Goal: Task Accomplishment & Management: Complete application form

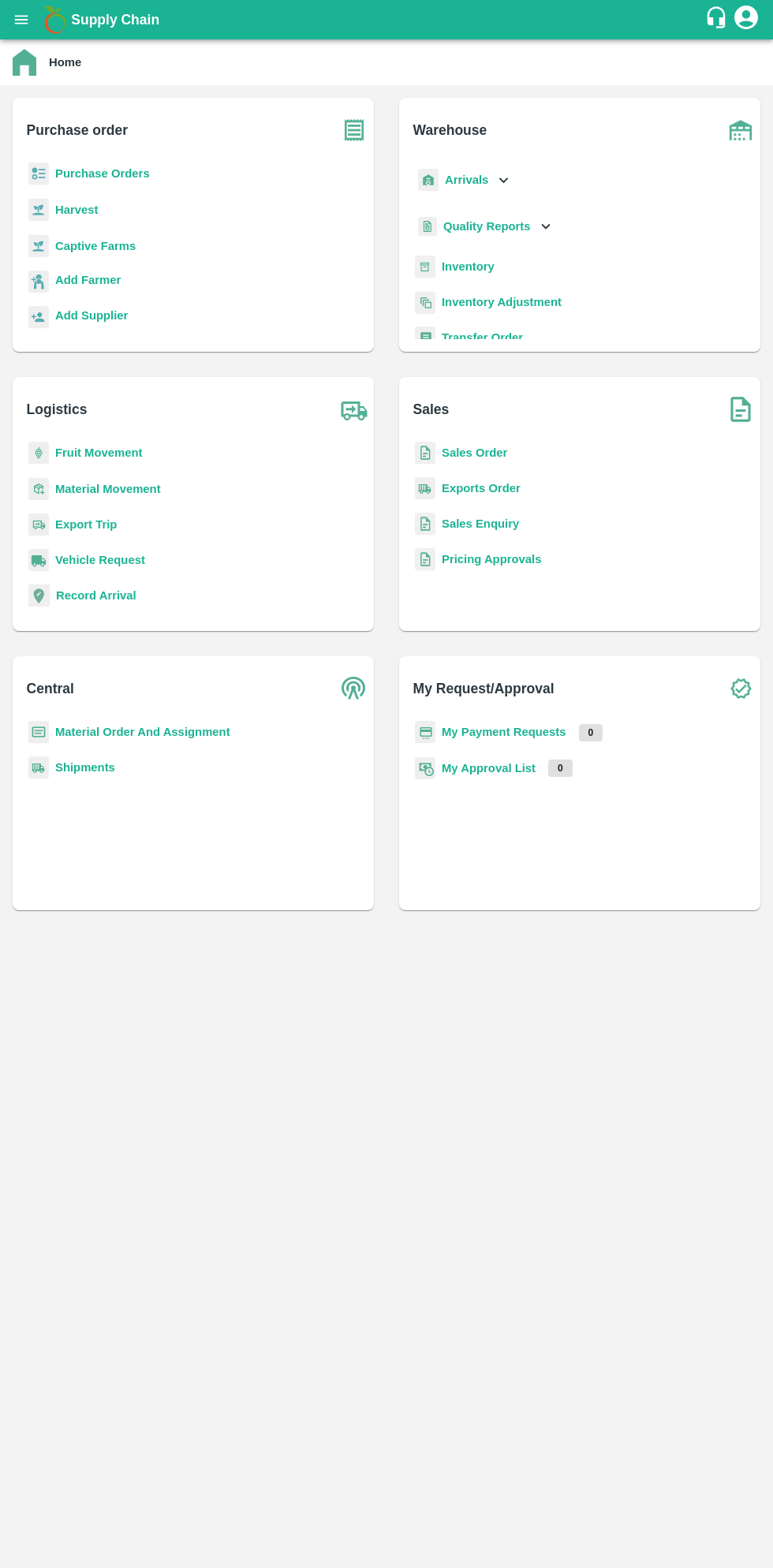
click at [28, 19] on icon "open drawer" at bounding box center [21, 20] width 17 height 17
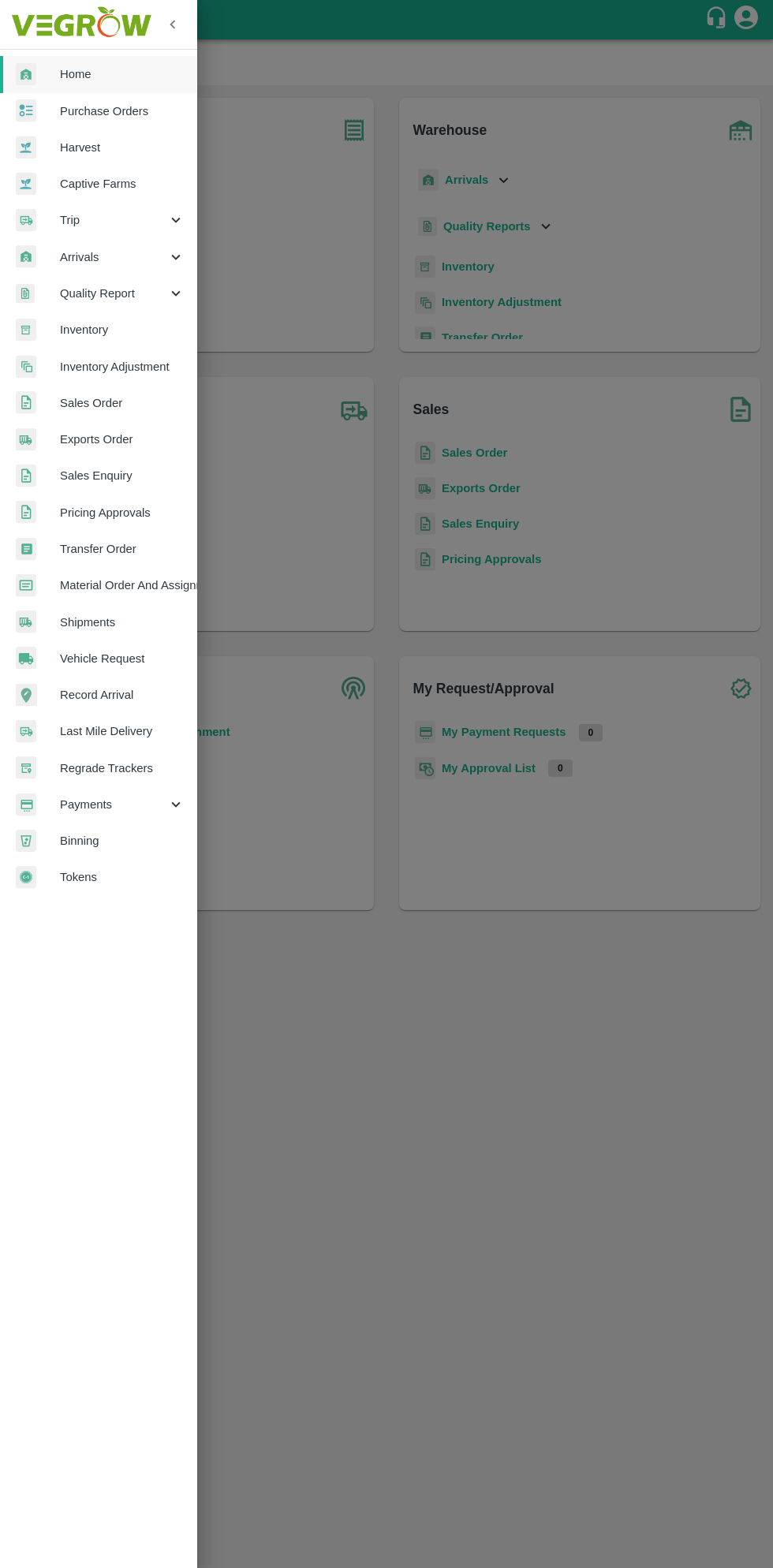
click at [122, 113] on span "Purchase Orders" at bounding box center [121, 111] width 124 height 17
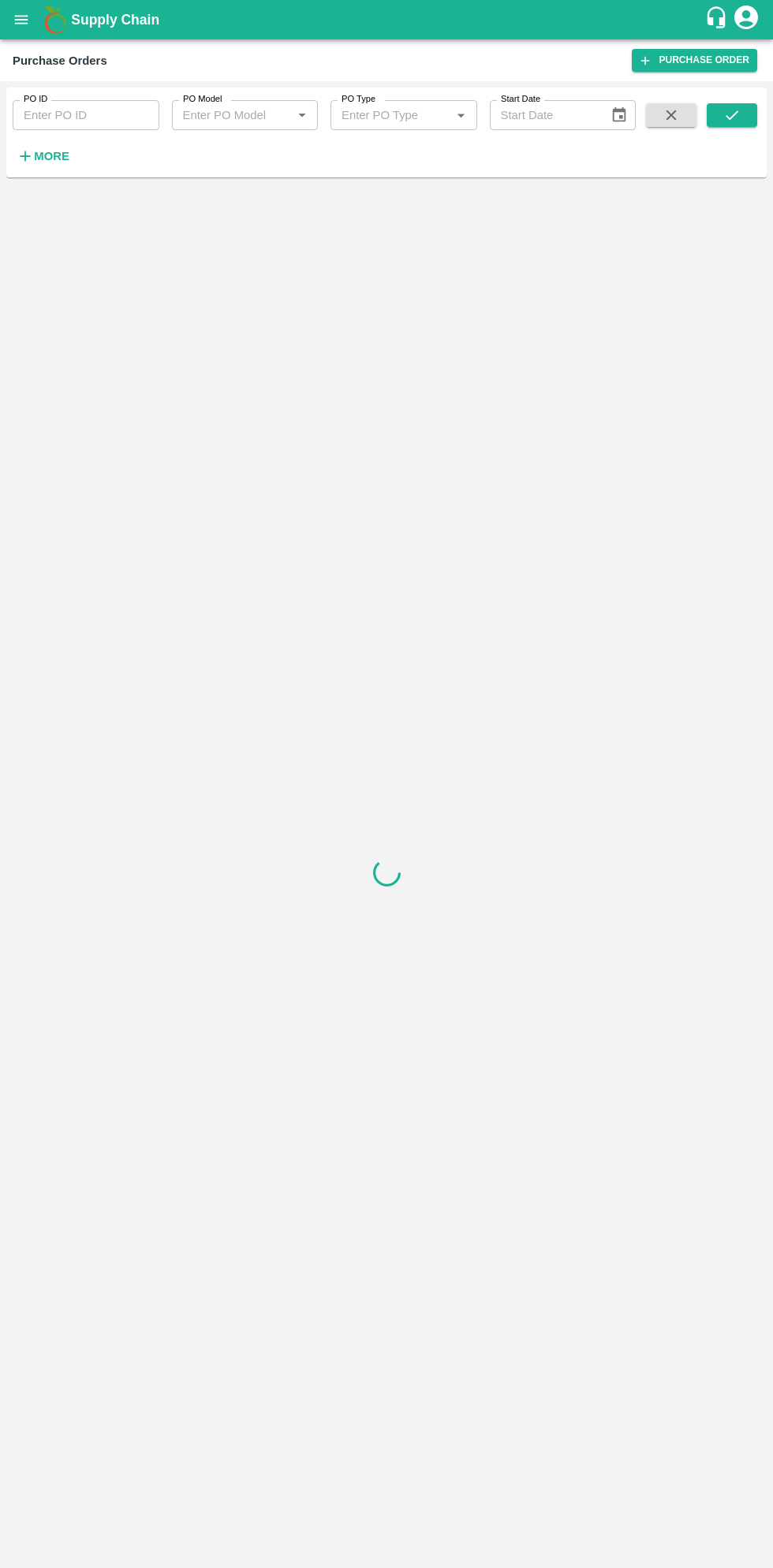
click at [59, 161] on strong "More" at bounding box center [51, 156] width 35 height 12
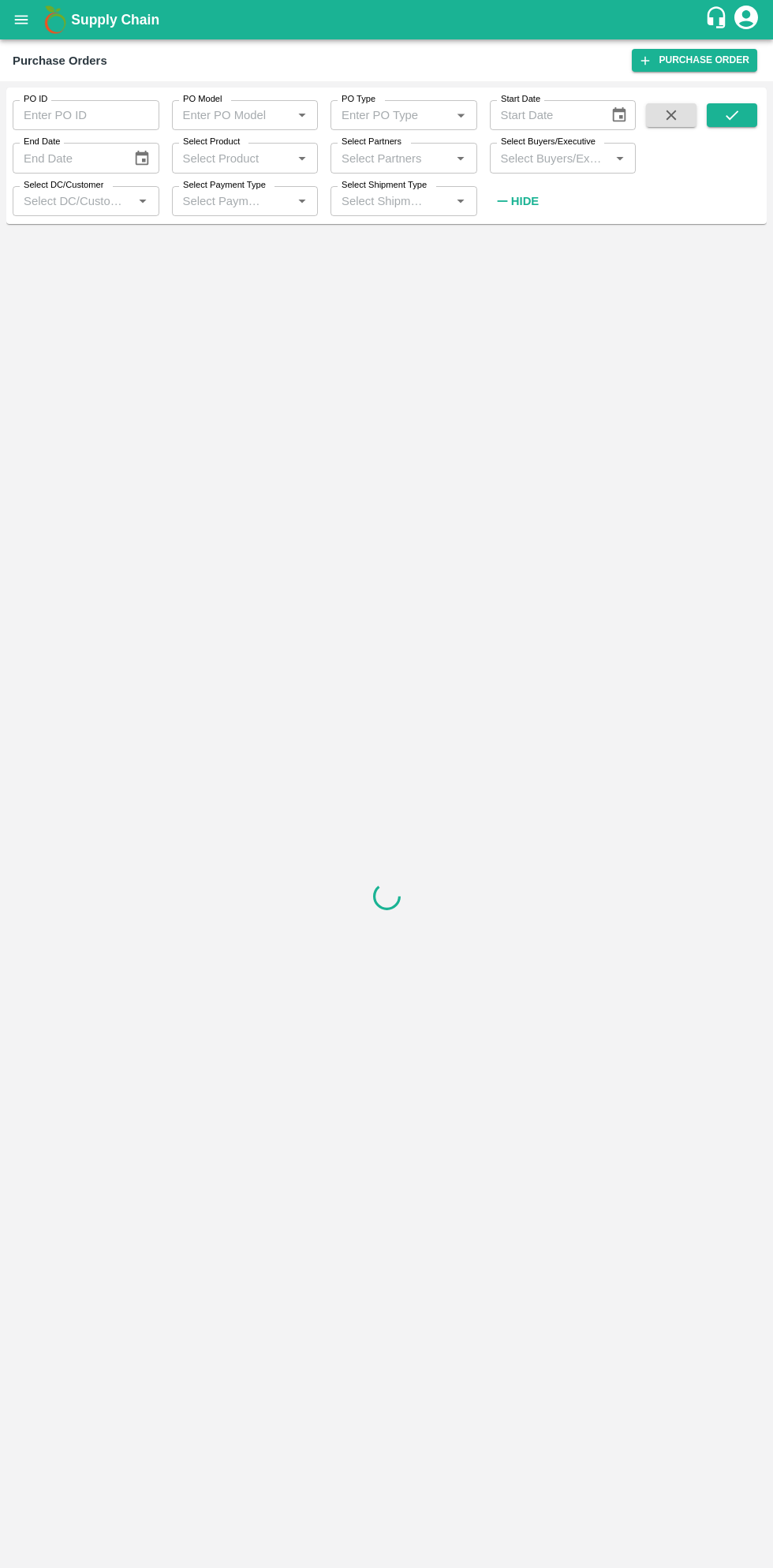
click at [543, 138] on label "Select Buyers/Executive" at bounding box center [548, 141] width 95 height 12
click at [543, 147] on input "Select Buyers/Executive" at bounding box center [549, 157] width 111 height 21
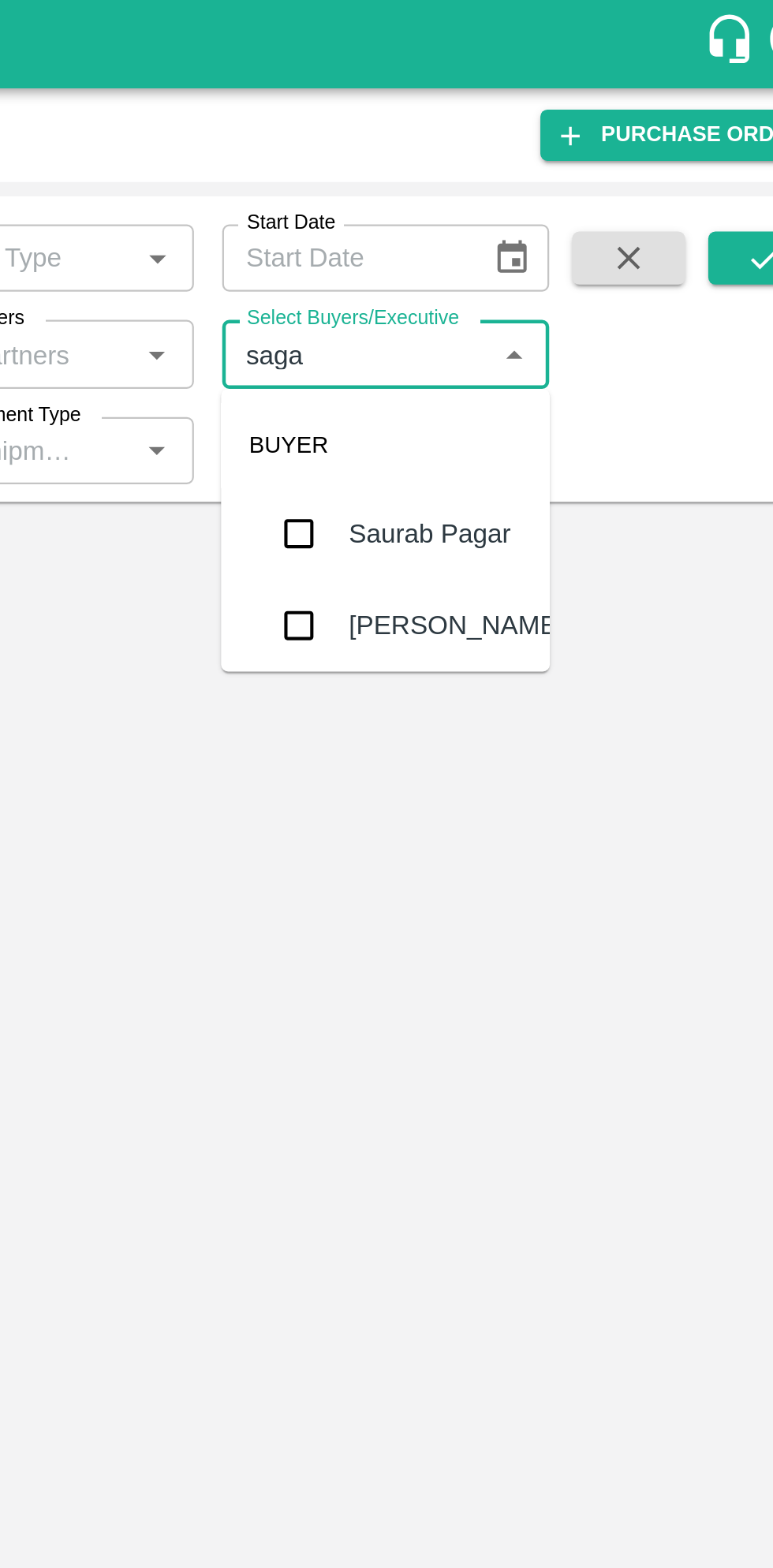
type input "sagar"
click at [522, 239] on input "checkbox" at bounding box center [524, 237] width 31 height 31
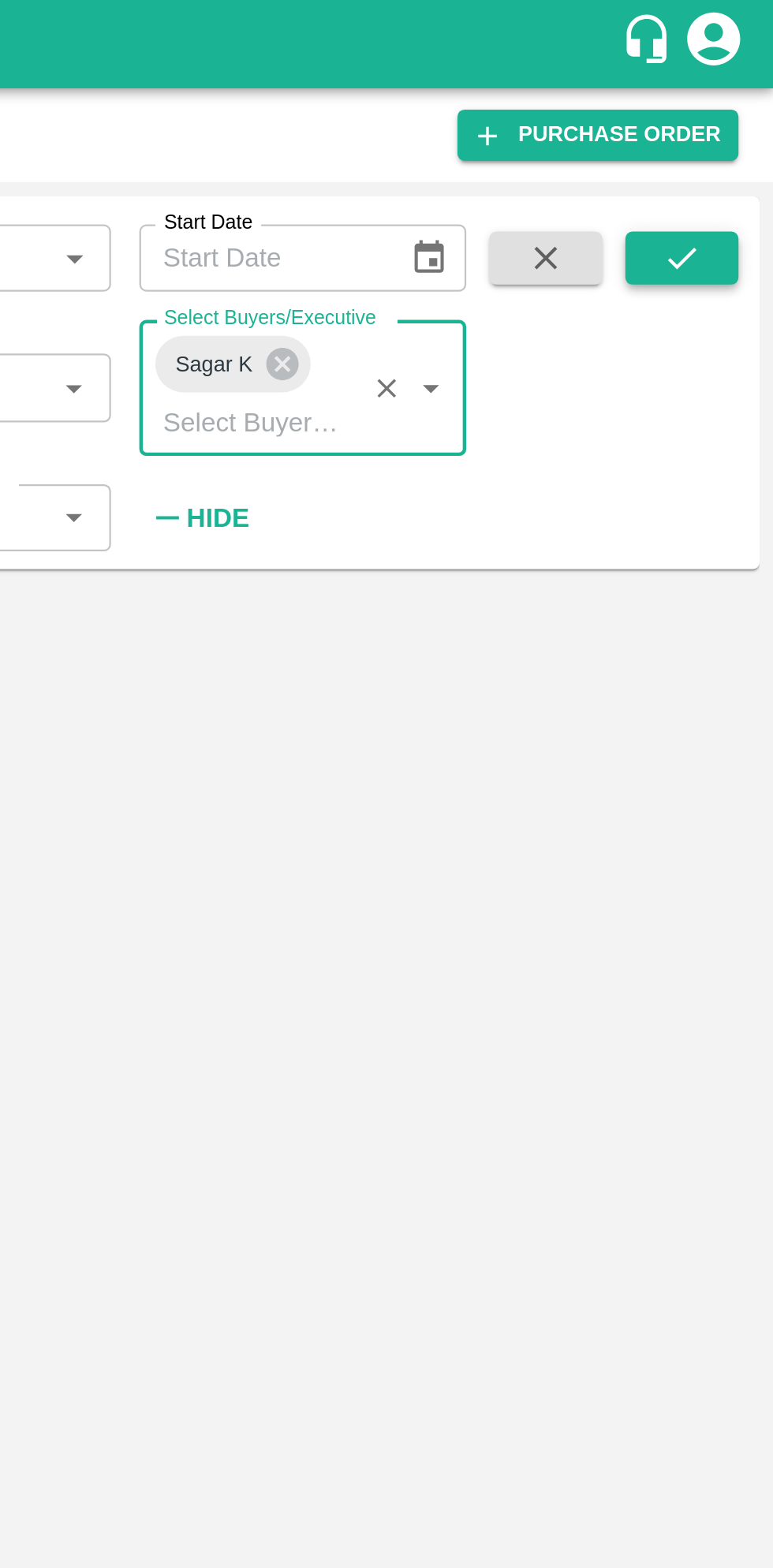
click at [743, 112] on button "submit" at bounding box center [731, 115] width 50 height 24
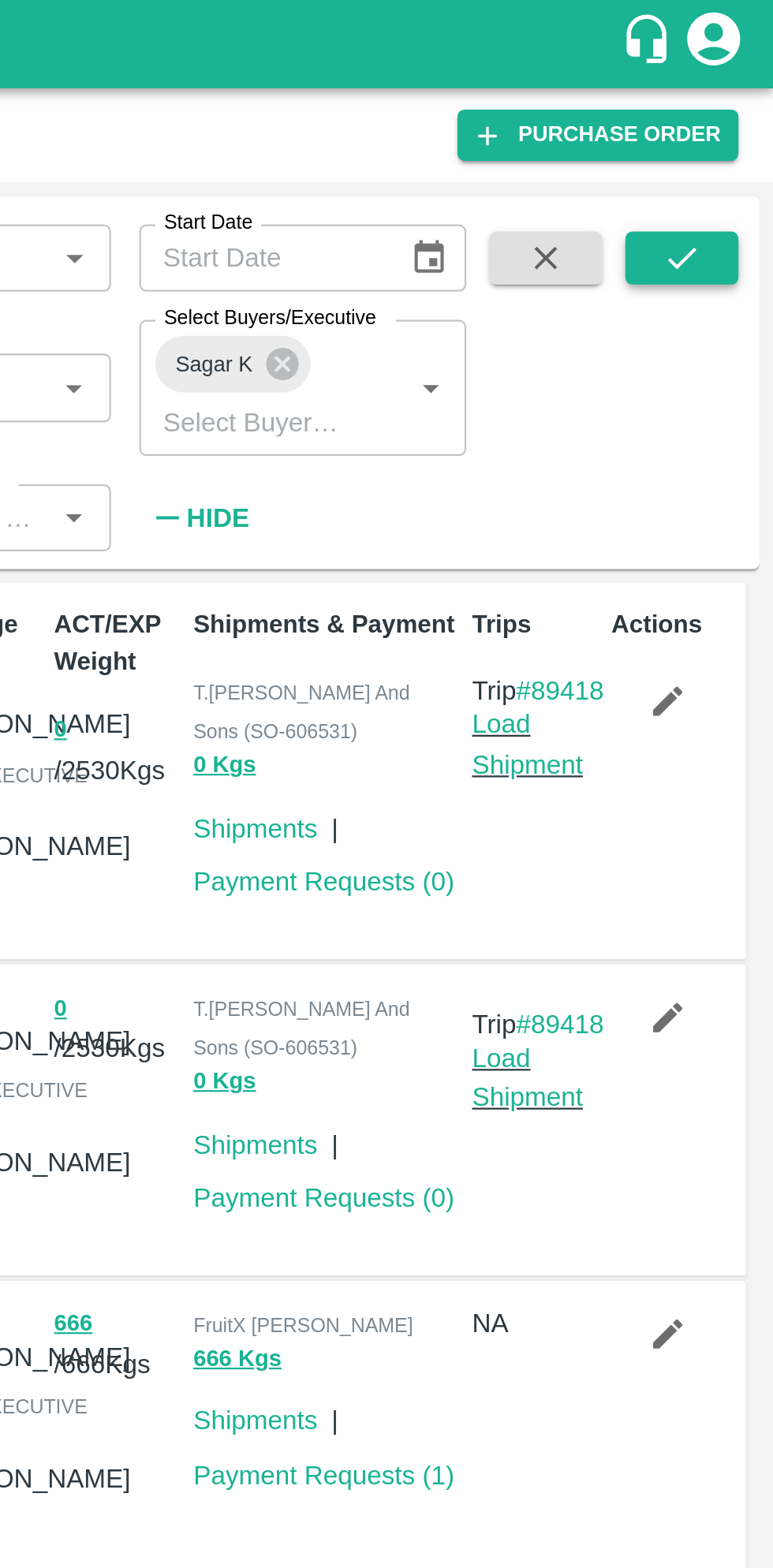
click at [729, 122] on icon "submit" at bounding box center [732, 115] width 17 height 17
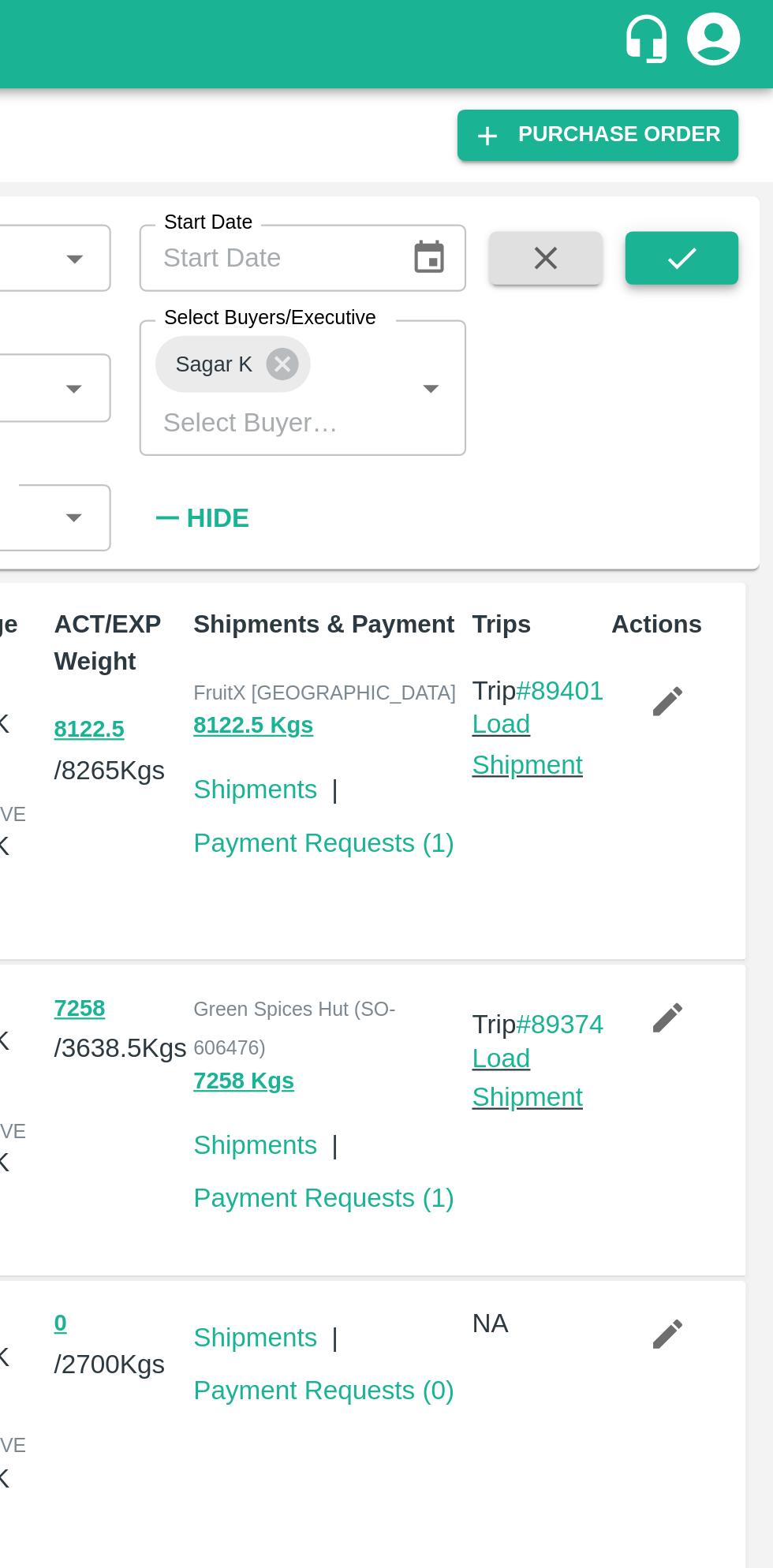
click at [729, 120] on icon "submit" at bounding box center [731, 115] width 12 height 9
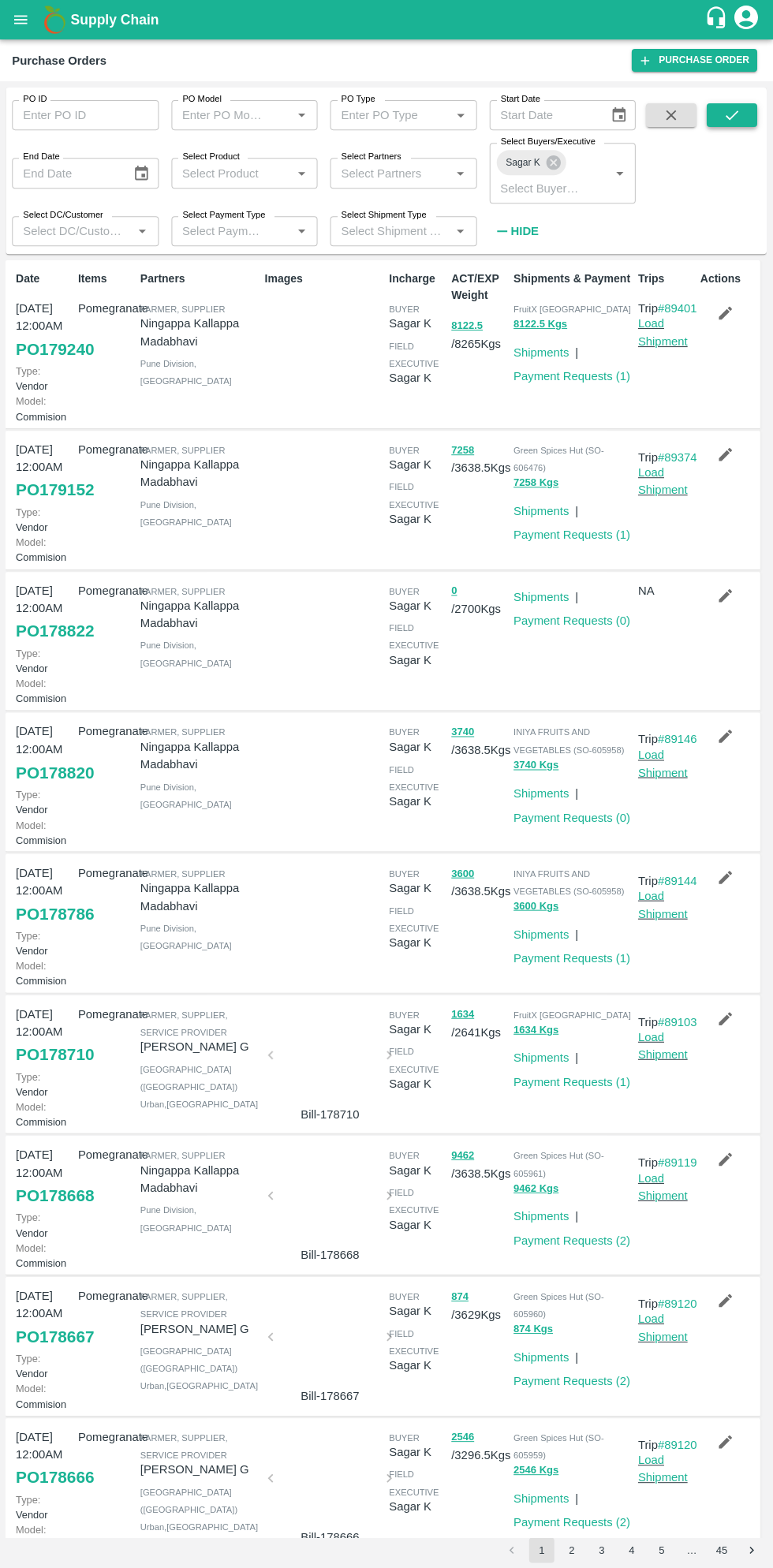
scroll to position [5, 0]
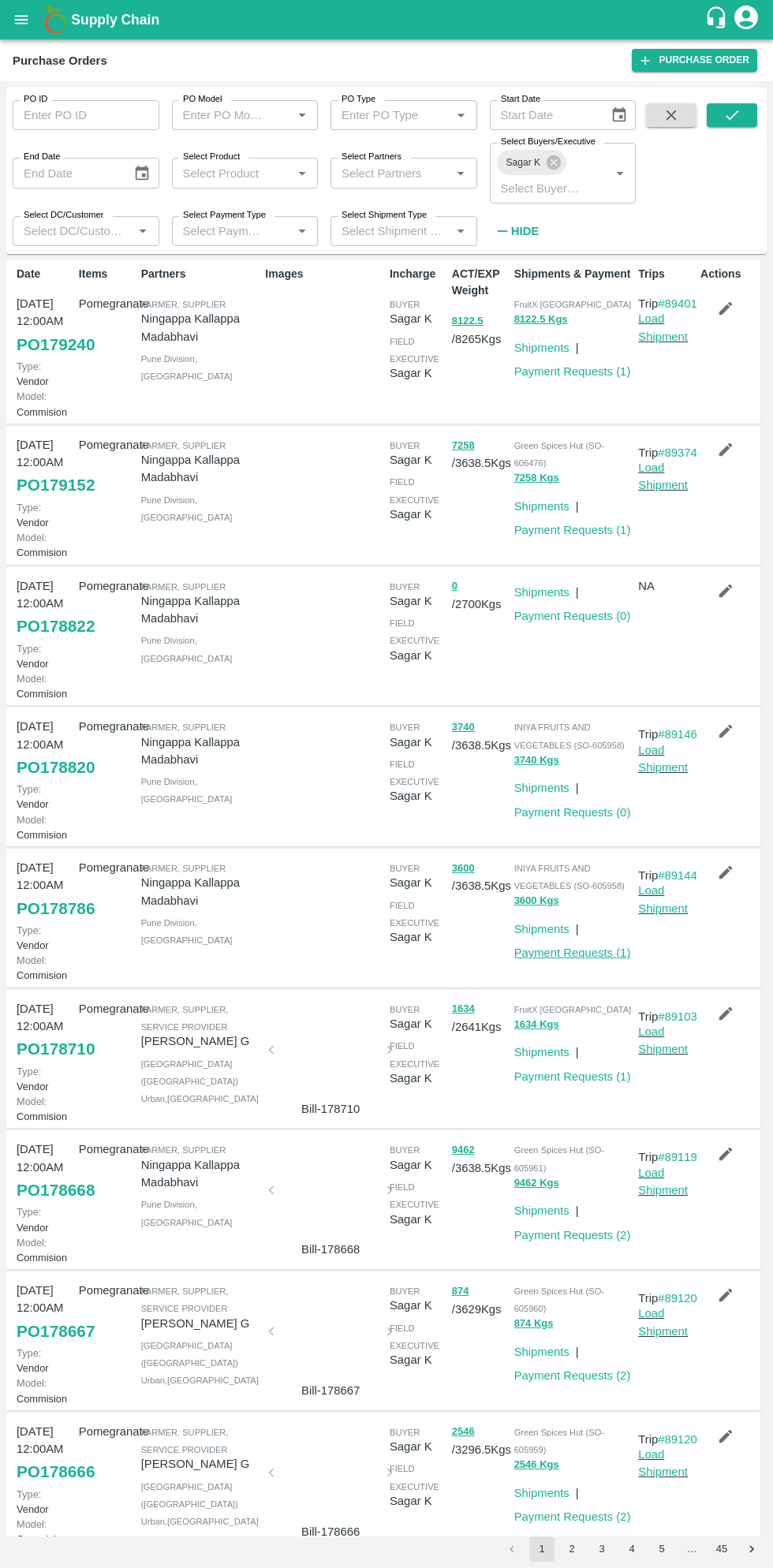
click at [599, 959] on link "Payment Requests ( 1 )" at bounding box center [572, 952] width 117 height 12
click at [67, 923] on link "PO 178786" at bounding box center [55, 909] width 78 height 28
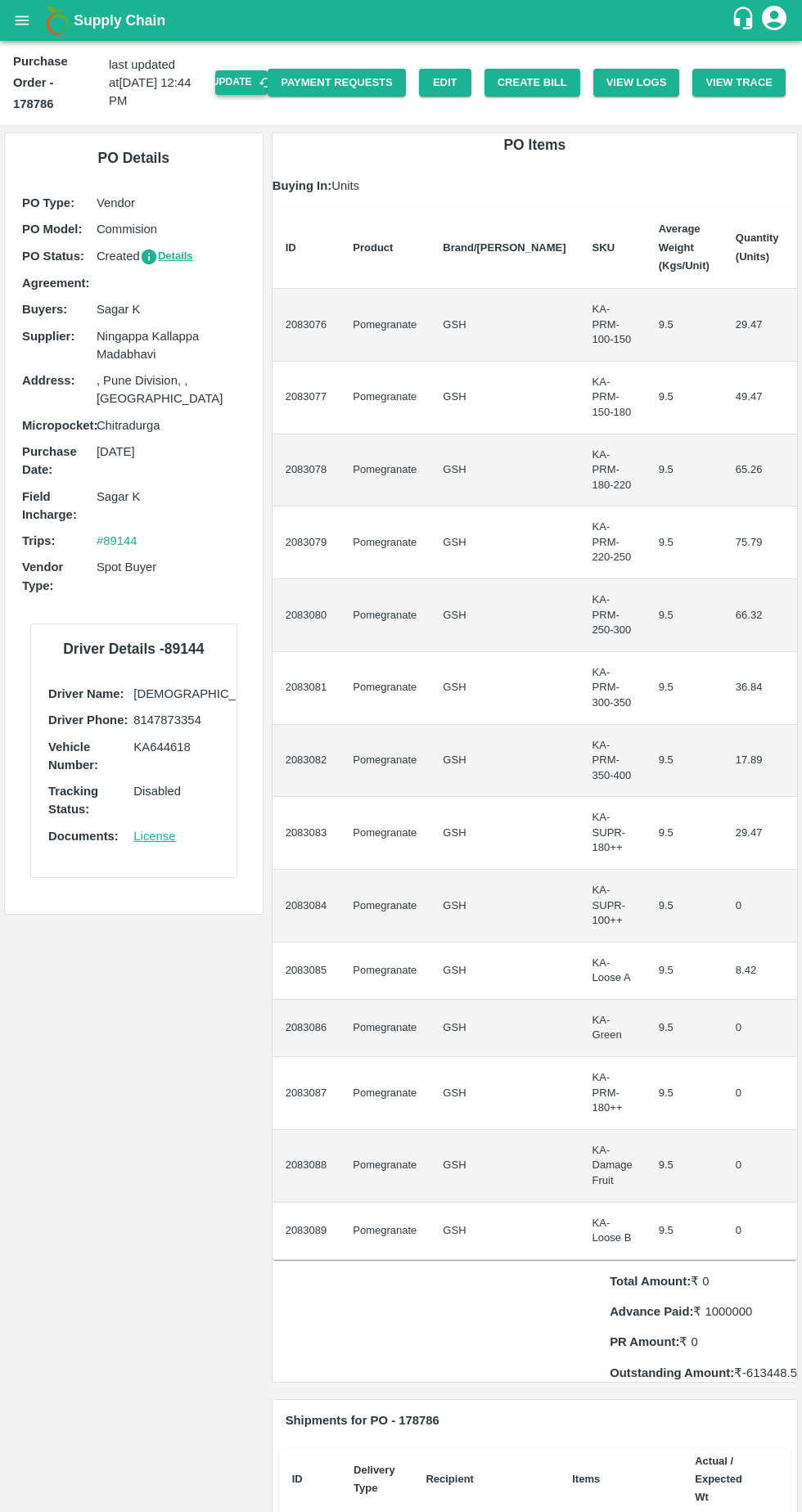
click at [274, 76] on icon "button" at bounding box center [266, 83] width 15 height 15
click at [554, 71] on button "Create Bill" at bounding box center [531, 83] width 95 height 29
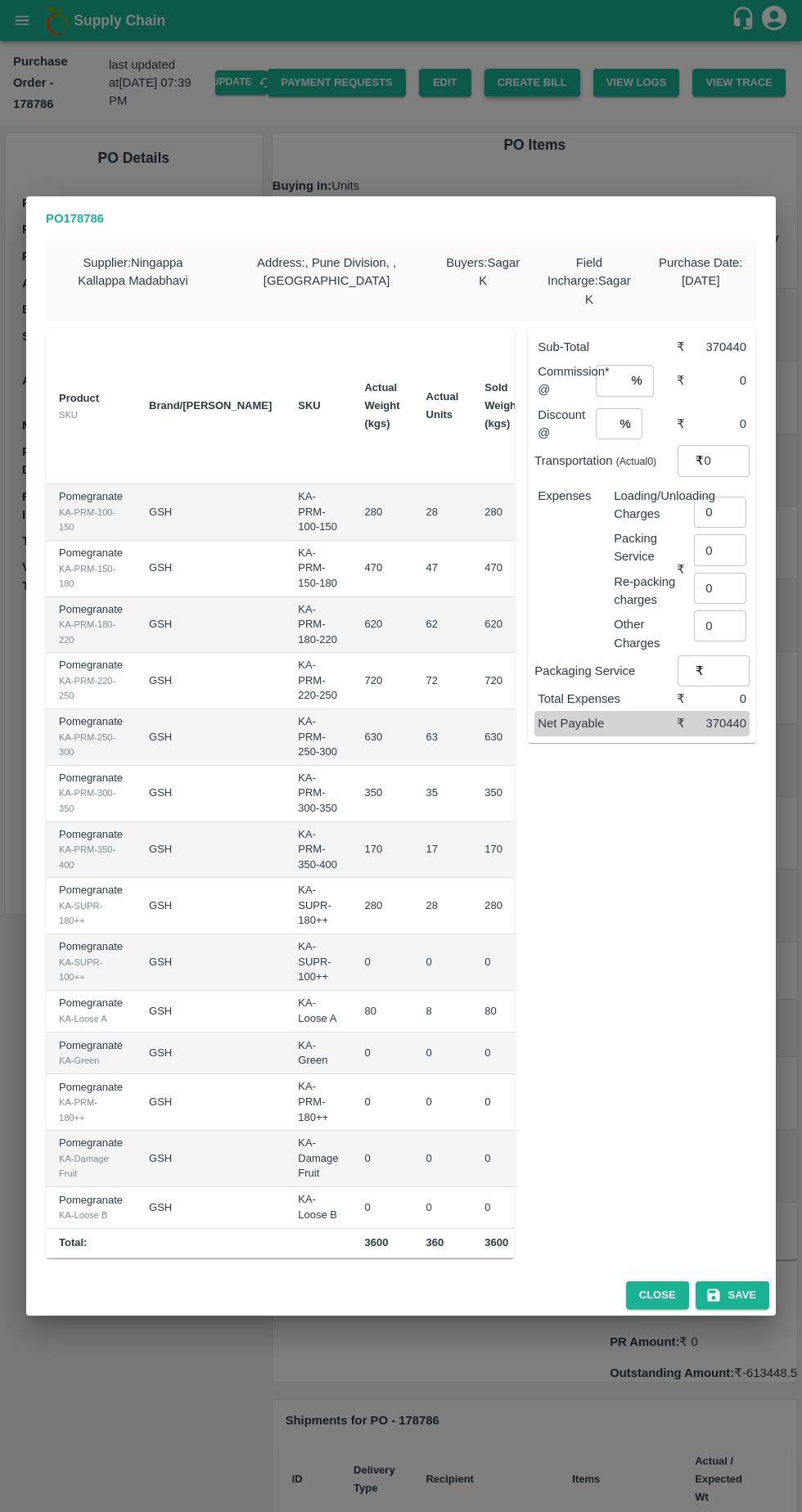
type input "834"
type input "934"
type input "984"
type input "1084"
type input "1184"
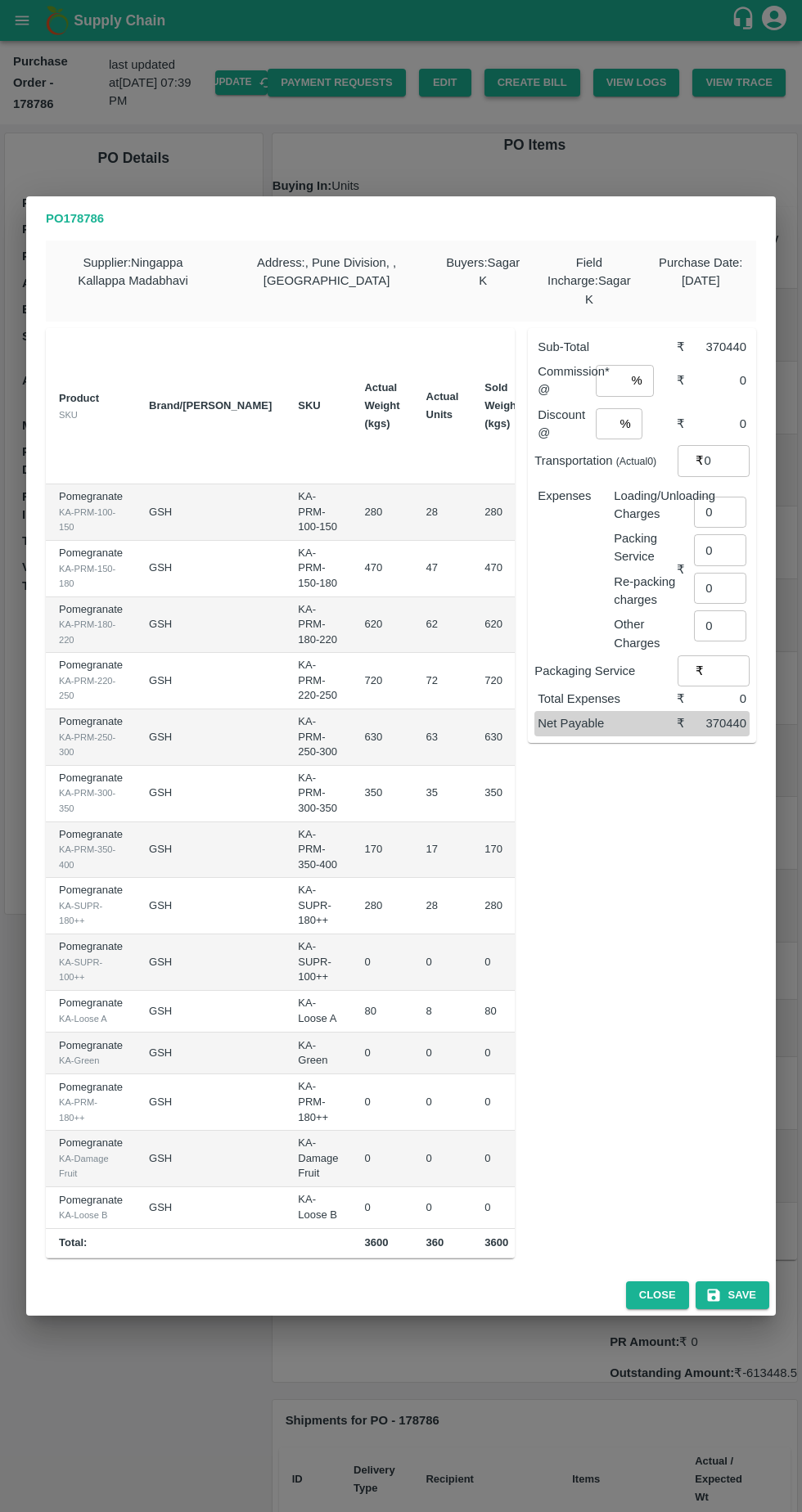
type input "1234"
type input "1284"
type input "709"
type input "0"
type input "584"
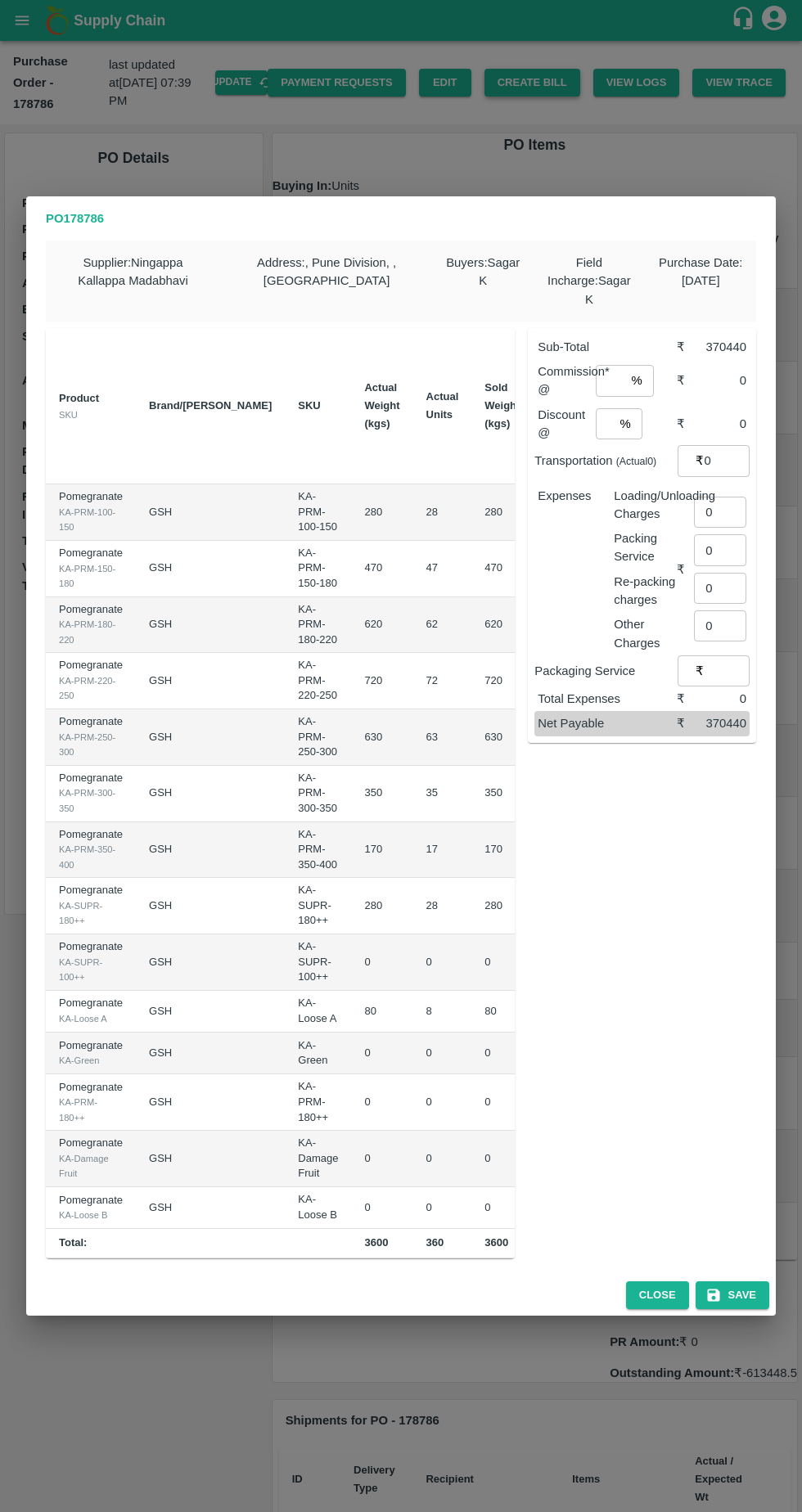
type input "0"
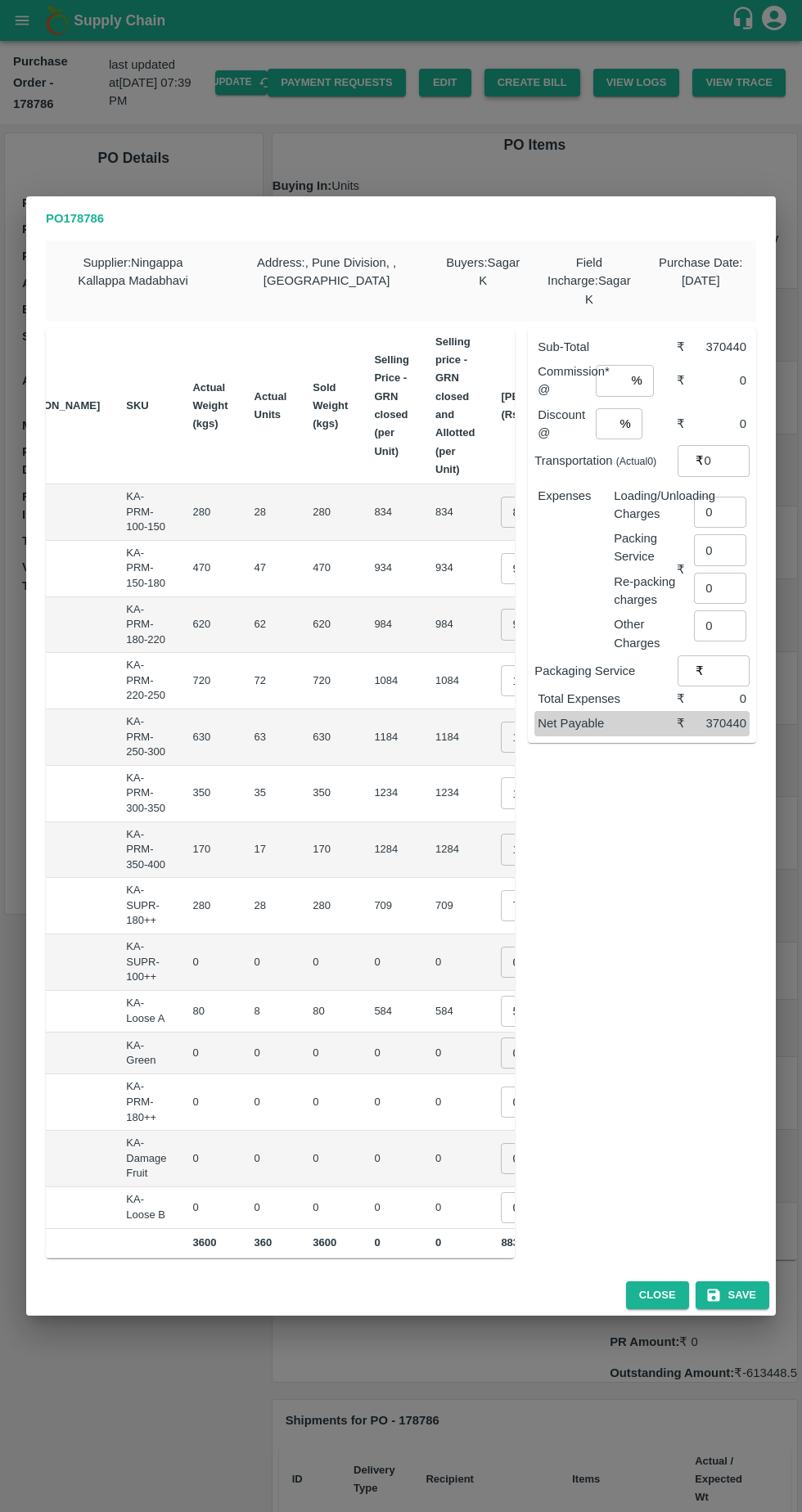
scroll to position [0, 215]
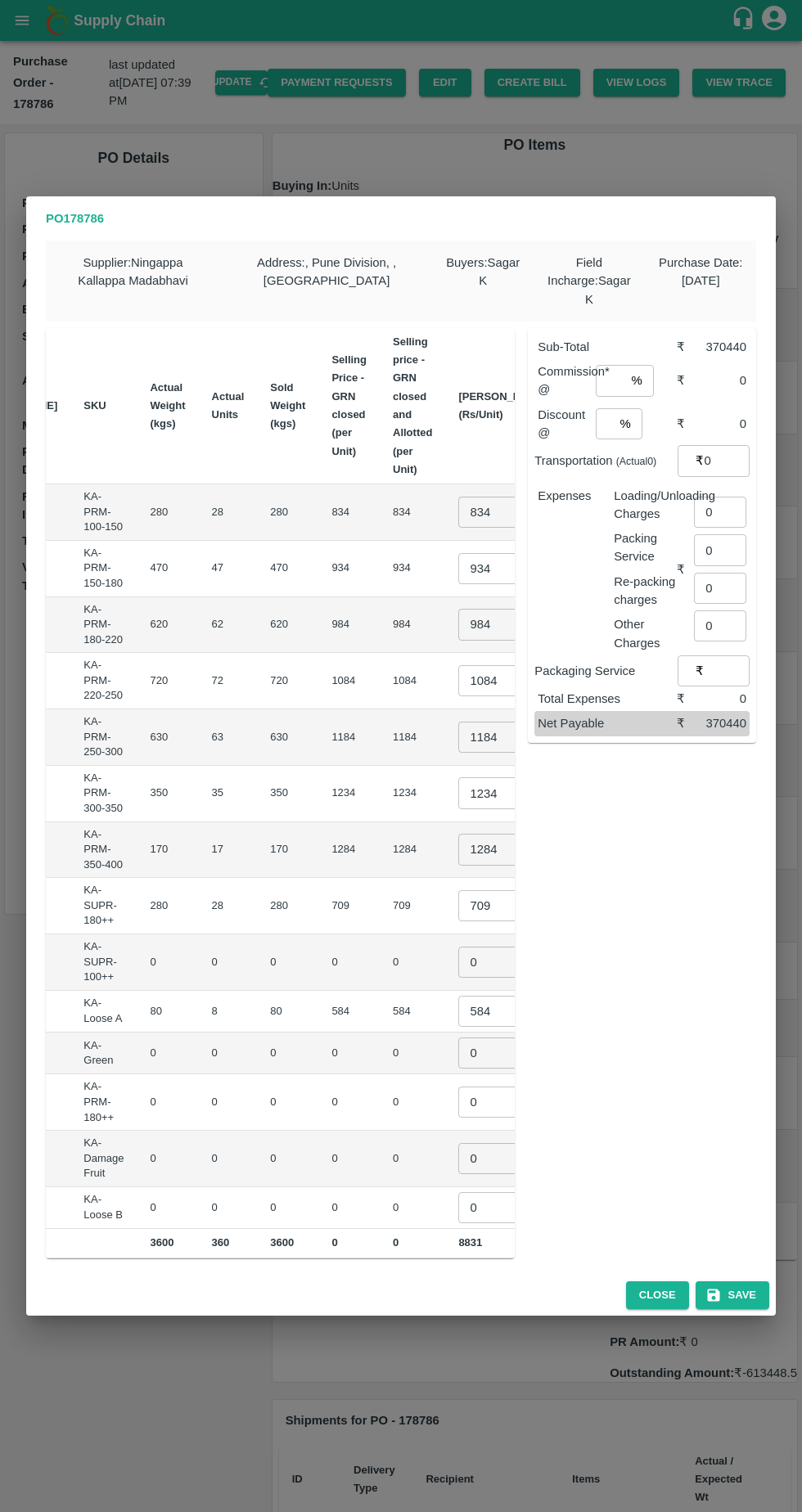
click at [459, 505] on input "834" at bounding box center [491, 513] width 66 height 31
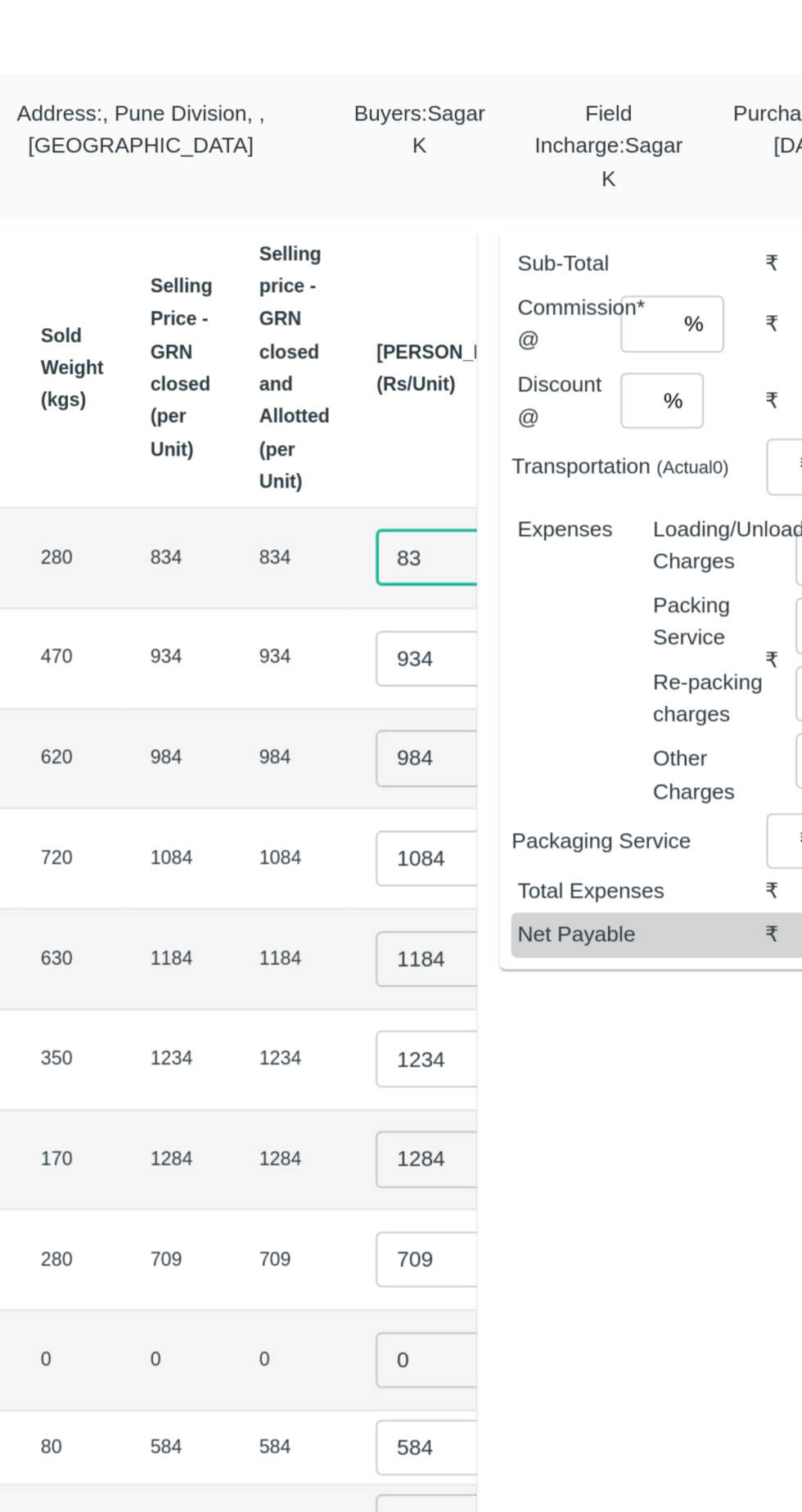
type input "8"
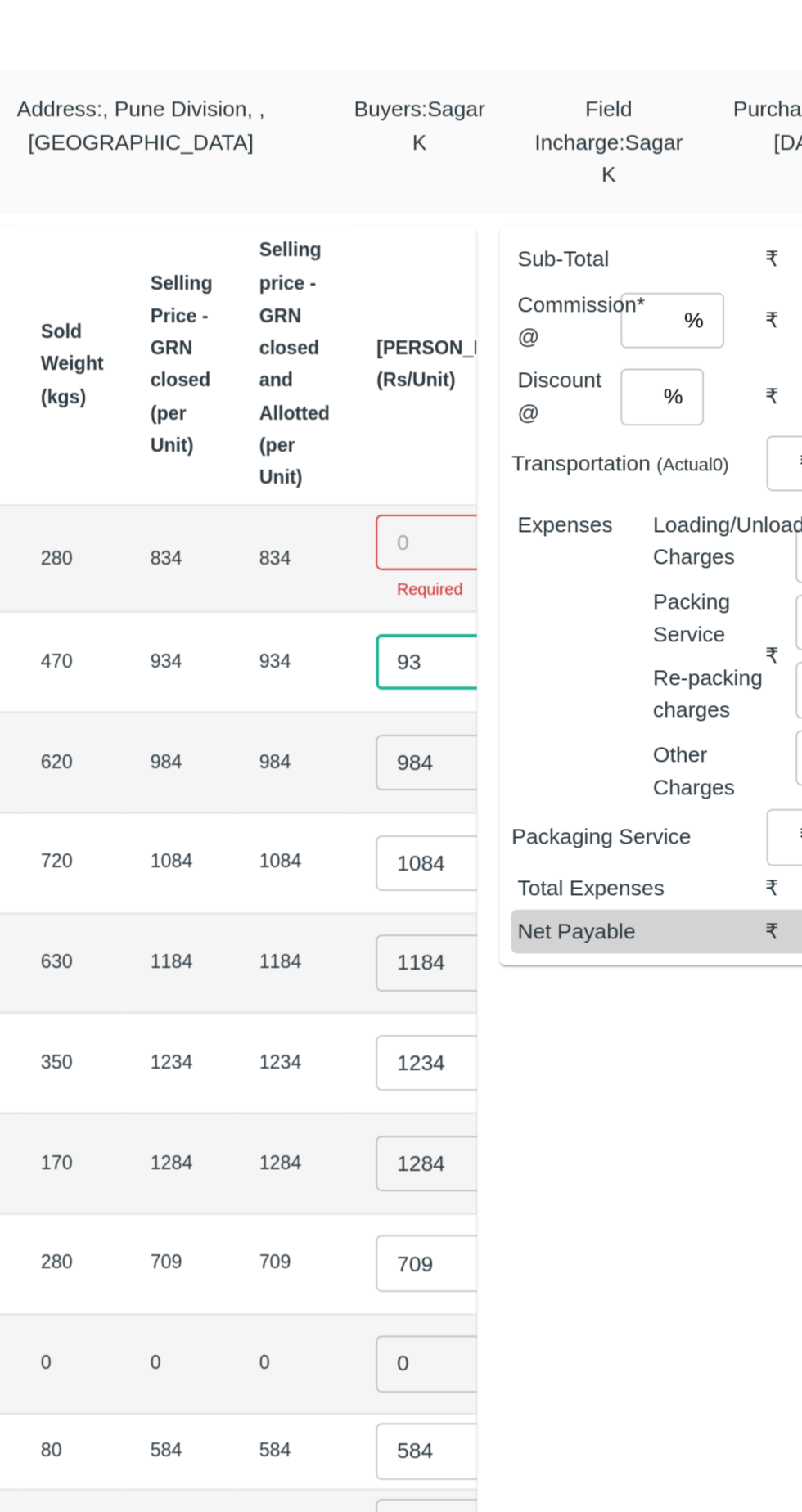
type input "9"
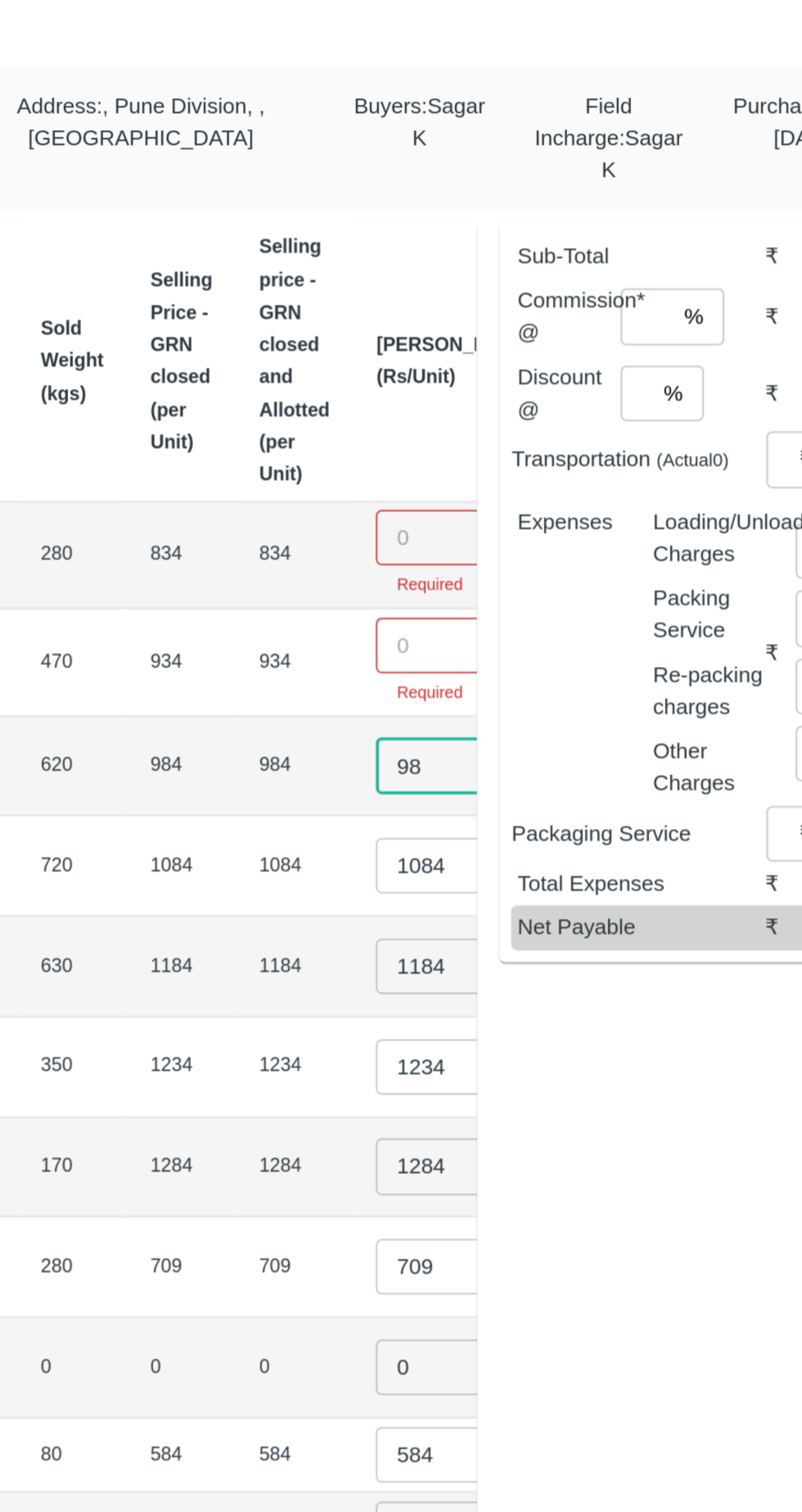
type input "9"
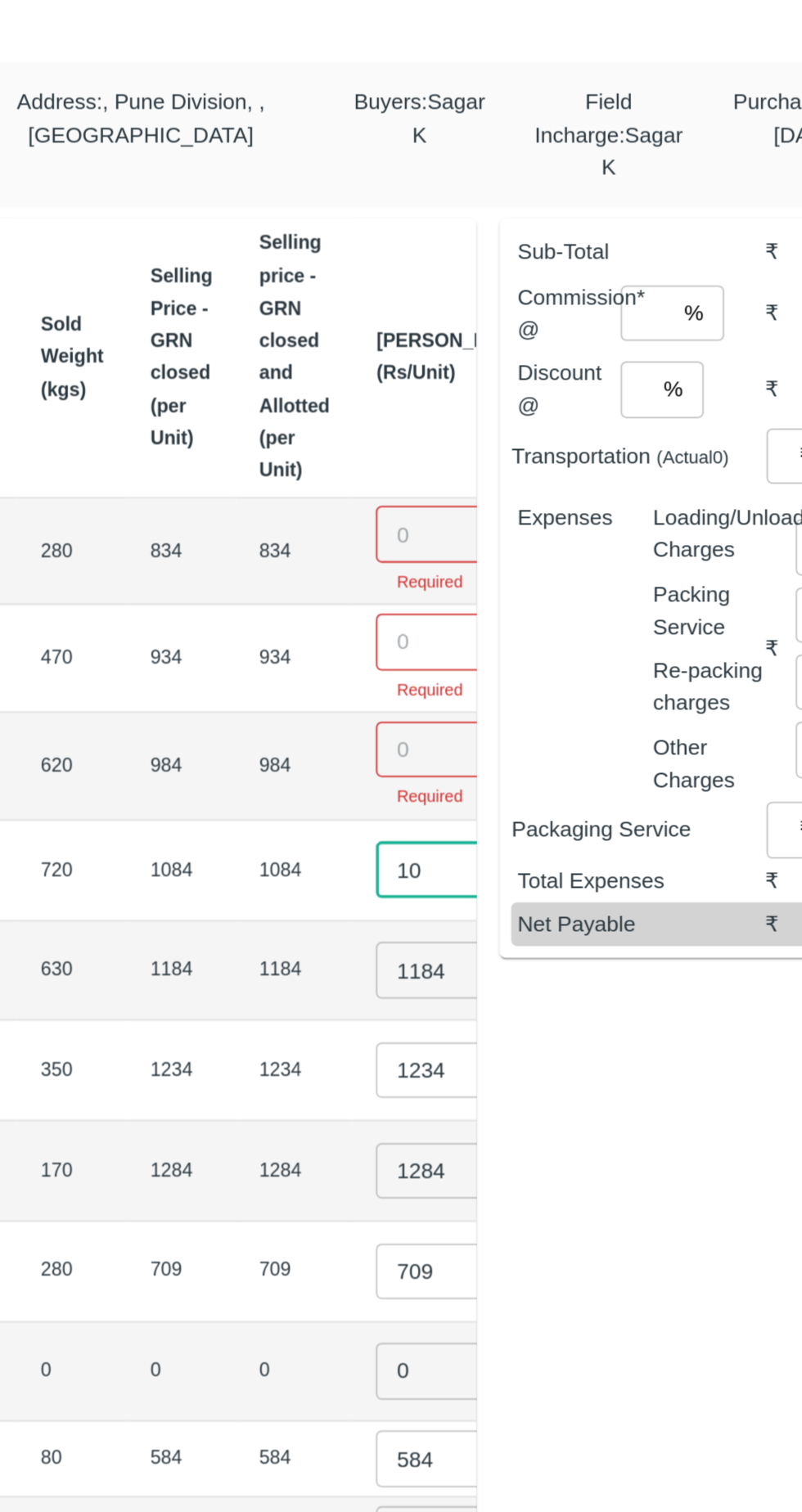
type input "1"
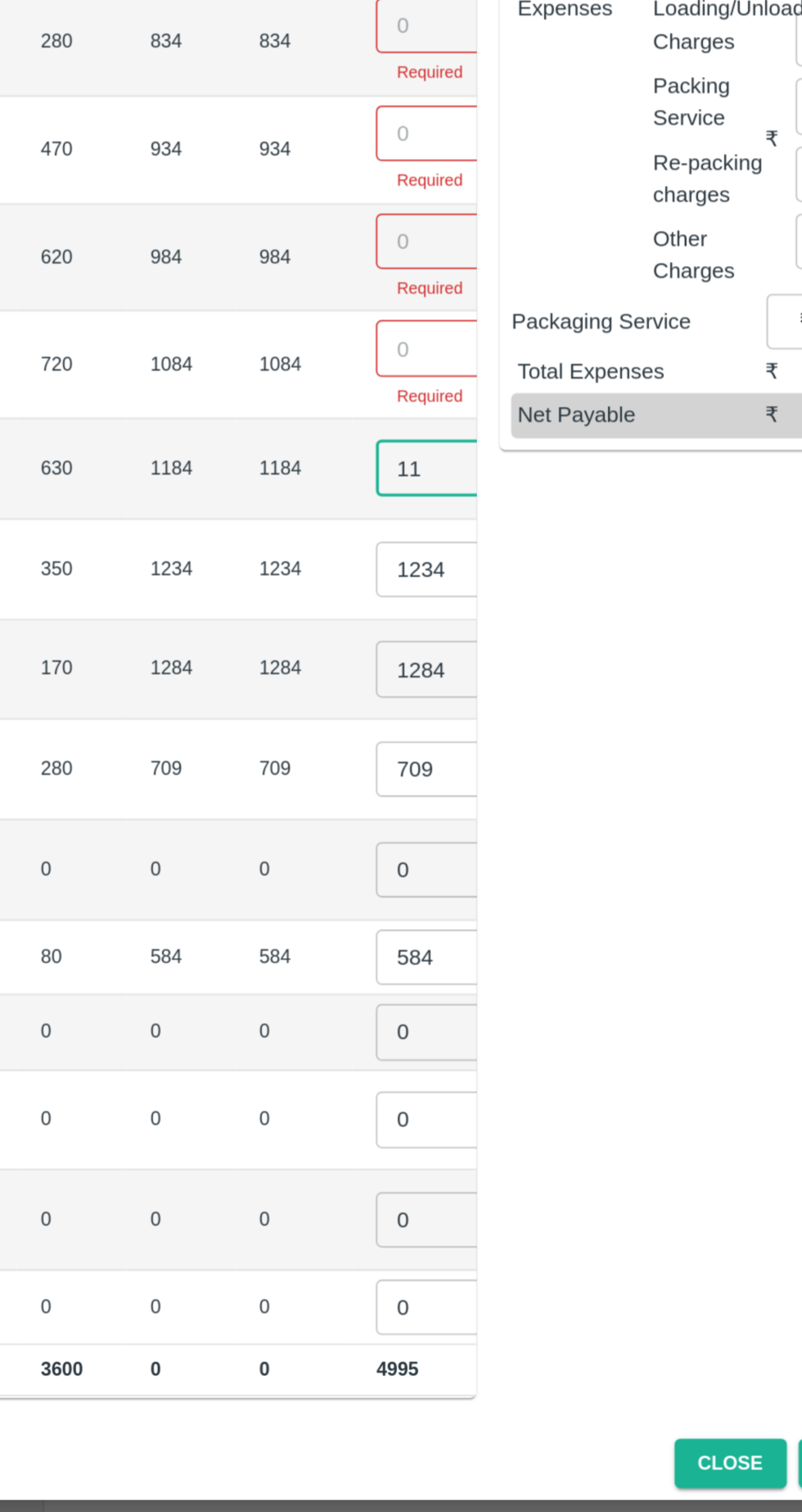
type input "1"
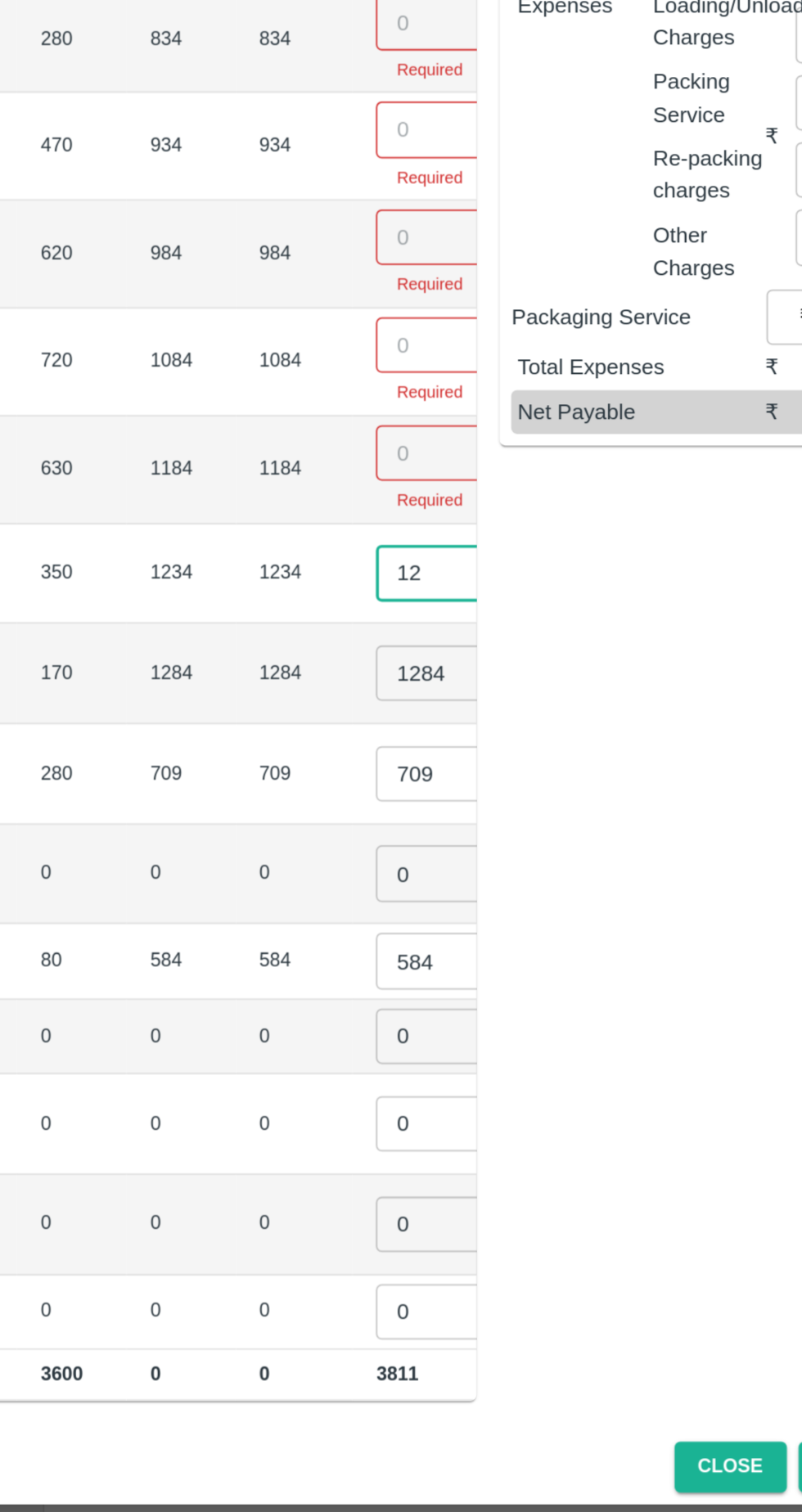
type input "1"
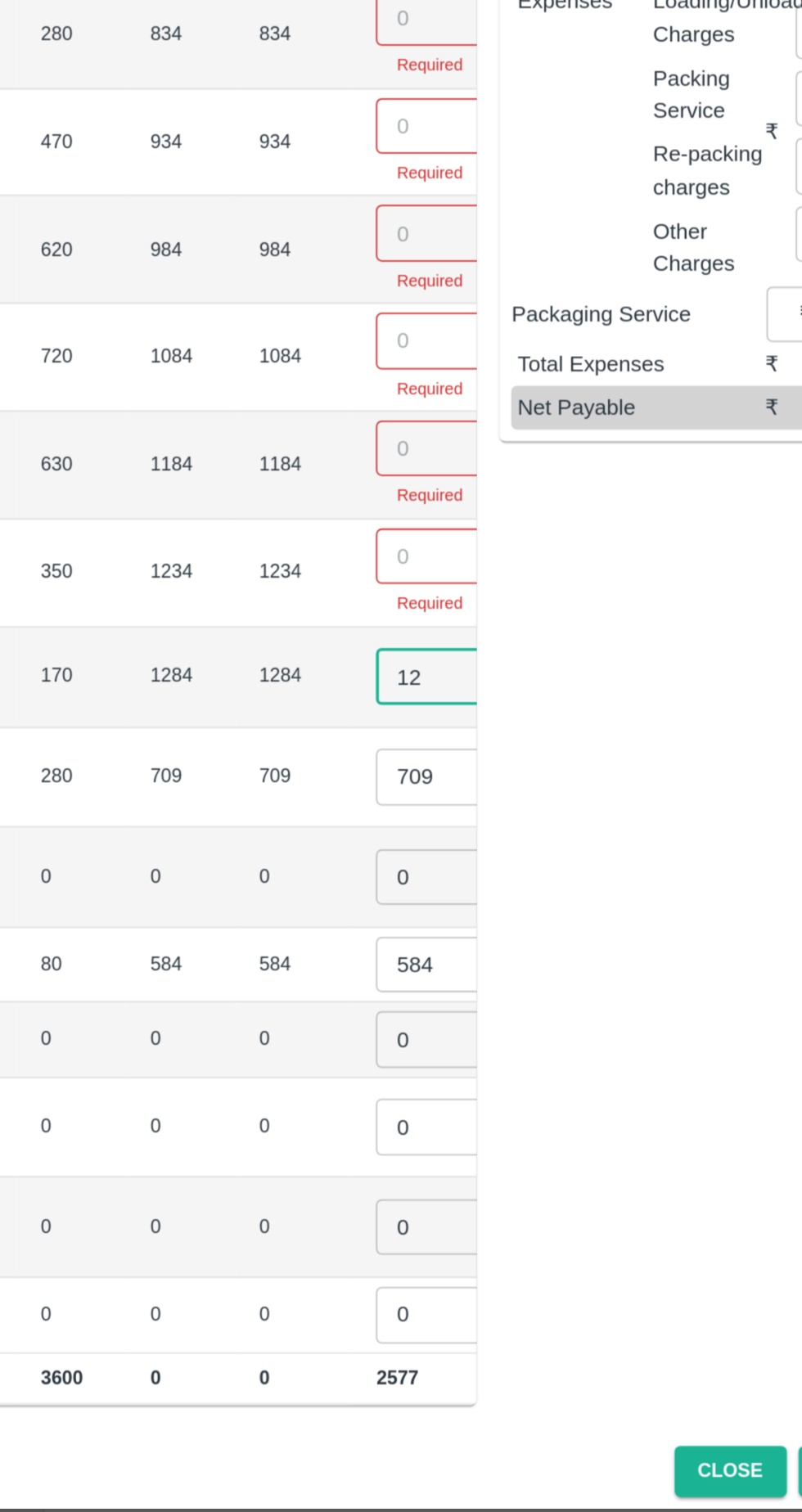
type input "1"
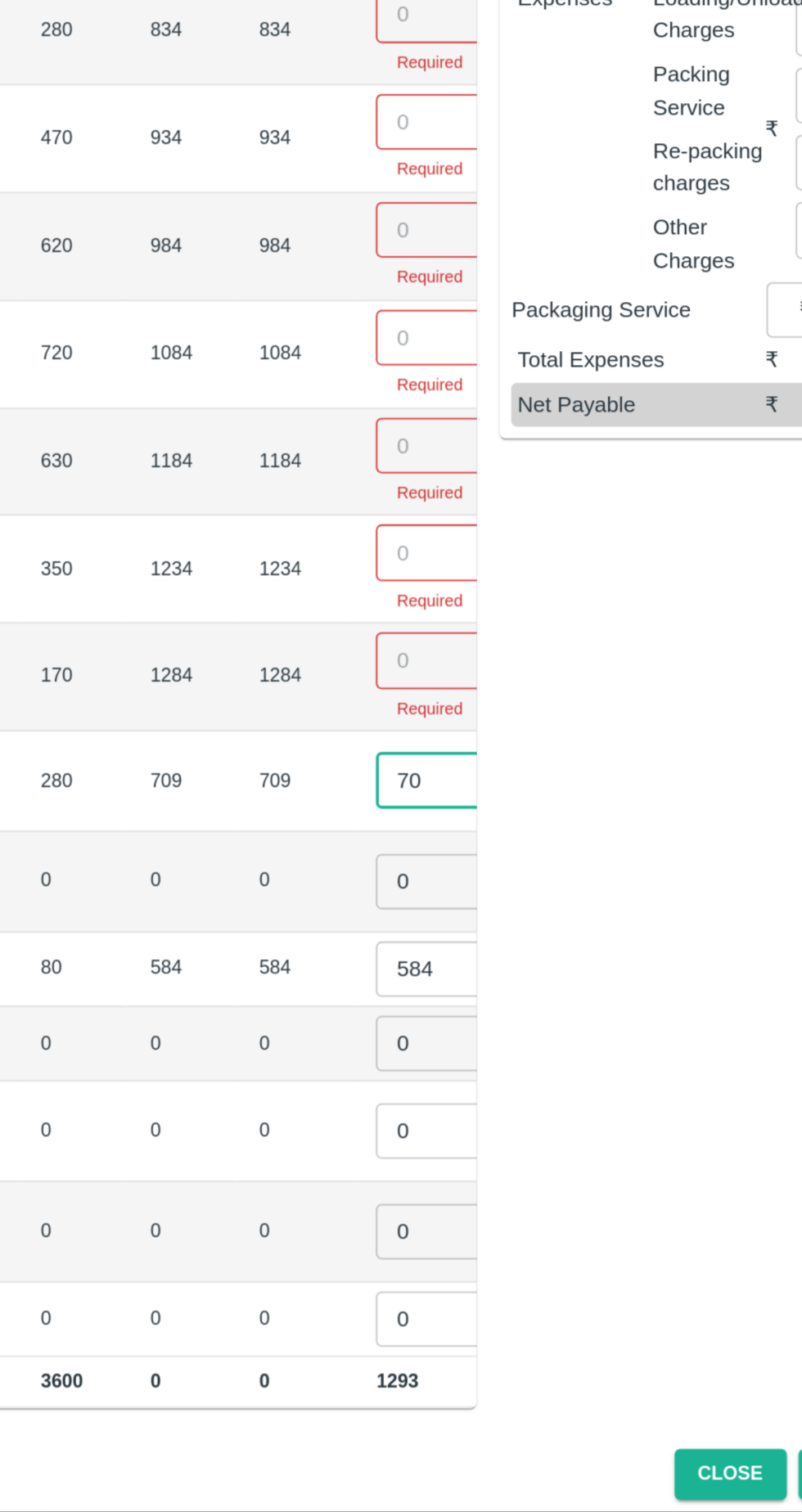
type input "7"
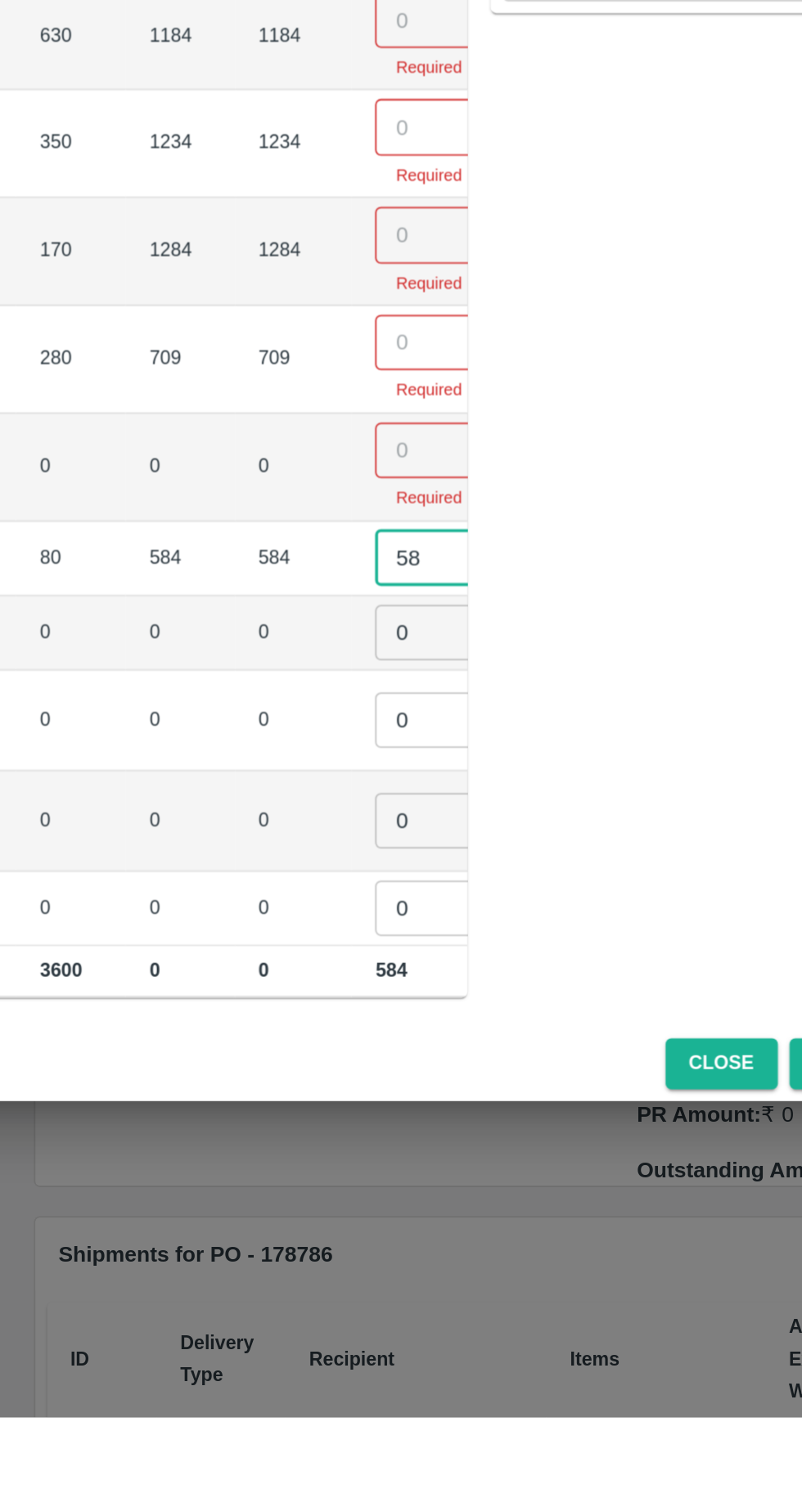
type input "5"
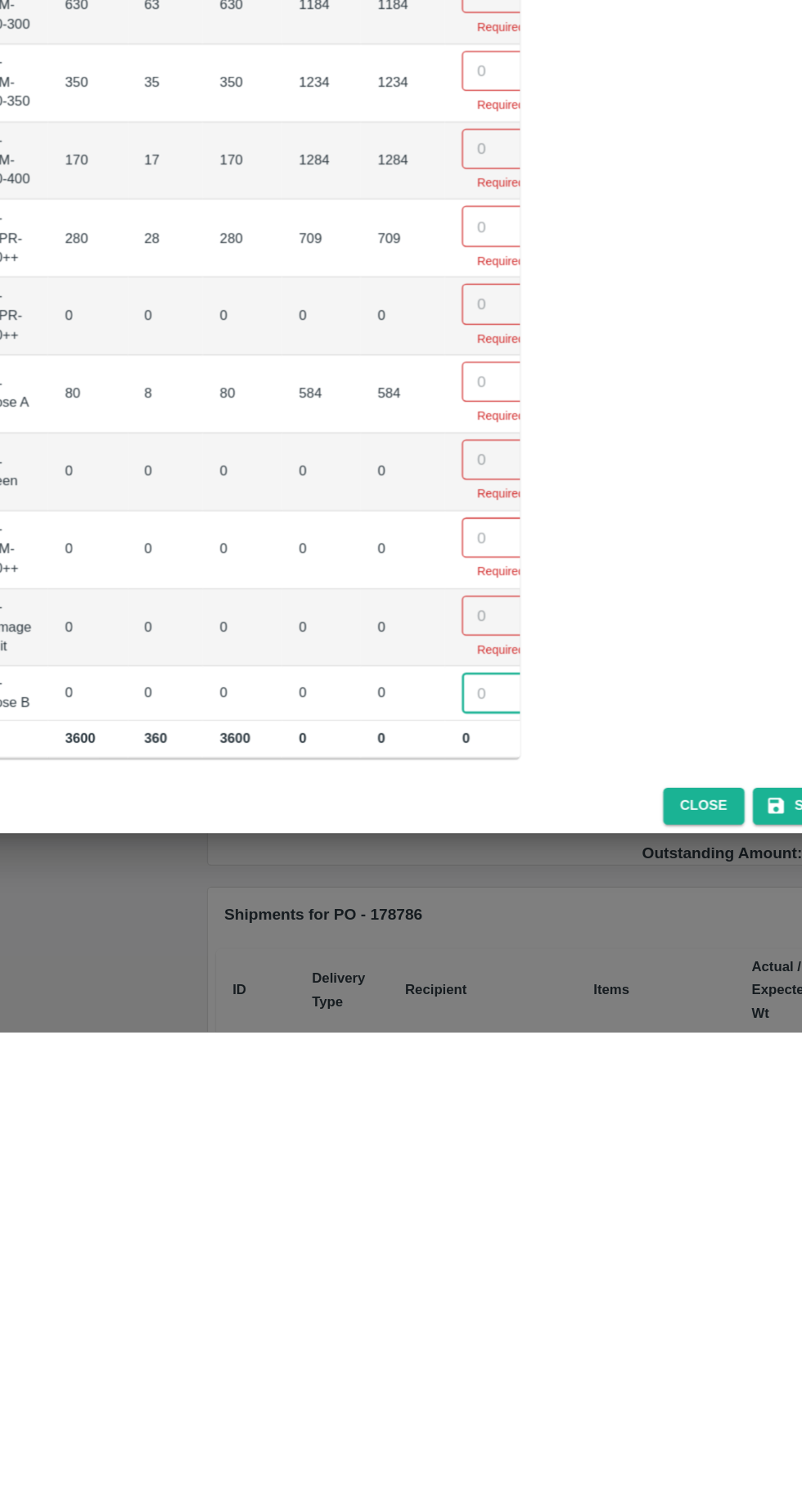
scroll to position [0, 0]
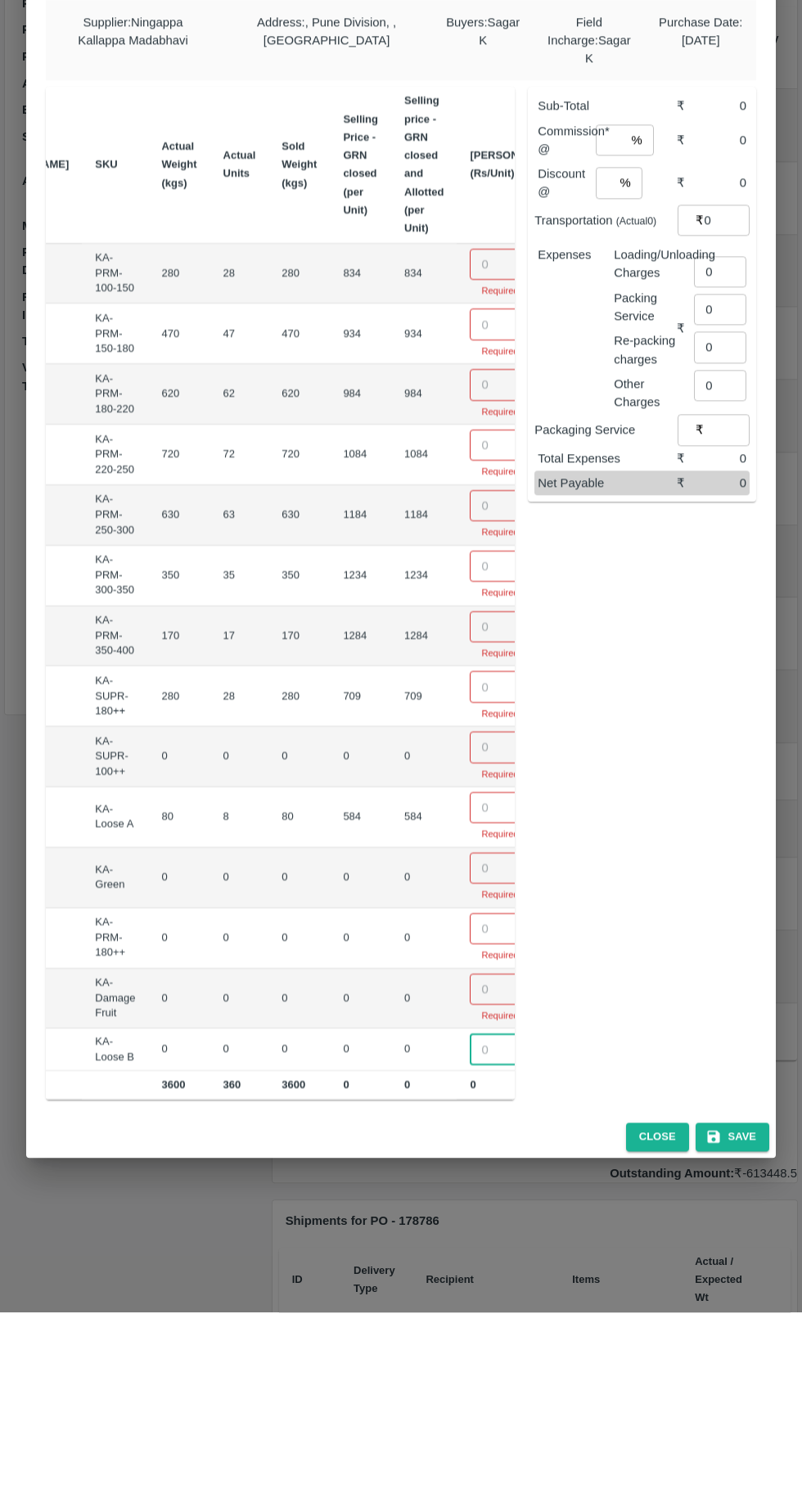
click at [469, 458] on div "​ Required" at bounding box center [502, 473] width 66 height 50
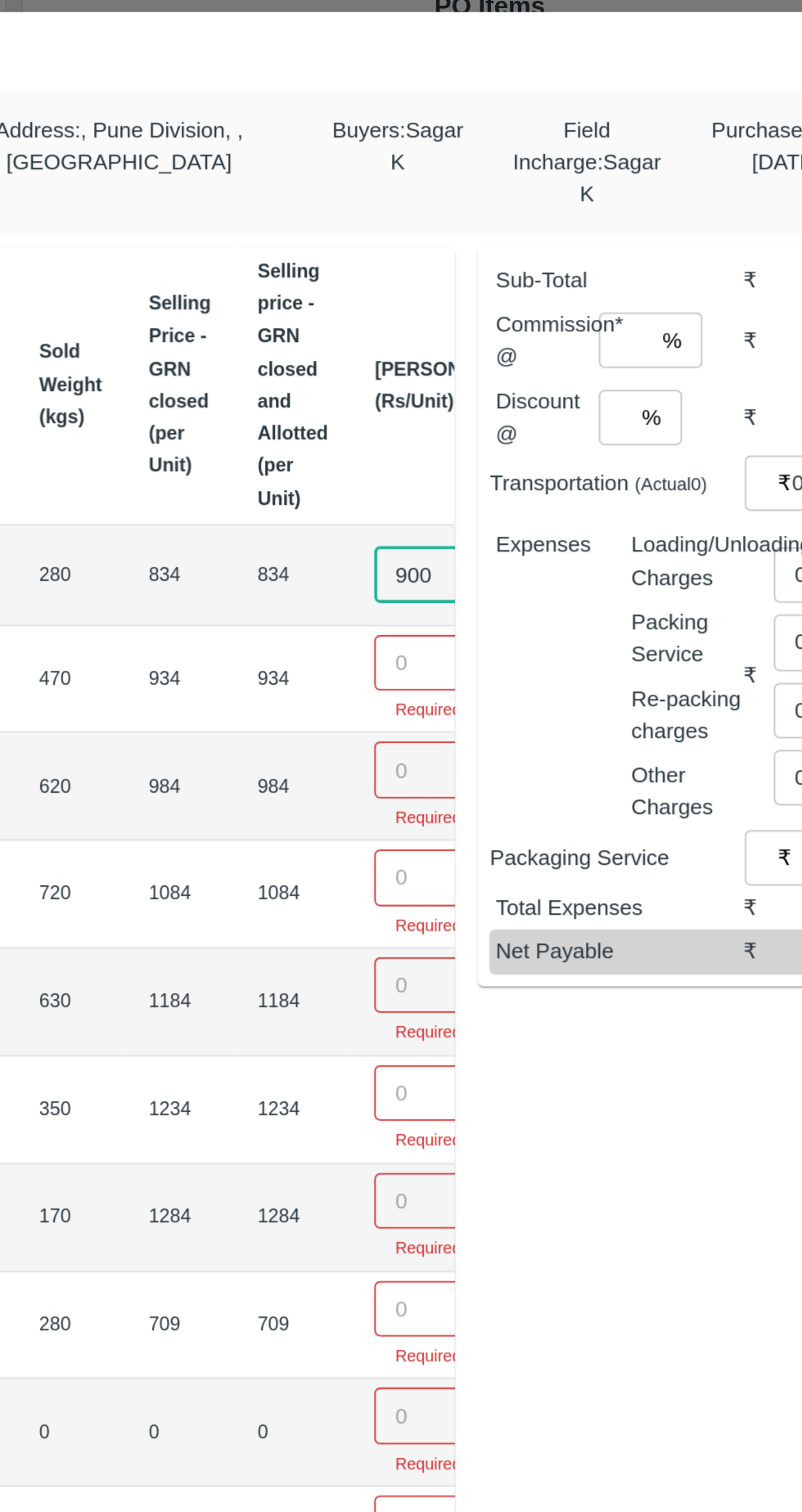
type input "900"
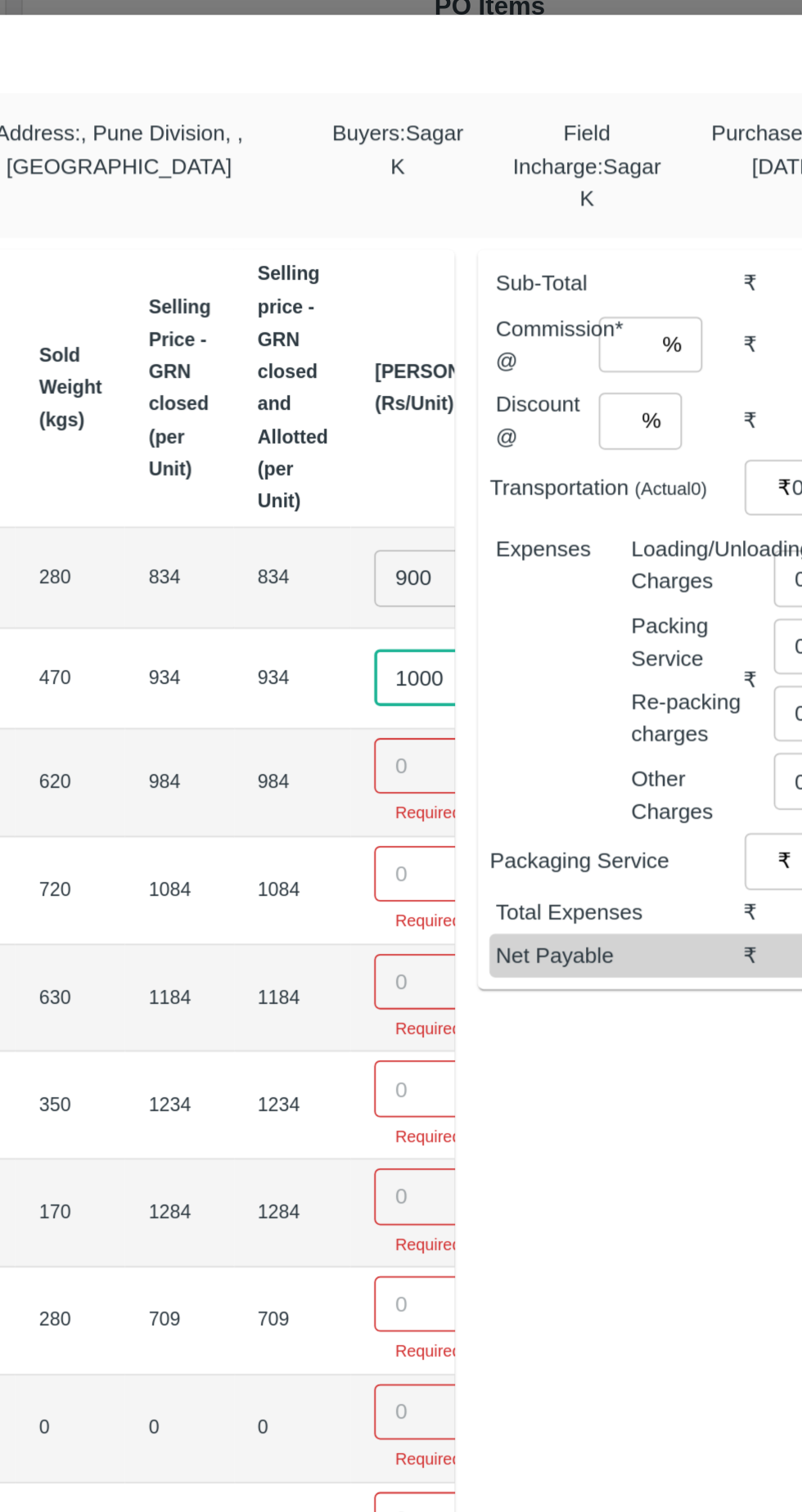
type input "1000"
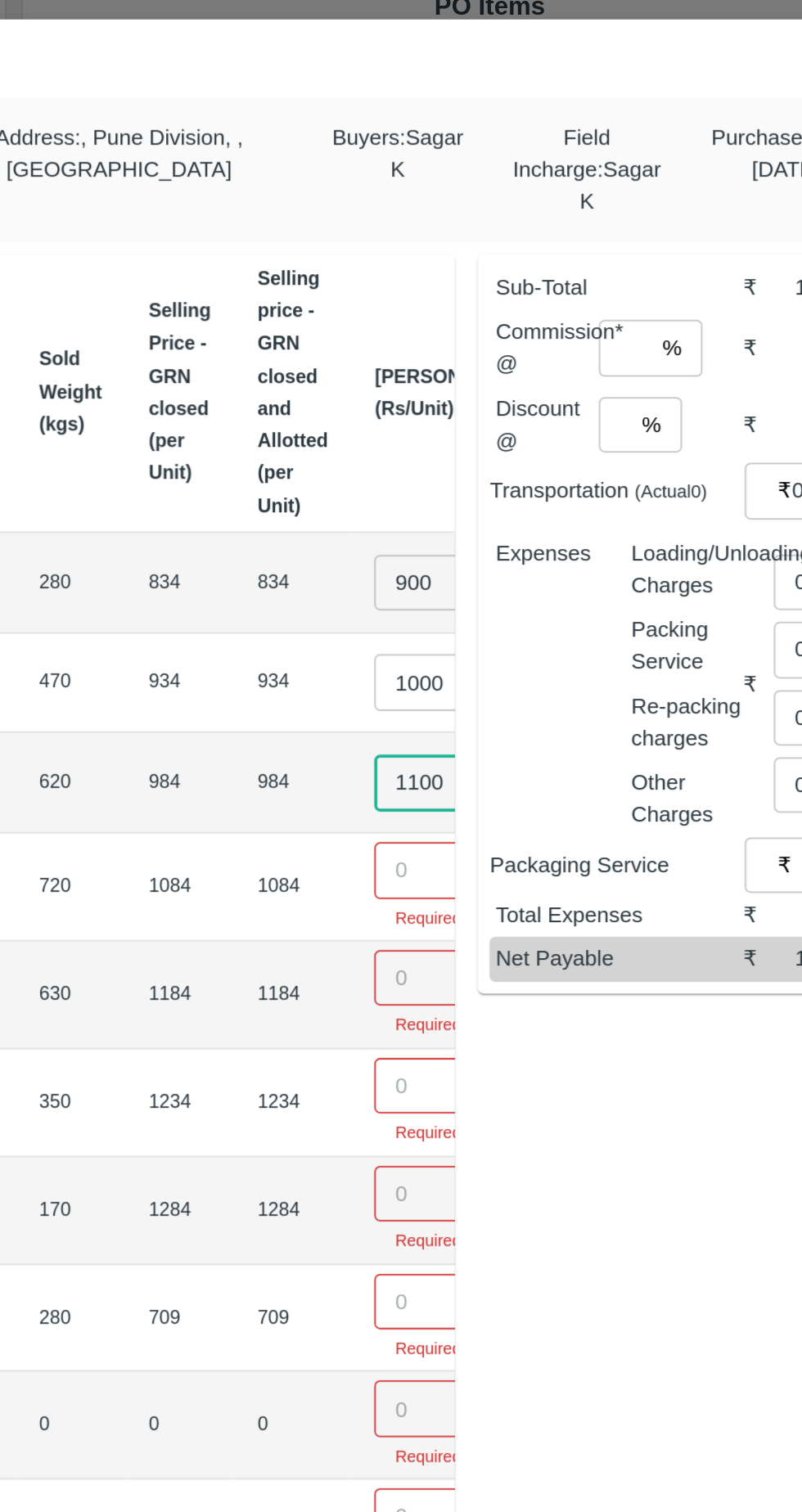
type input "1100"
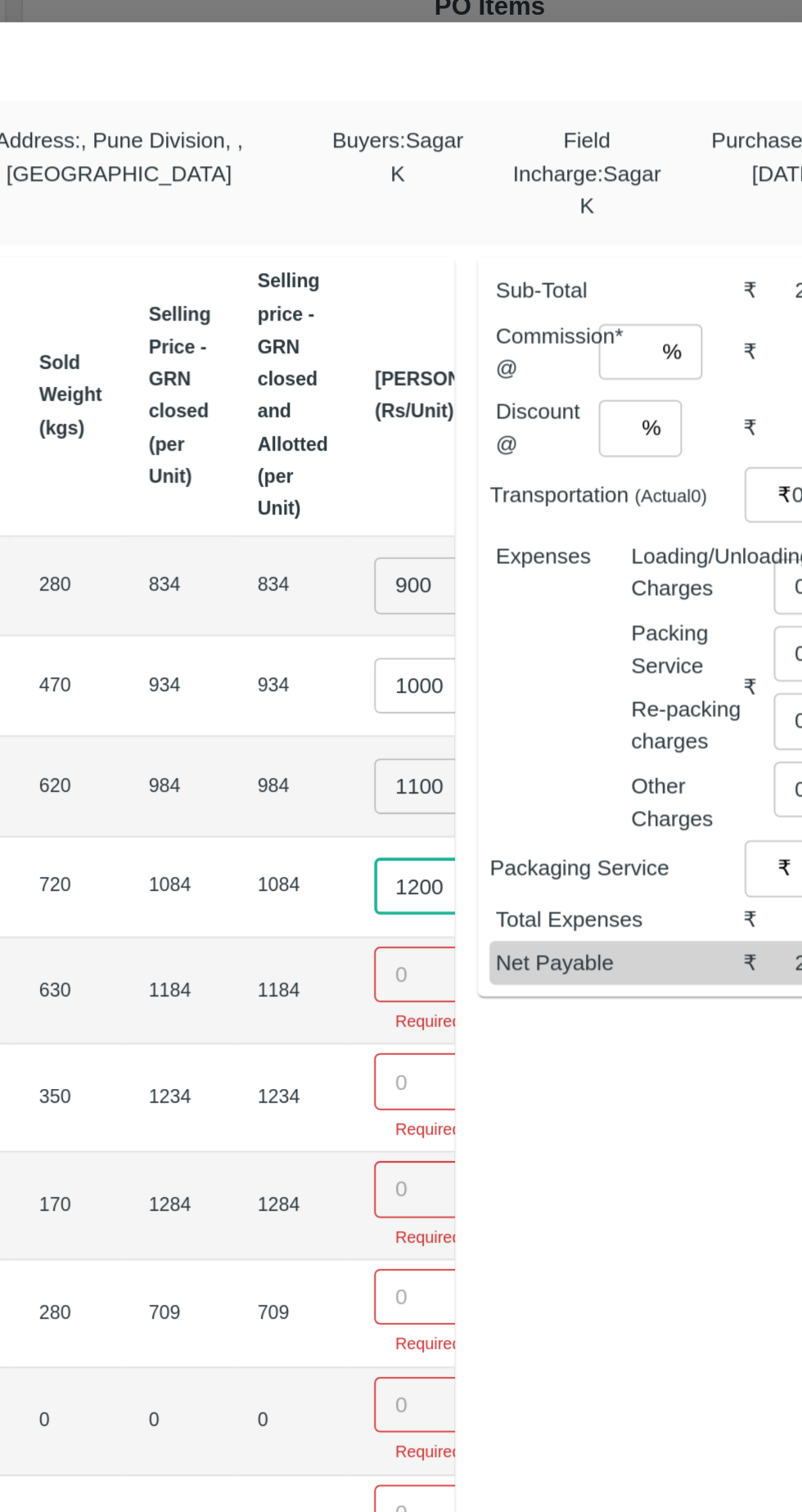
type input "1200"
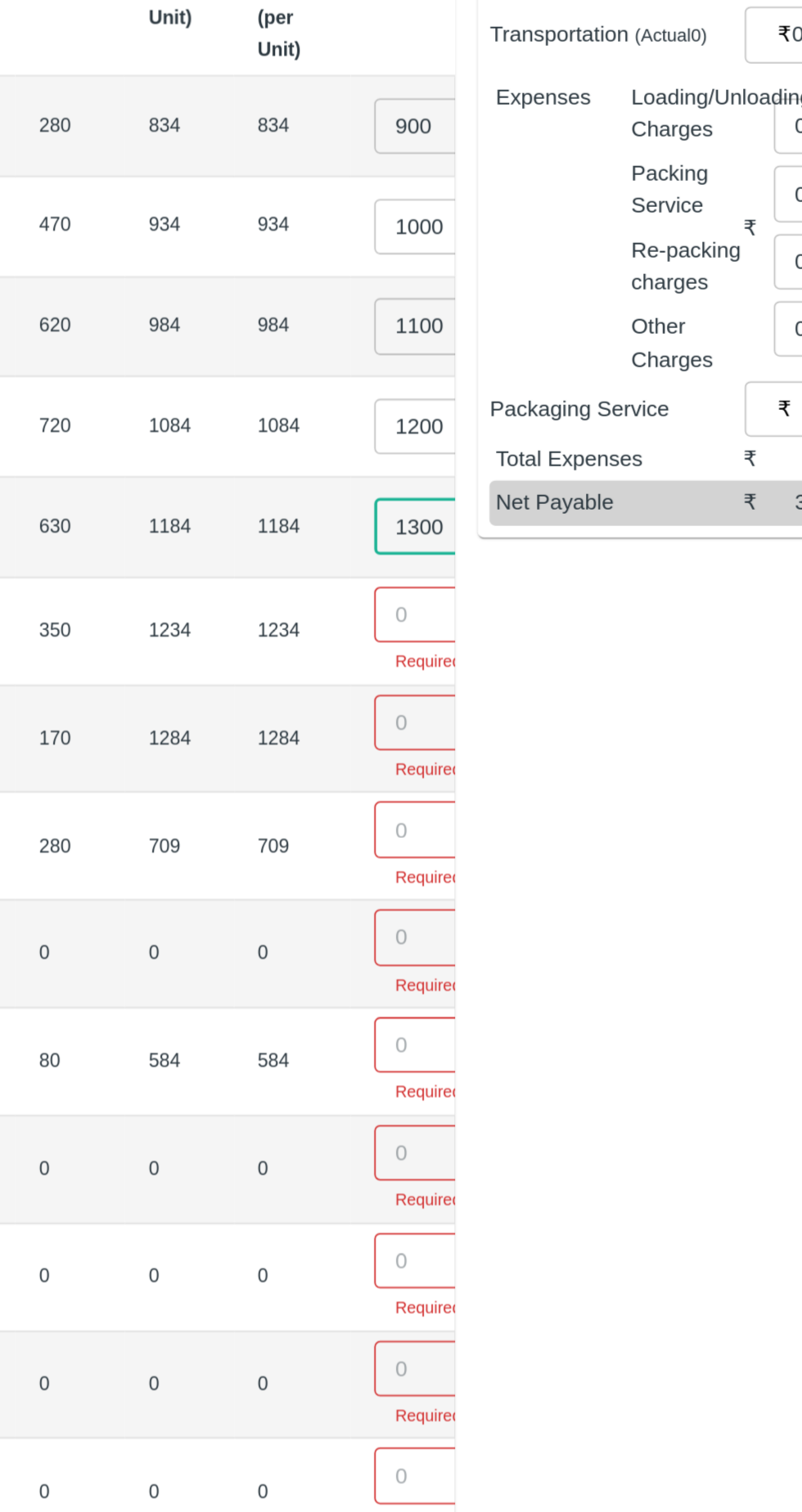
type input "1300"
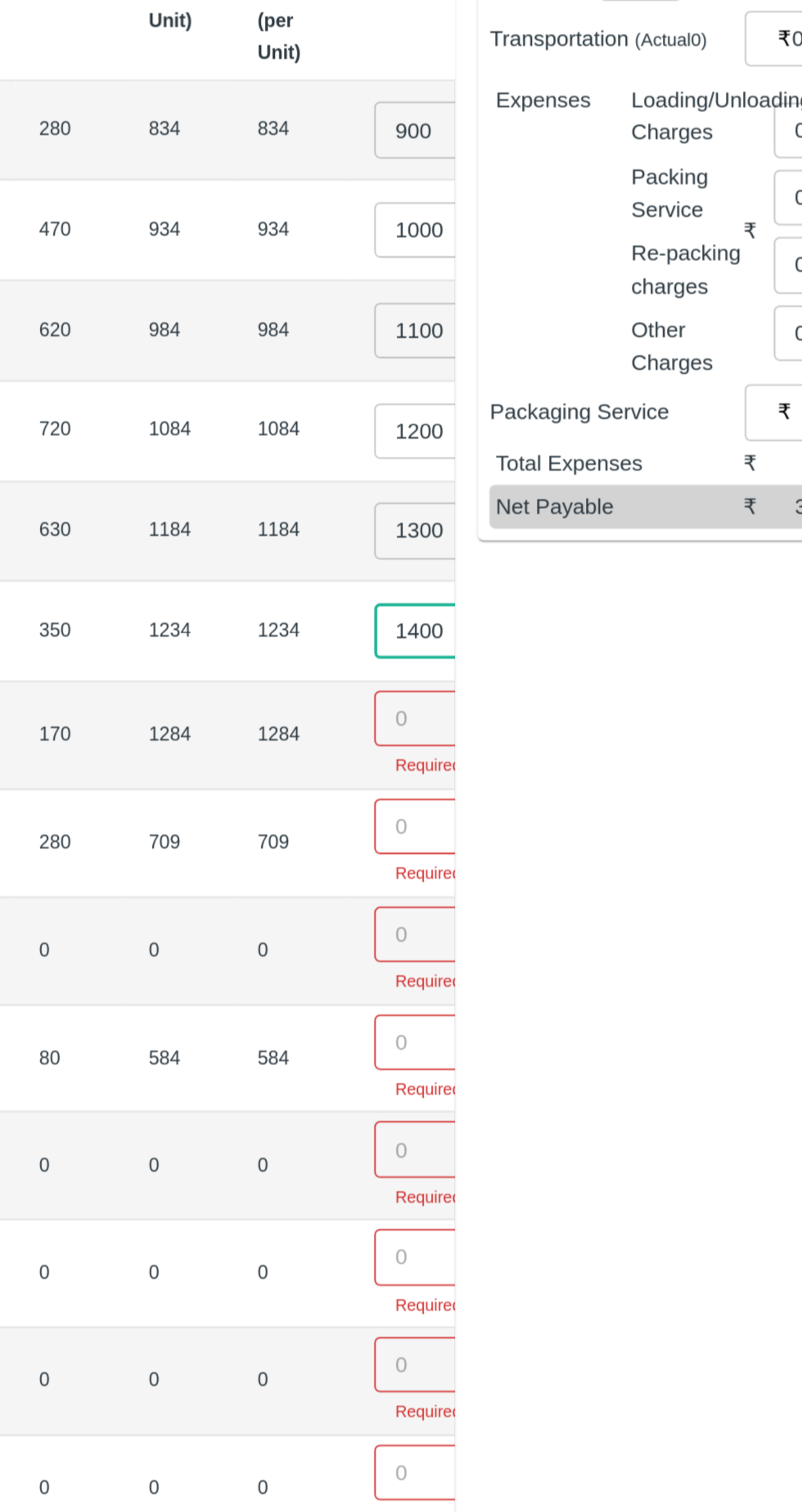
type input "1400"
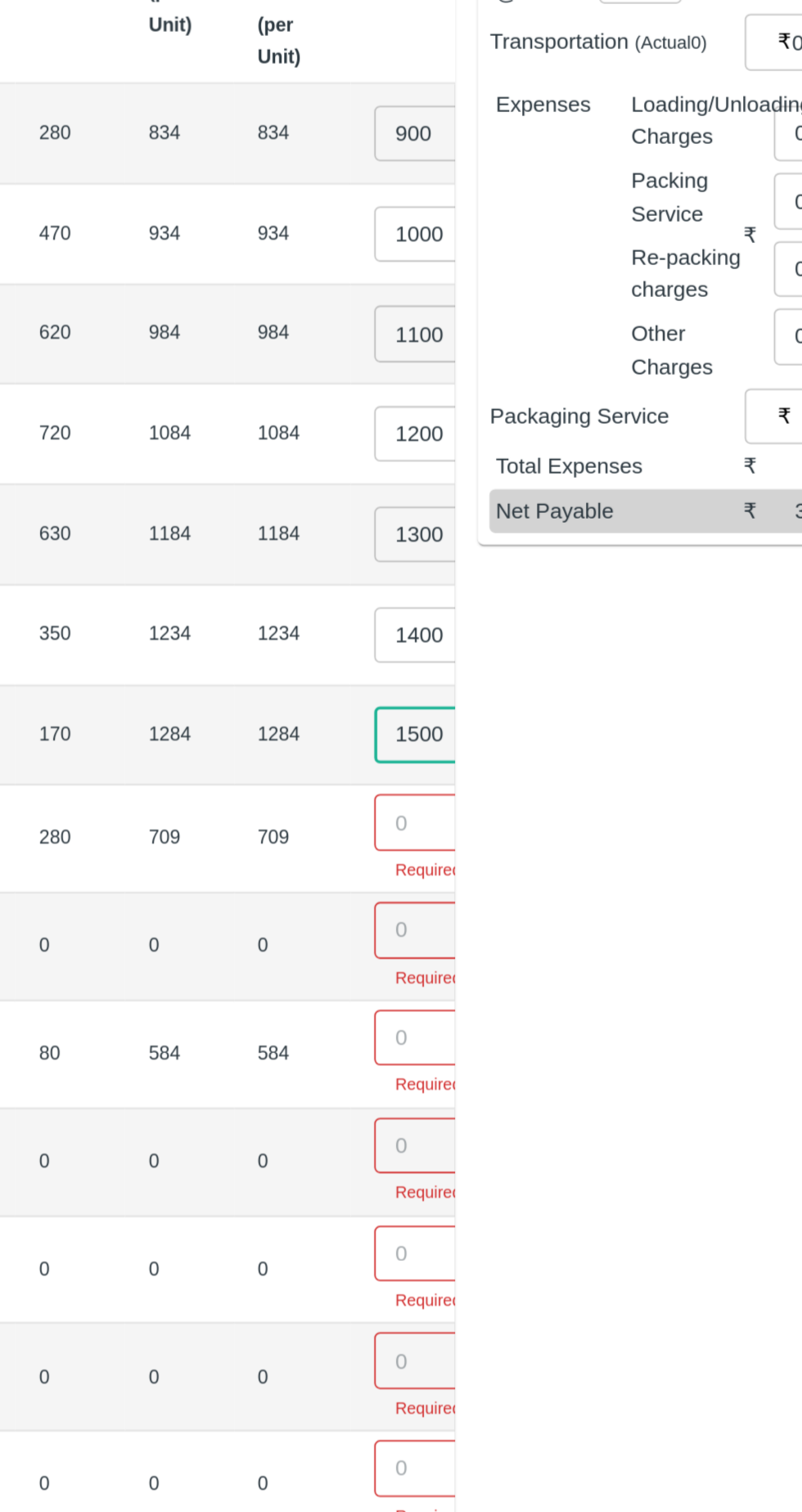
type input "1500"
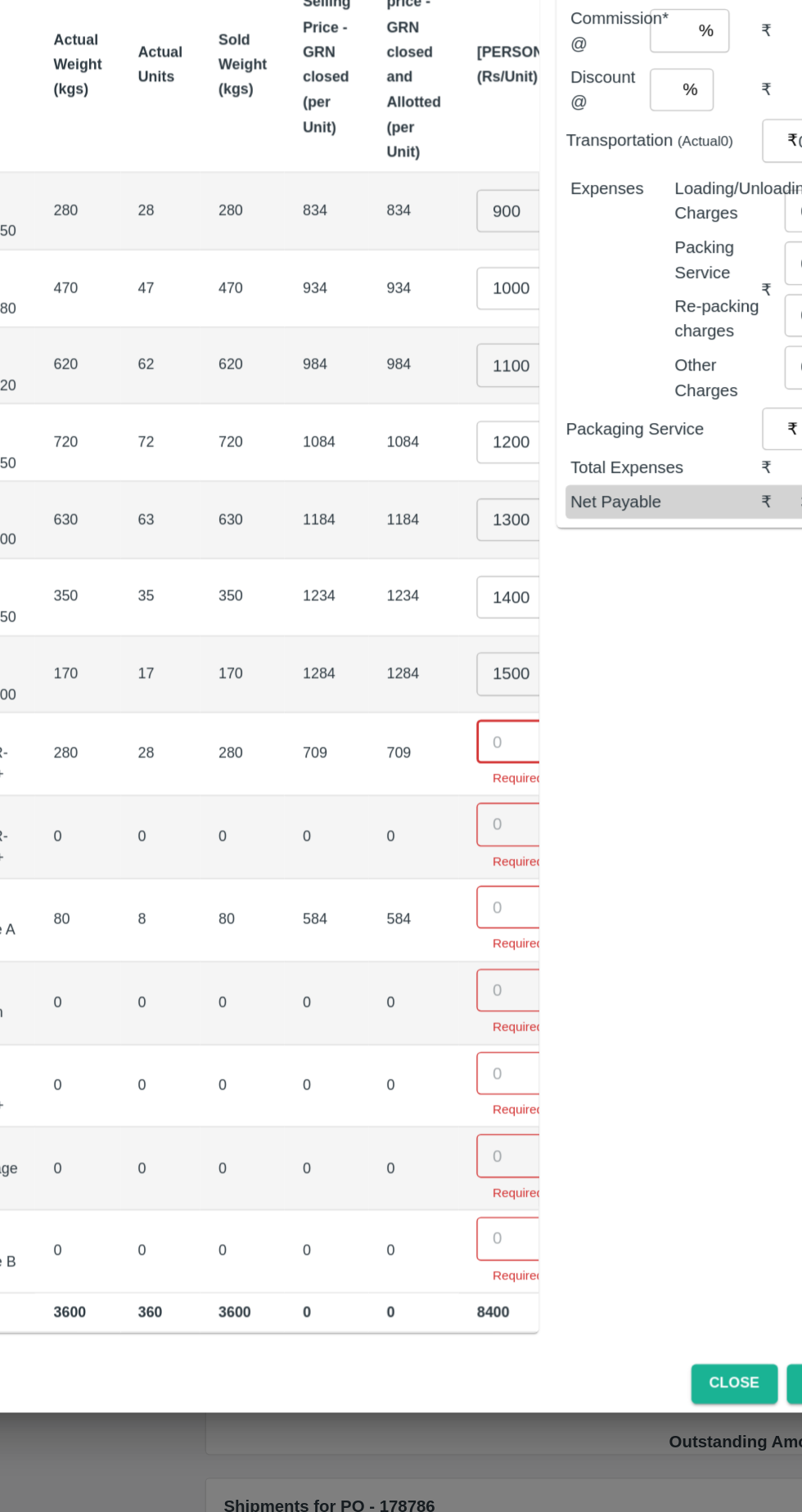
scroll to position [0, 199]
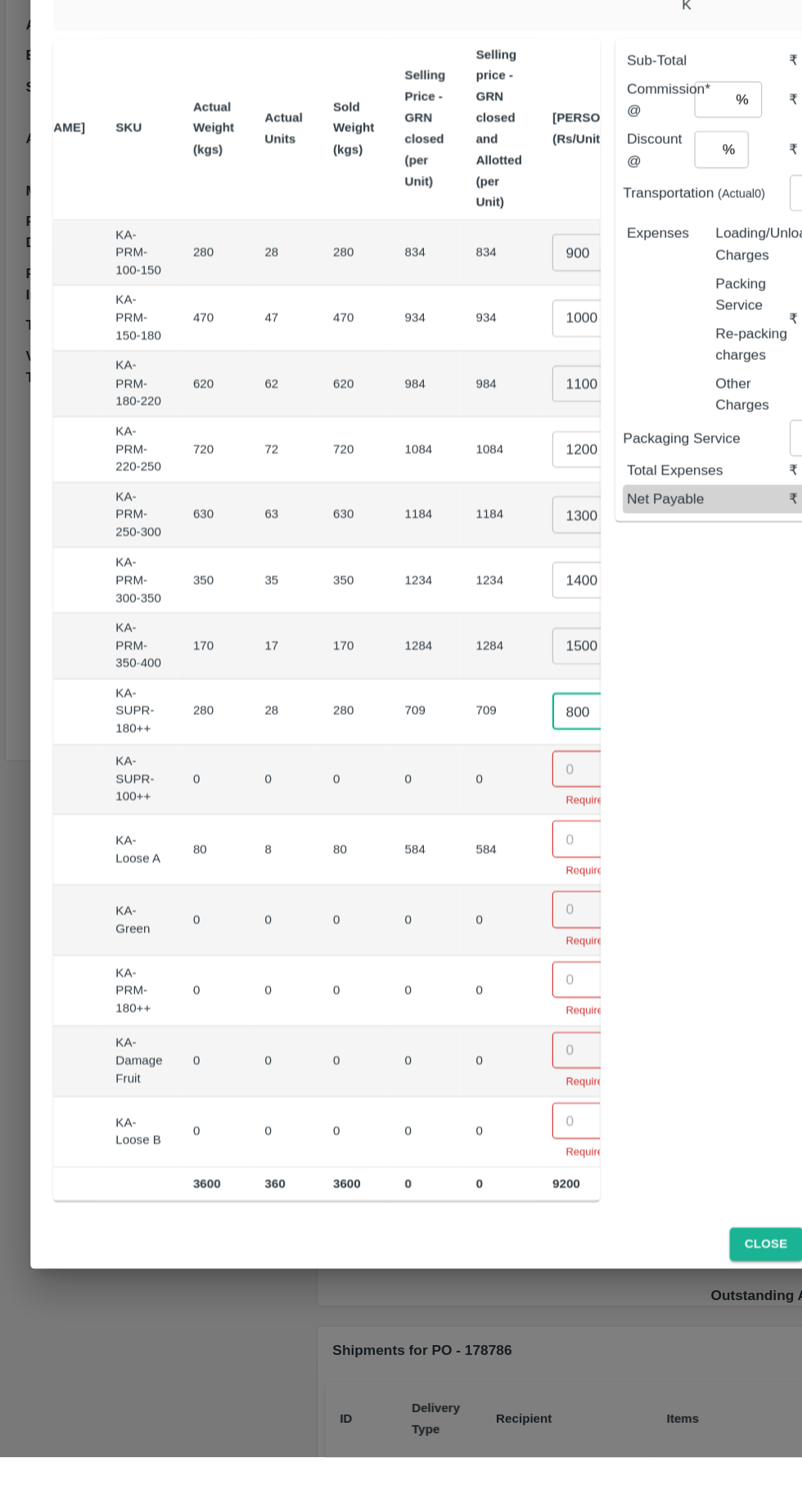
type input "800"
click at [473, 915] on input "number" at bounding box center [506, 921] width 66 height 31
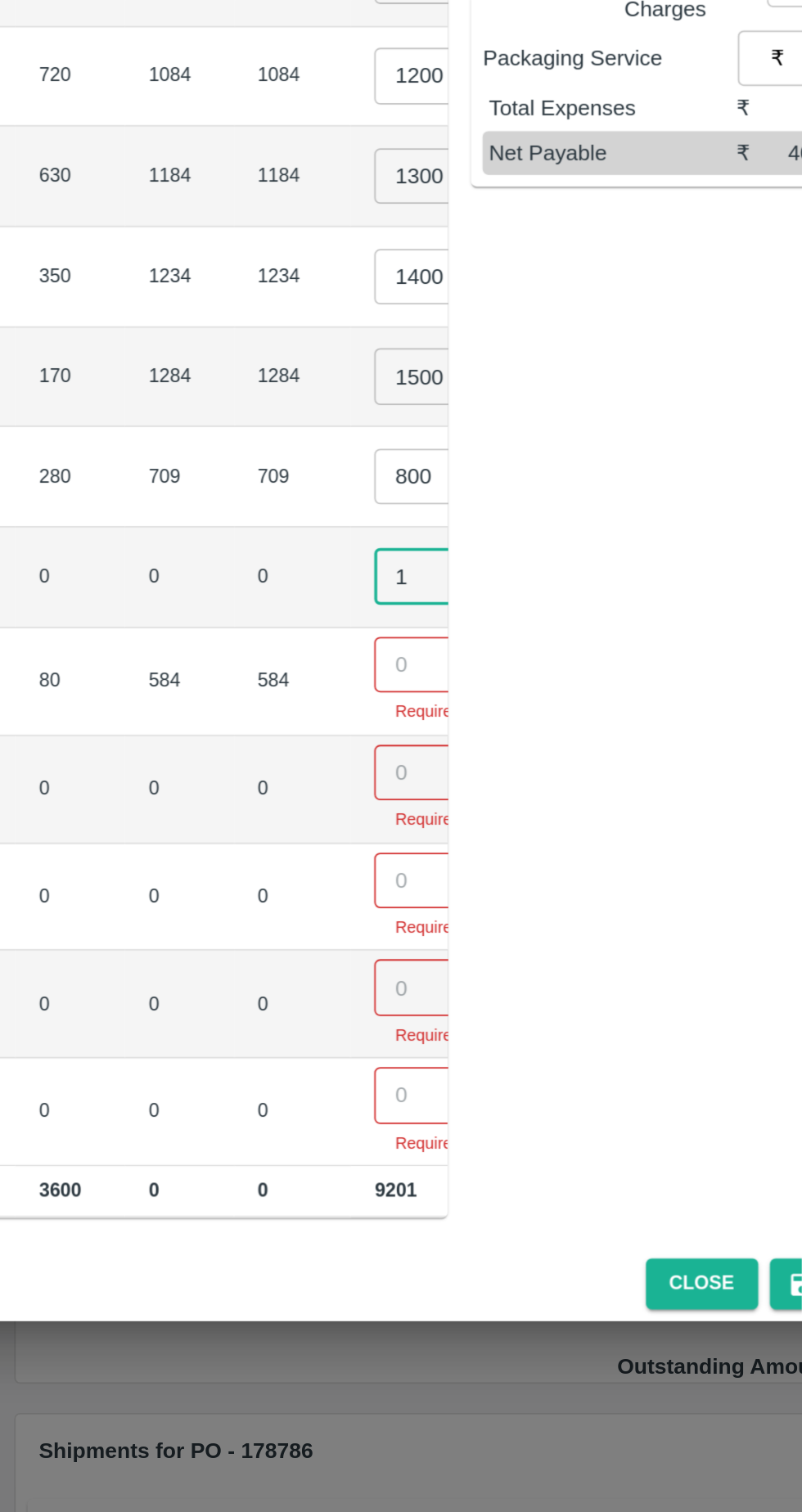
type input "1"
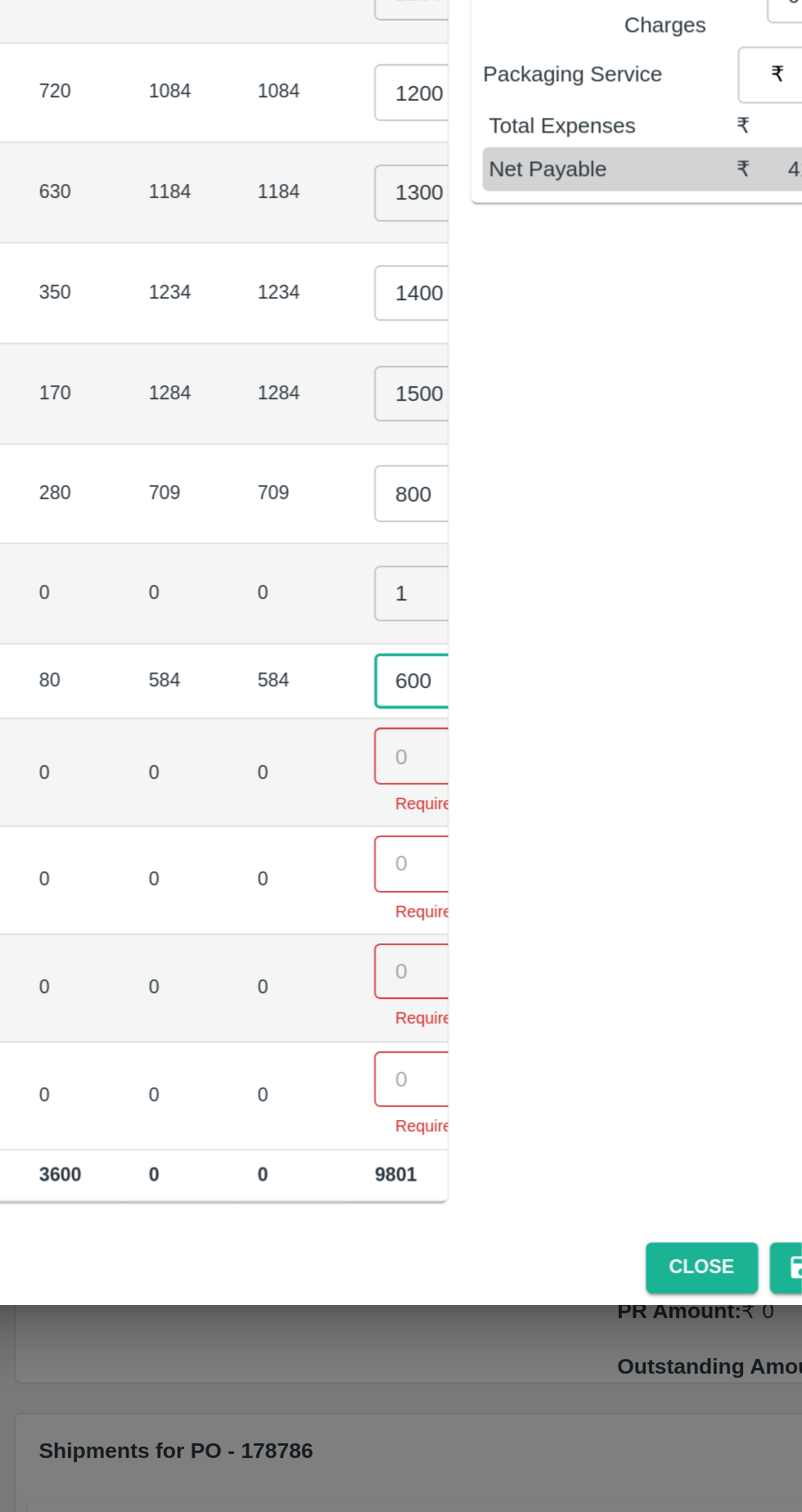
type input "600"
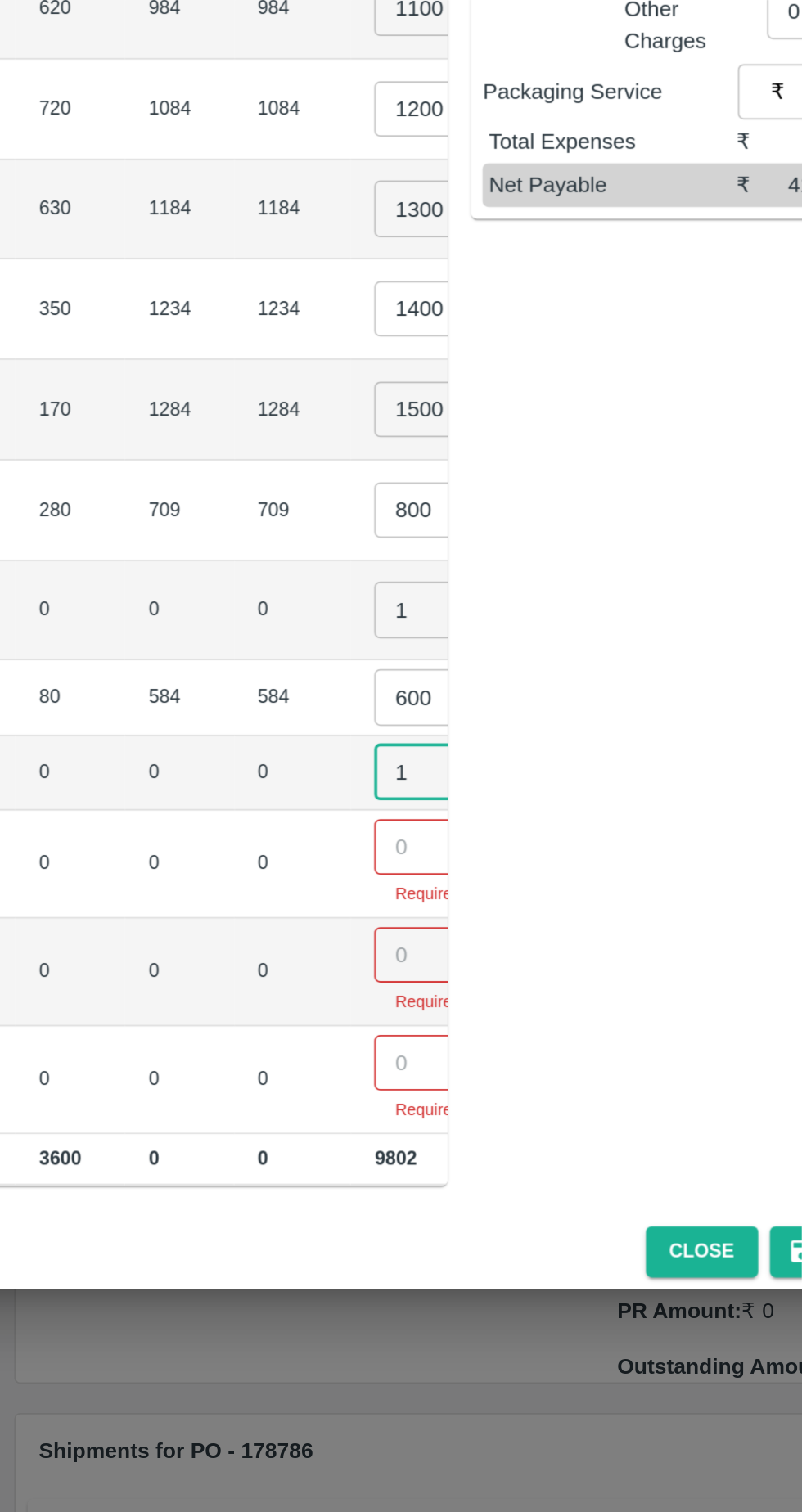
type input "1"
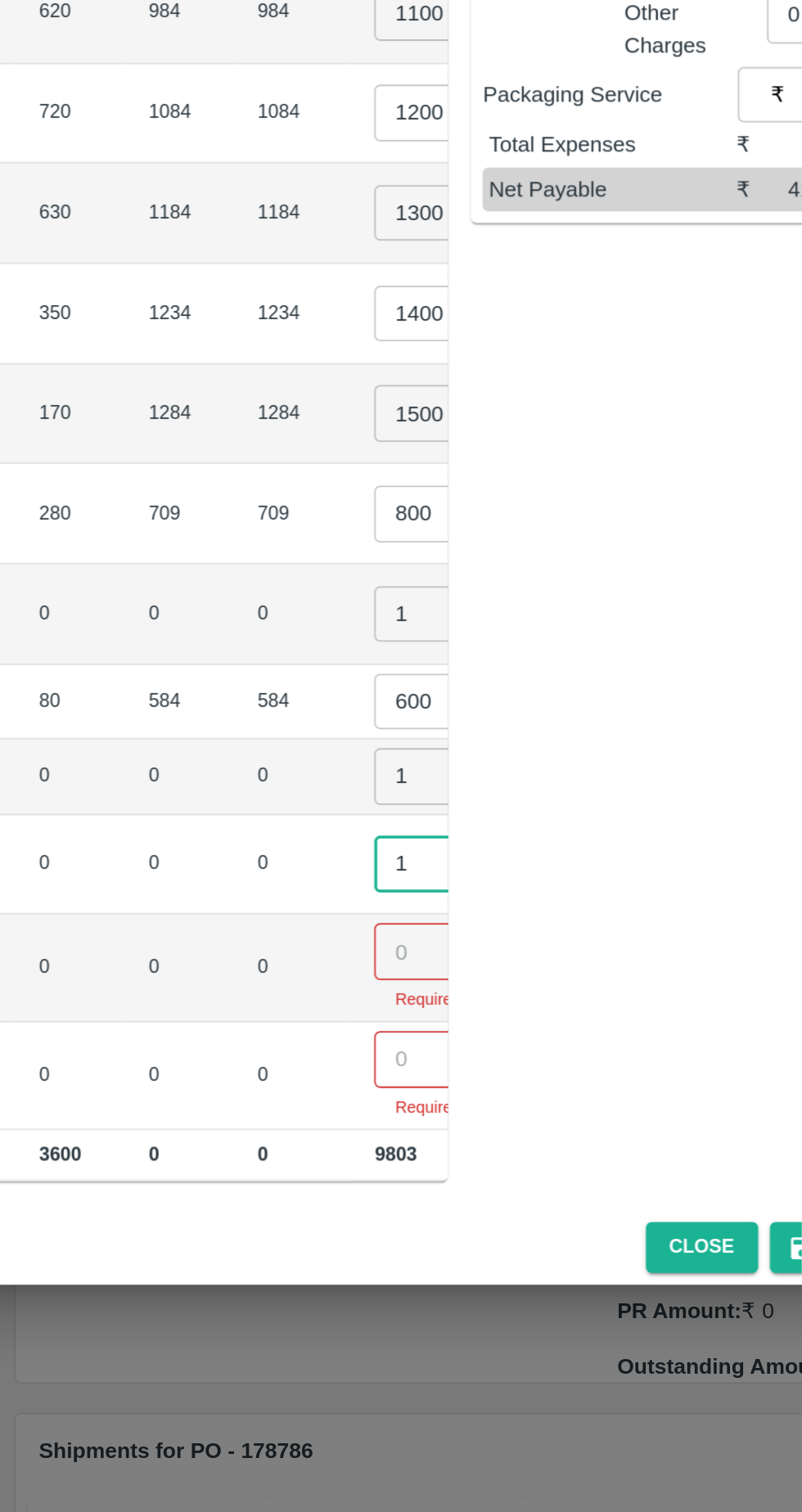
type input "1"
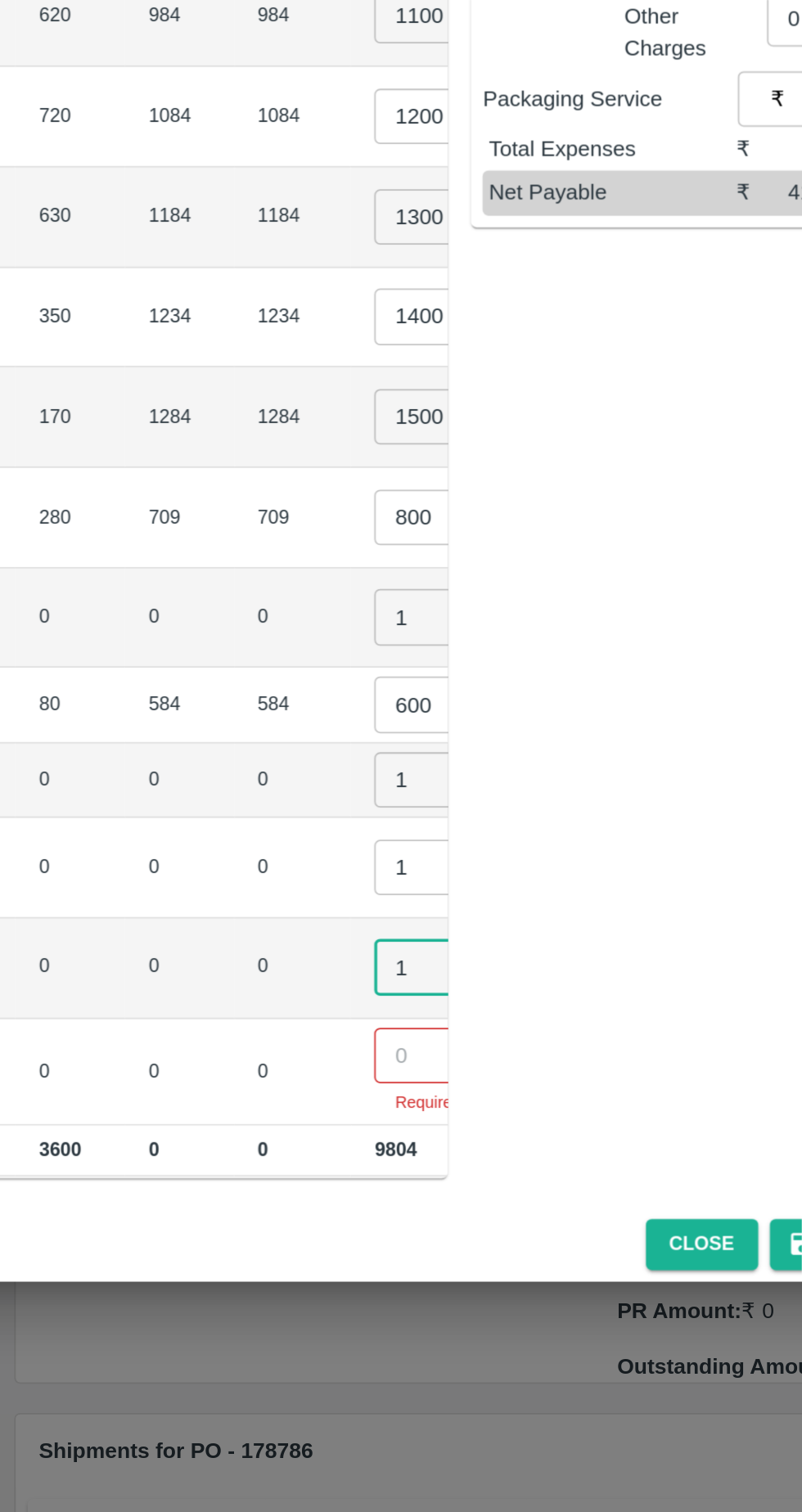
type input "1"
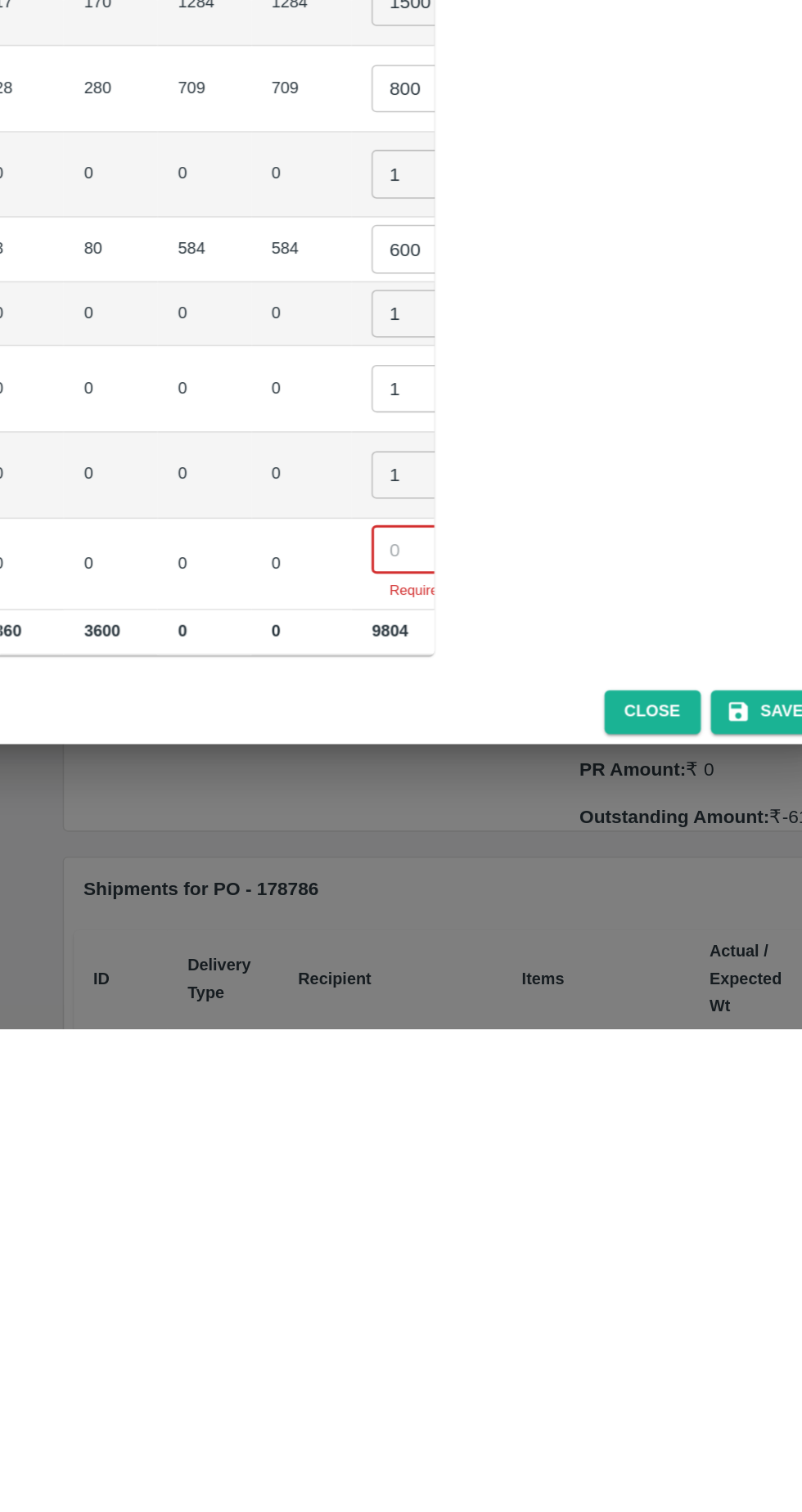
scroll to position [0, 216]
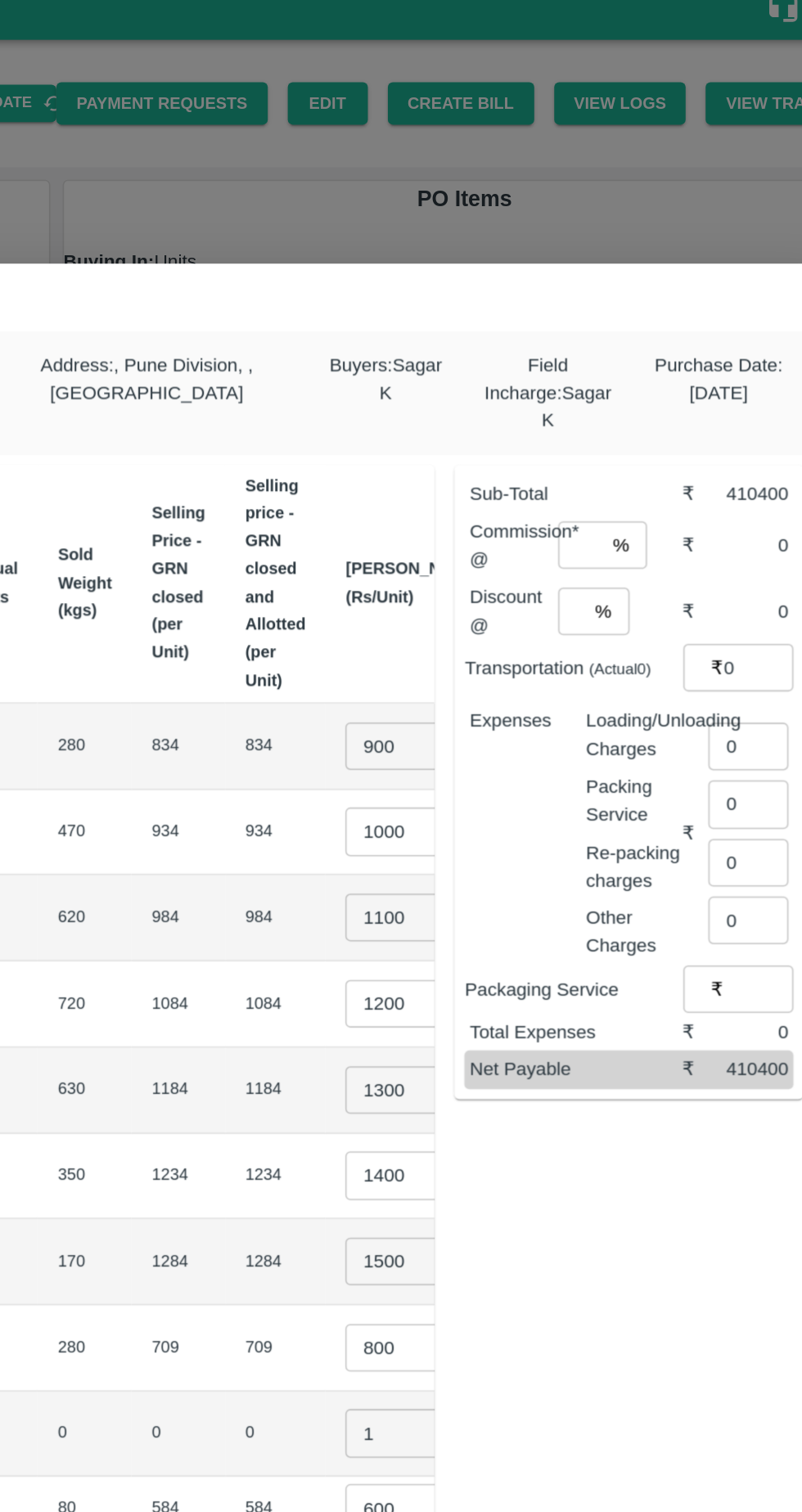
click at [616, 361] on input "number" at bounding box center [610, 372] width 30 height 31
type input "6"
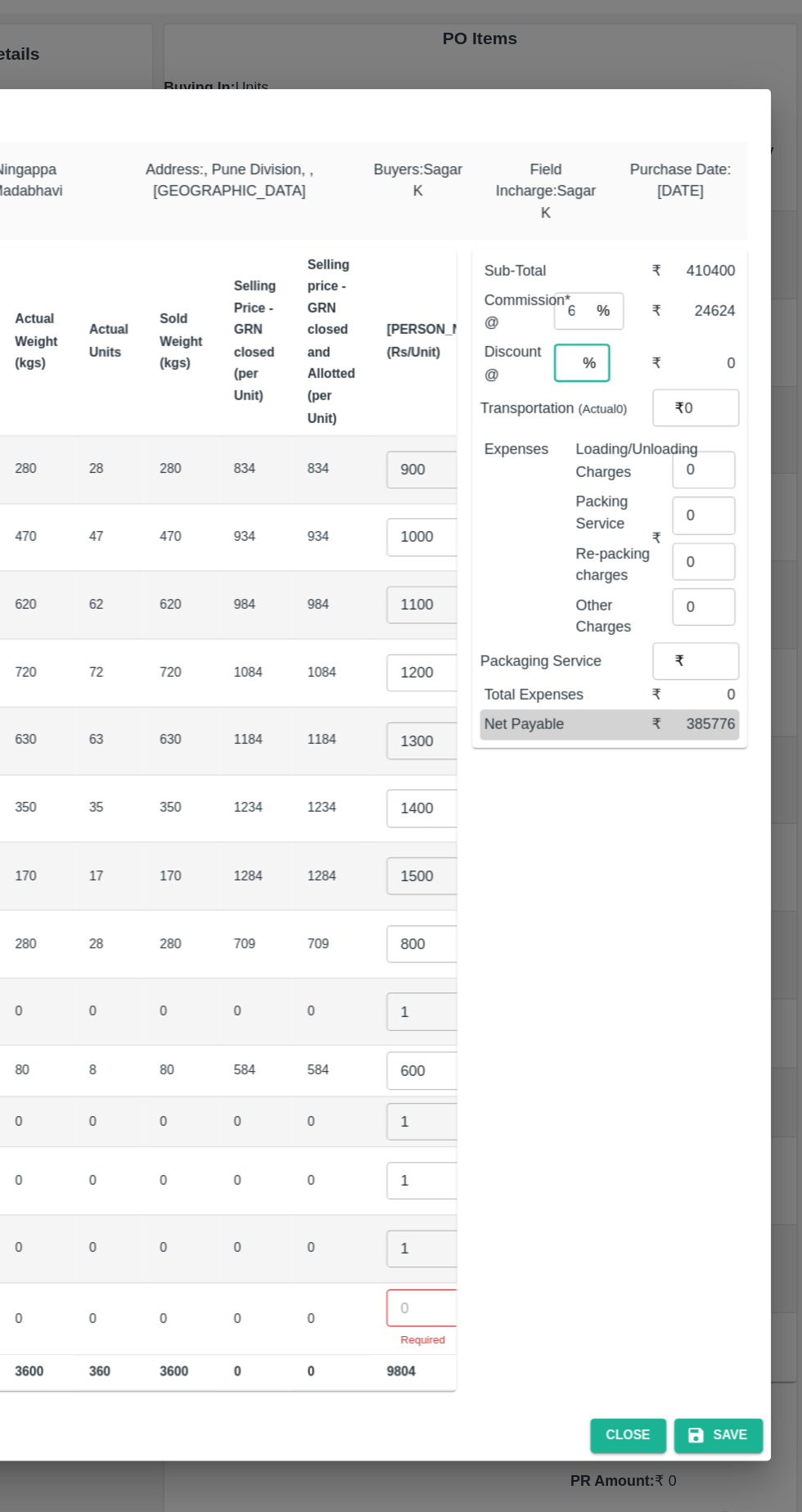
scroll to position [0, 0]
type input "0"
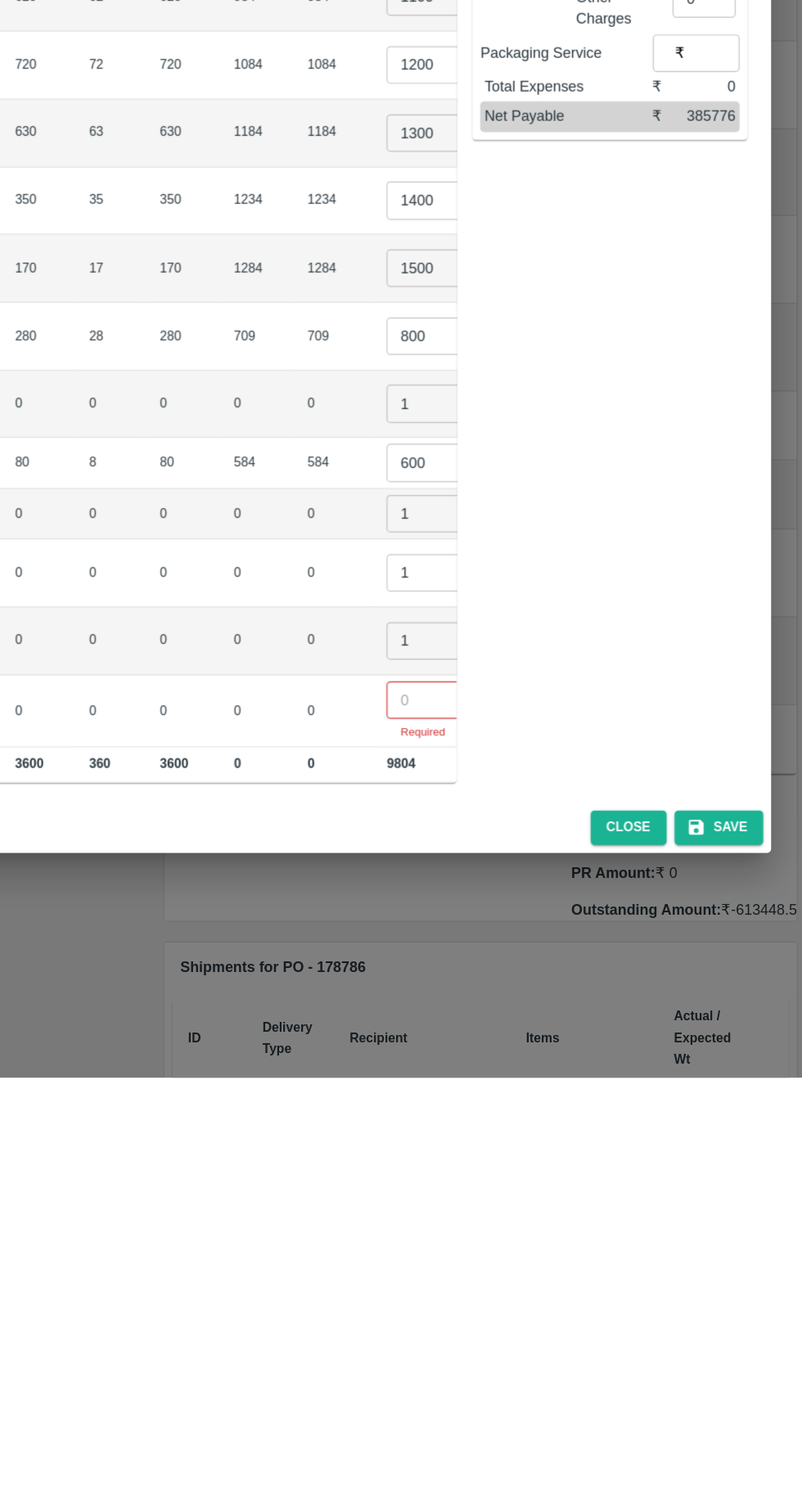
click at [457, 1186] on input "number" at bounding box center [489, 1198] width 66 height 31
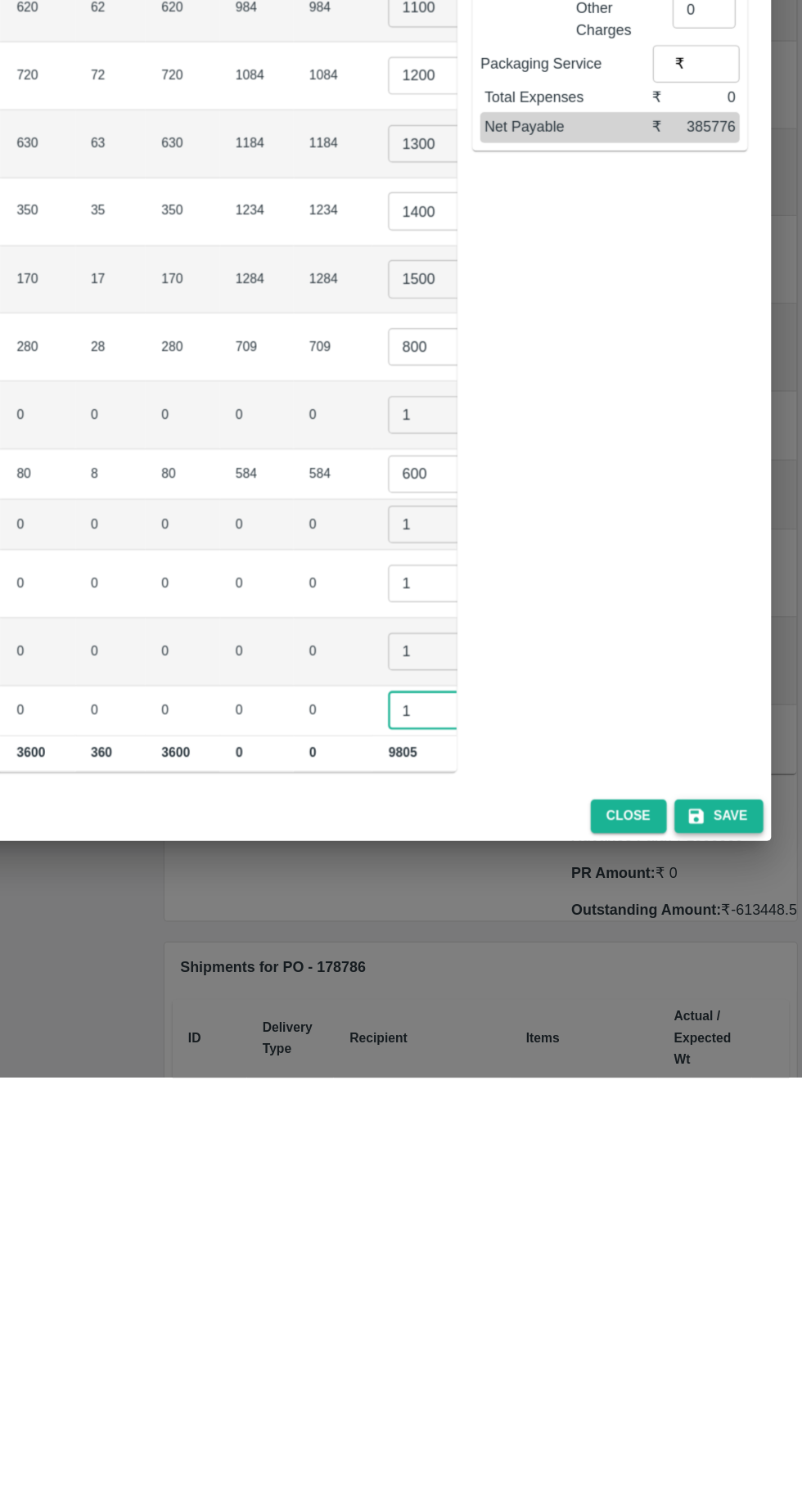
type input "1"
click at [745, 1287] on button "Save" at bounding box center [732, 1295] width 74 height 29
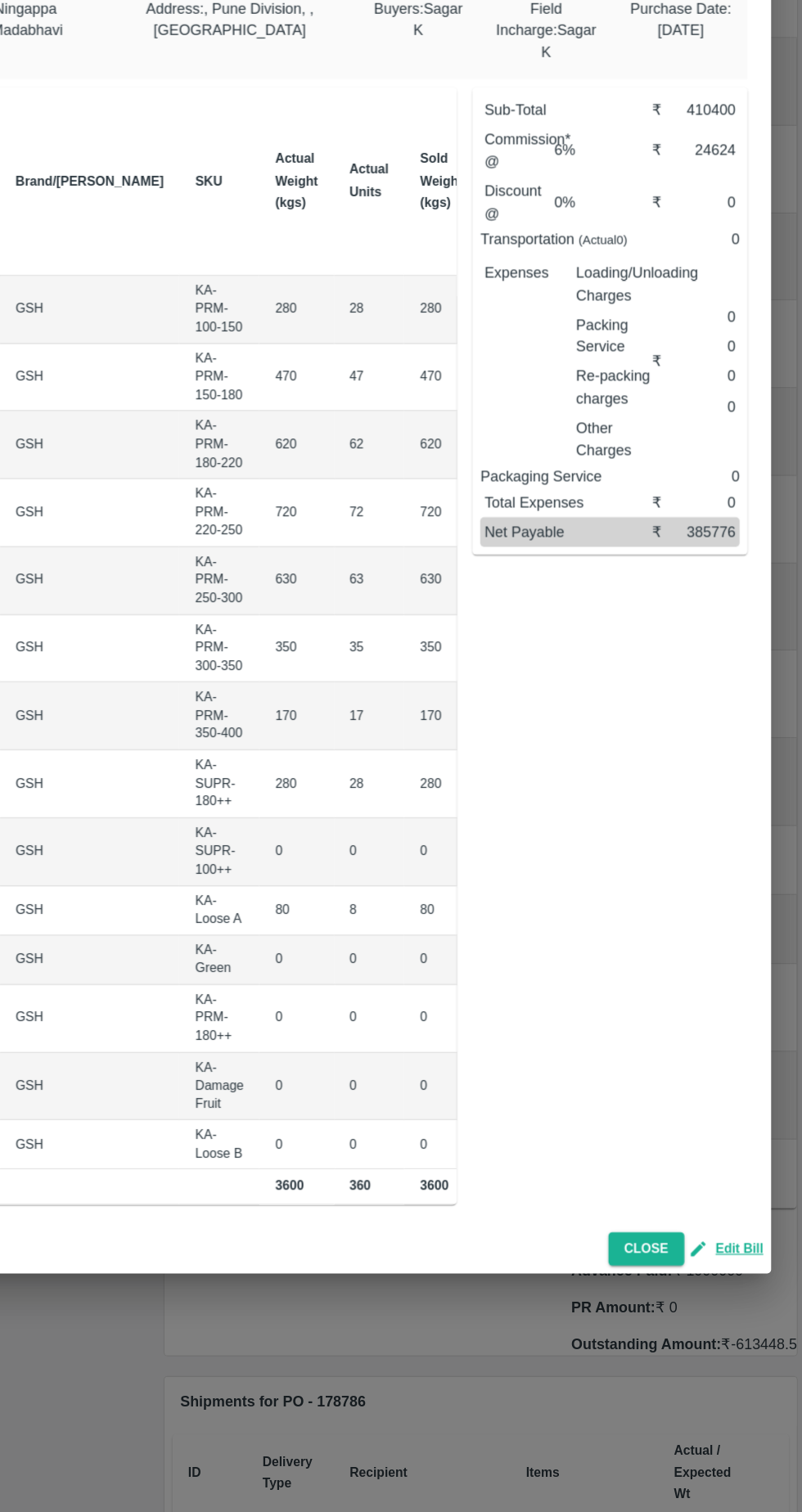
scroll to position [0, 0]
click at [678, 1286] on button "Close" at bounding box center [672, 1294] width 63 height 29
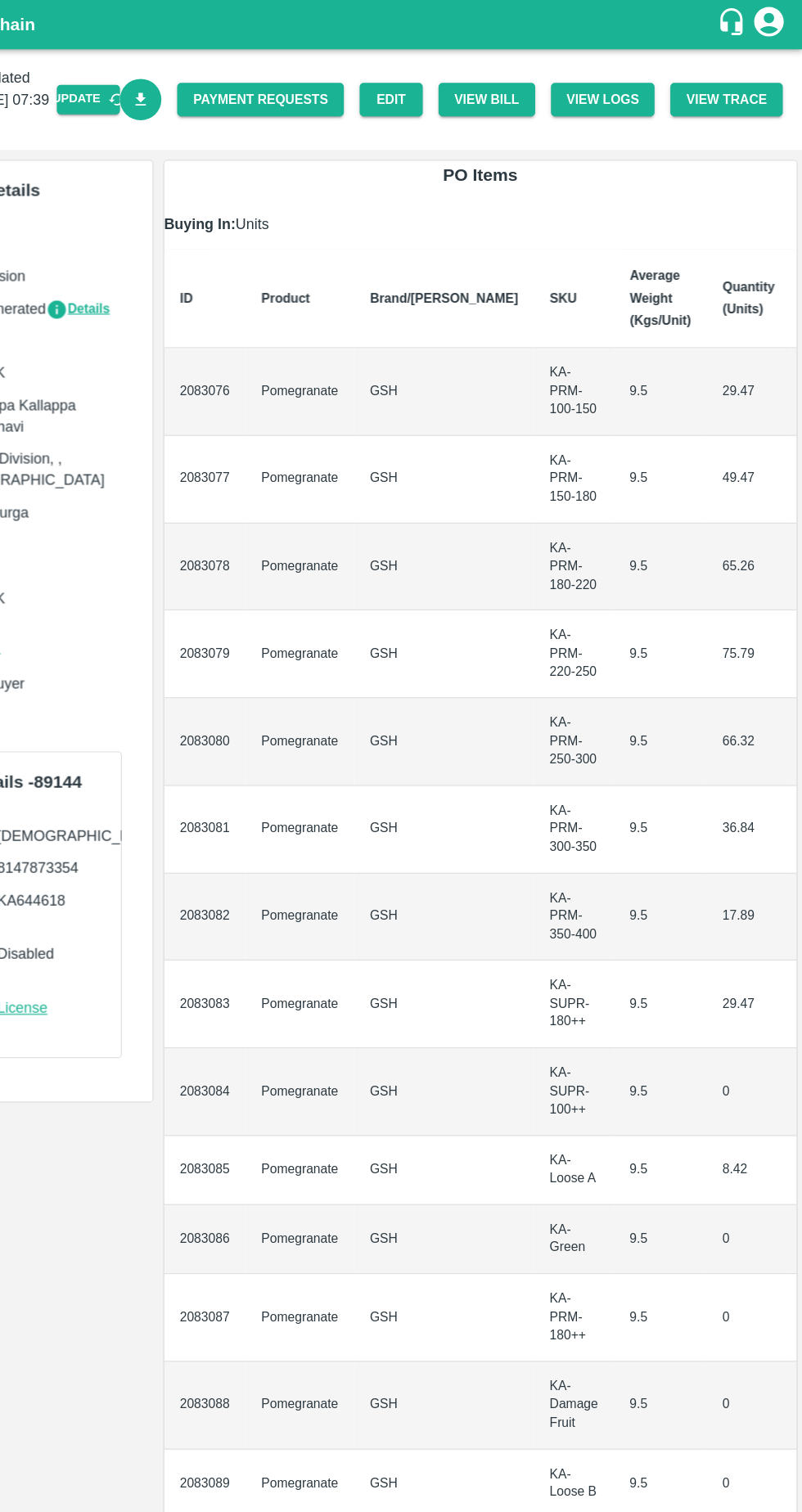
click at [261, 79] on icon "Download Bill" at bounding box center [253, 84] width 16 height 16
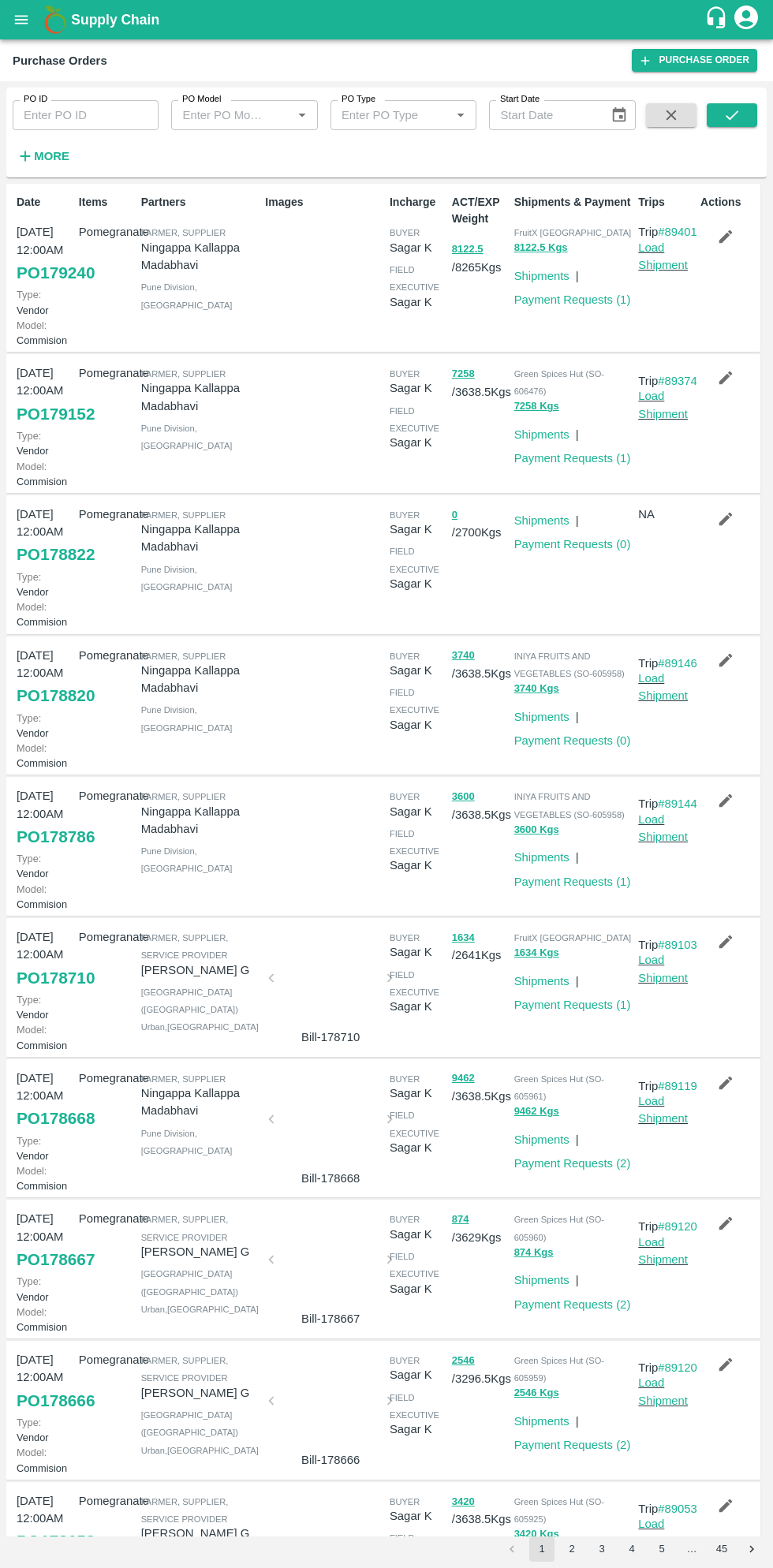
click at [58, 710] on link "PO 178820" at bounding box center [55, 695] width 78 height 28
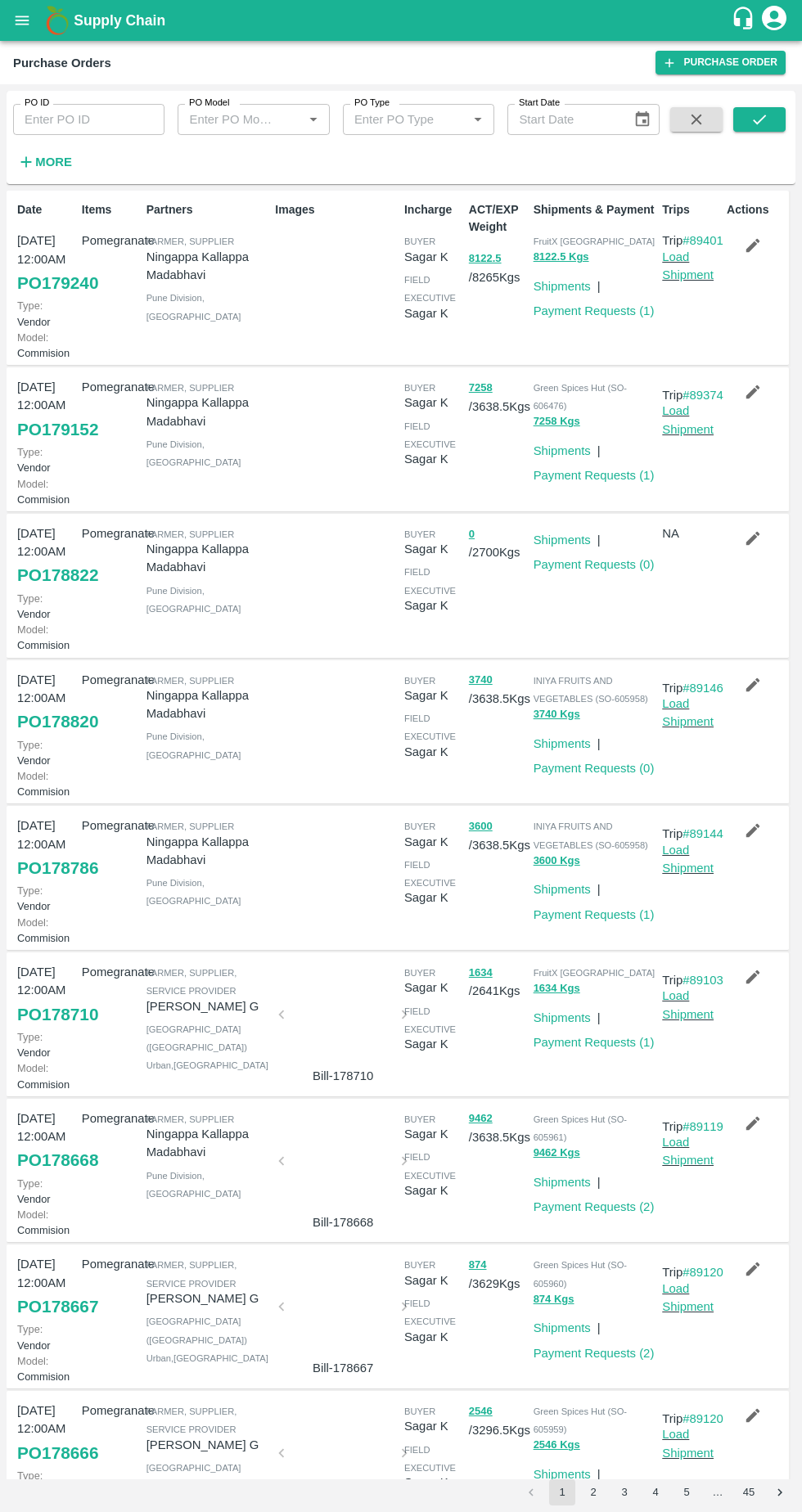
click at [47, 736] on link "PO 178820" at bounding box center [57, 721] width 81 height 30
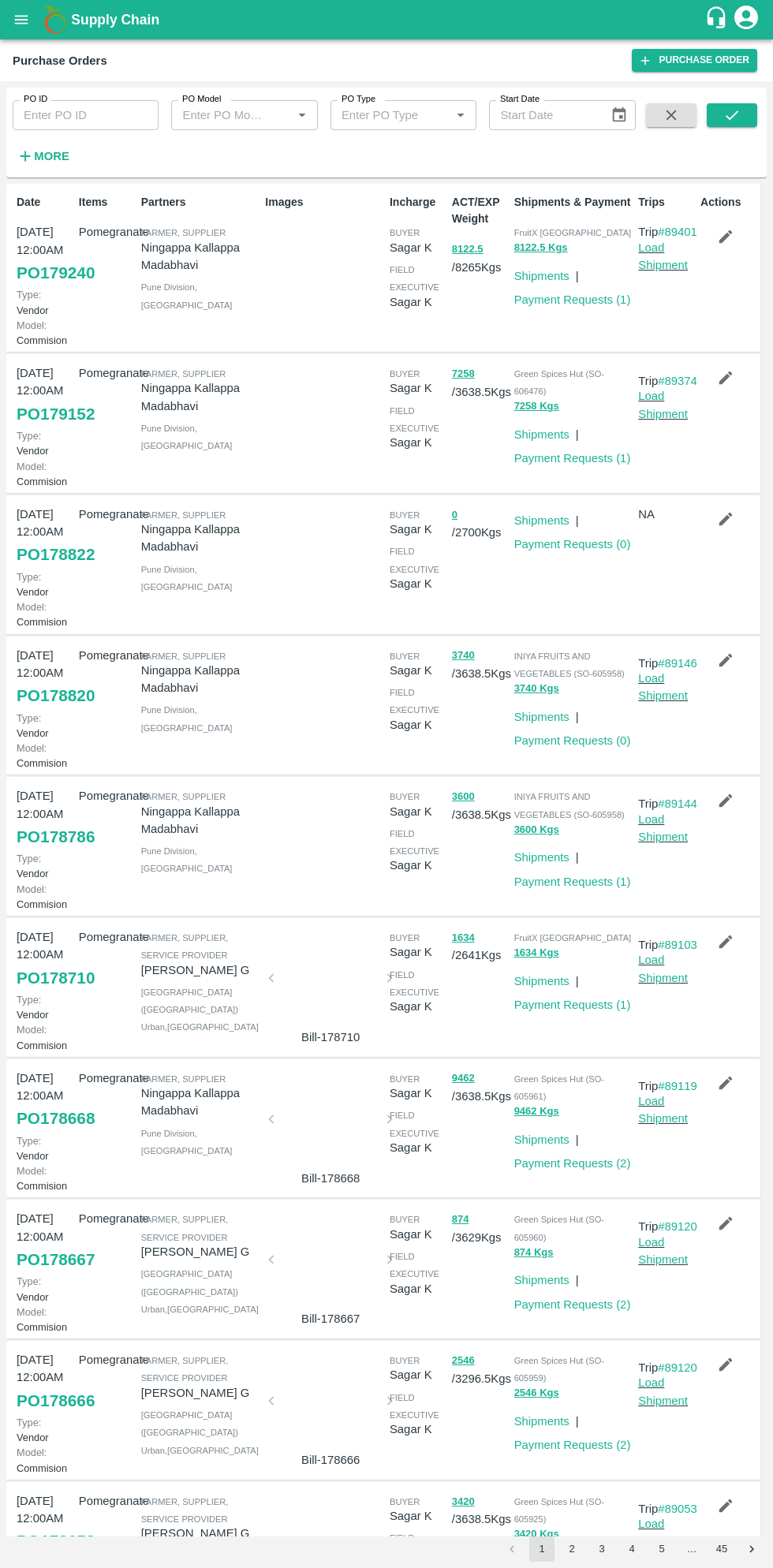
click at [58, 287] on link "PO 179240" at bounding box center [55, 273] width 78 height 28
click at [577, 888] on link "Payment Requests ( 1 )" at bounding box center [572, 881] width 117 height 12
click at [600, 747] on link "Payment Requests ( 0 )" at bounding box center [572, 740] width 117 height 12
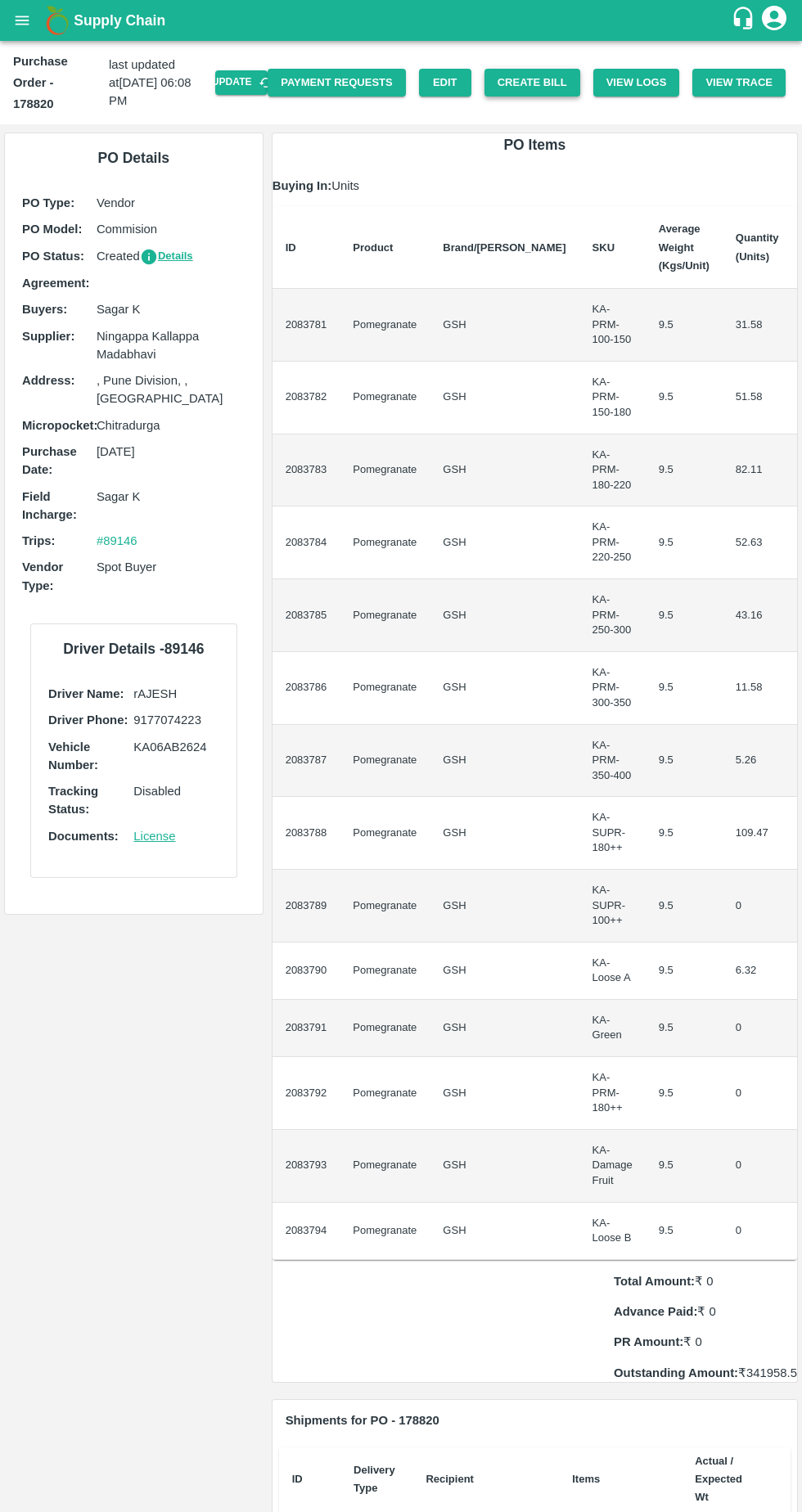
click at [550, 74] on button "Create Bill" at bounding box center [531, 83] width 95 height 29
click at [262, 71] on button "Update" at bounding box center [241, 83] width 52 height 24
click at [556, 71] on button "Create Bill" at bounding box center [531, 83] width 95 height 29
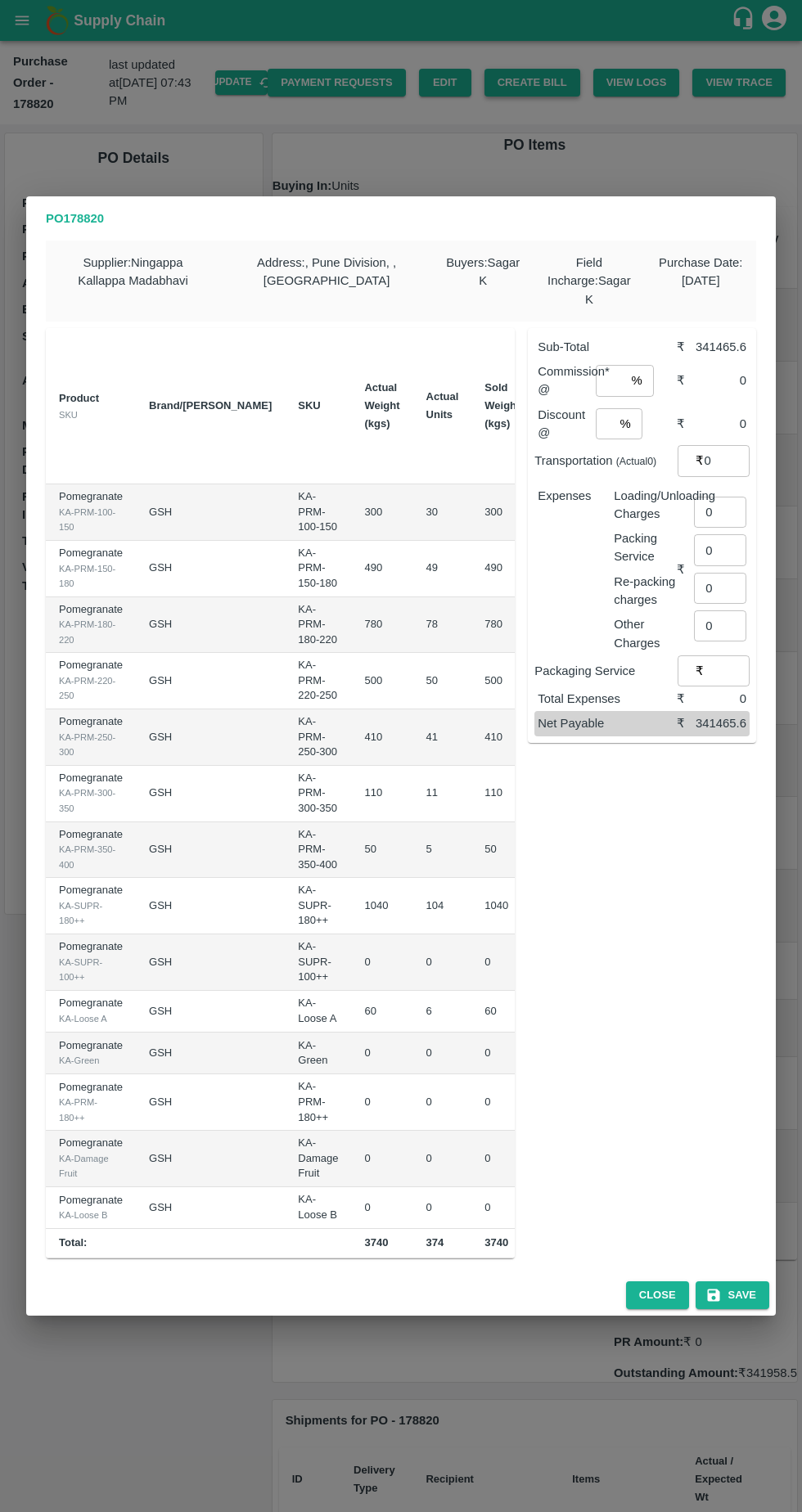
scroll to position [0, 224]
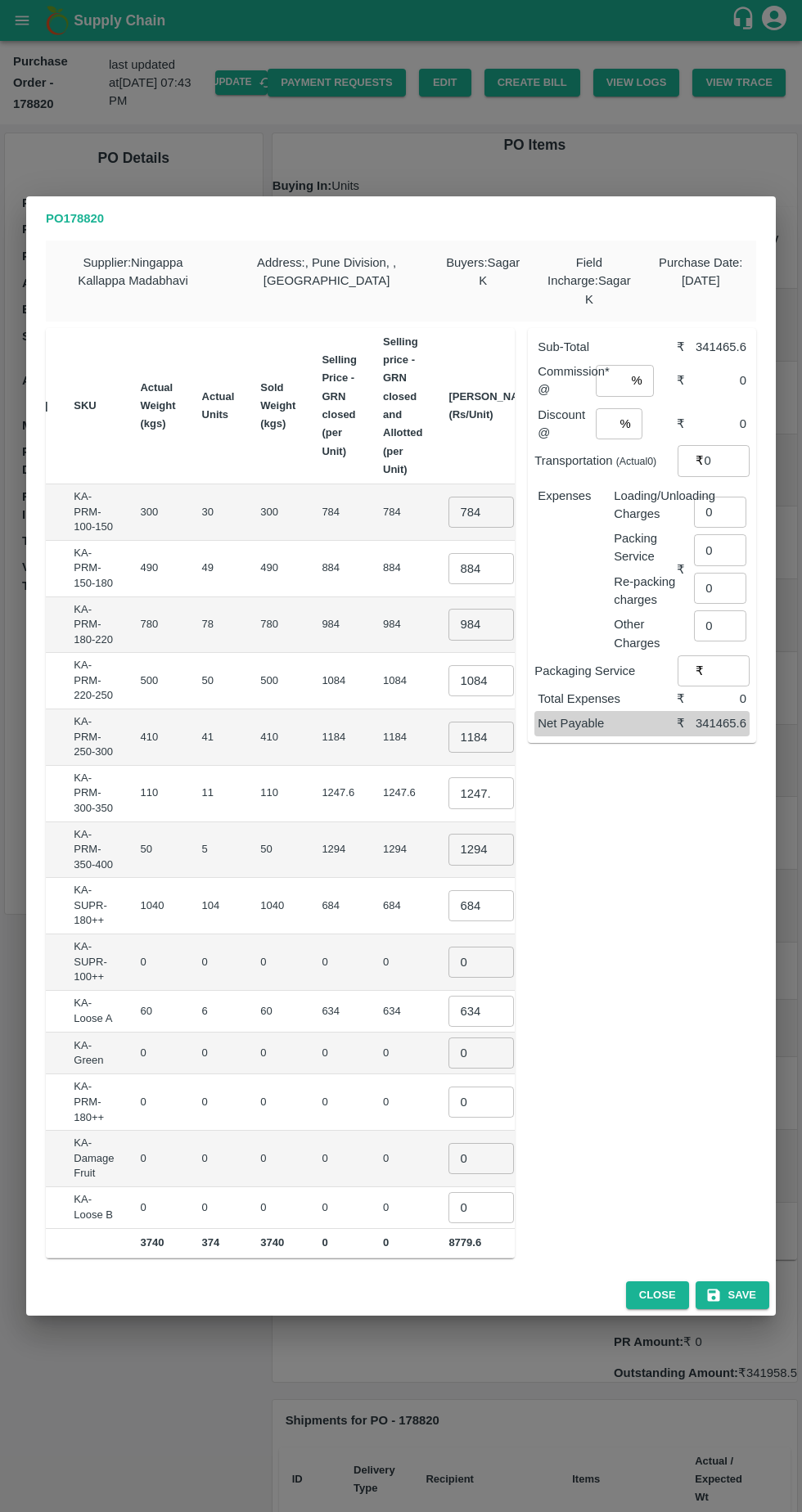
click at [449, 504] on input "784" at bounding box center [481, 513] width 66 height 31
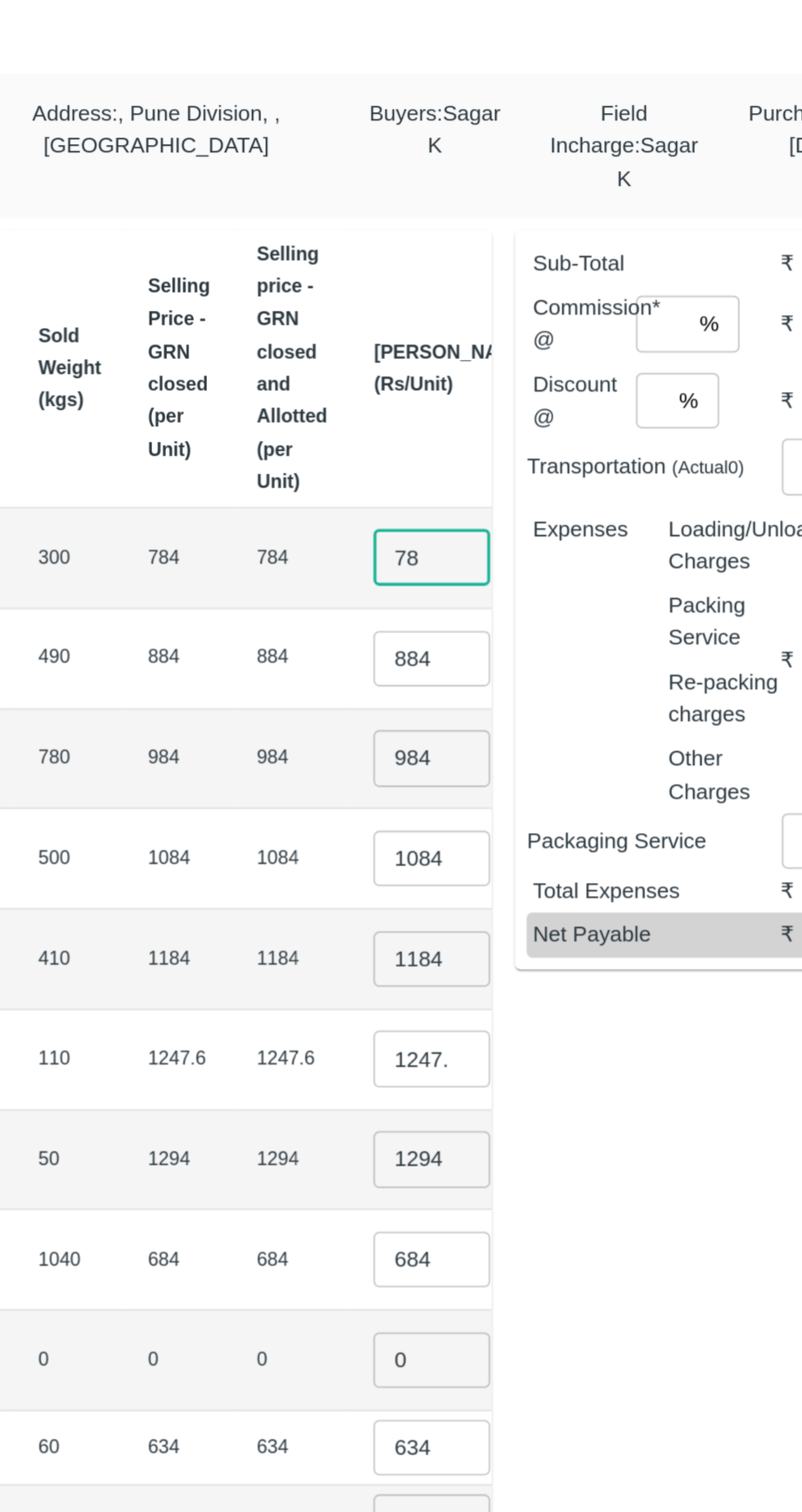
type input "7"
type input "900"
type input "8"
type input "1000"
type input "9"
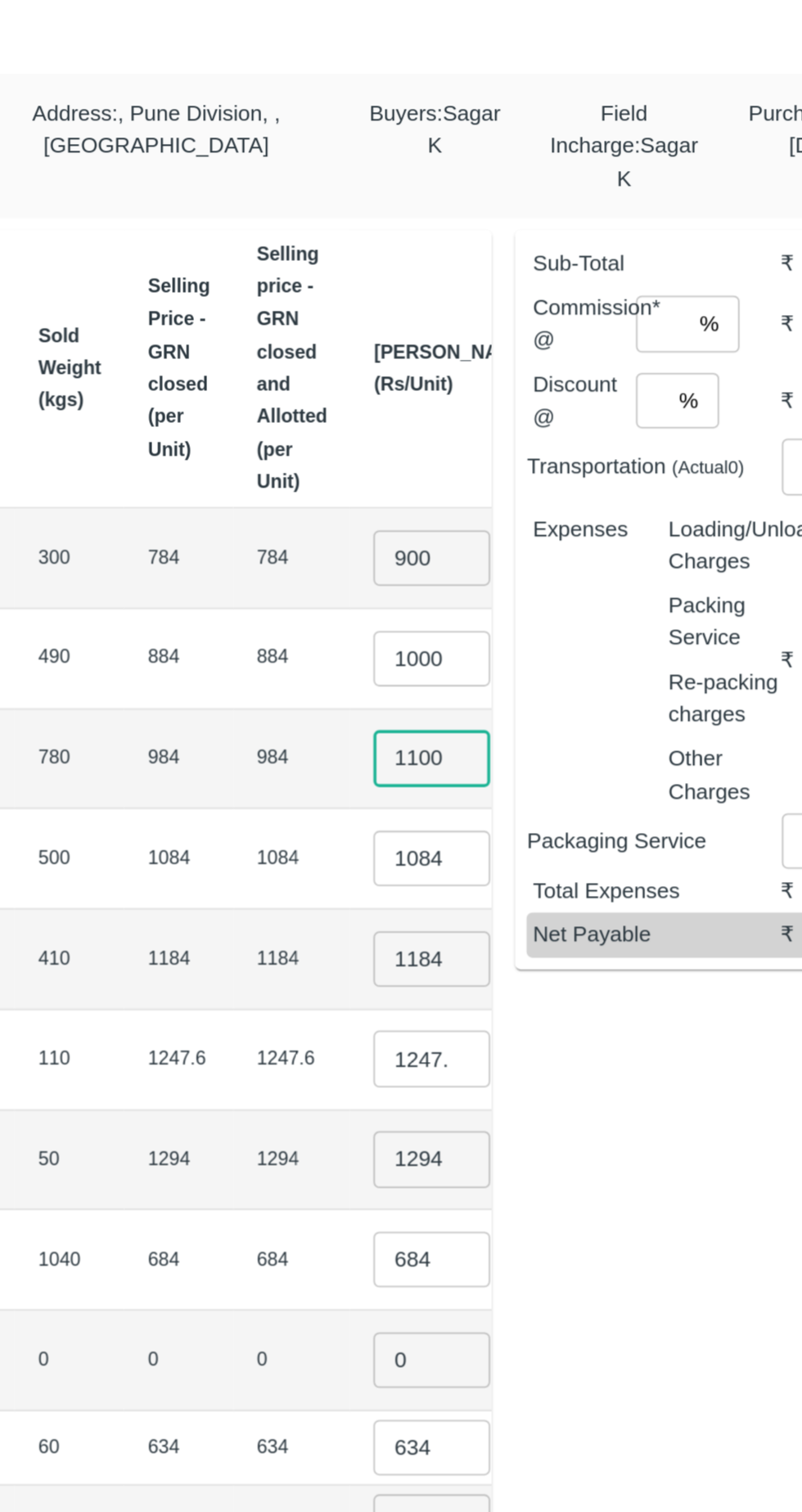
type input "1100"
type input "1"
type input "1200"
type input "1"
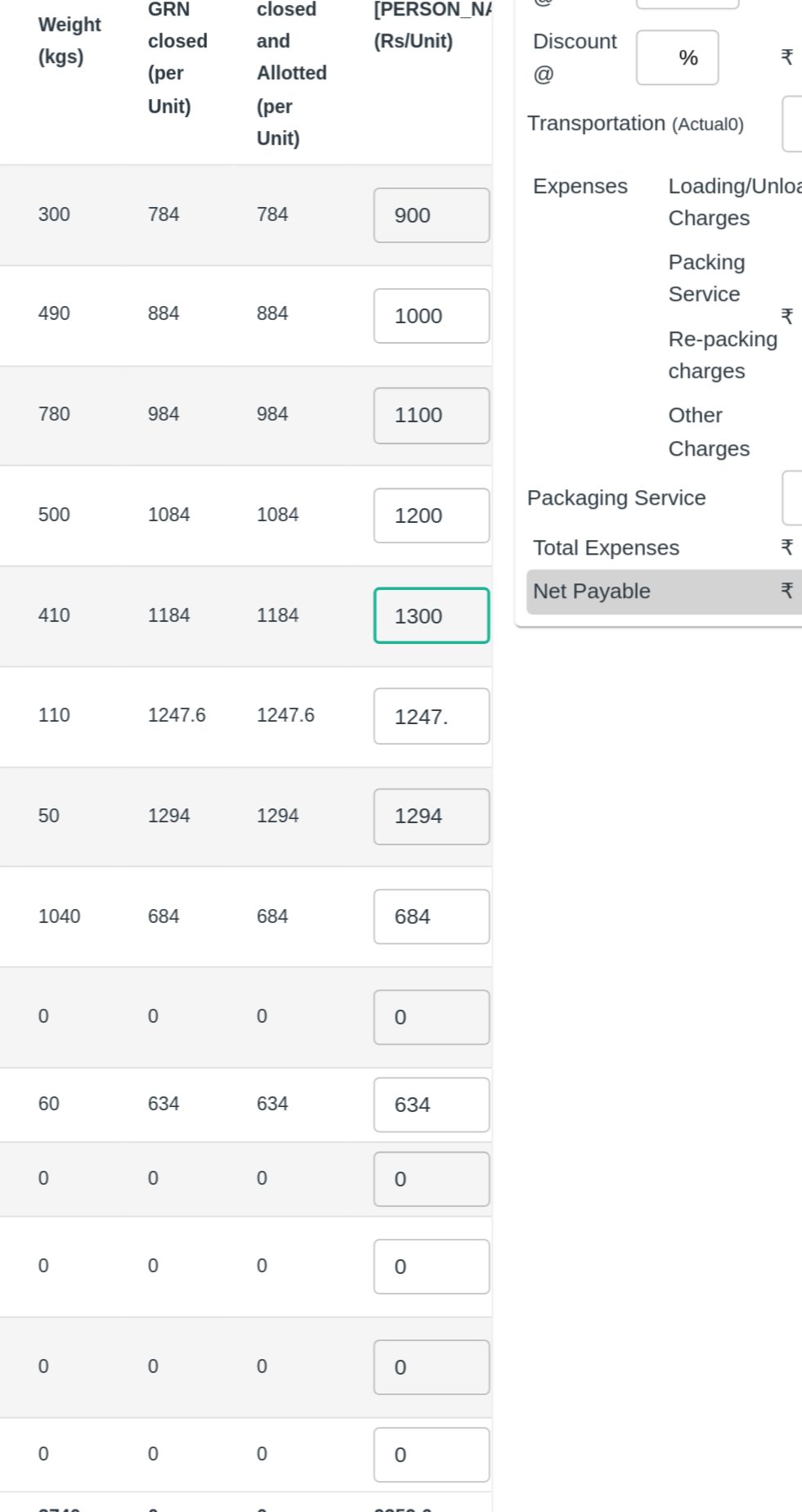
type input "1300"
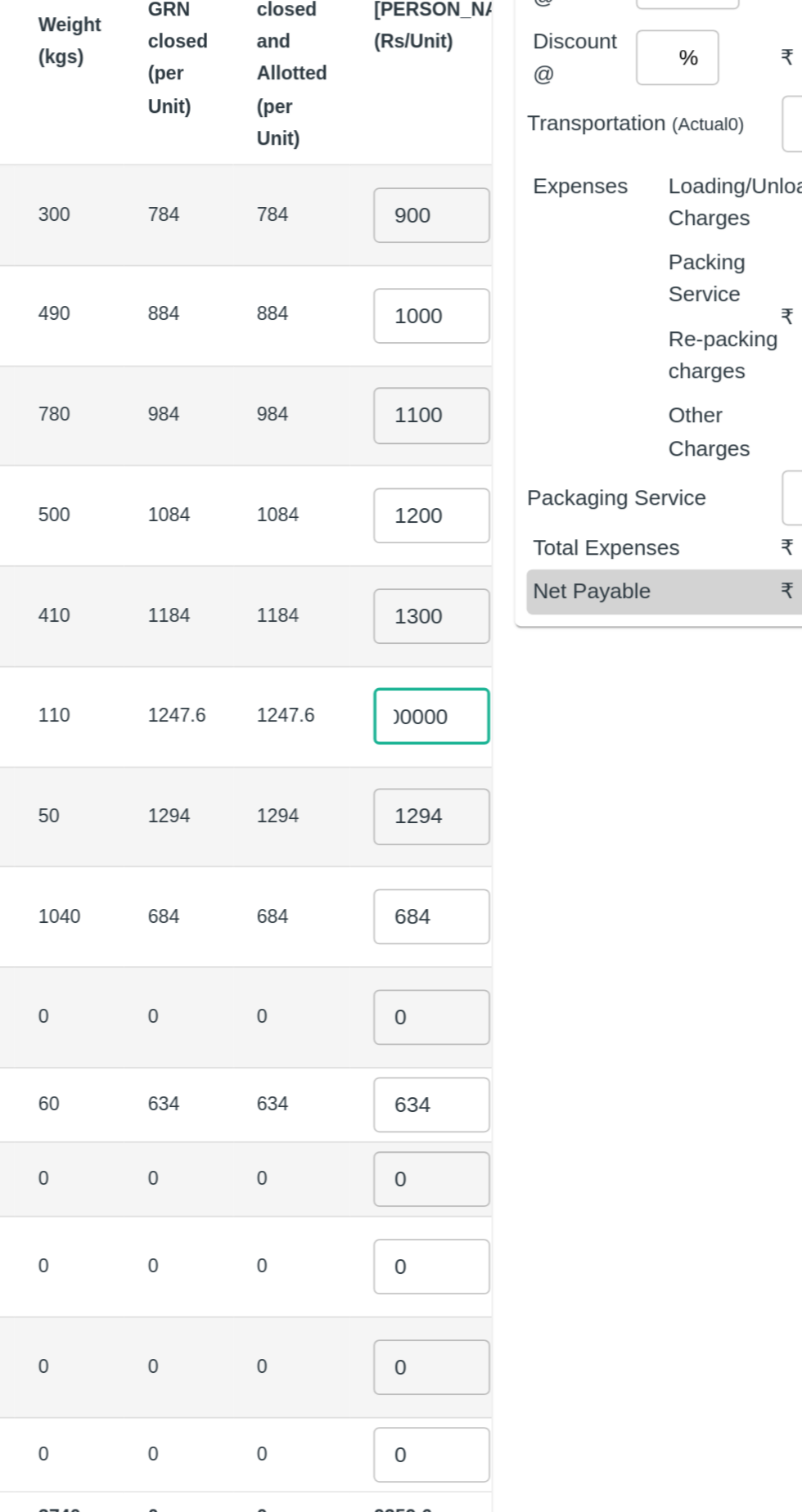
scroll to position [0, 36]
type input "1"
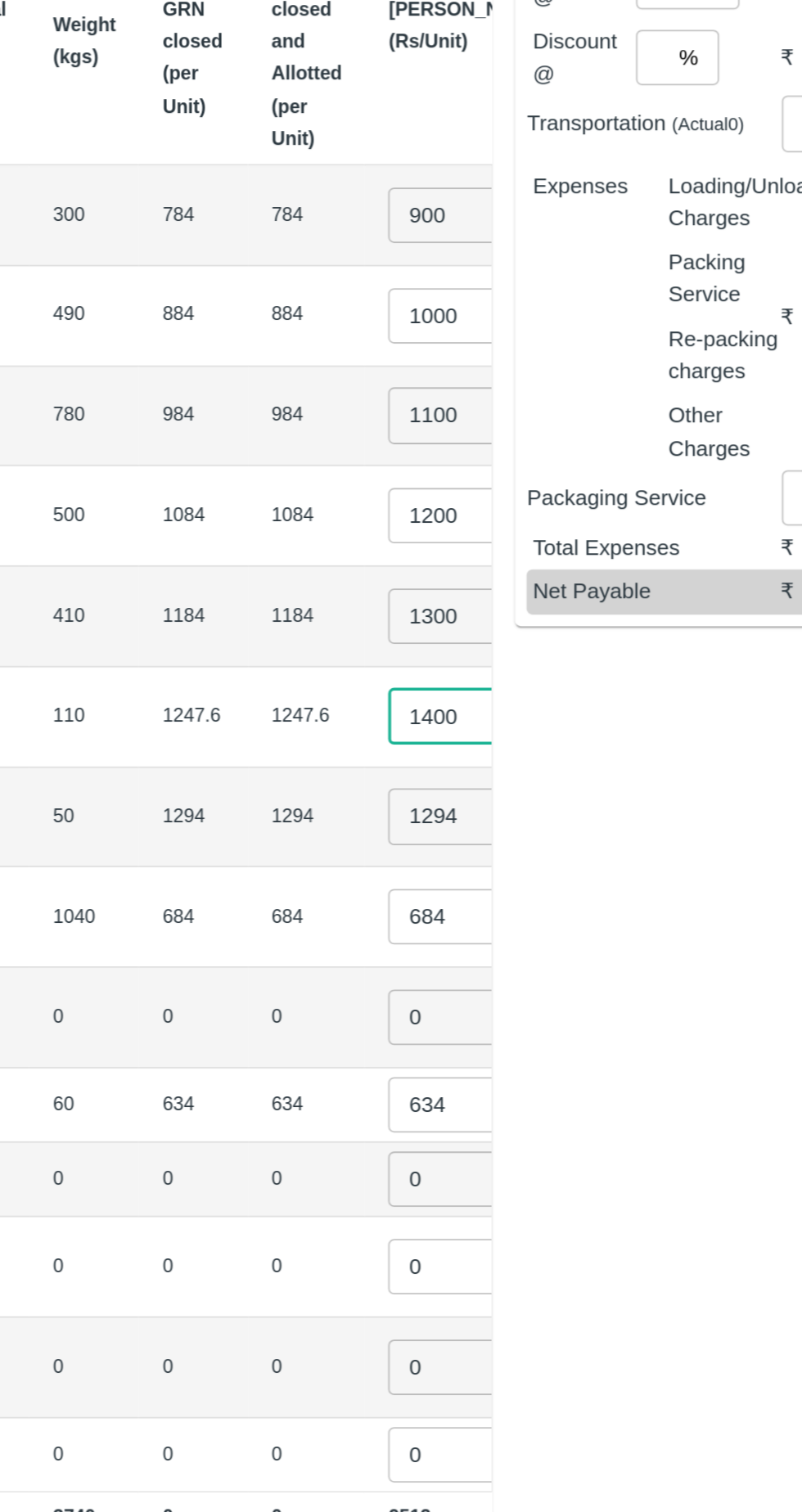
type input "1400"
type input "1"
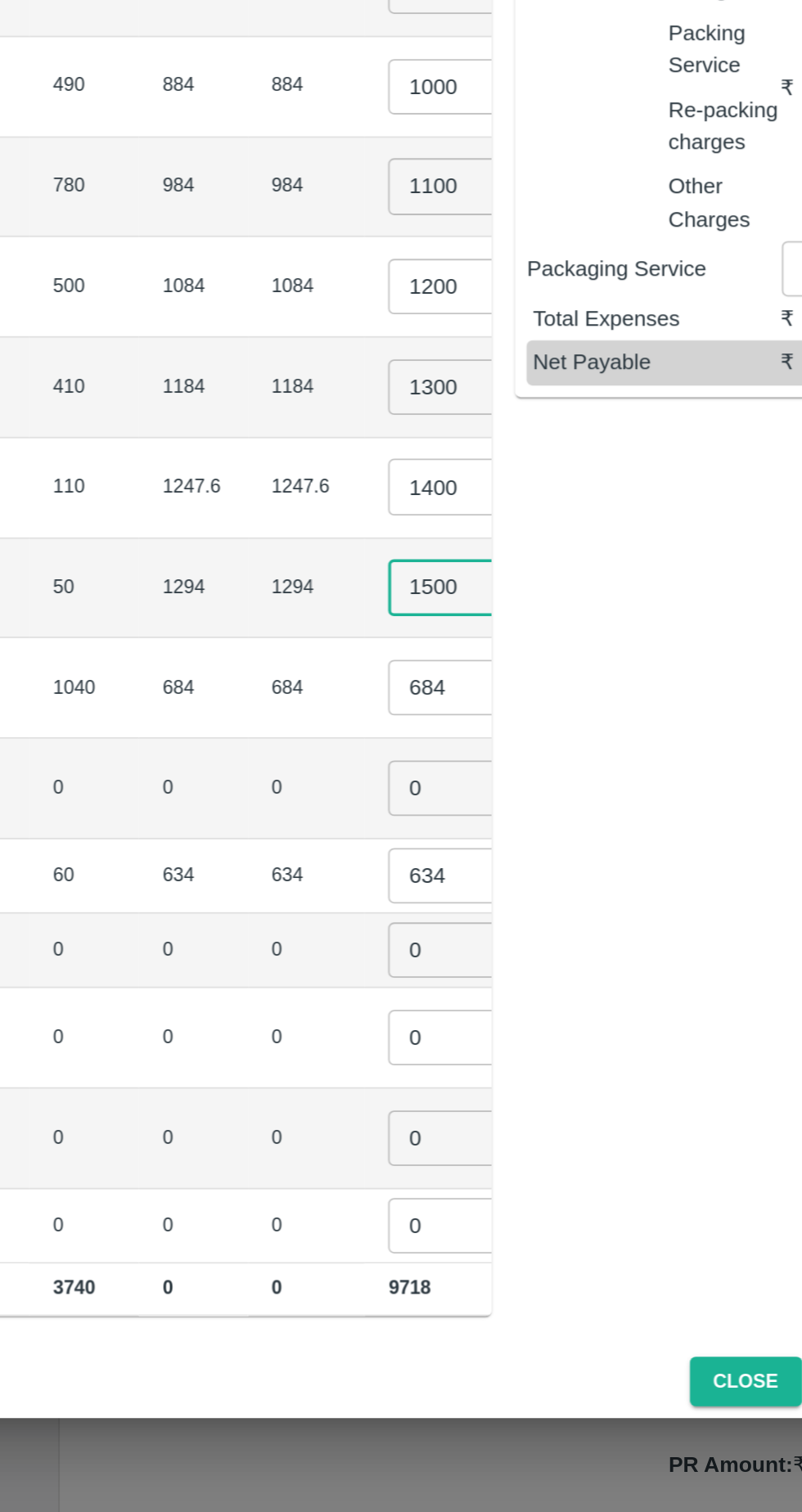
type input "1500"
click at [457, 891] on input "684" at bounding box center [489, 906] width 66 height 31
type input "6"
type input "5"
type input "800"
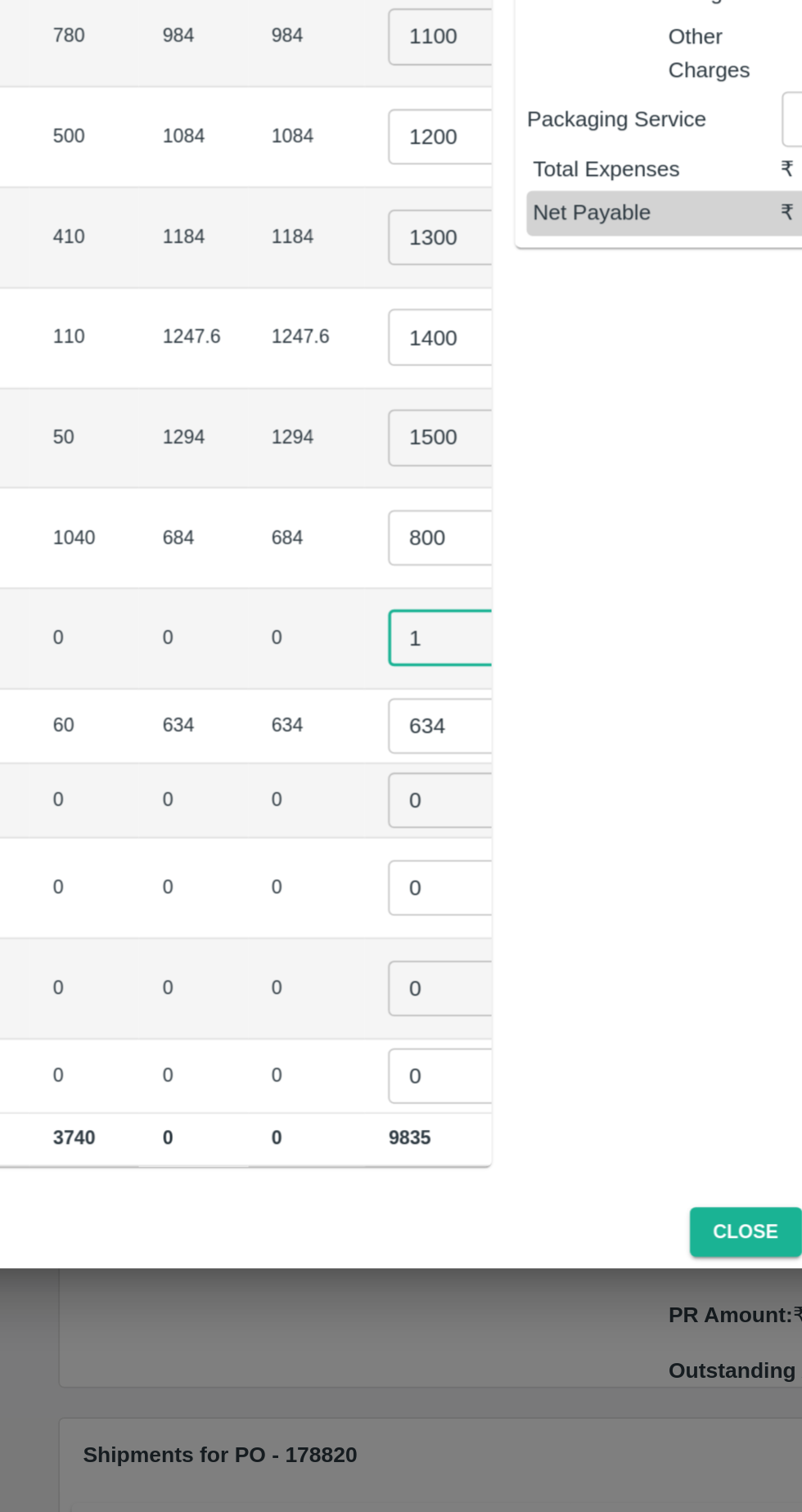
type input "1"
click at [457, 998] on input "634" at bounding box center [489, 1011] width 66 height 31
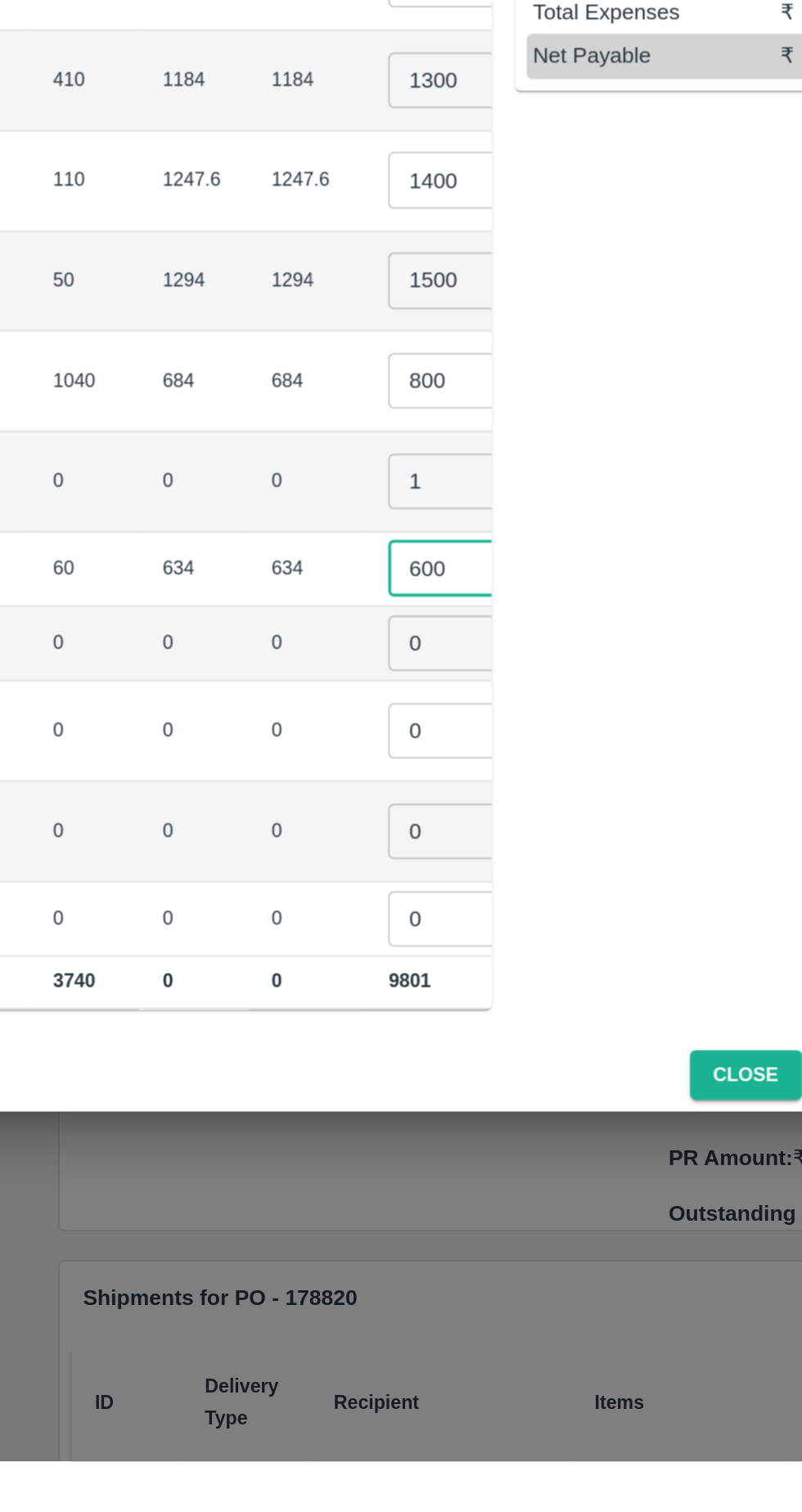
type input "600"
click at [457, 1047] on input "0" at bounding box center [489, 1053] width 66 height 31
type input "01"
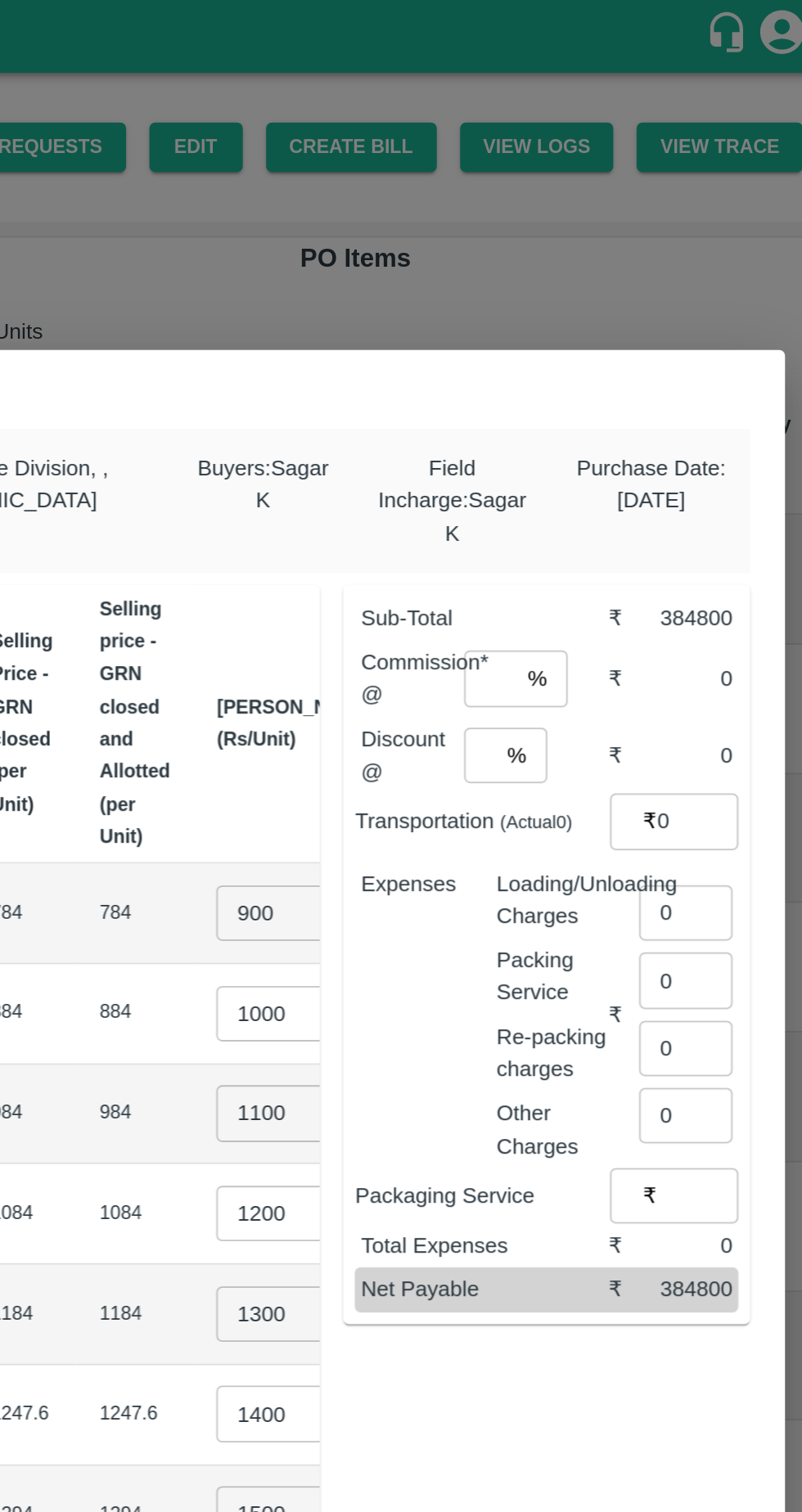
type input "01"
click at [615, 368] on input "number" at bounding box center [610, 381] width 30 height 31
type input "6"
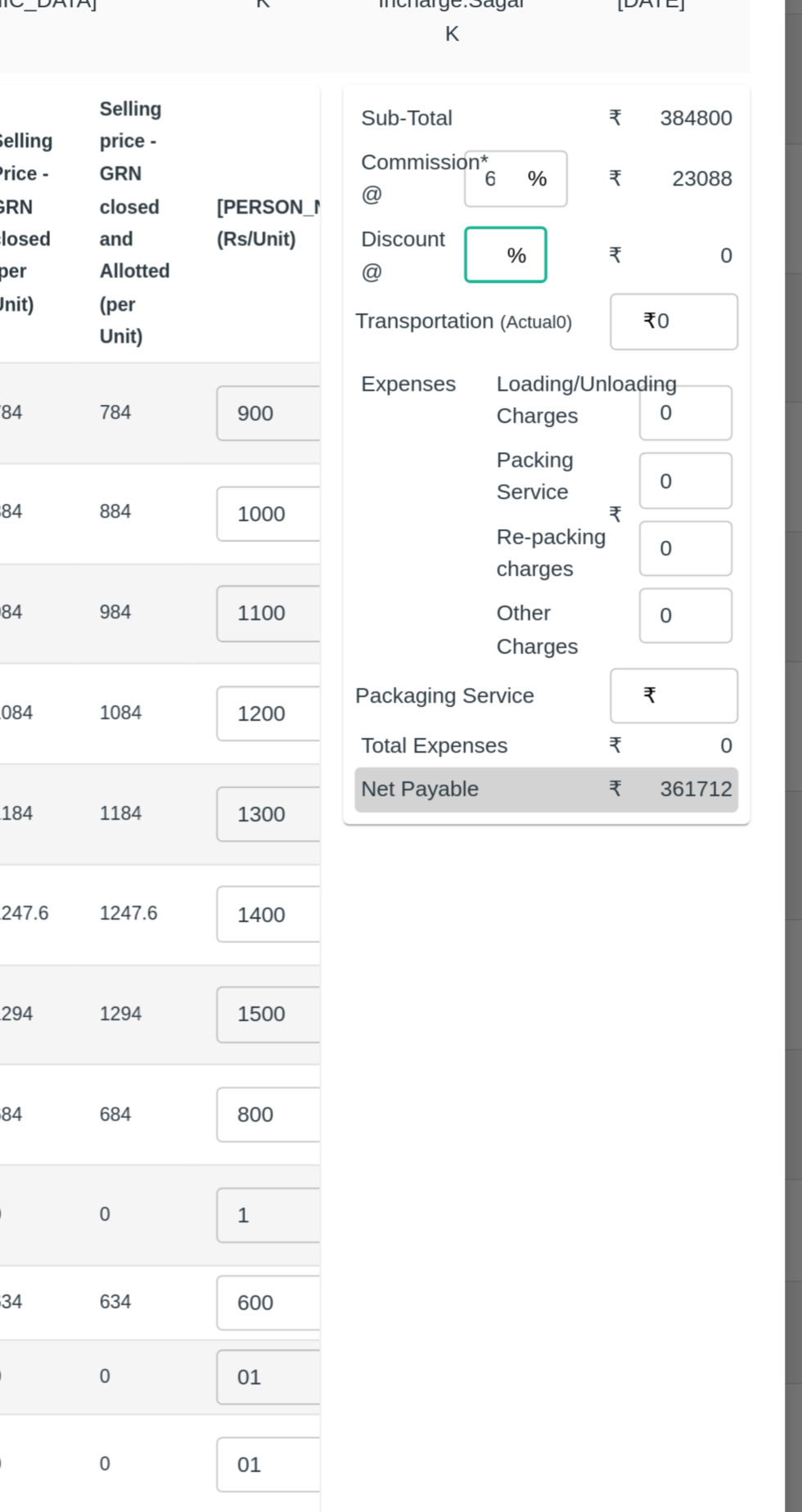
type input "0"
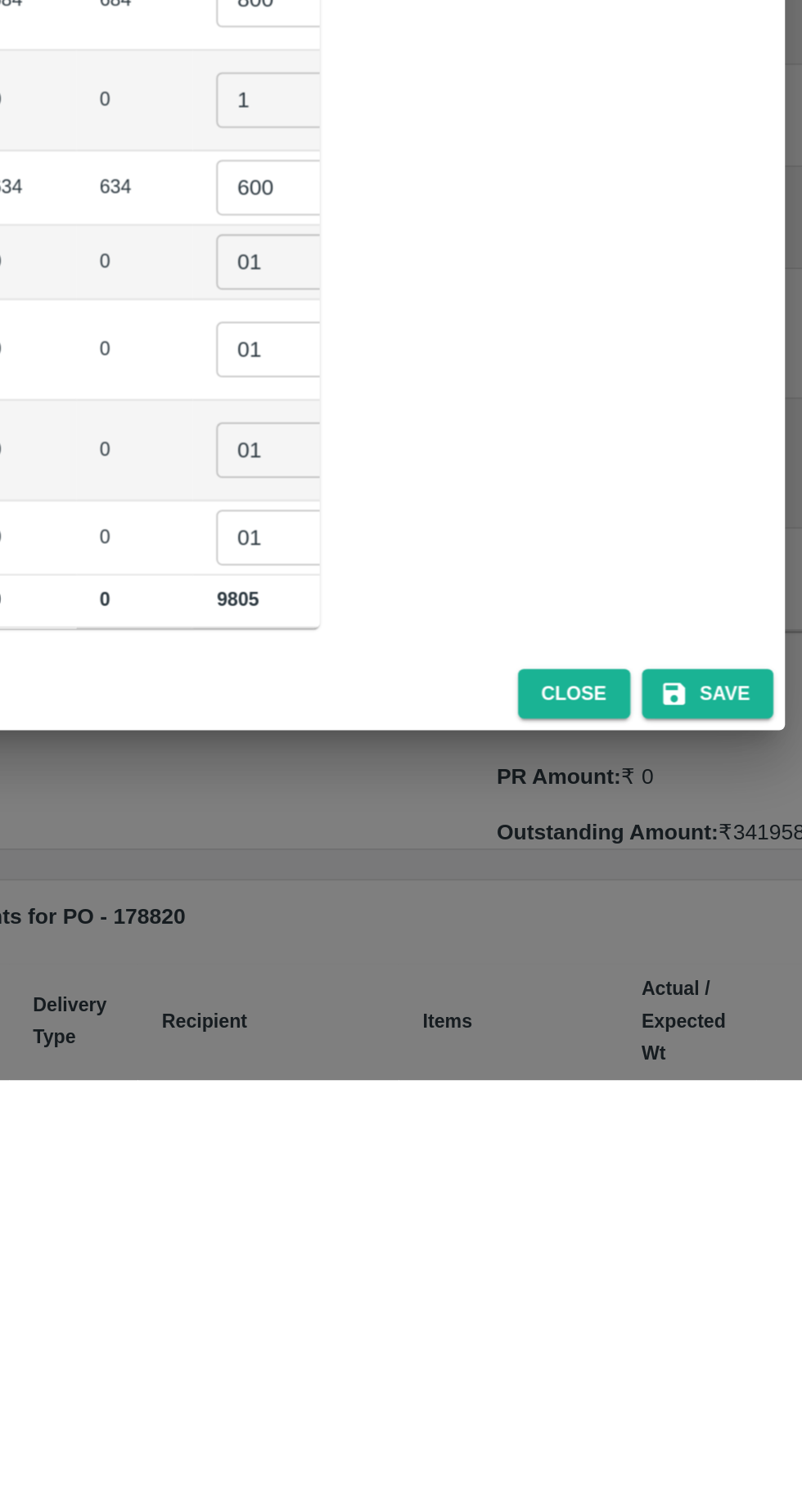
scroll to position [0, 0]
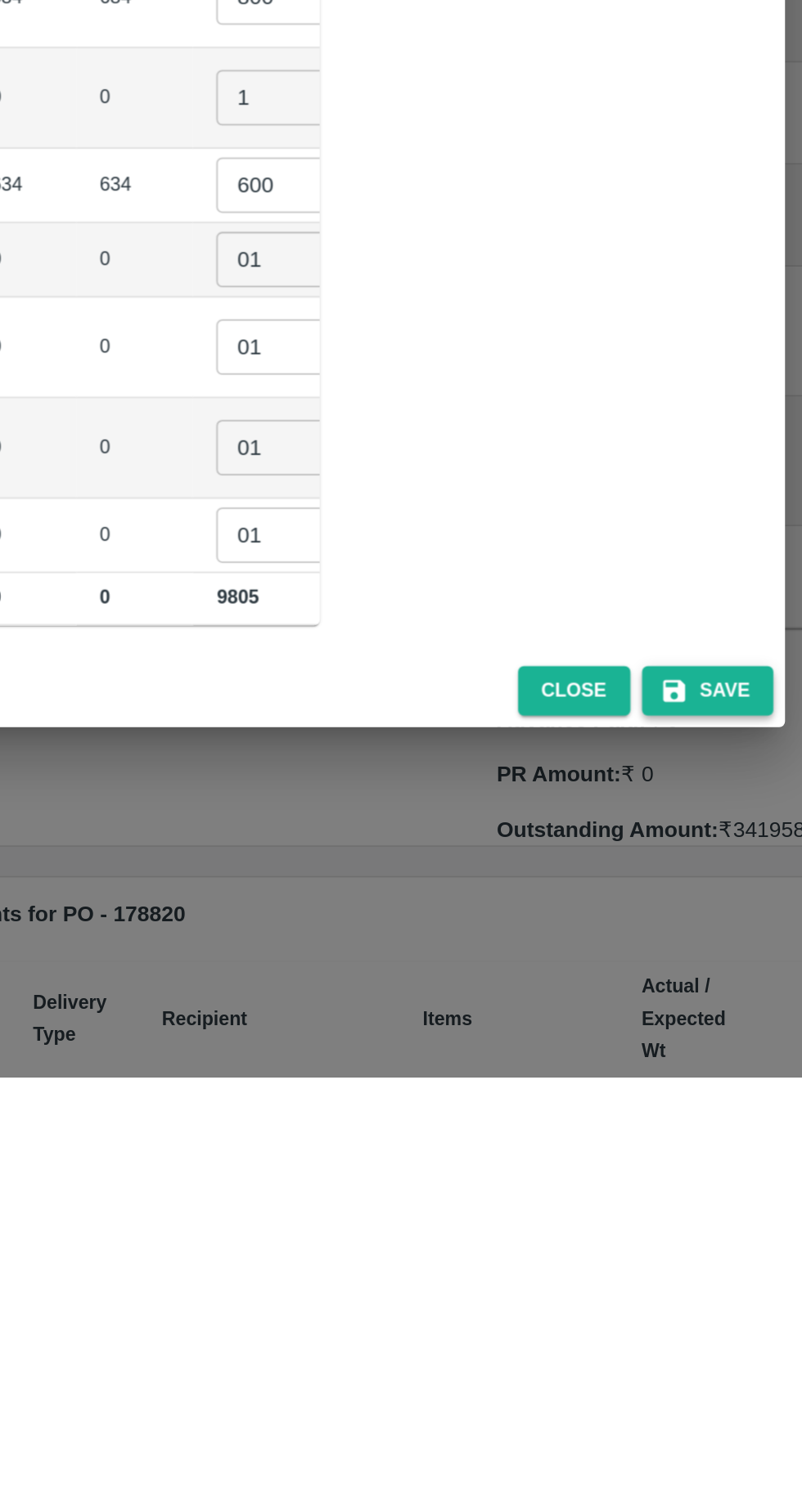
click at [749, 1290] on button "Save" at bounding box center [732, 1295] width 74 height 29
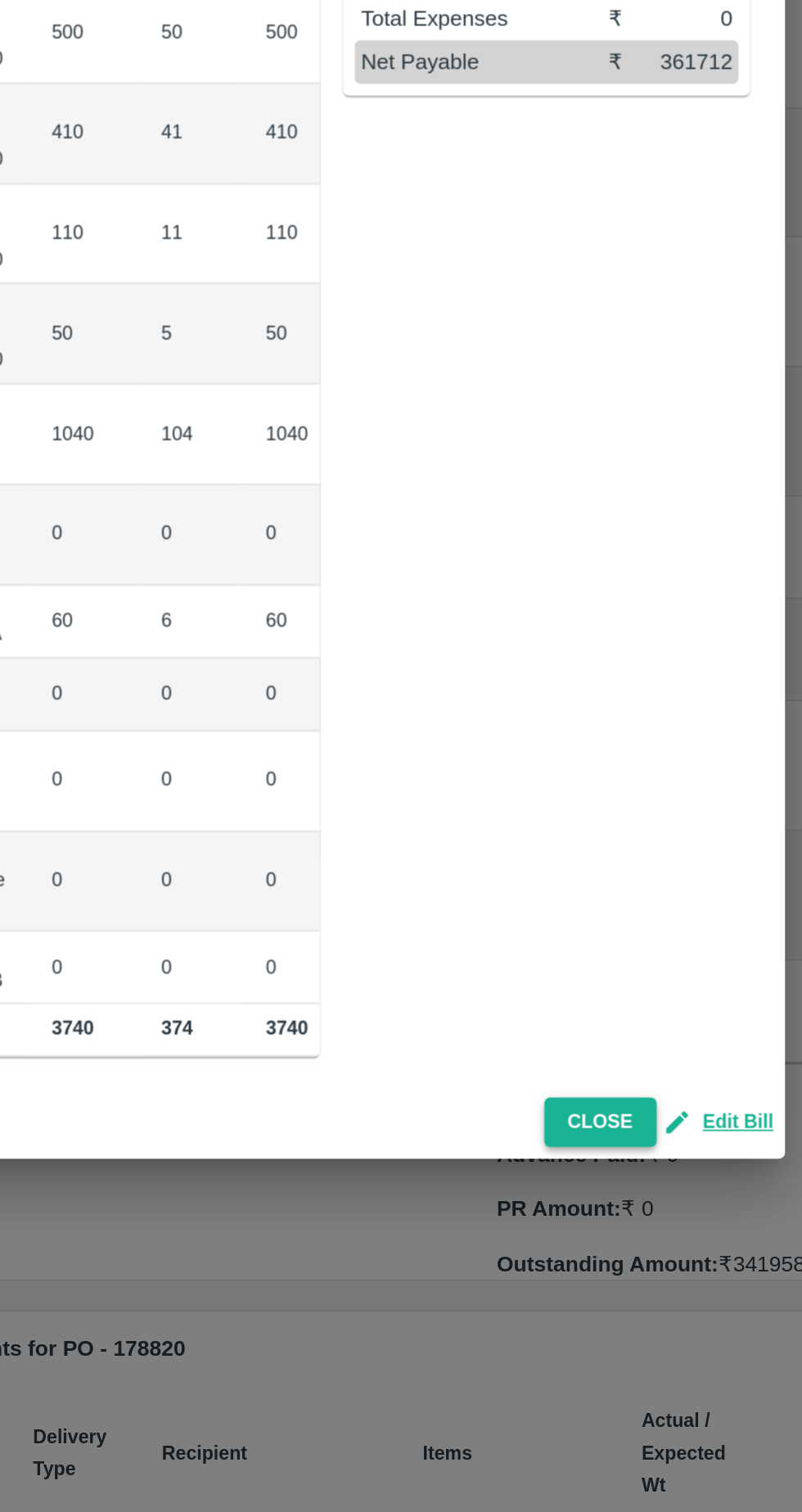
click at [687, 1290] on button "Close" at bounding box center [672, 1294] width 63 height 29
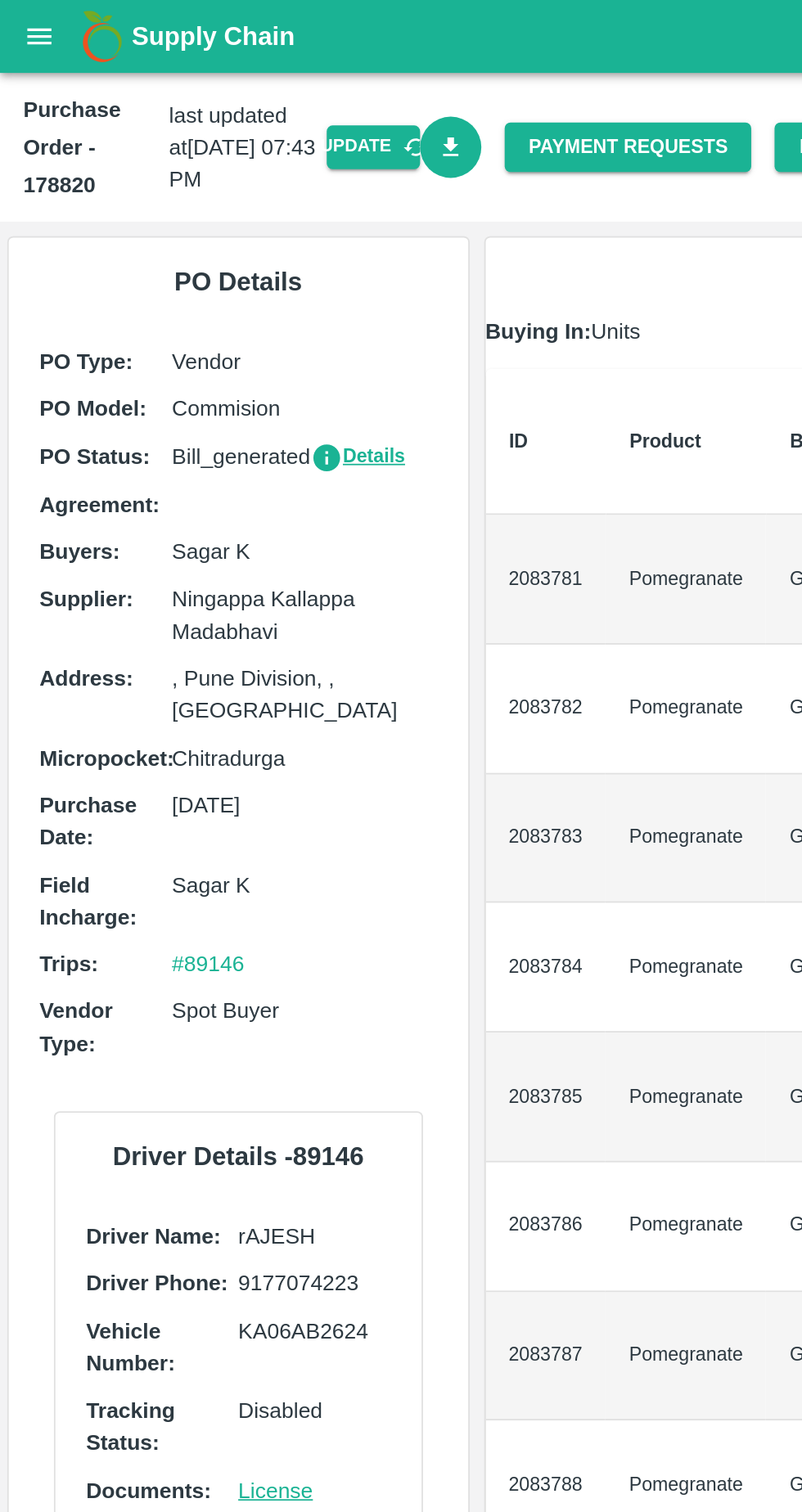
click at [261, 89] on icon "Download Bill" at bounding box center [253, 84] width 16 height 16
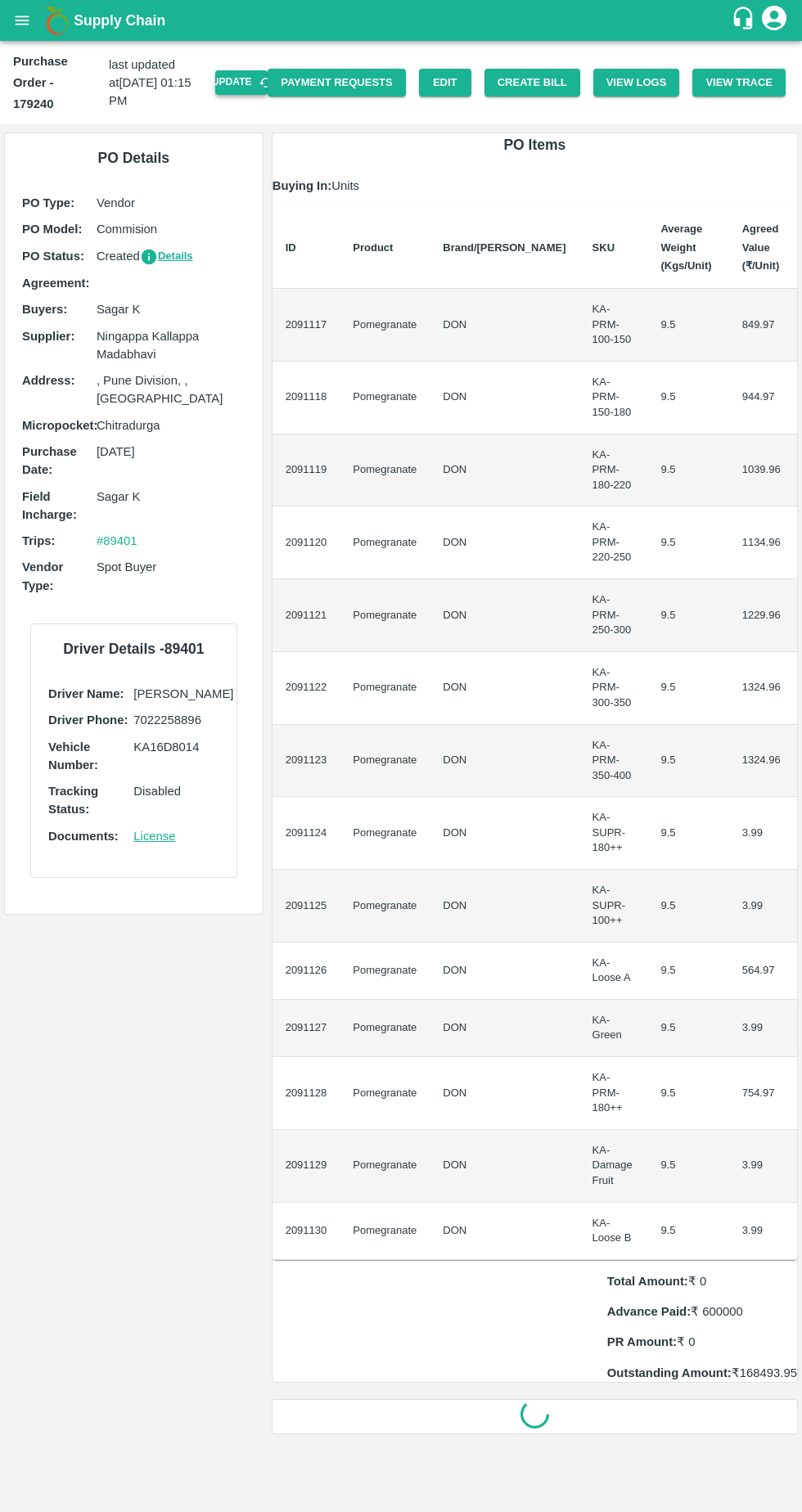
click at [260, 72] on button "Update" at bounding box center [241, 83] width 52 height 24
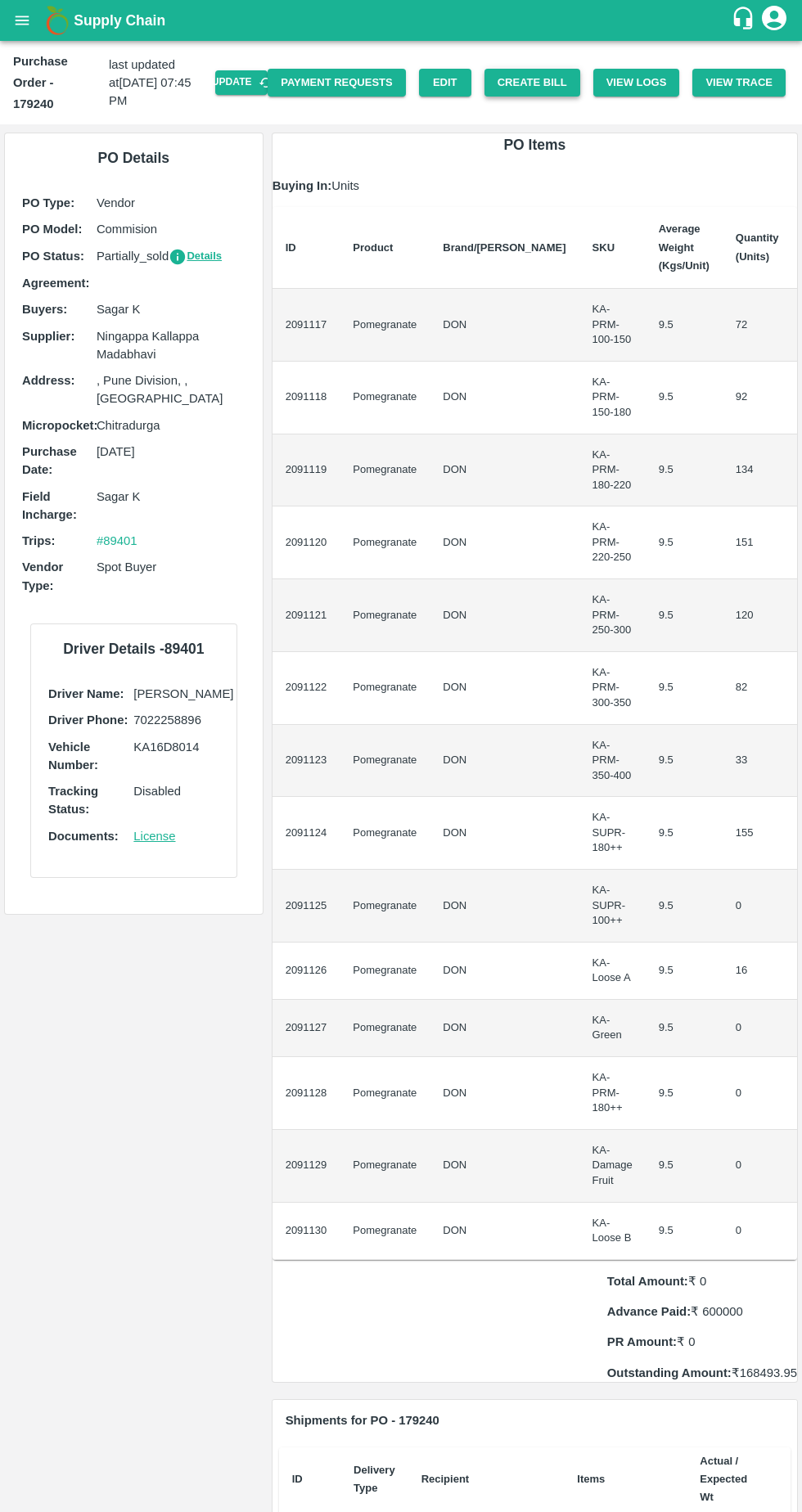
click at [541, 71] on button "Create Bill" at bounding box center [531, 83] width 95 height 29
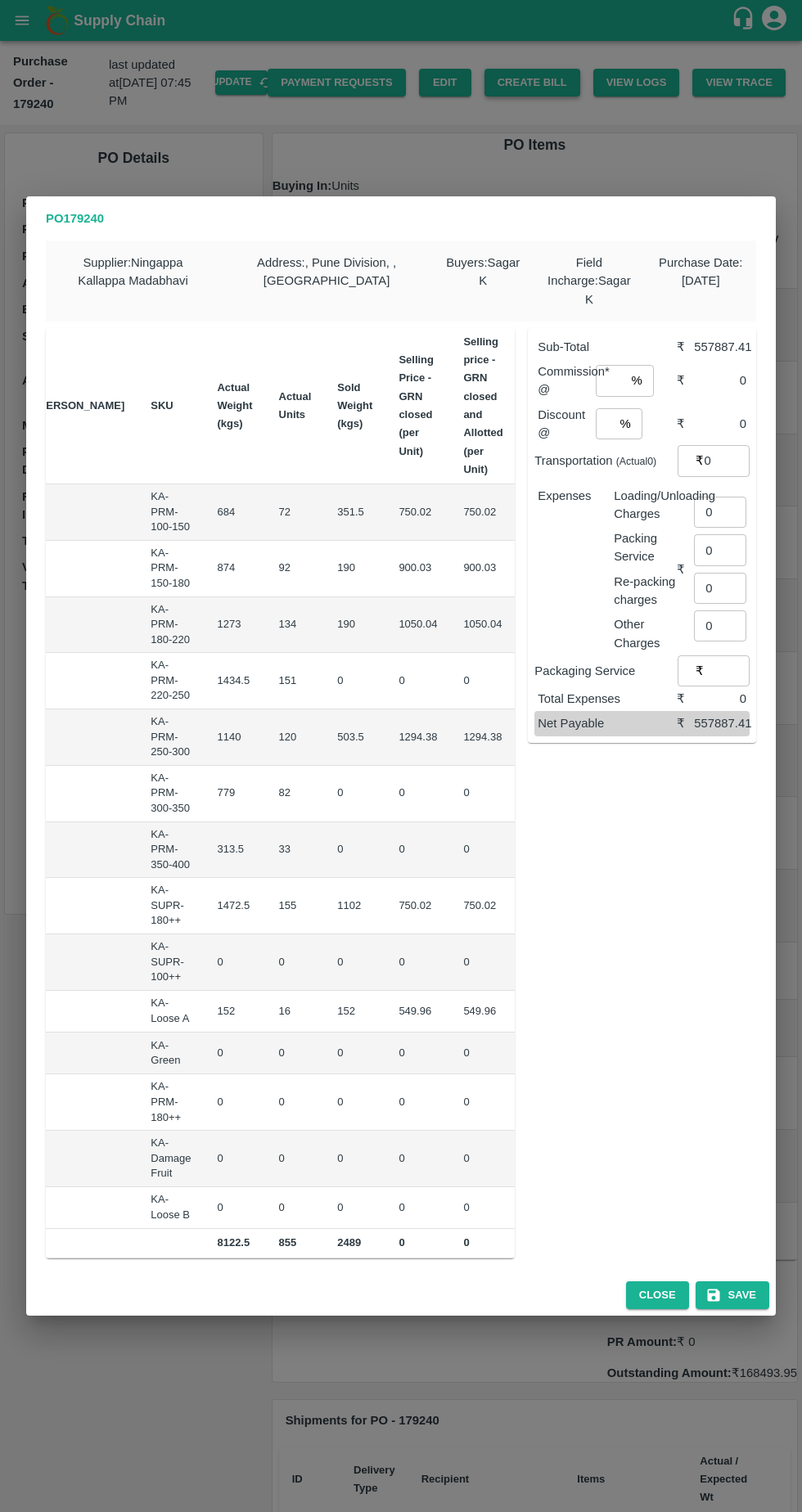
scroll to position [0, 244]
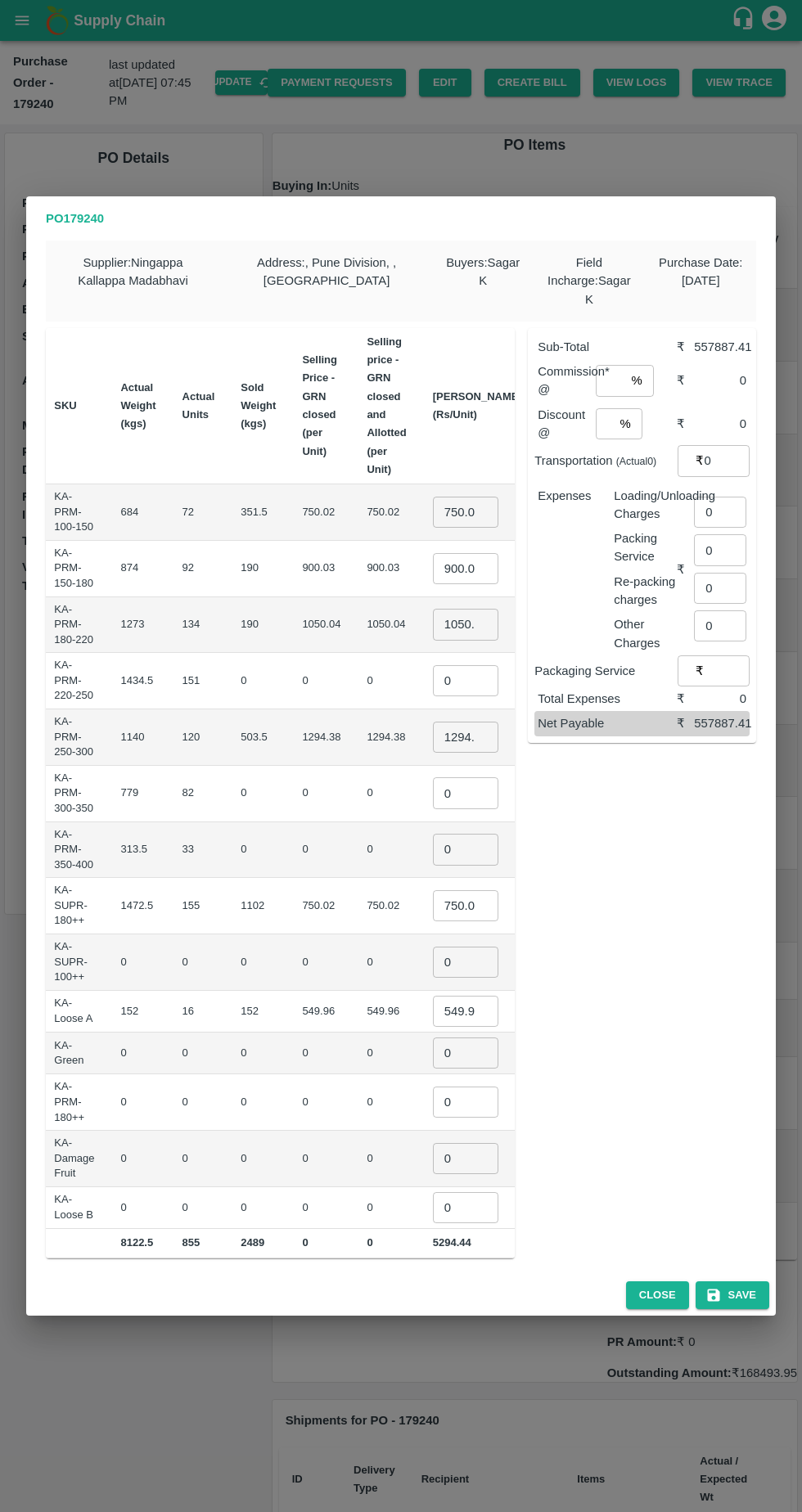
click at [433, 500] on input "750.025" at bounding box center [465, 513] width 66 height 31
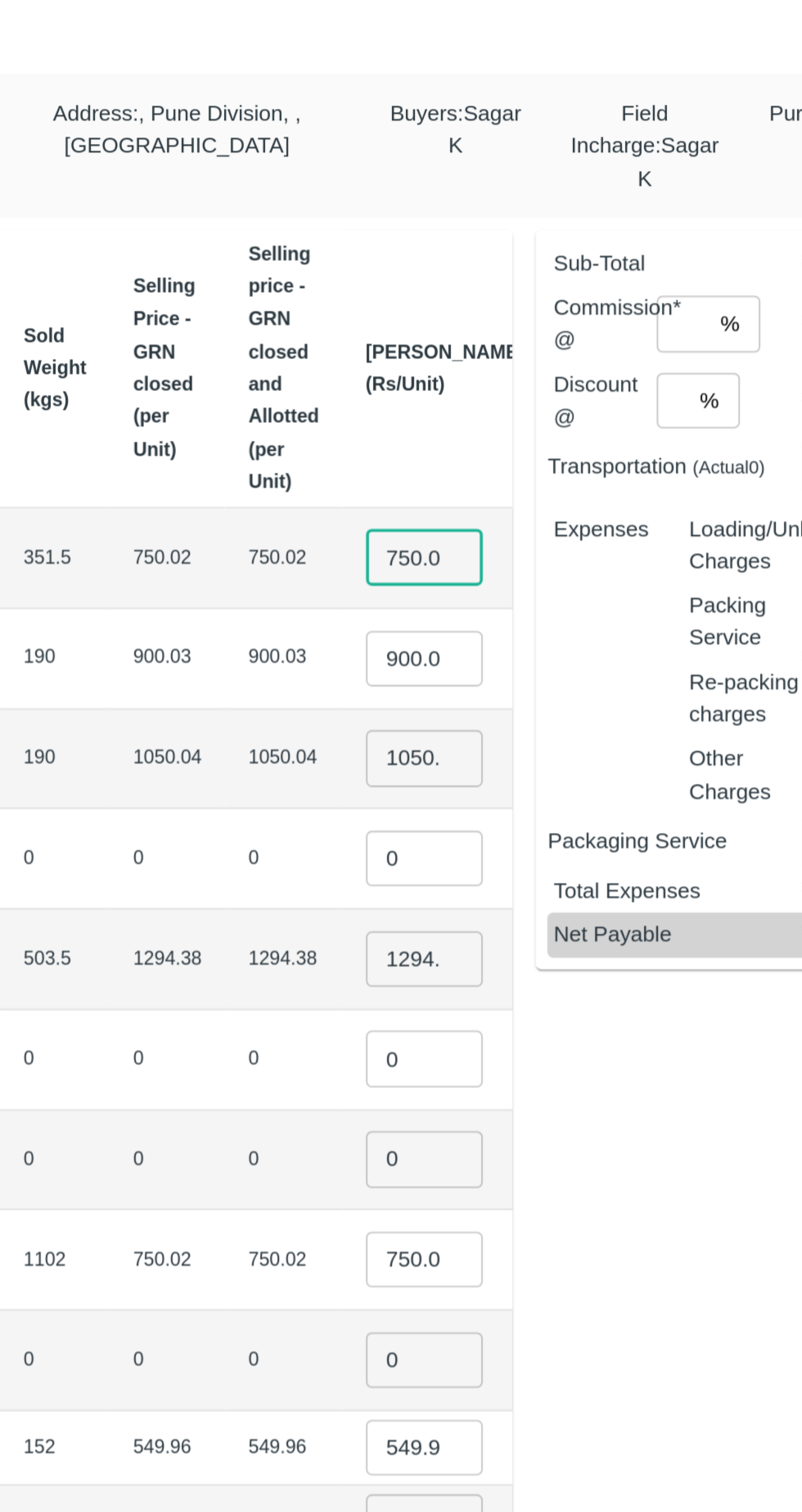
scroll to position [0, 10]
type input "7"
type input "750"
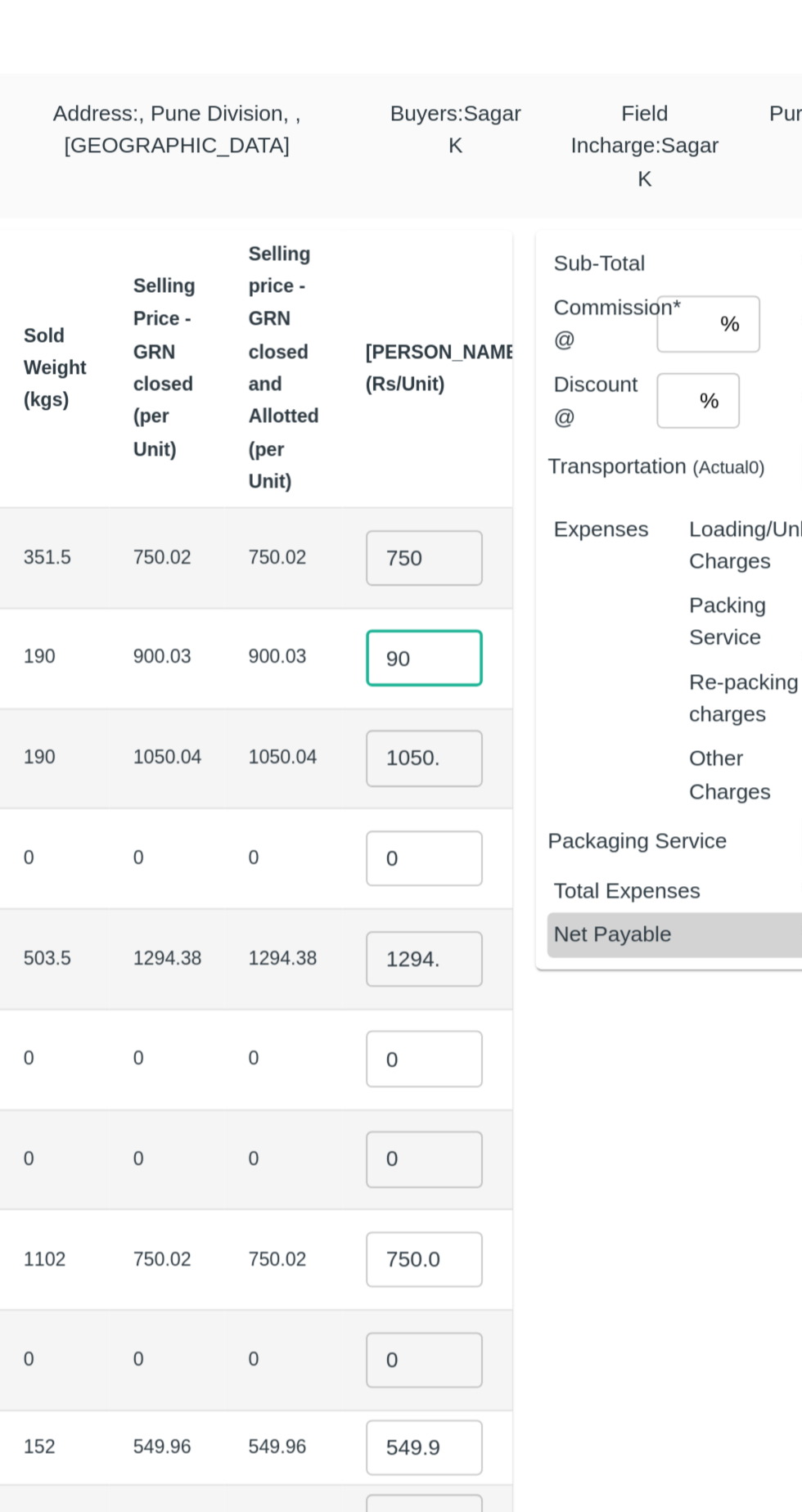
type input "9"
type input "900"
type input "1"
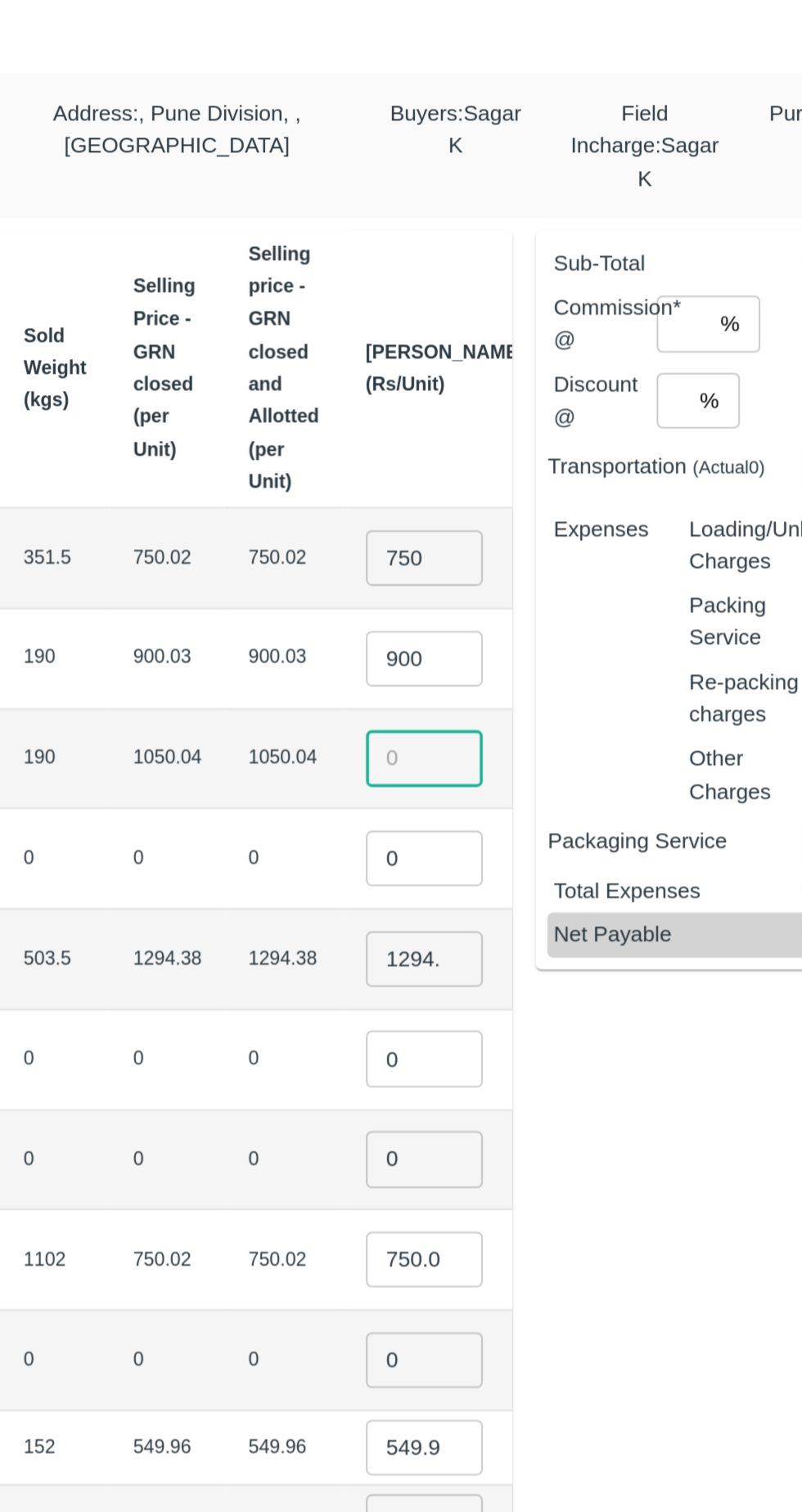
scroll to position [0, 0]
type input "1050"
type input "1200"
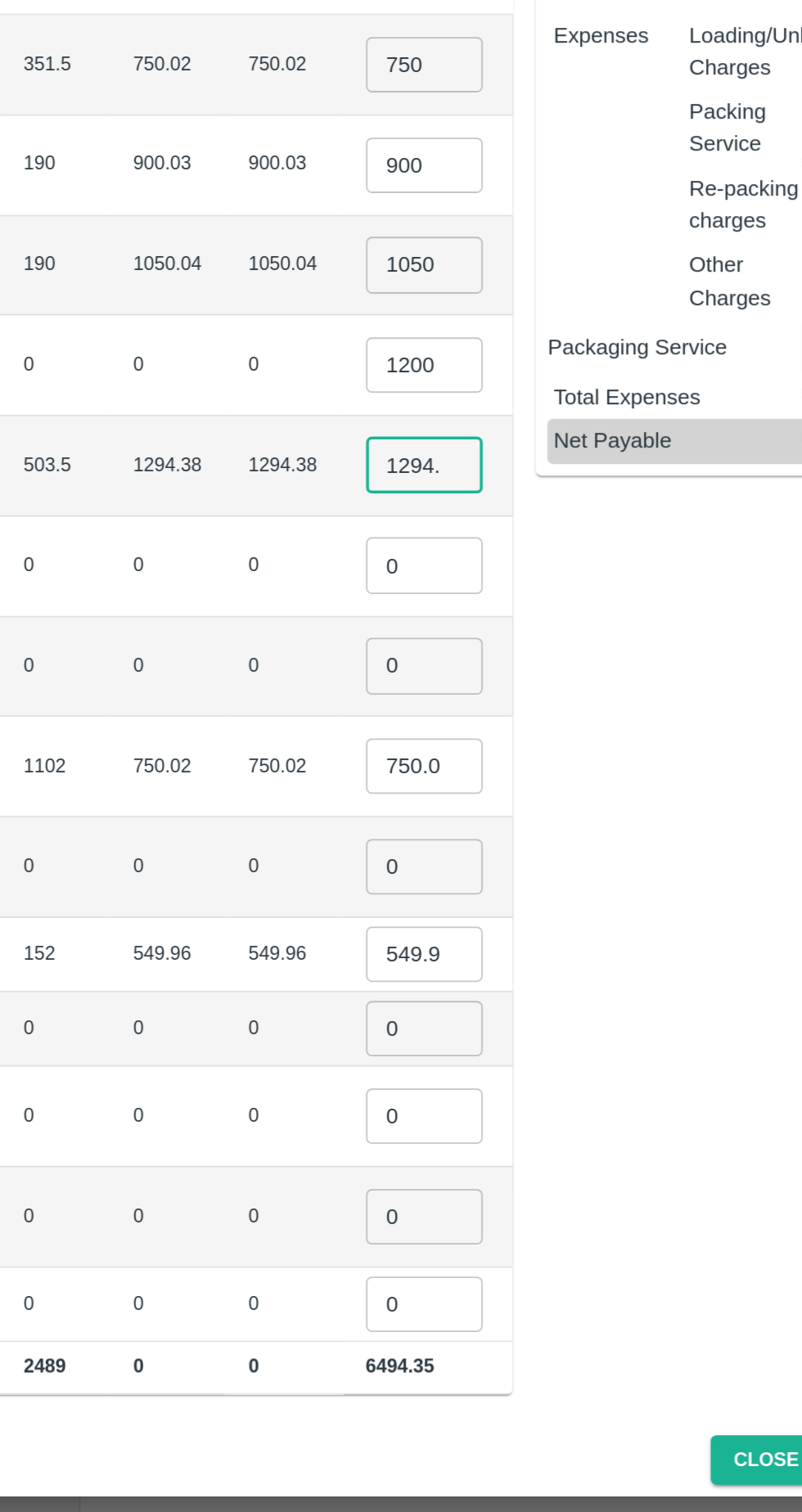
scroll to position [0, 17]
type input "1"
type input "1300"
type input "1400"
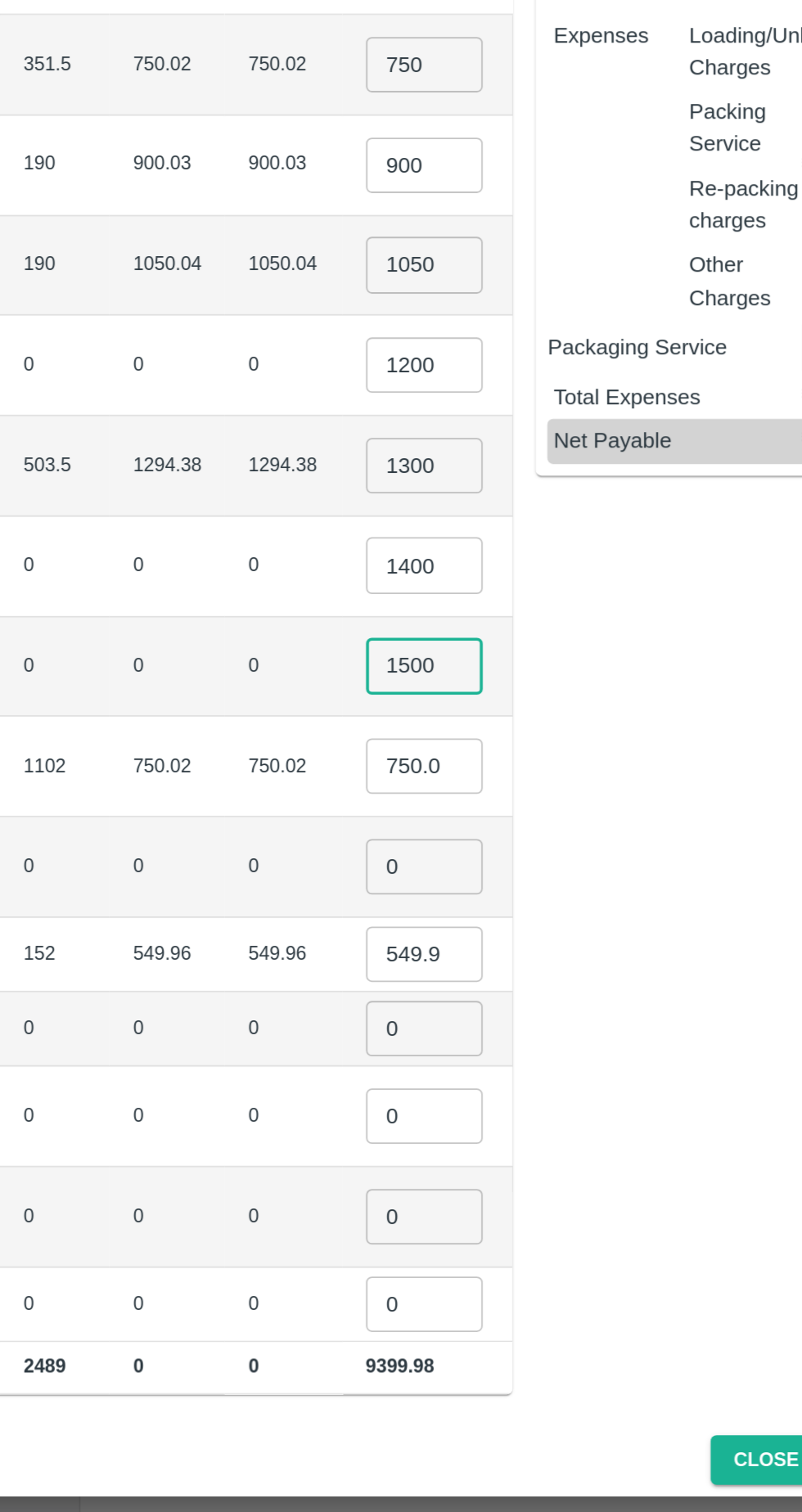
type input "1500"
type input "7"
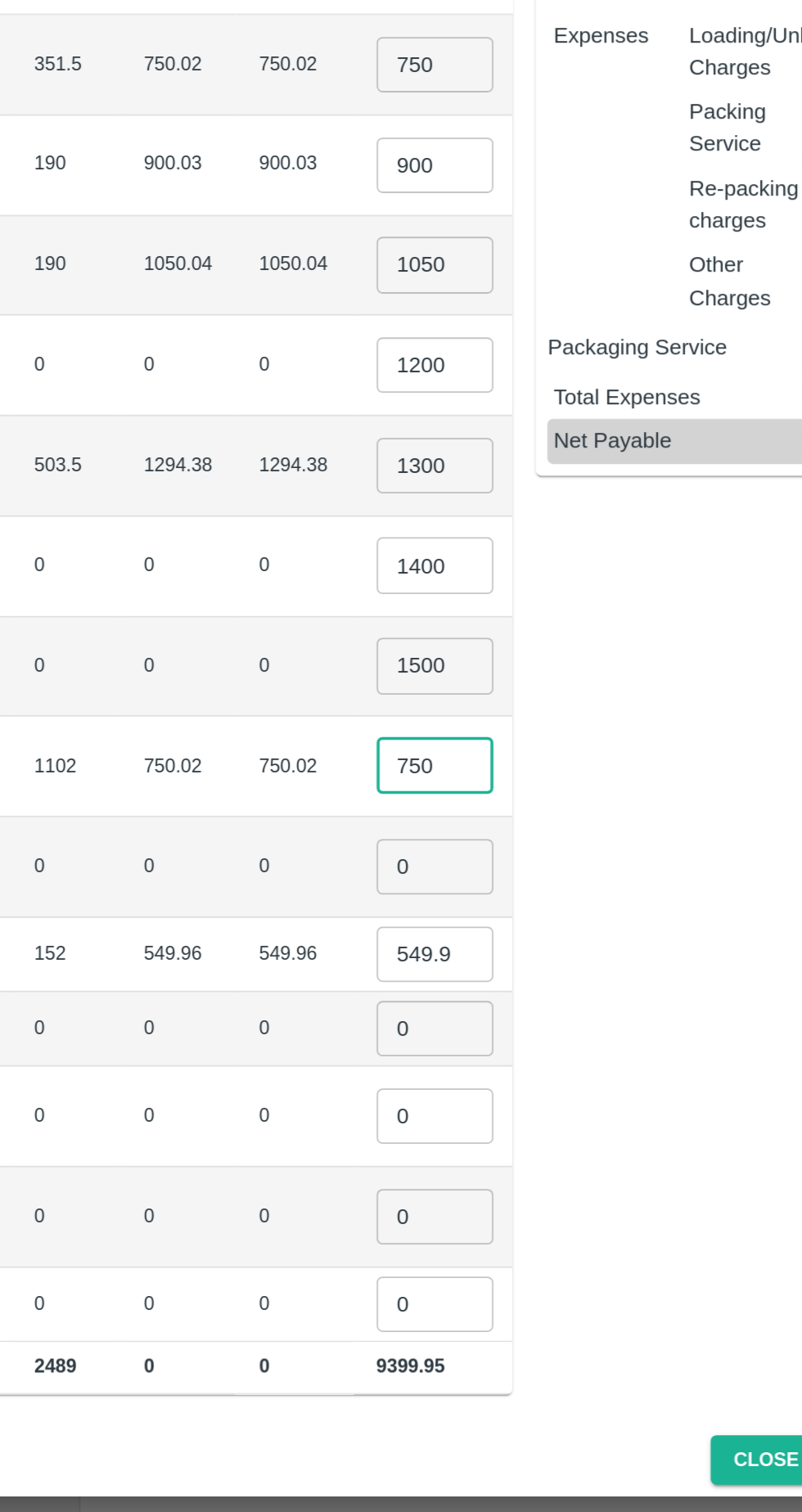
type input "750"
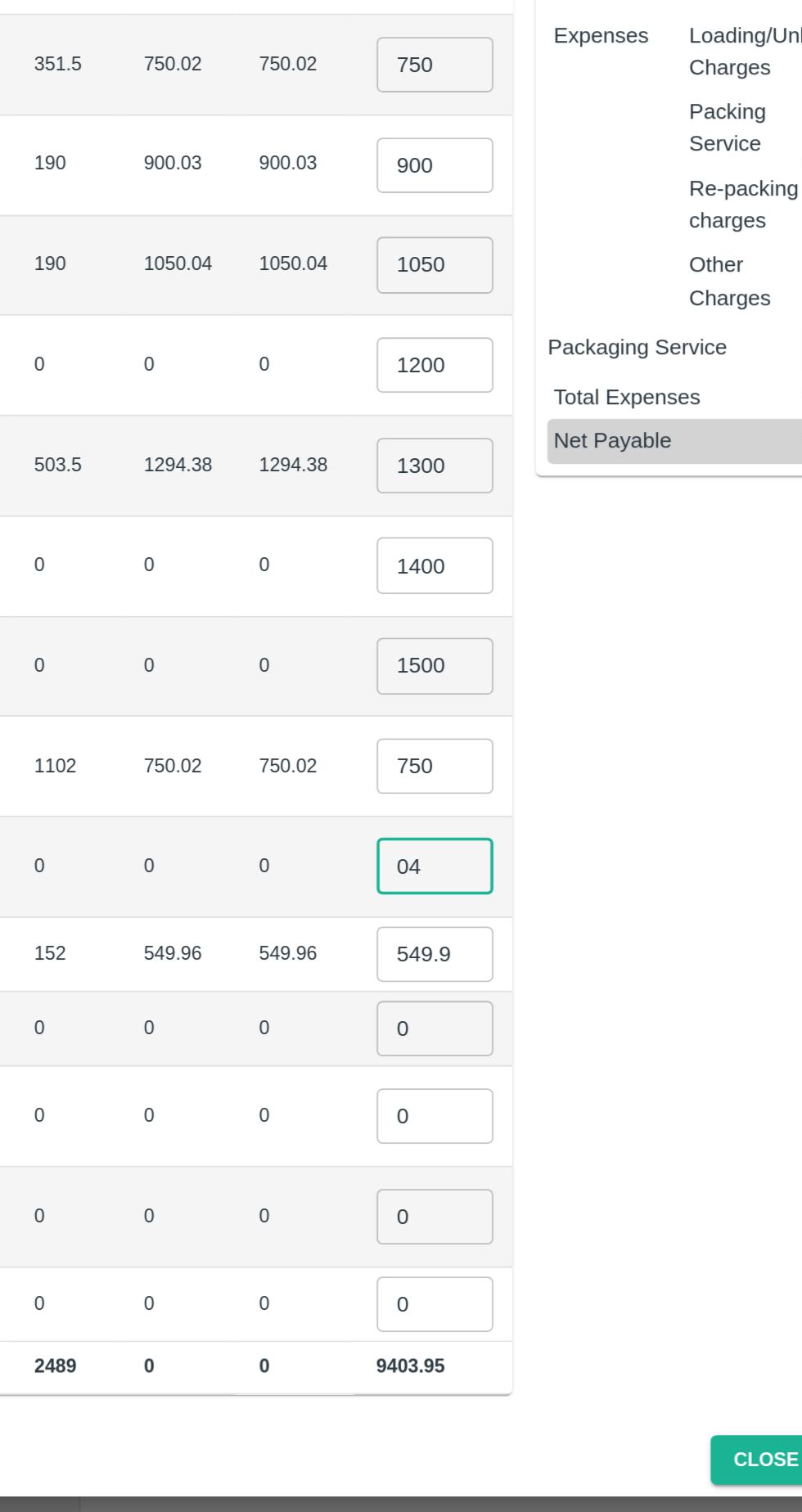
type input "04"
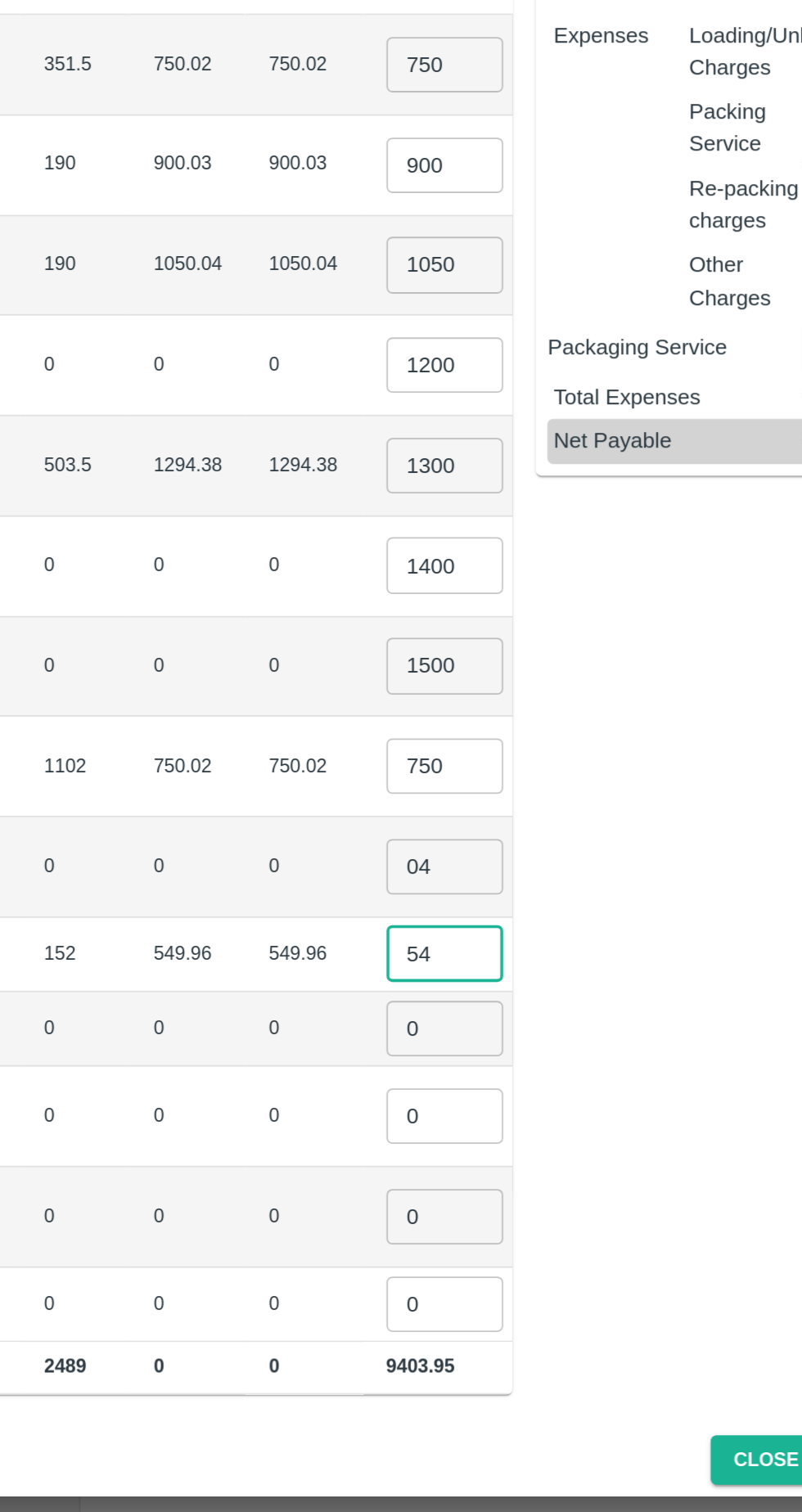
type input "5"
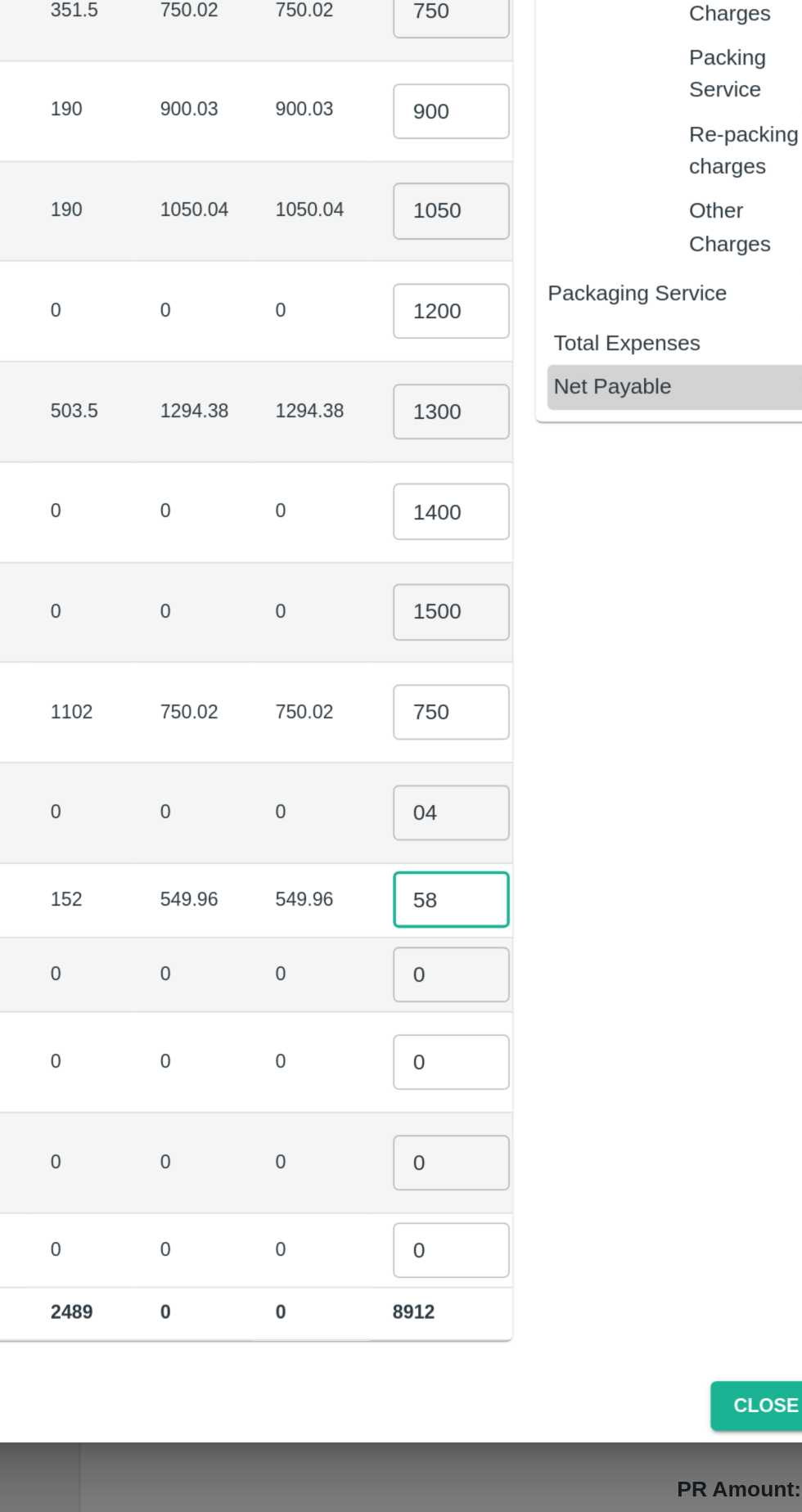
type input "5"
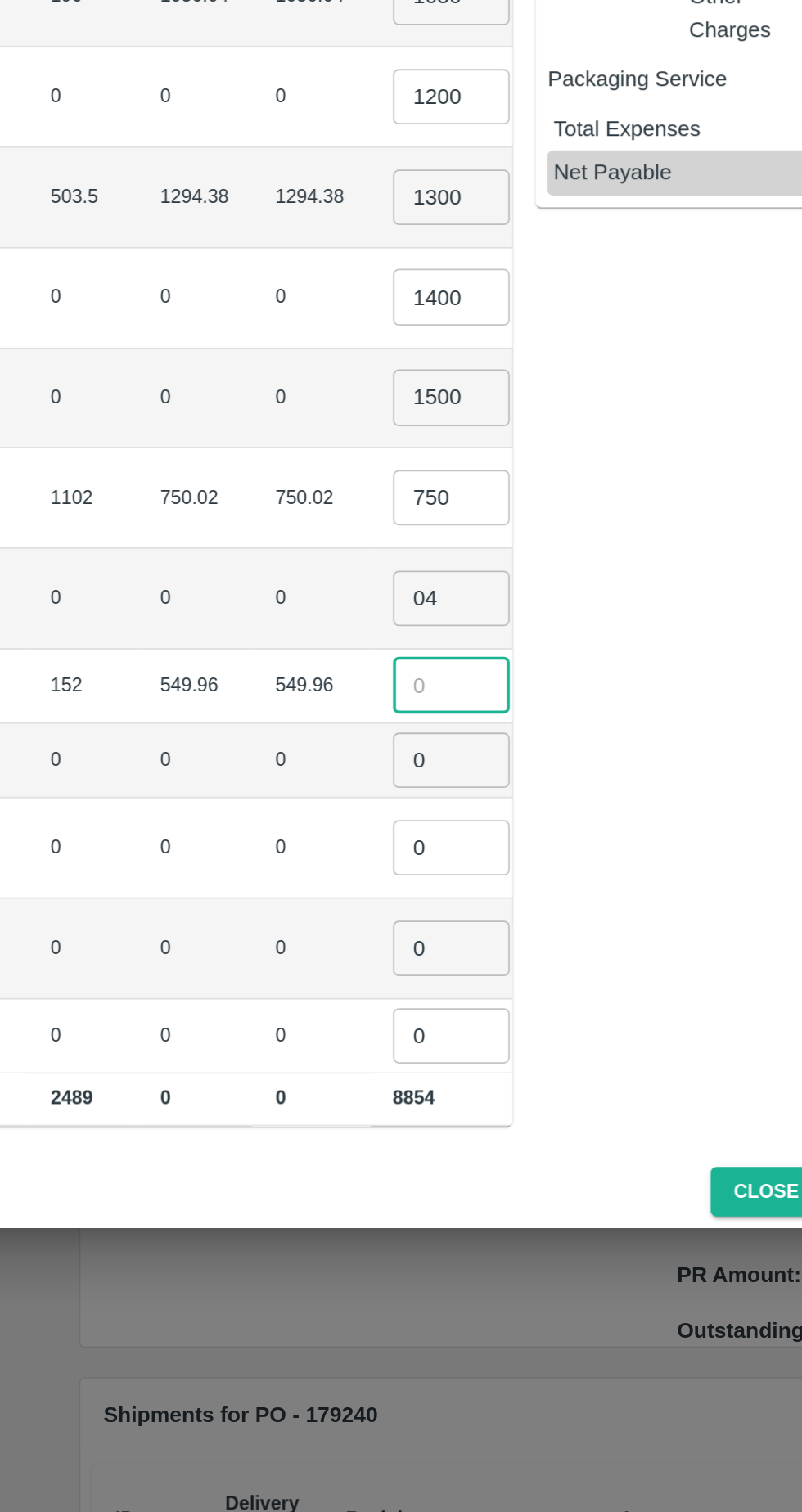
click at [448, 949] on input "04" at bounding box center [480, 962] width 66 height 31
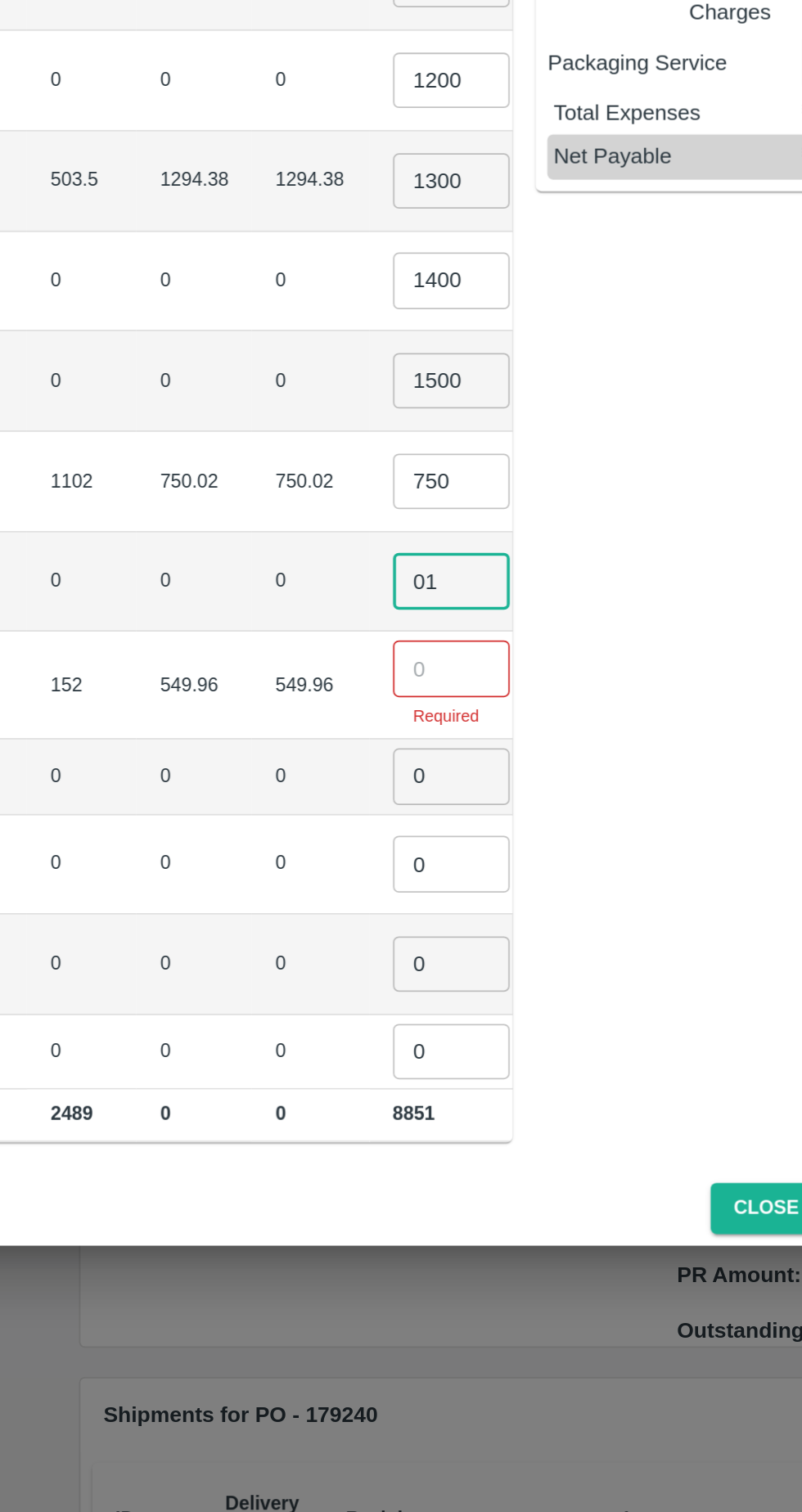
type input "01"
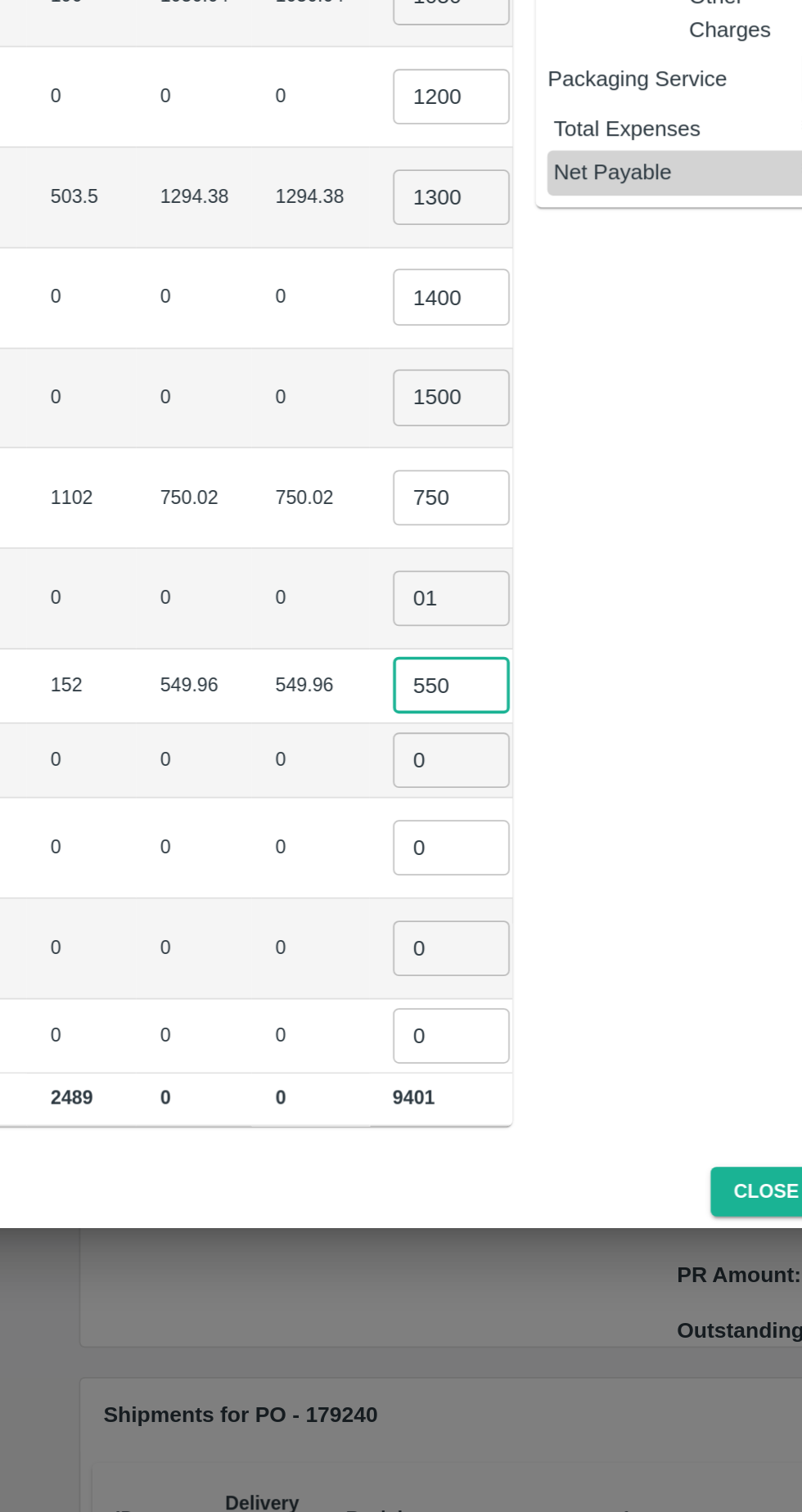
type input "550"
type input "1"
type input "01"
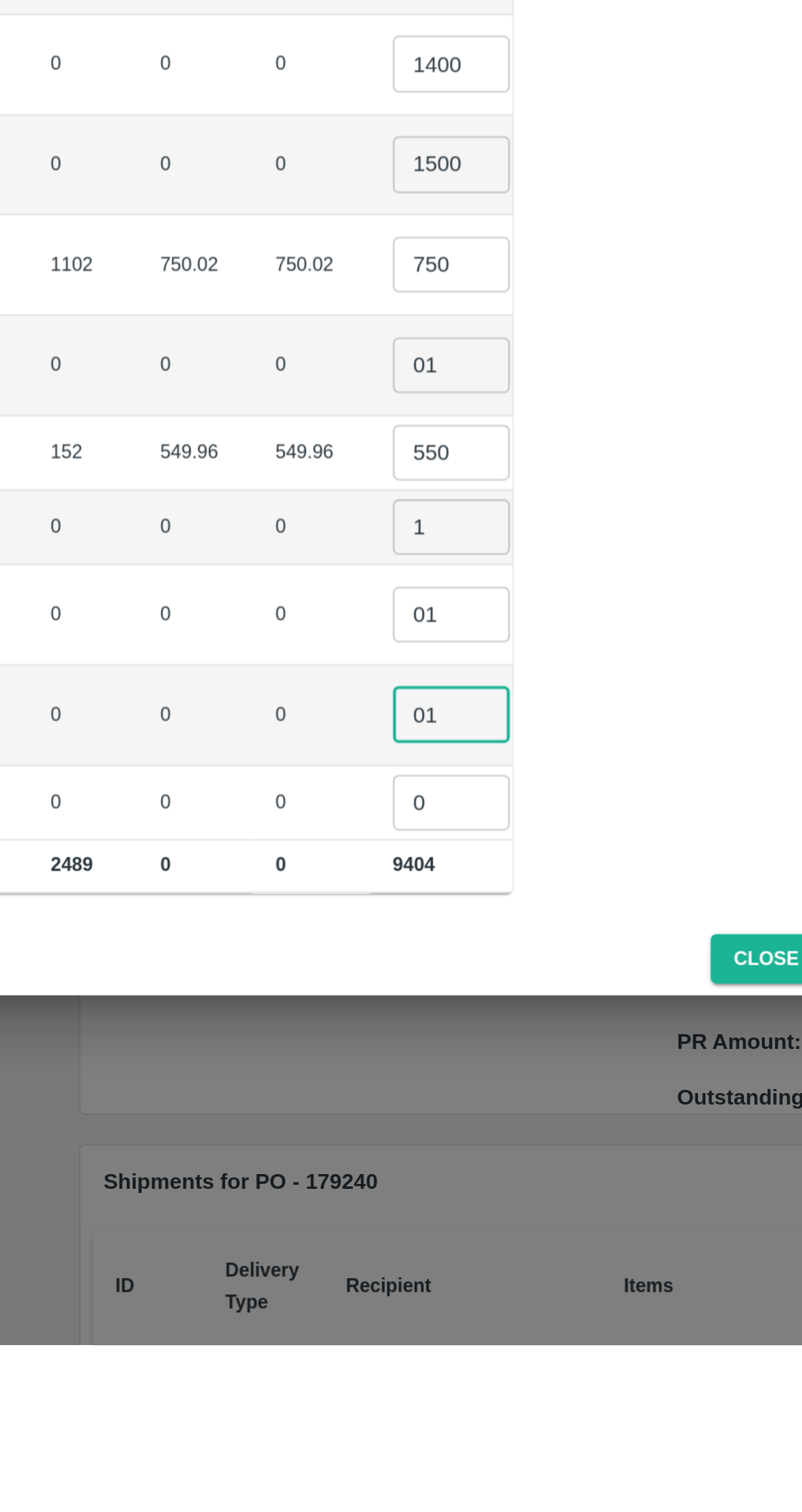
type input "01"
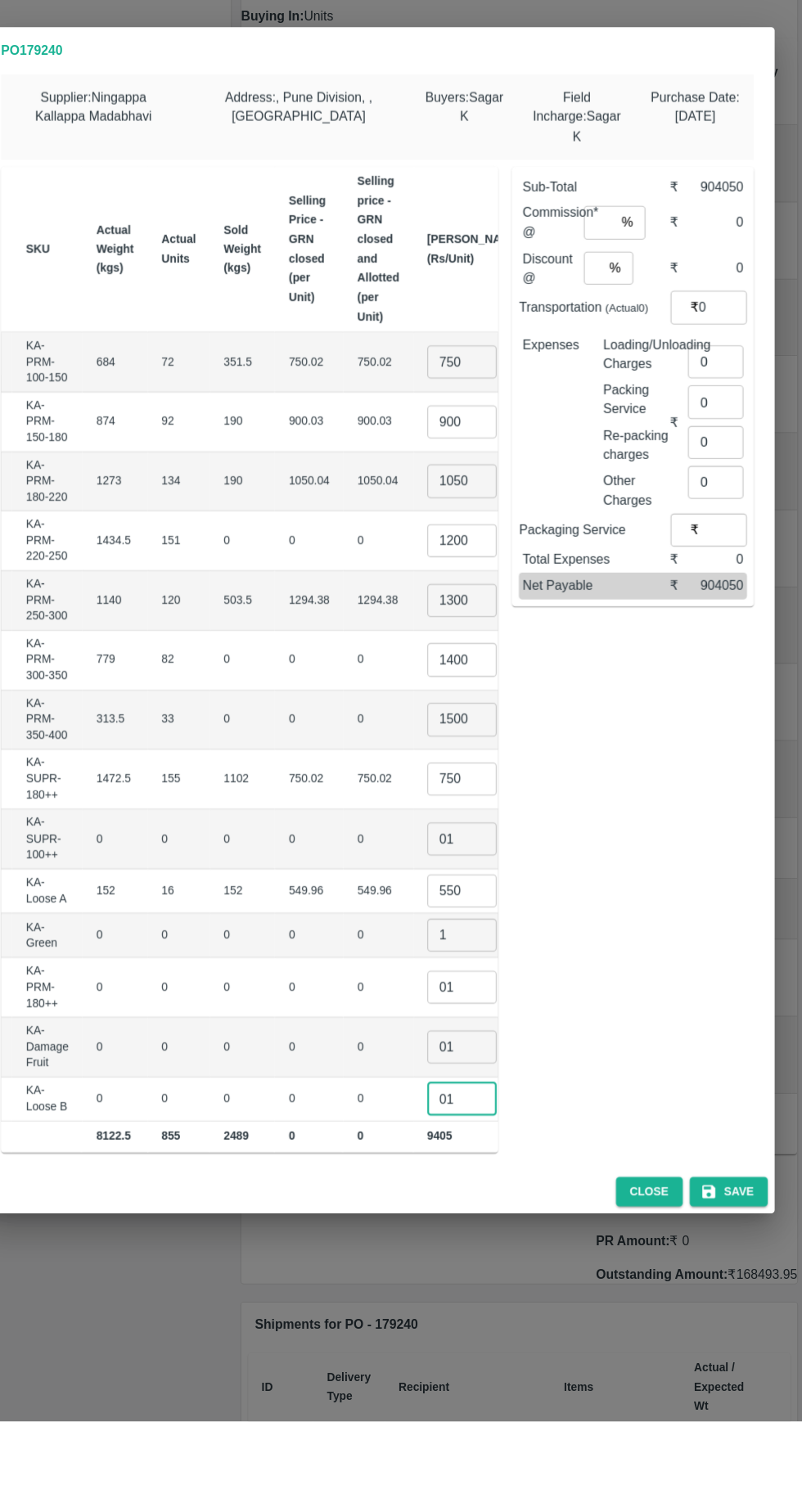
type input "01"
click at [614, 370] on input "number" at bounding box center [610, 381] width 30 height 31
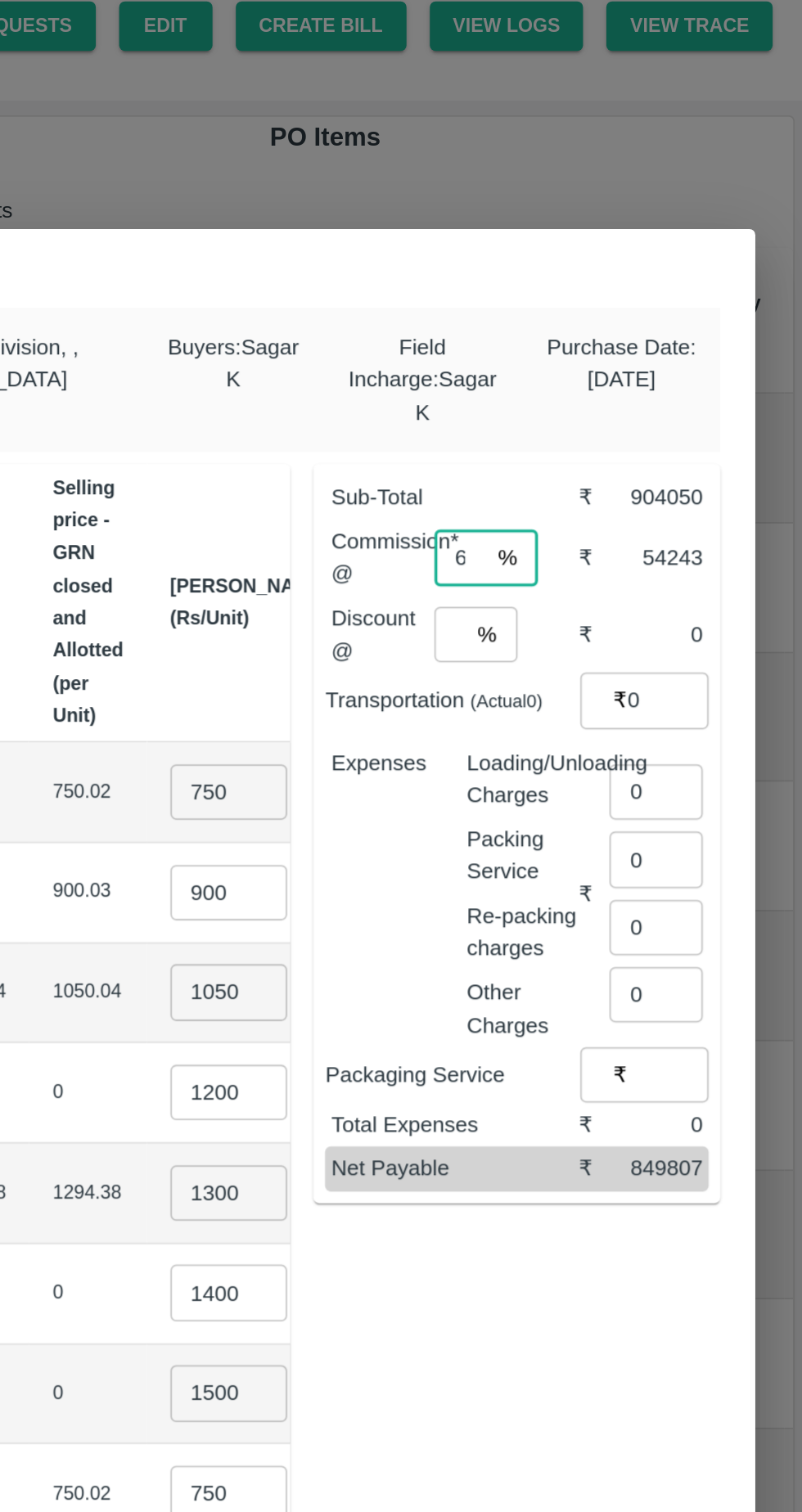
type input "6"
type input "5"
click at [720, 451] on input "0" at bounding box center [726, 460] width 46 height 31
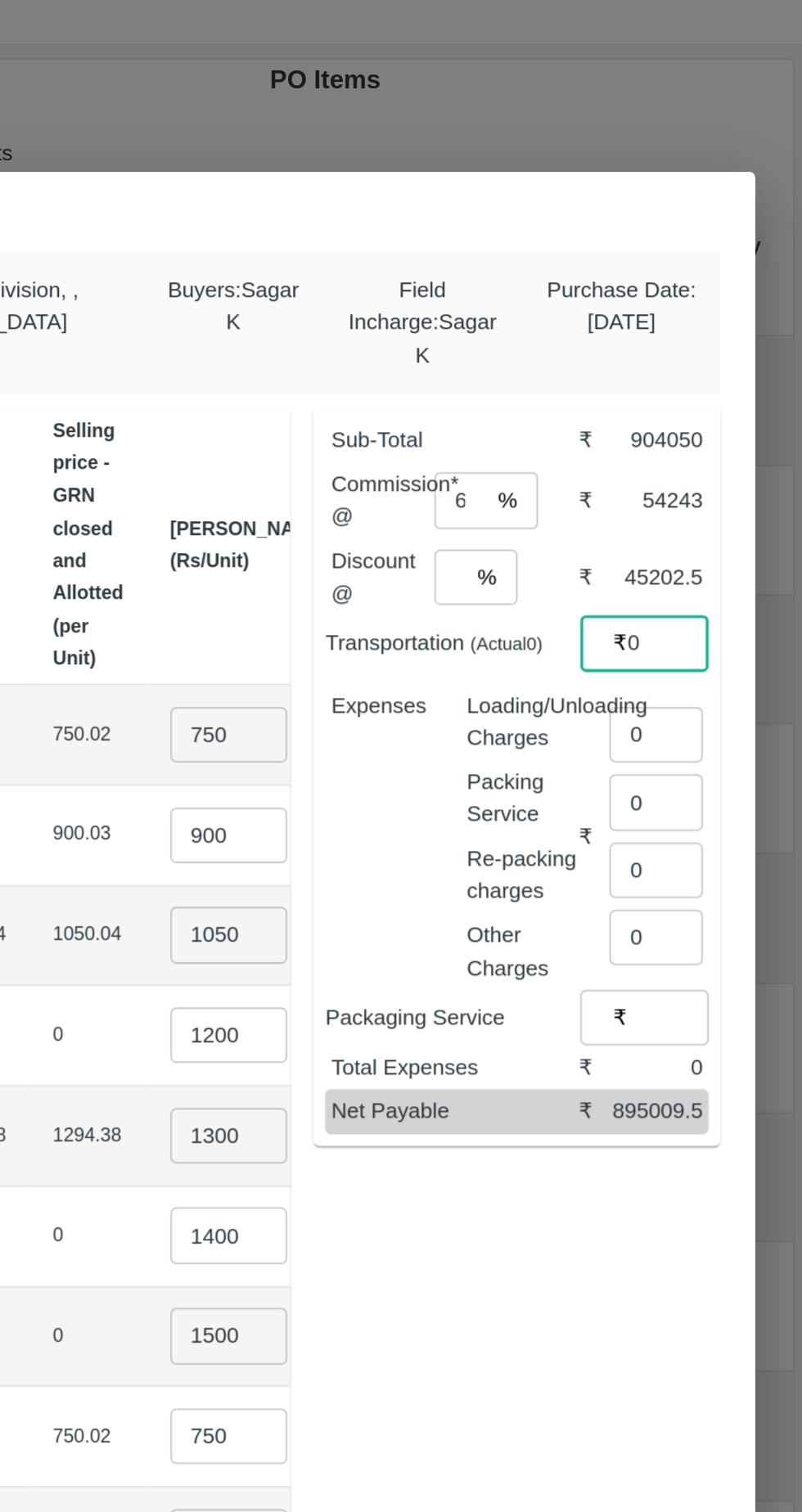
click at [728, 503] on input "0" at bounding box center [719, 513] width 52 height 31
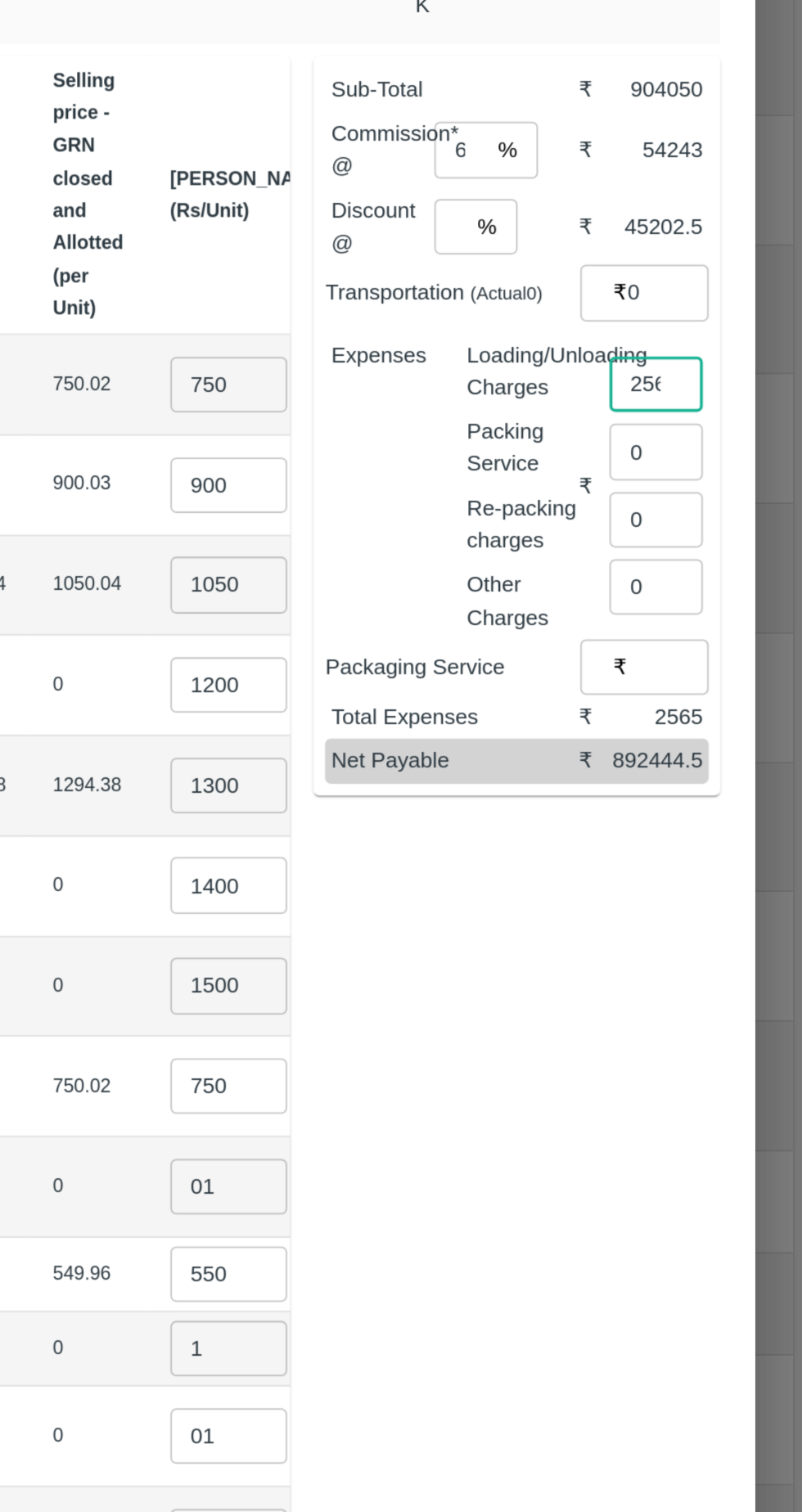
type input "2565"
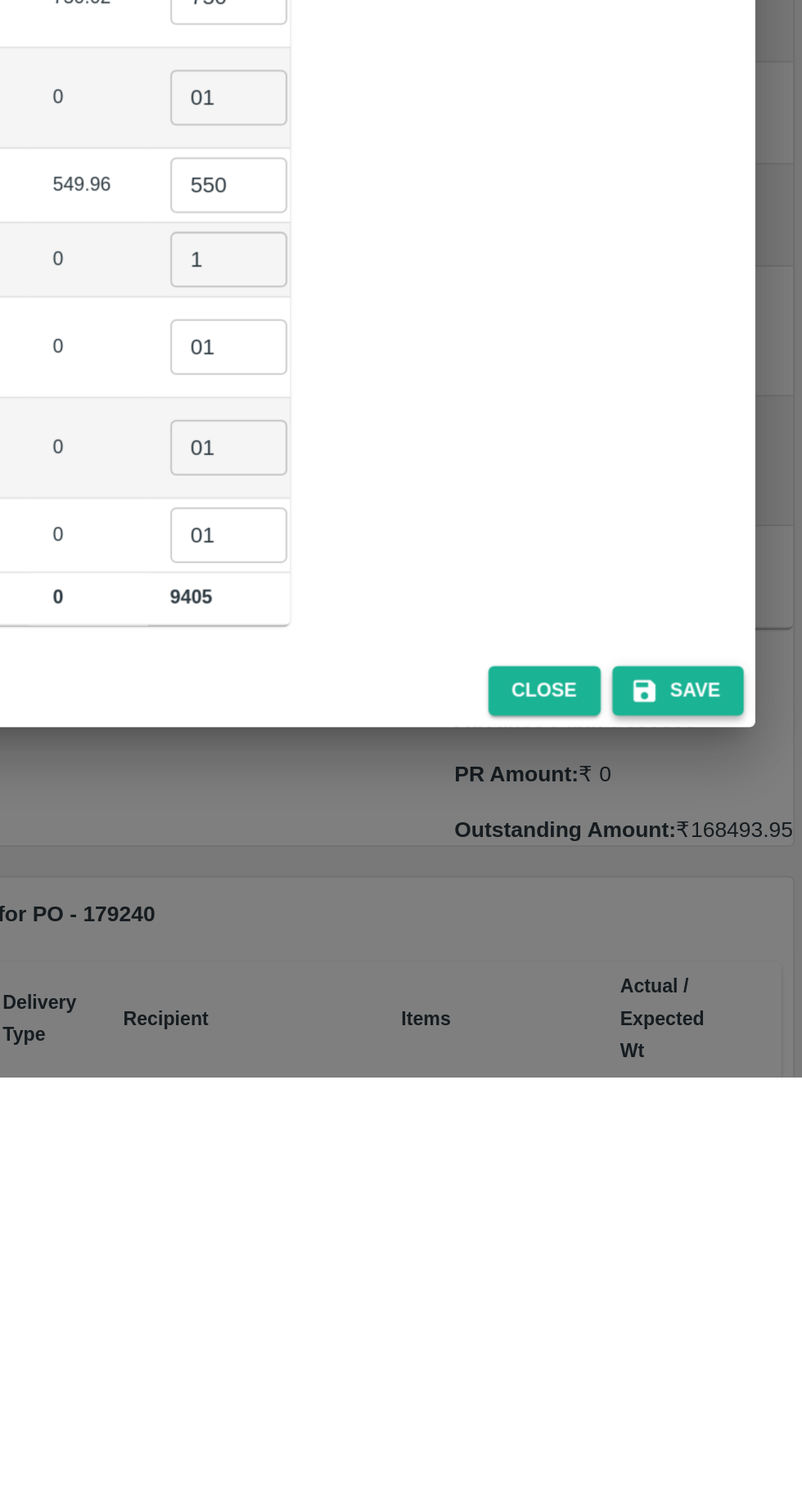
click at [746, 1291] on button "Save" at bounding box center [732, 1295] width 74 height 29
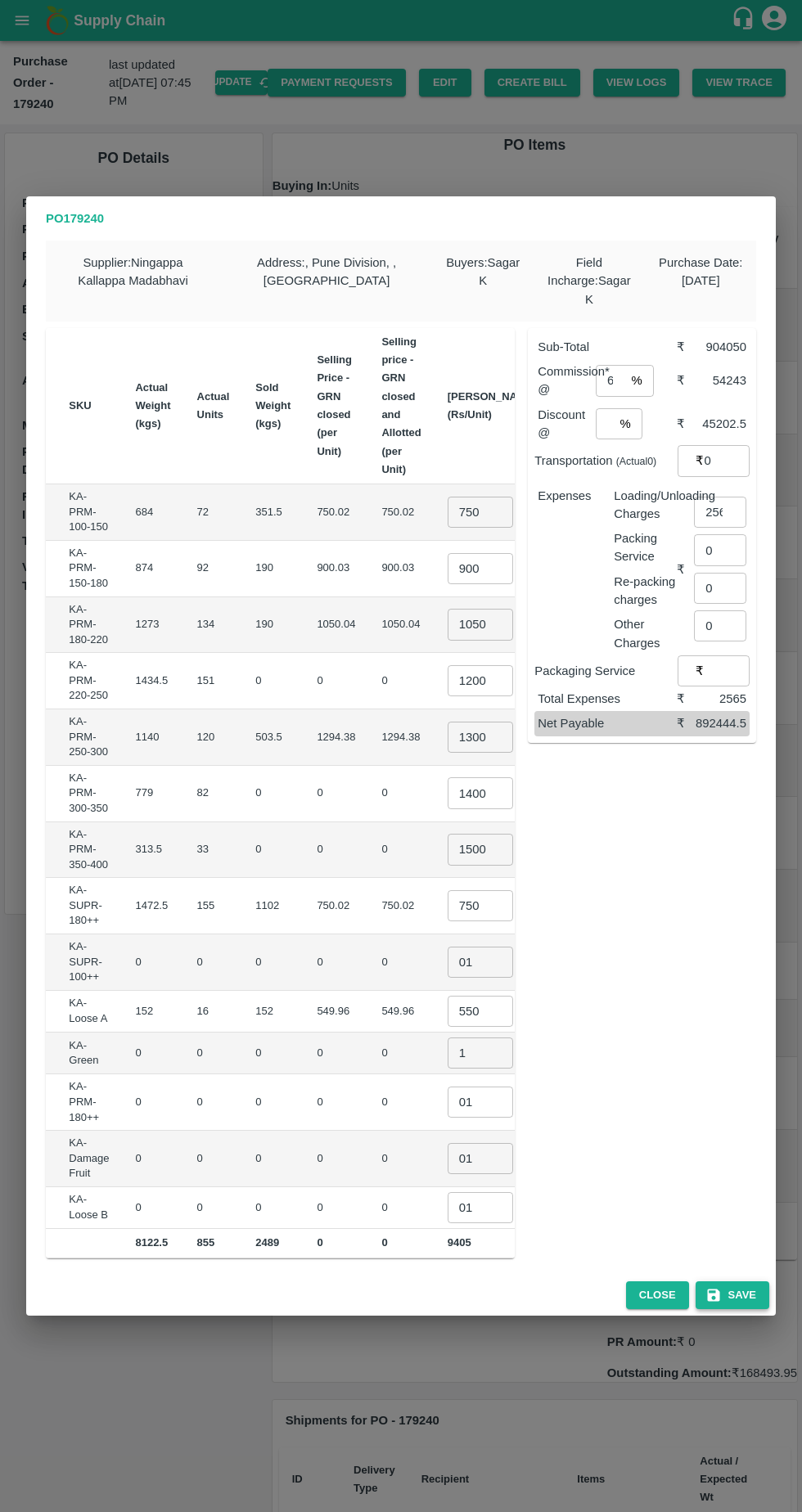
click at [742, 1281] on button "Save" at bounding box center [732, 1295] width 74 height 29
click at [743, 1287] on button "Save" at bounding box center [732, 1295] width 74 height 29
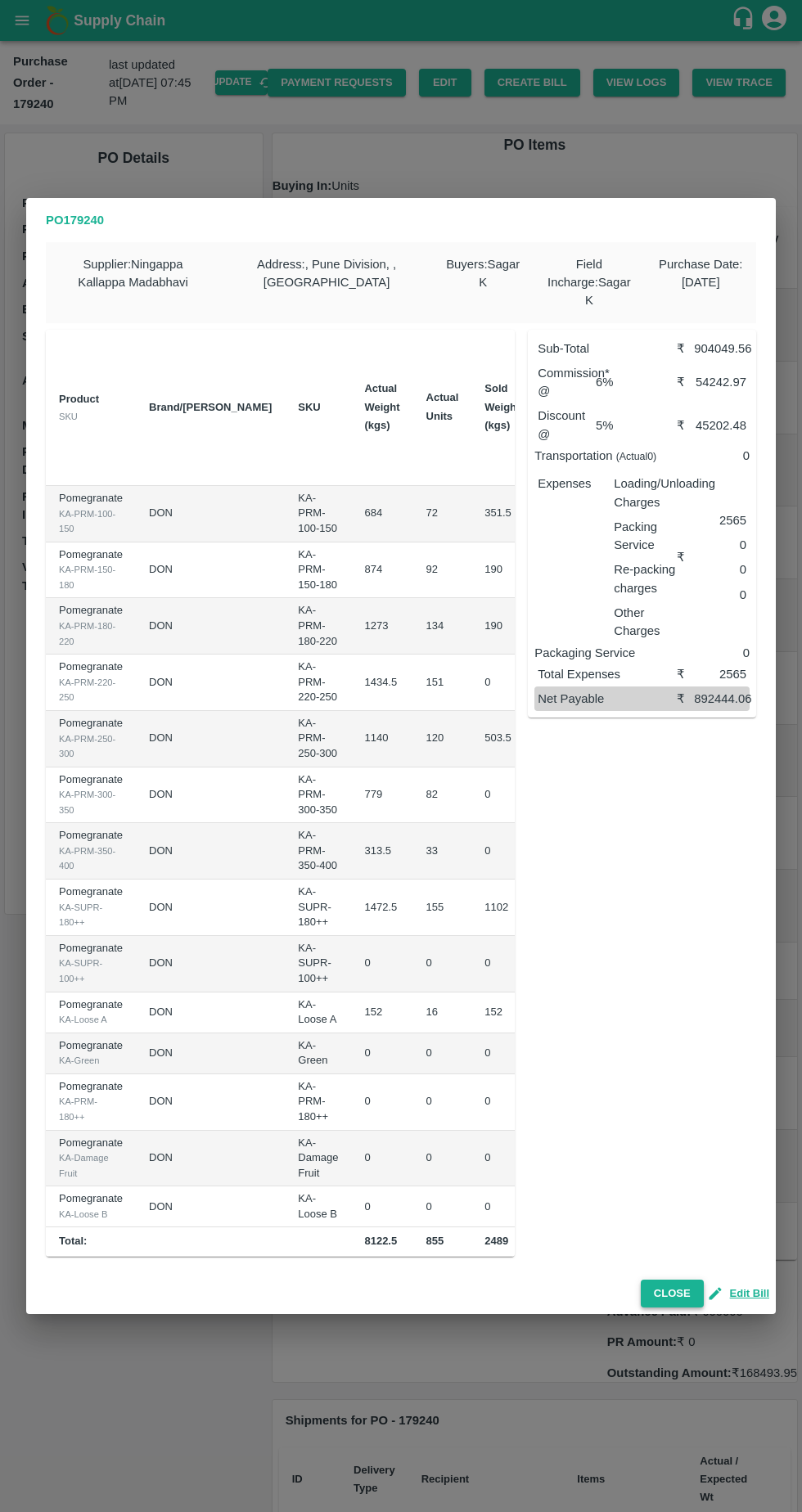
click at [679, 1286] on button "Close" at bounding box center [672, 1294] width 63 height 29
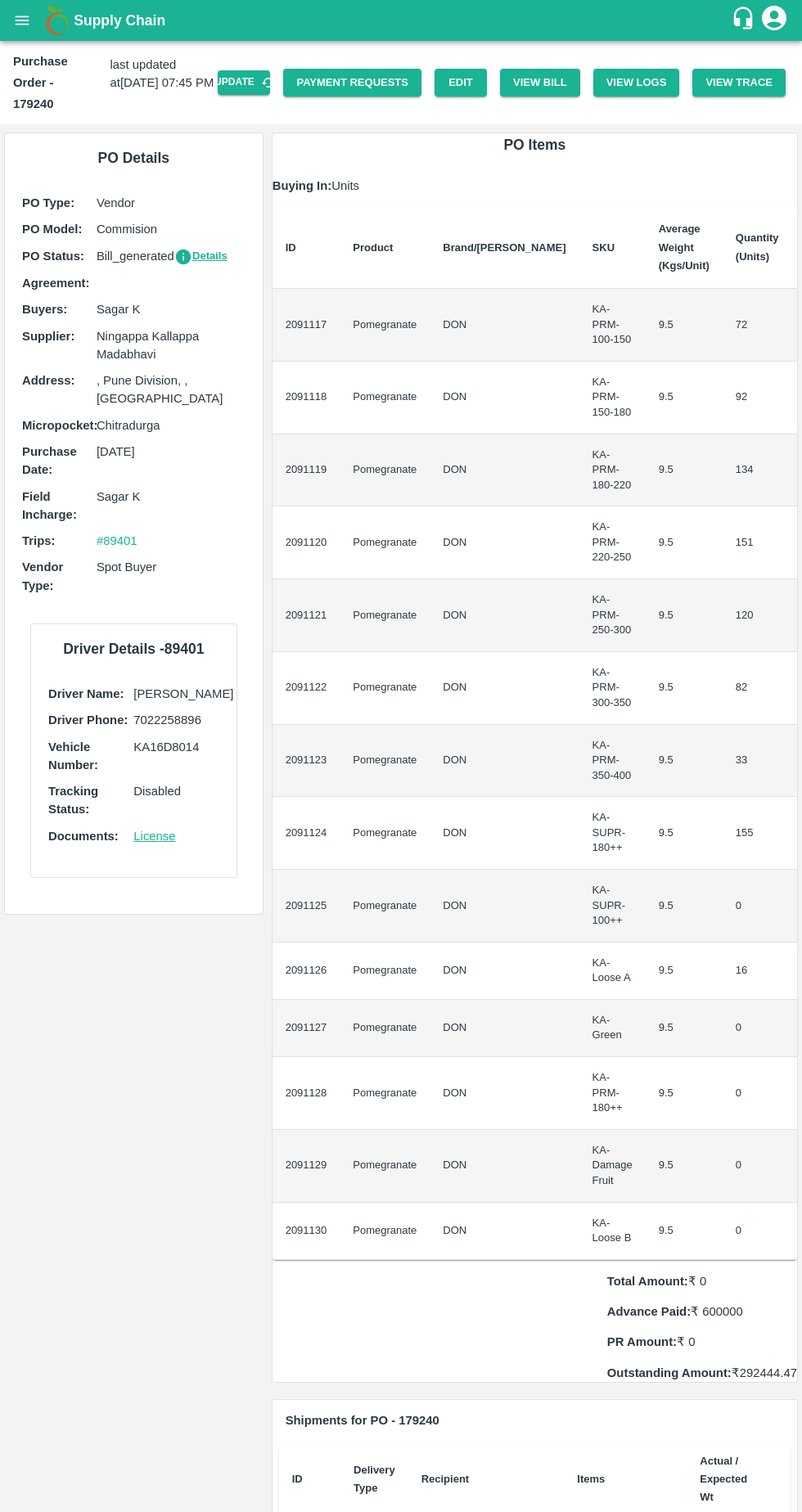
click at [277, 86] on icon "Download Bill" at bounding box center [280, 92] width 12 height 14
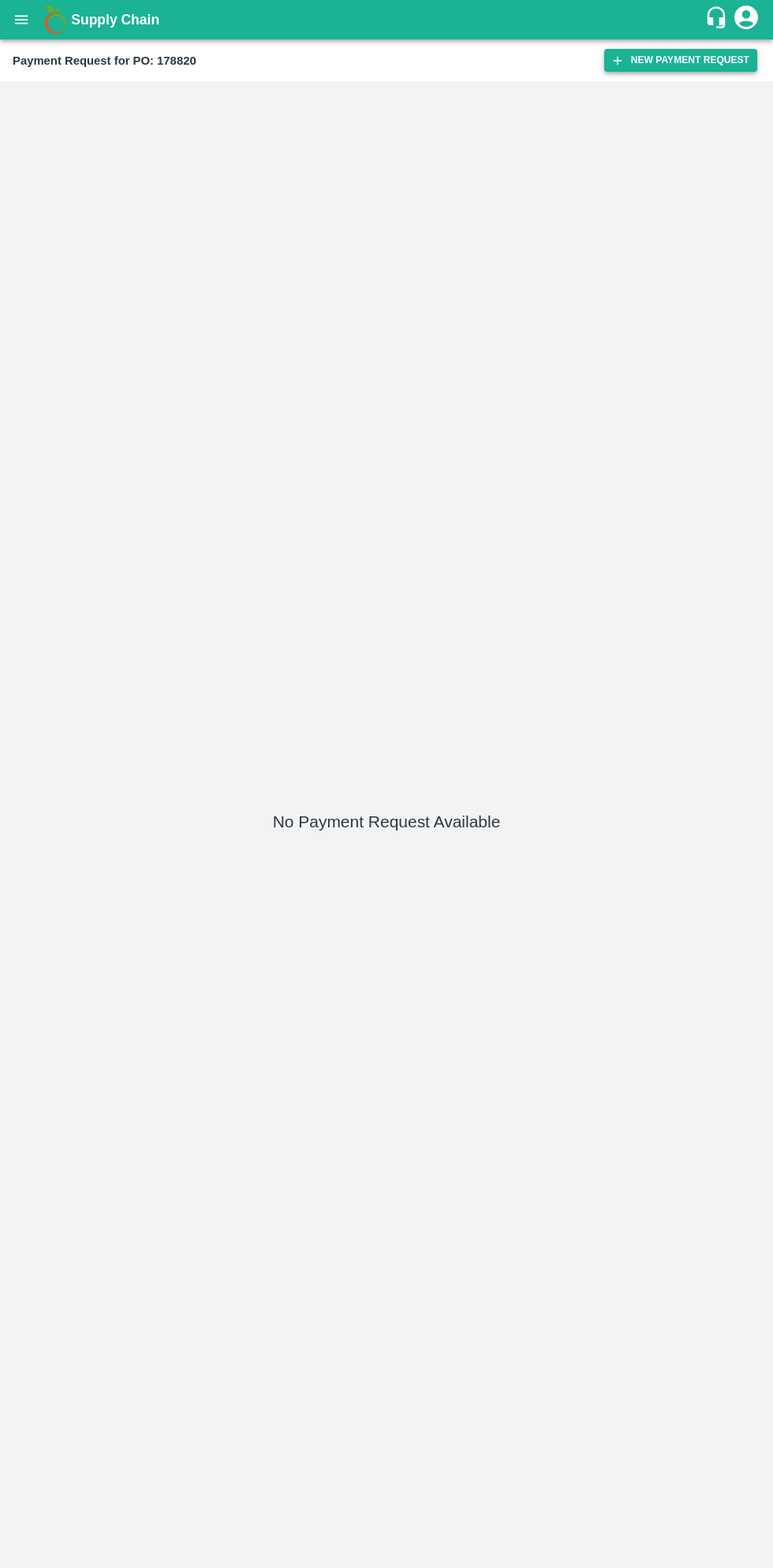
click at [669, 60] on button "New Payment Request" at bounding box center [680, 61] width 153 height 23
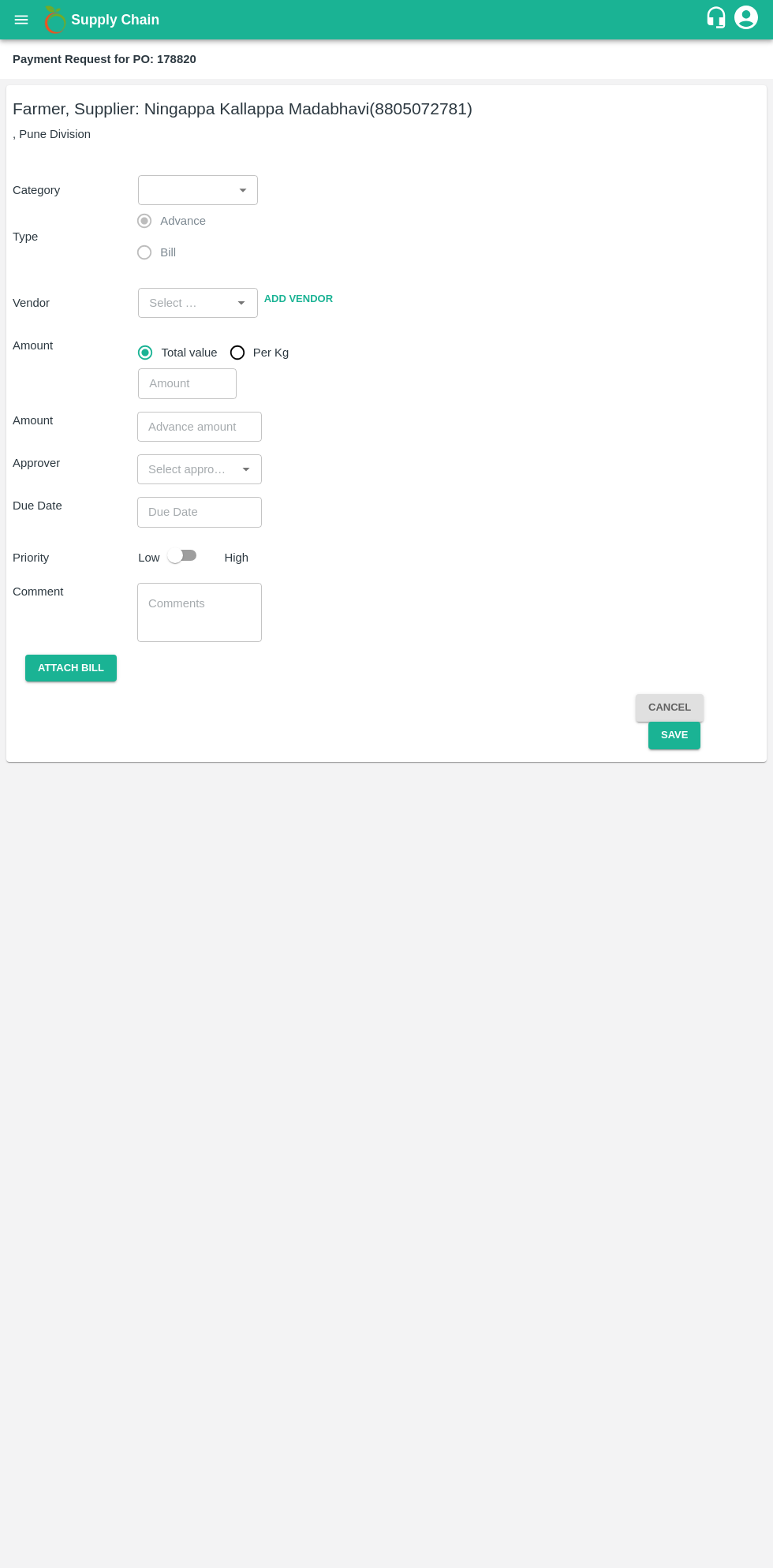
click at [212, 193] on body "Supply Chain Payment Request for PO: 178820 Farmer, Supplier: [PERSON_NAME] (88…" at bounding box center [386, 784] width 773 height 1568
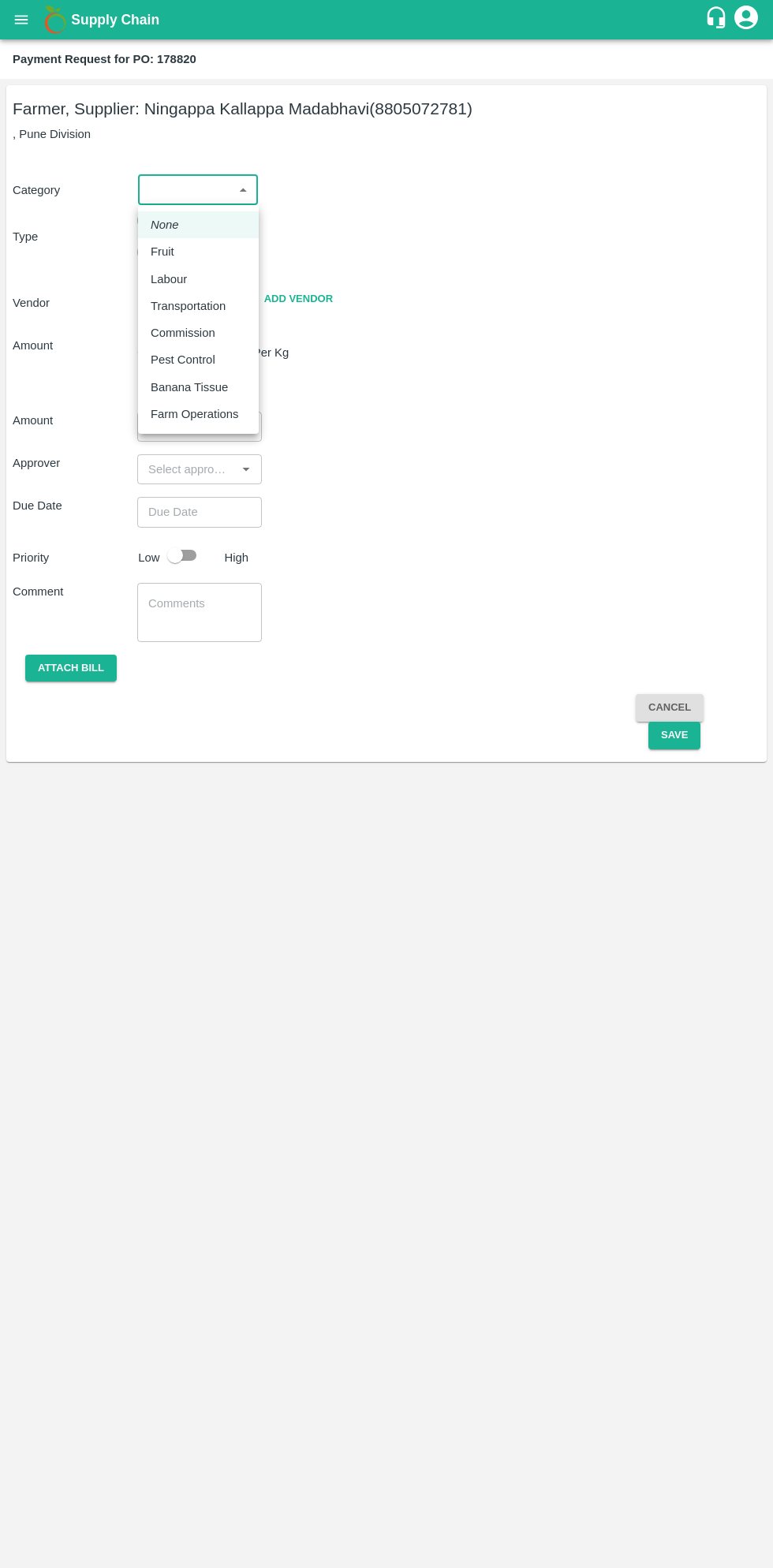
click at [180, 253] on div "Fruit" at bounding box center [166, 251] width 31 height 17
type input "1"
type input "[PERSON_NAME] - 8805072781(Farmer, Supplier)"
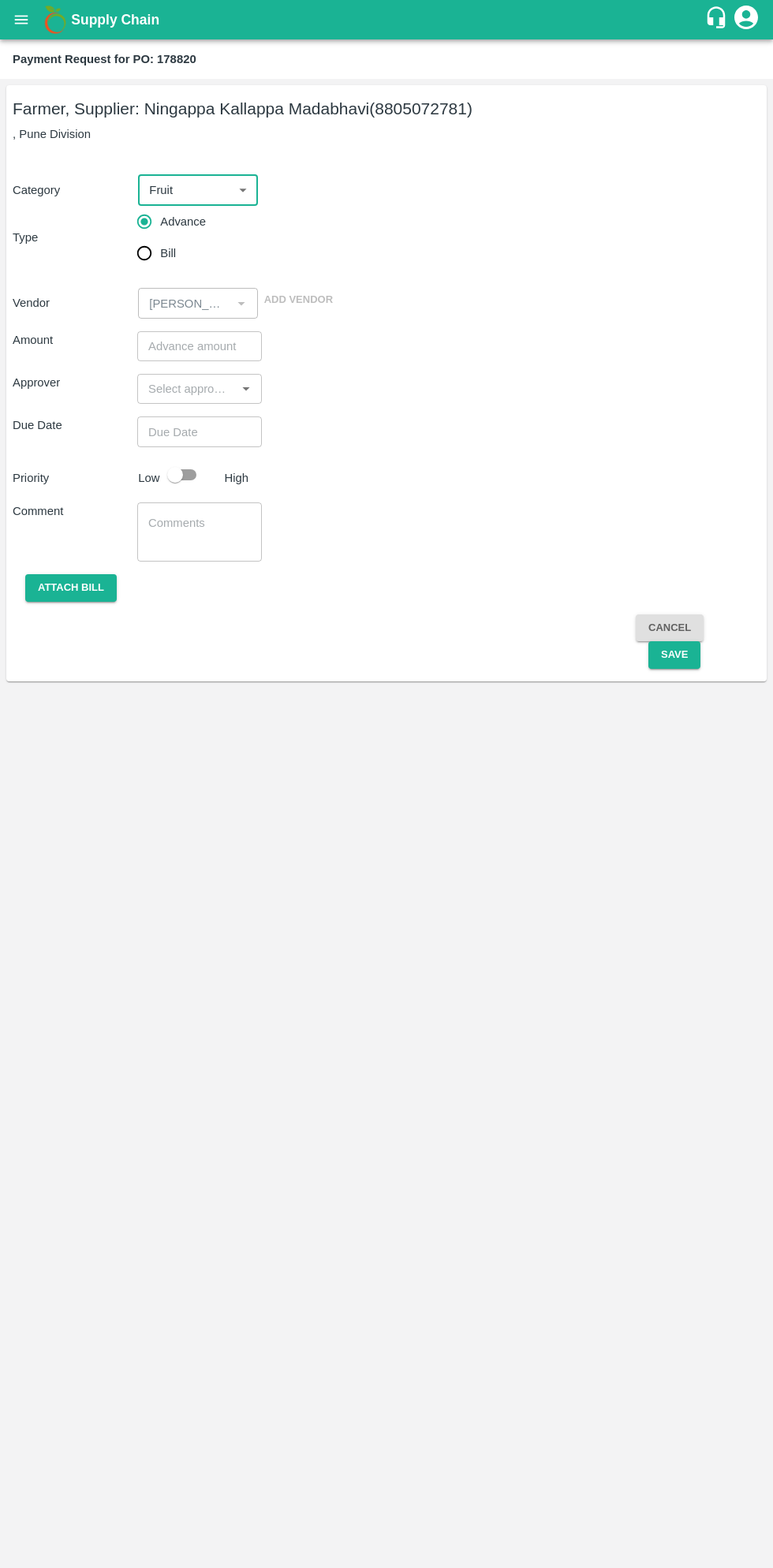
click at [146, 264] on input "Bill" at bounding box center [144, 252] width 31 height 31
radio input "true"
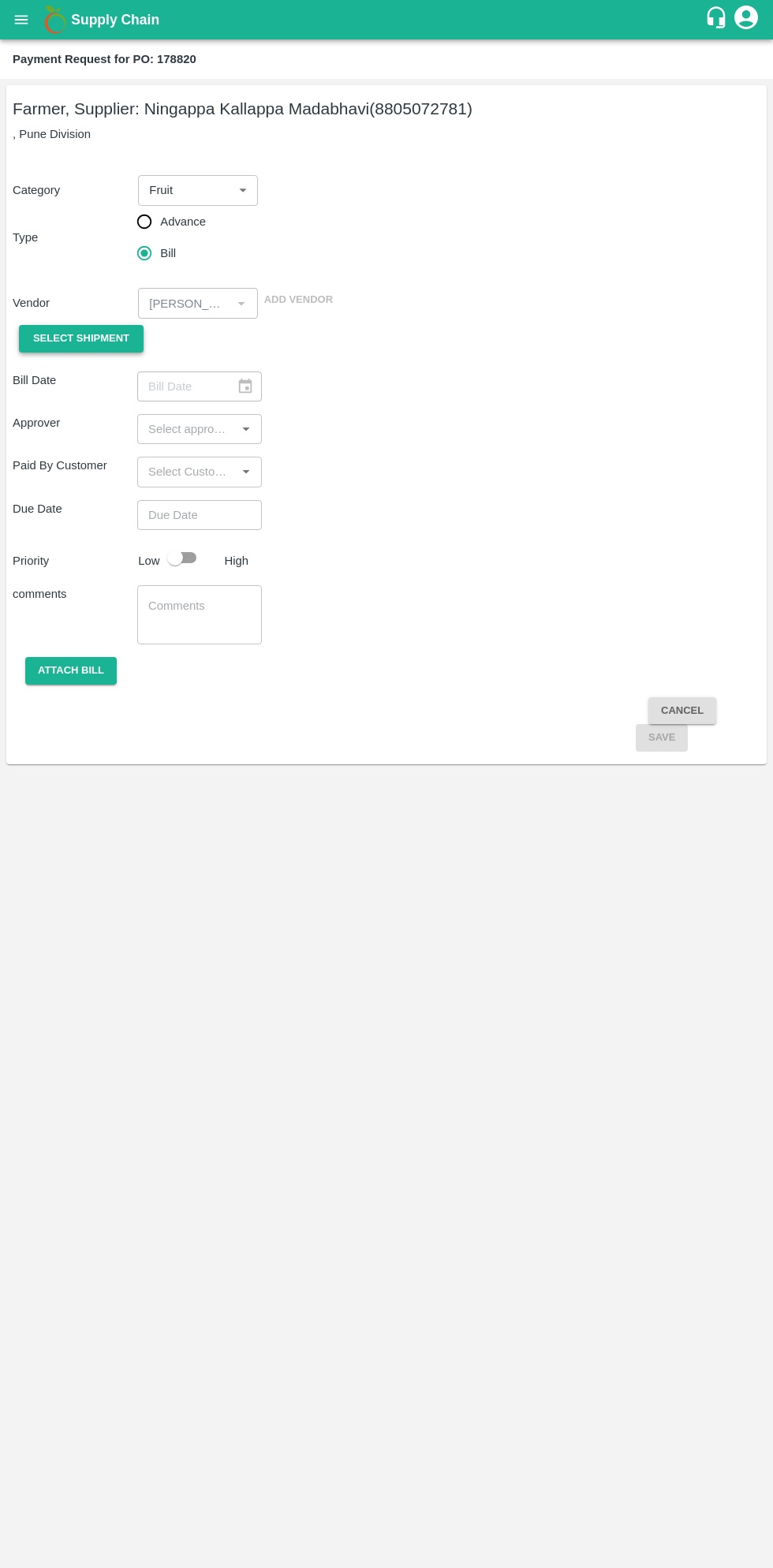
click at [100, 340] on span "Select Shipment" at bounding box center [81, 339] width 96 height 18
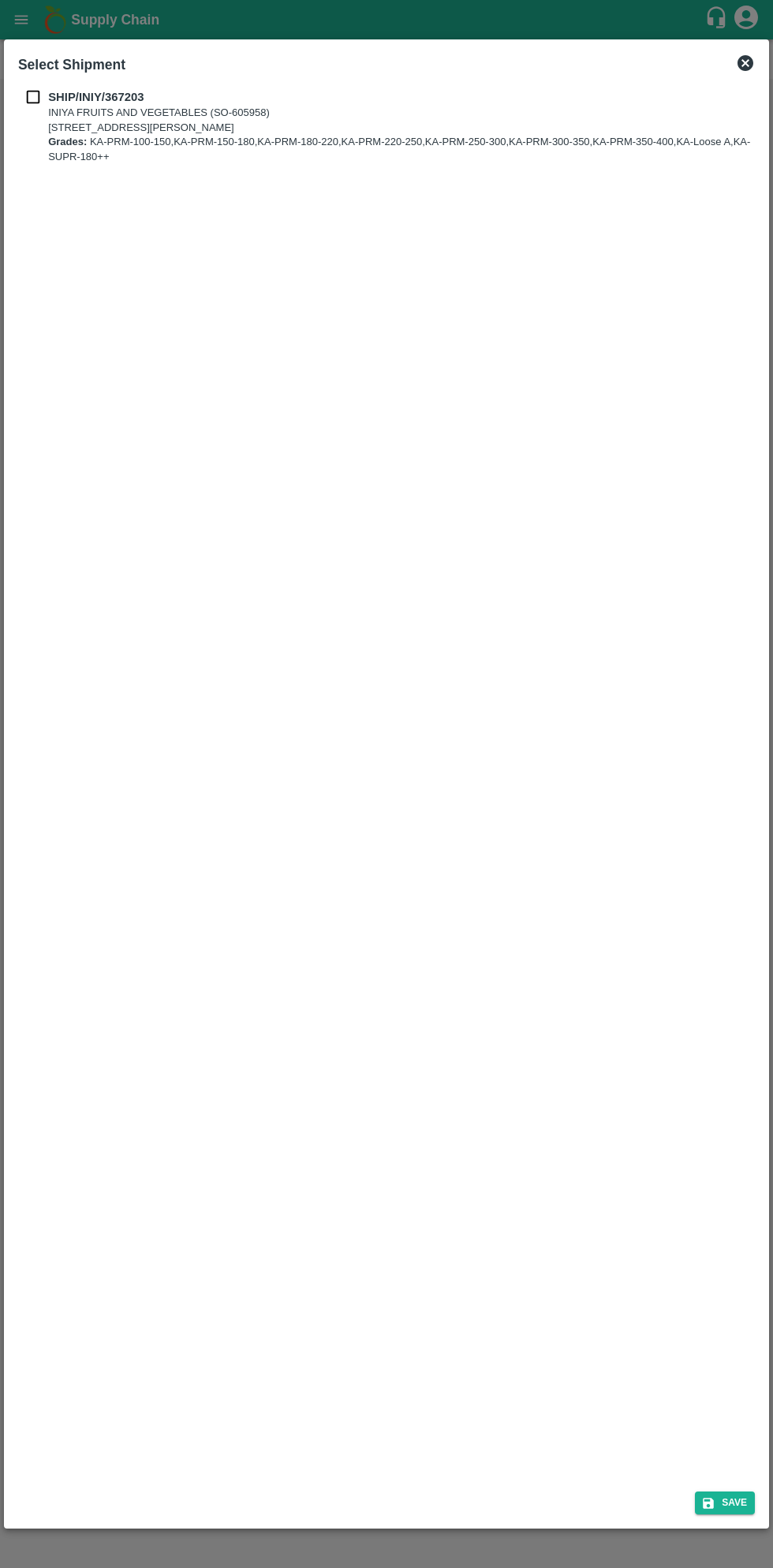
click at [54, 102] on b "SHIP/INIY/367203" at bounding box center [96, 97] width 96 height 12
checkbox input "true"
click at [735, 1506] on button "Save" at bounding box center [725, 1503] width 60 height 23
type input "[DATE]"
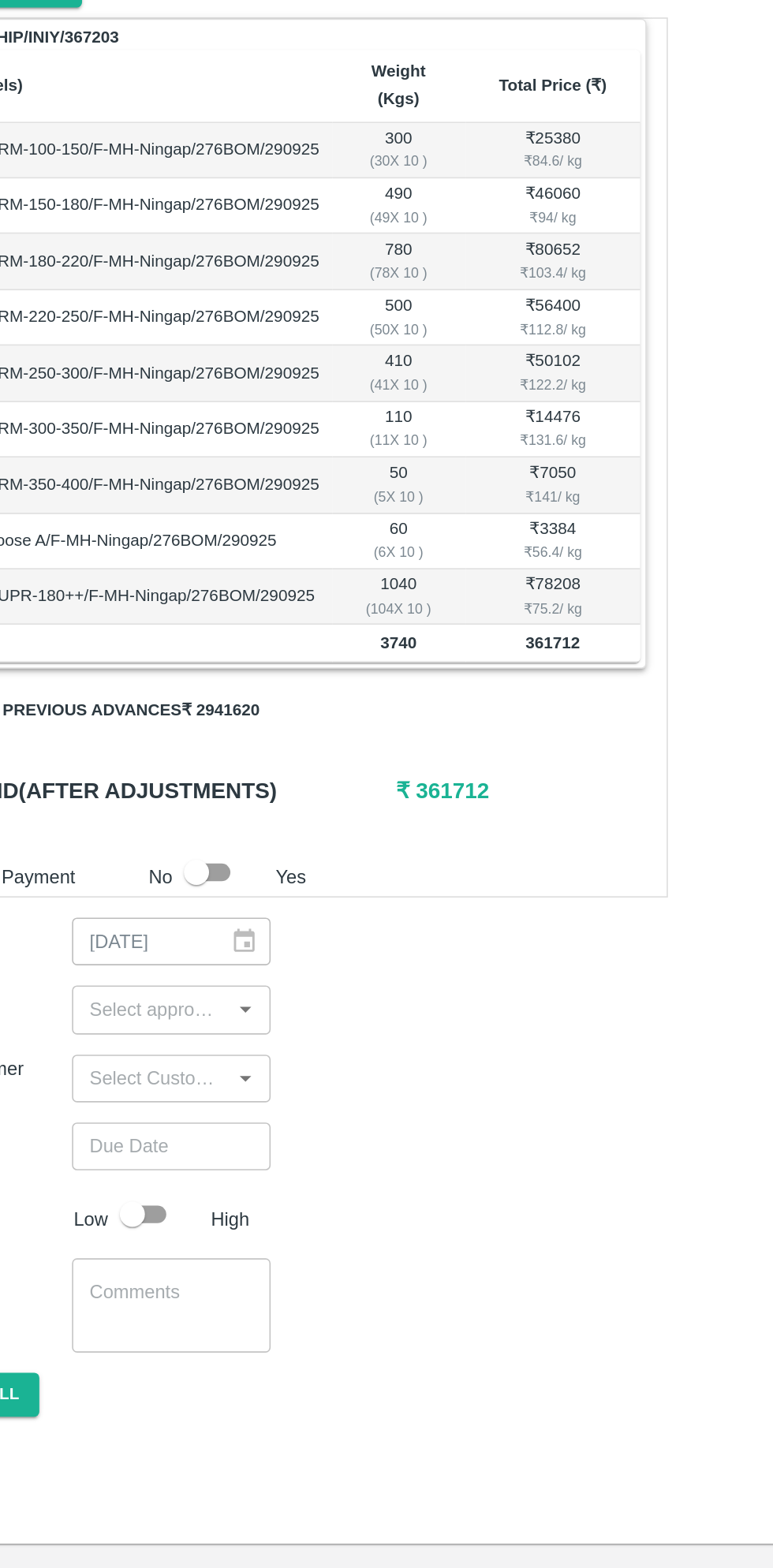
click at [208, 780] on button "Pay from previous advances ₹ 2941620" at bounding box center [146, 793] width 241 height 28
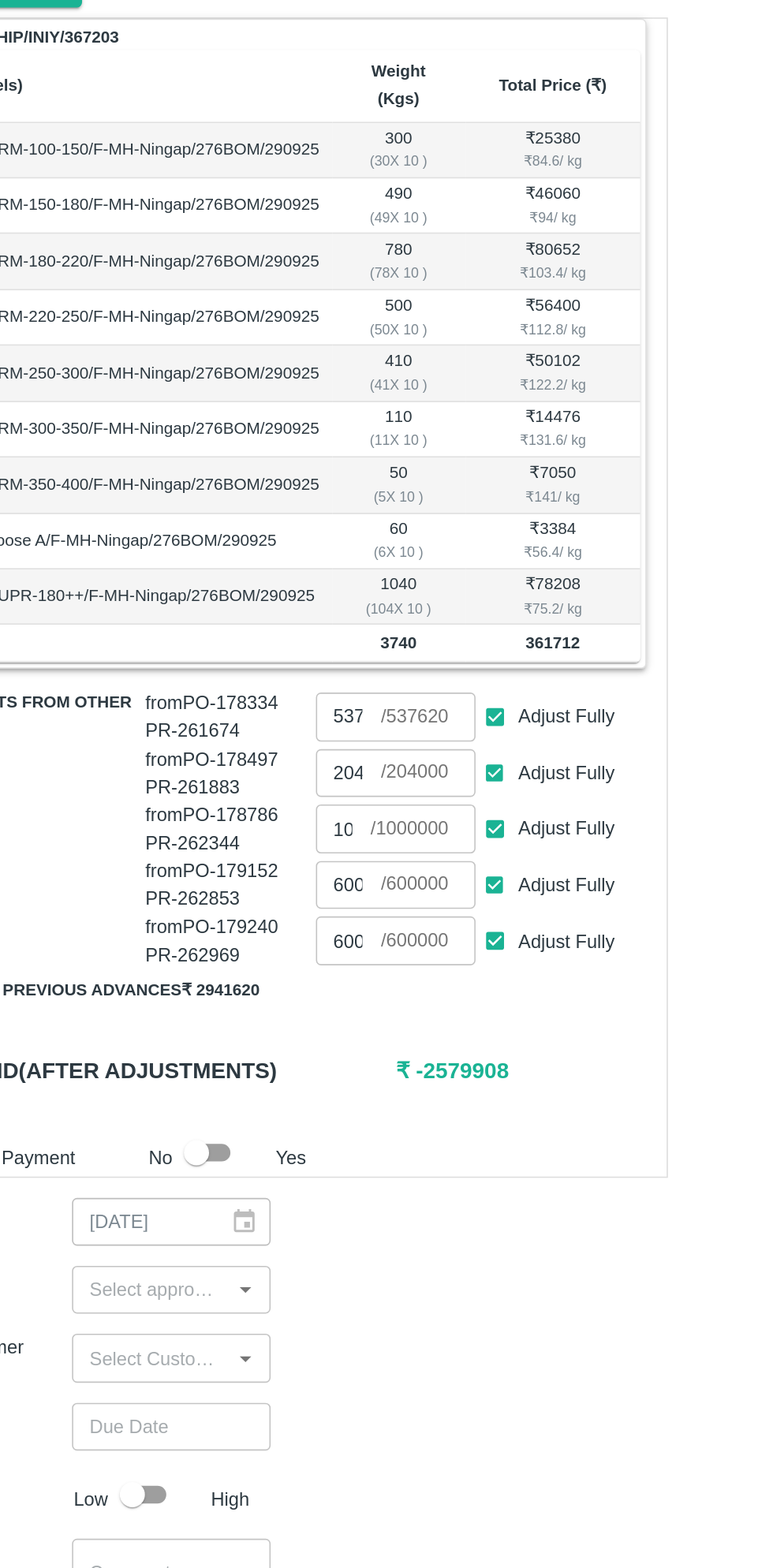
click at [403, 924] on input "Adjust Fully" at bounding box center [402, 938] width 29 height 29
checkbox input "false"
type input "0"
click at [403, 892] on input "Adjust Fully" at bounding box center [402, 903] width 29 height 29
checkbox input "false"
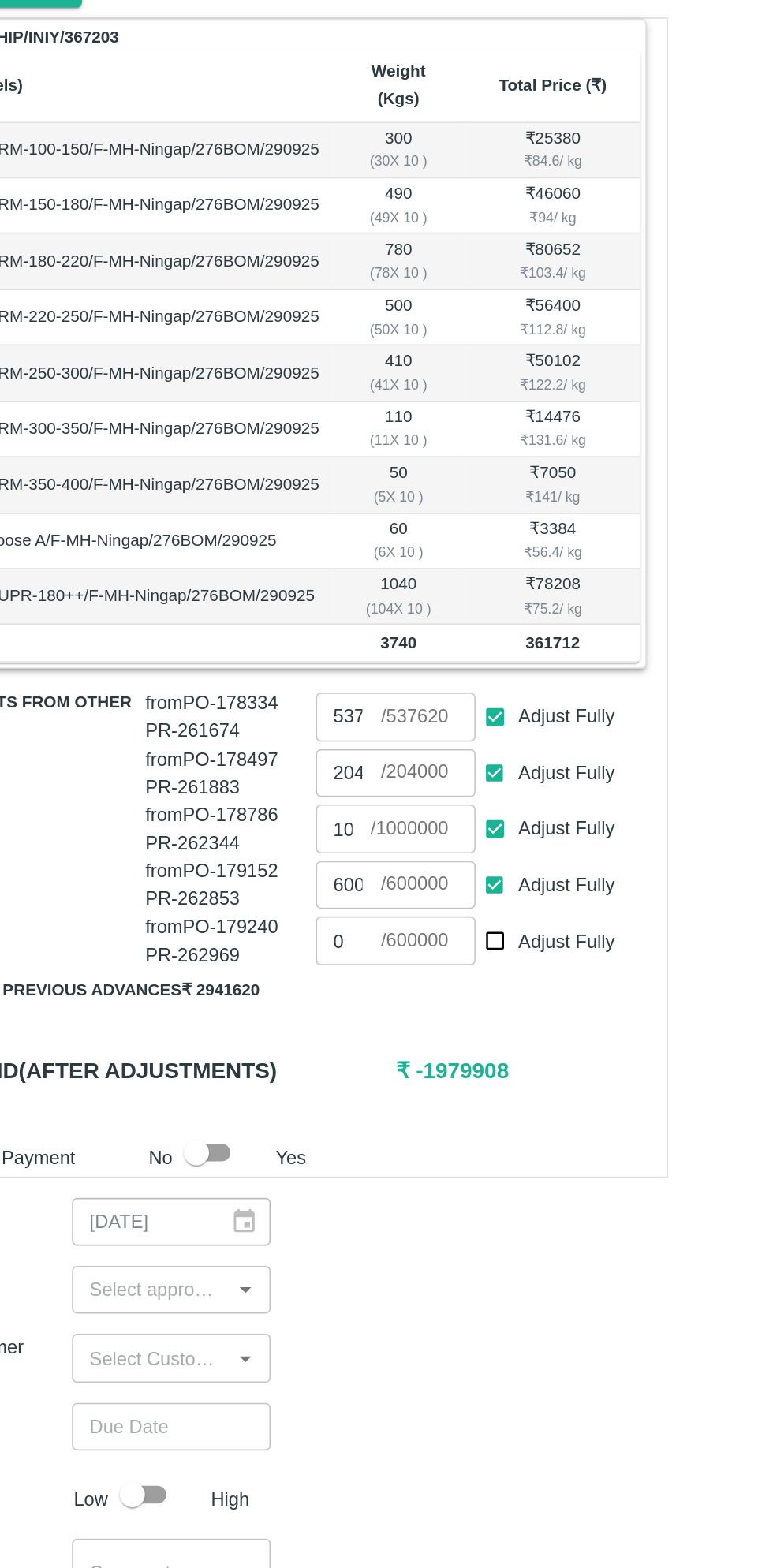
type input "0"
click at [403, 854] on input "Adjust Fully" at bounding box center [402, 868] width 29 height 29
checkbox input "false"
type input "0"
click at [404, 819] on input "Adjust Fully" at bounding box center [402, 833] width 29 height 29
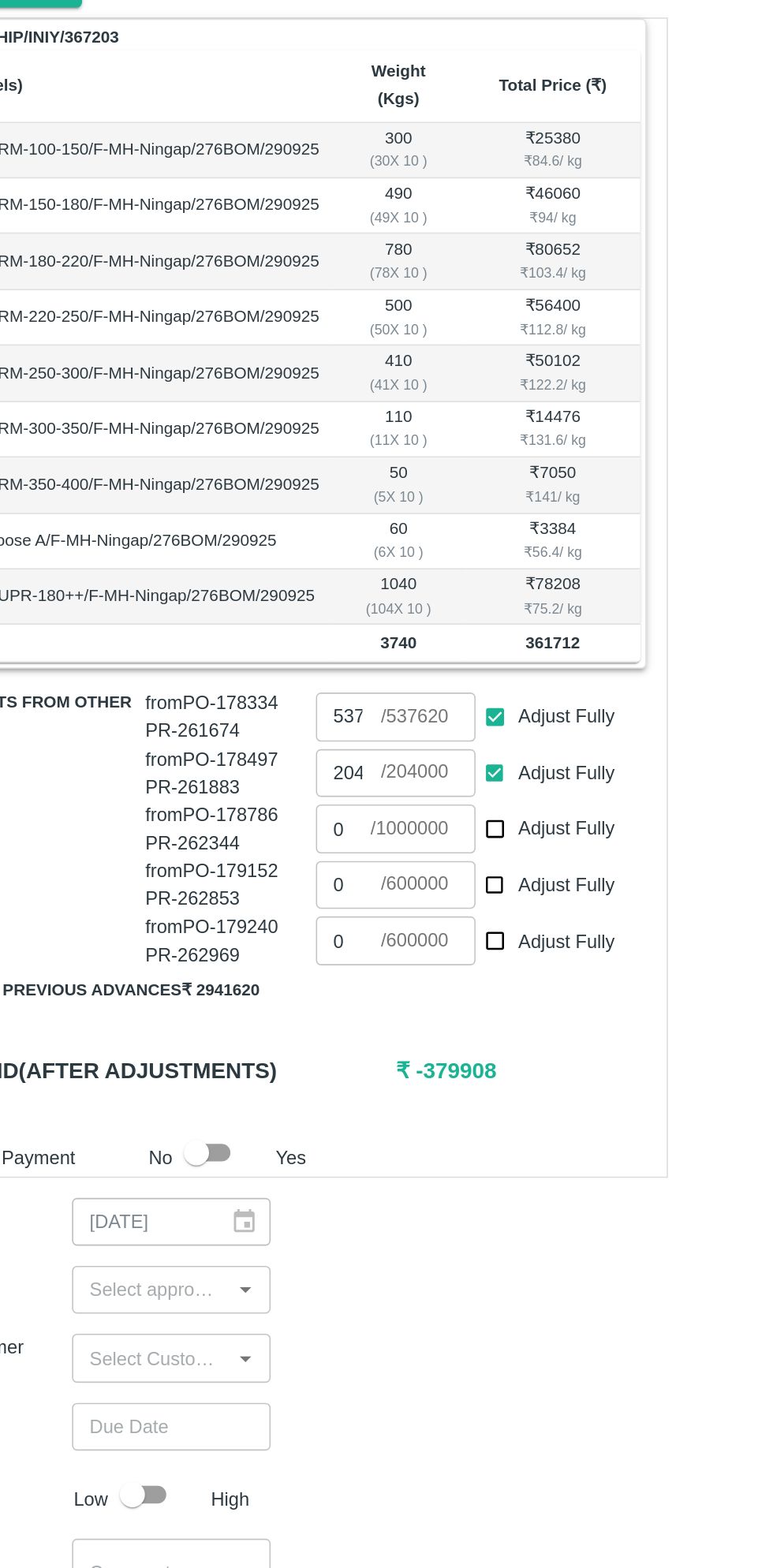
checkbox input "false"
type input "0"
click at [412, 784] on input "Adjust Fully" at bounding box center [402, 798] width 29 height 29
checkbox input "false"
type input "0"
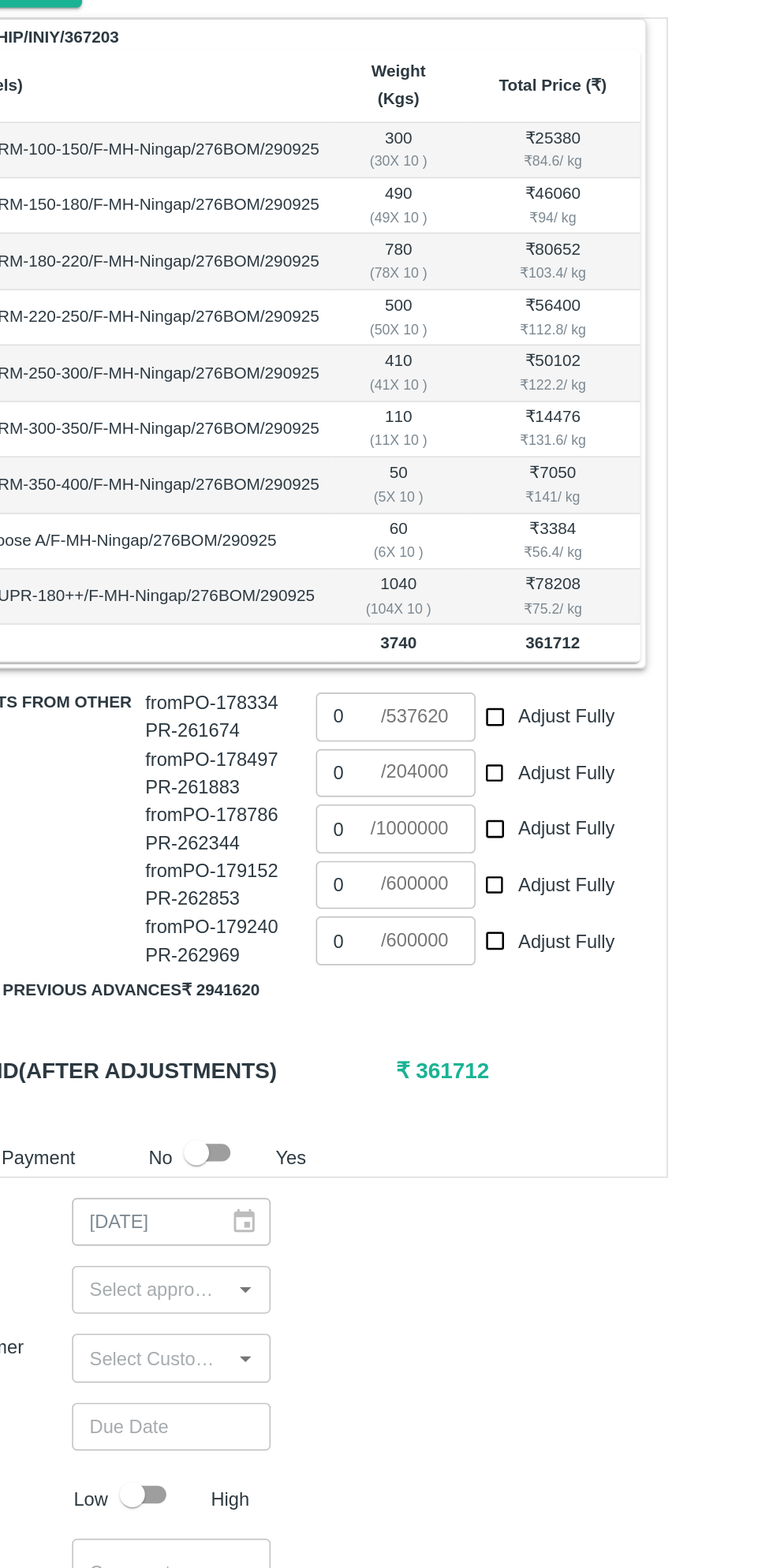
click at [321, 853] on input "0" at bounding box center [307, 868] width 35 height 30
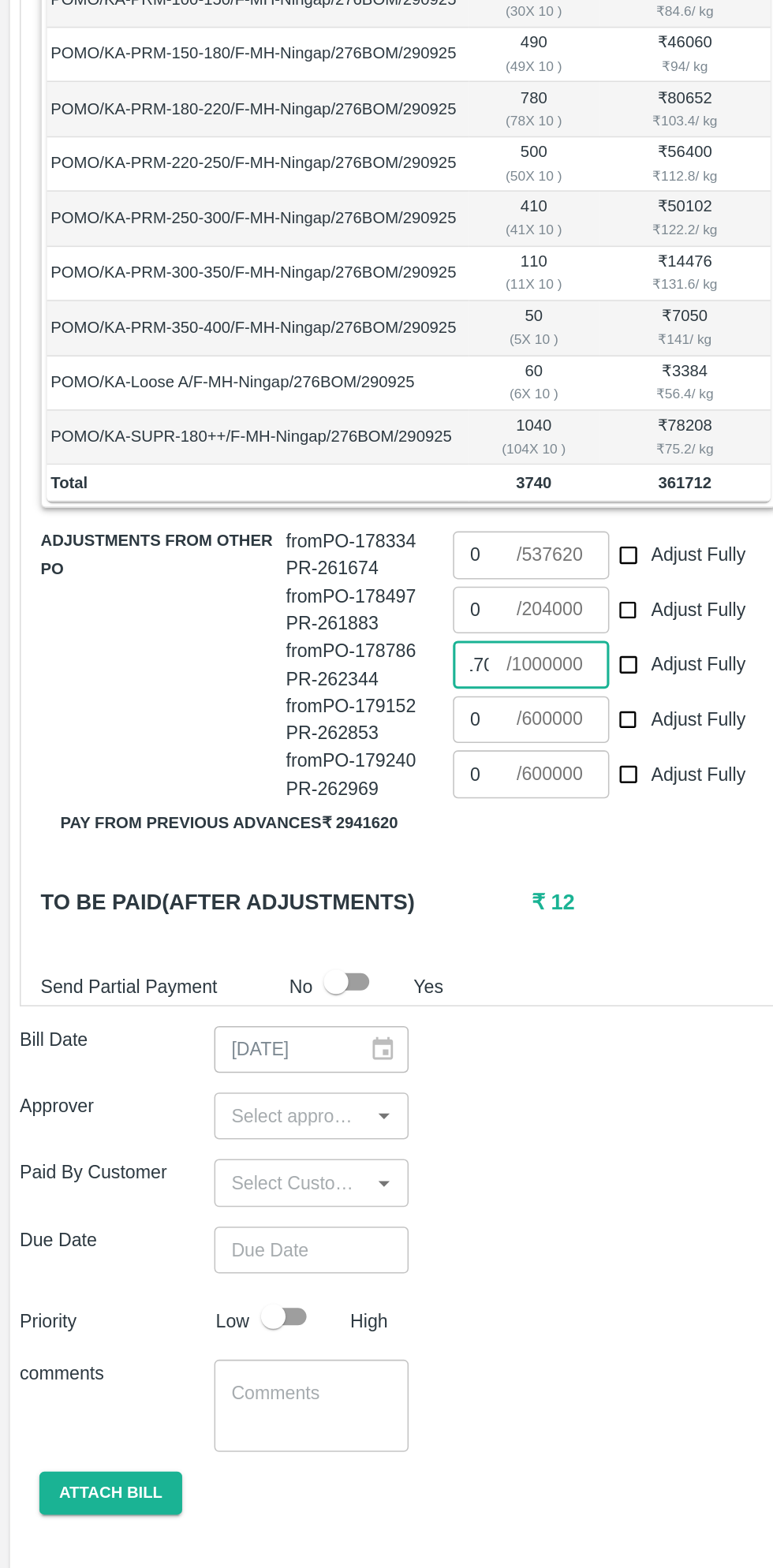
type input "361700"
click at [185, 1147] on input "input" at bounding box center [187, 1157] width 89 height 21
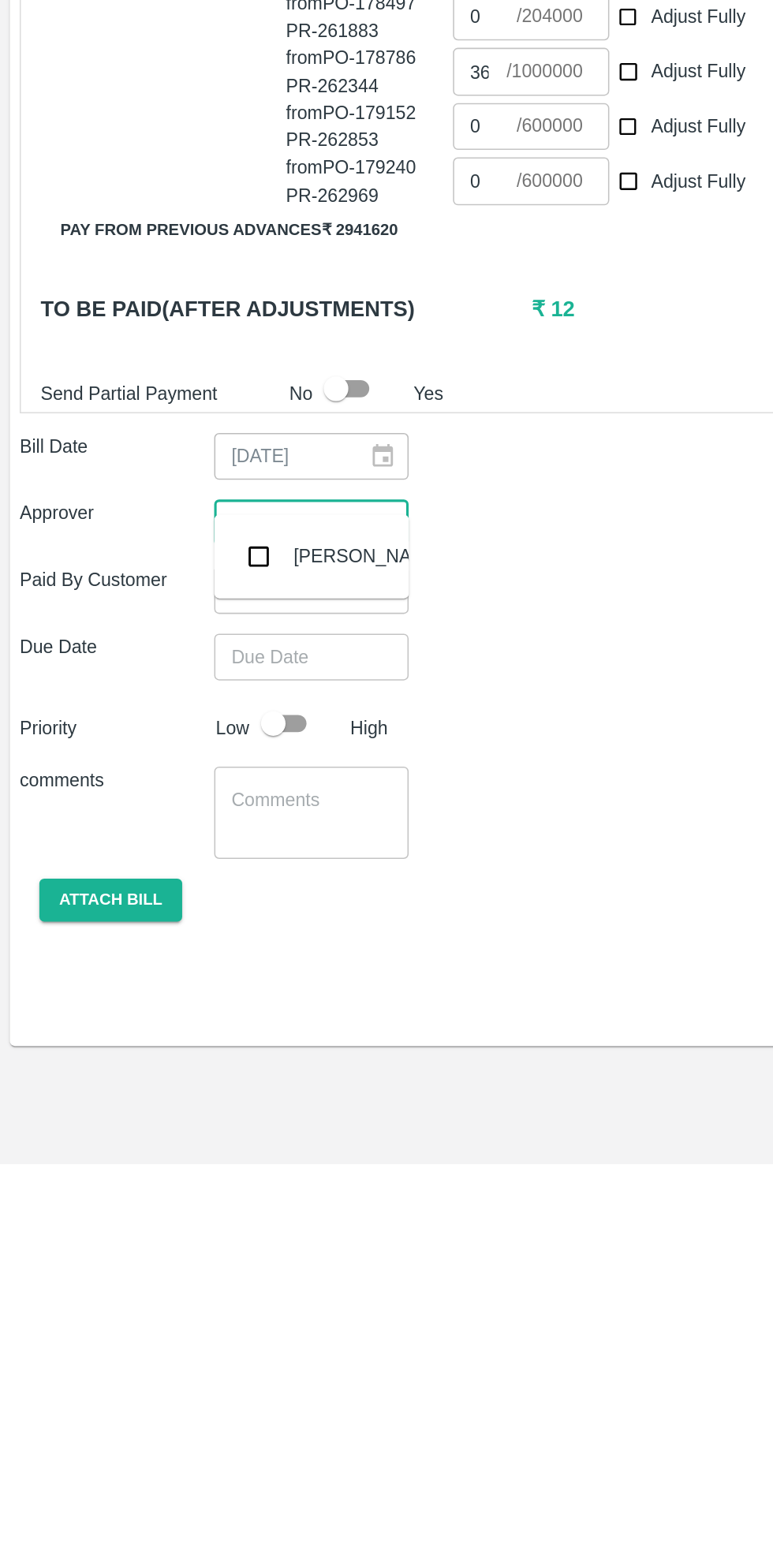
type input "muku"
click at [175, 1179] on input "checkbox" at bounding box center [165, 1178] width 31 height 31
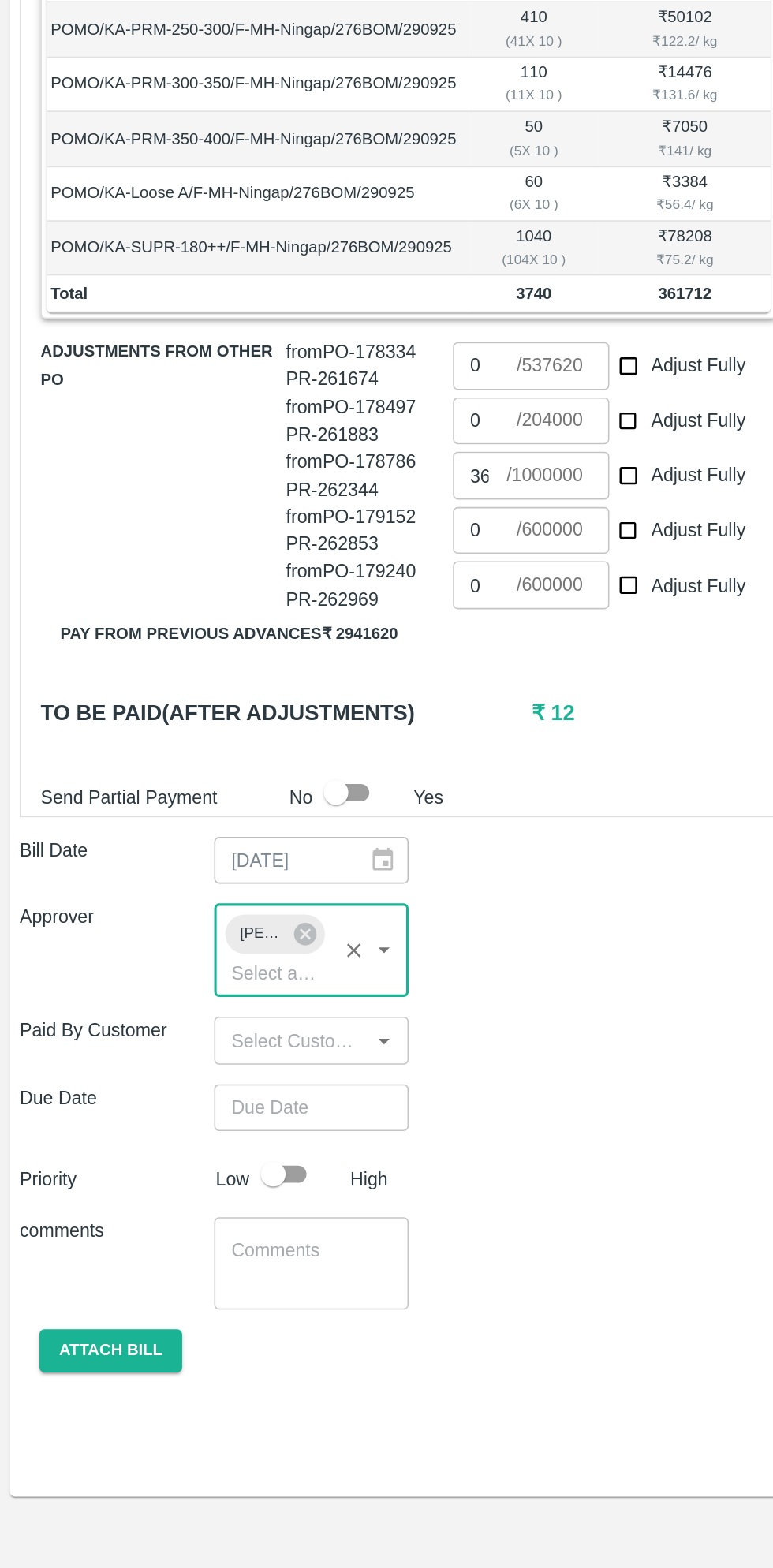
click at [190, 1258] on input "Choose date" at bounding box center [194, 1273] width 114 height 30
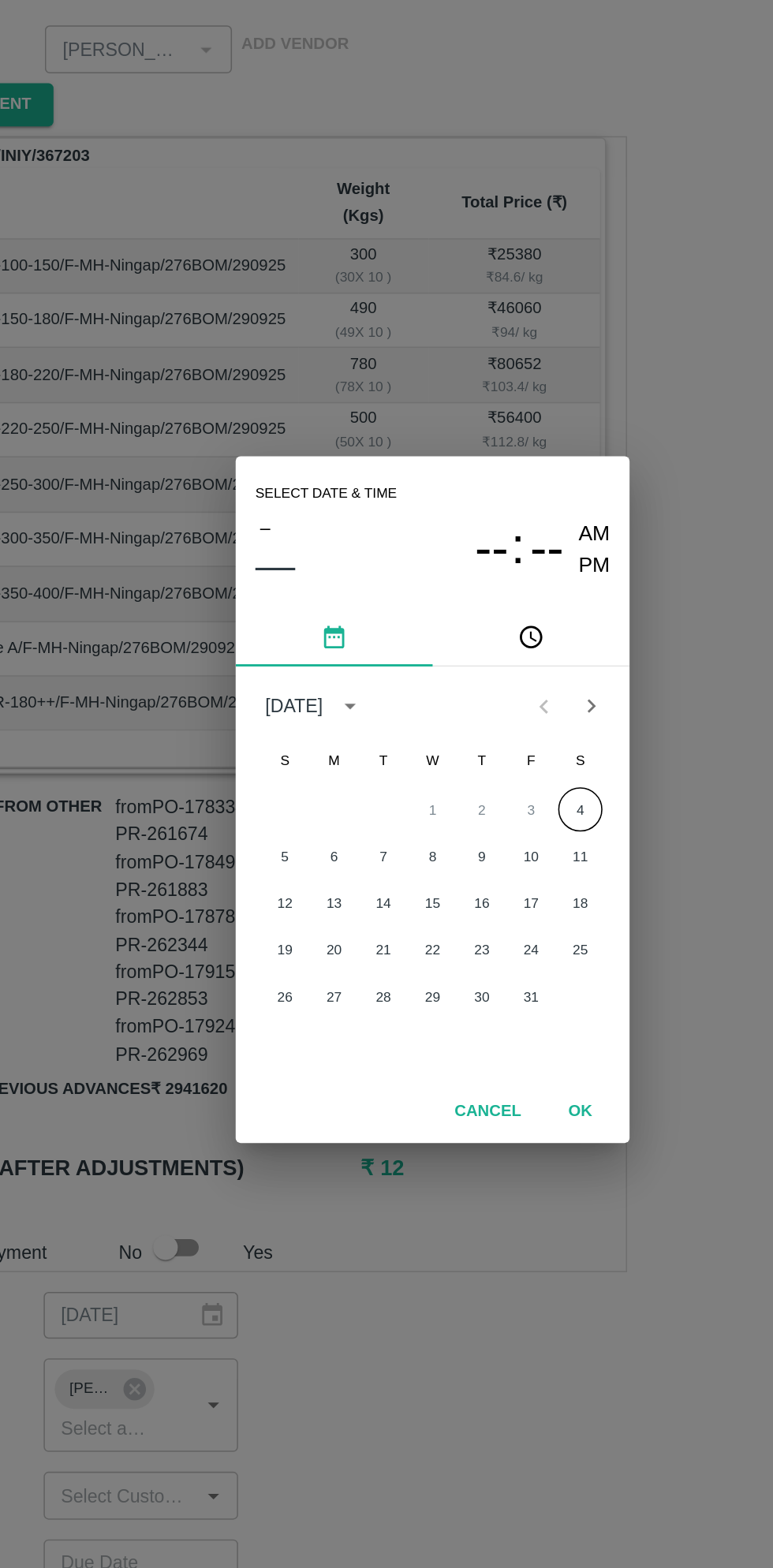
click at [480, 790] on button "4" at bounding box center [481, 790] width 28 height 28
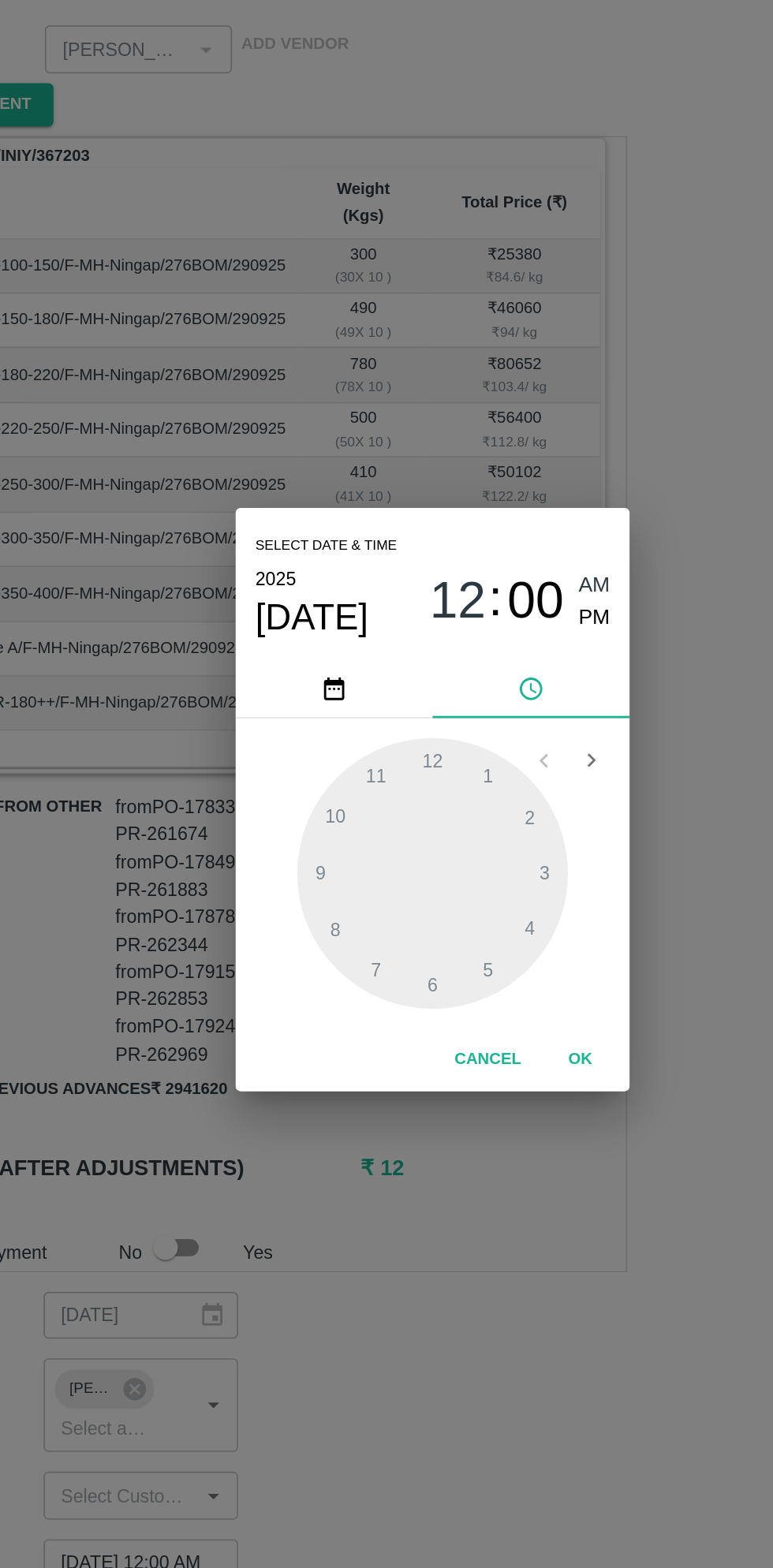
click at [492, 675] on span "PM" at bounding box center [490, 668] width 21 height 21
click at [327, 870] on div at bounding box center [386, 831] width 174 height 174
click at [465, 832] on div at bounding box center [386, 831] width 174 height 174
type input "04/10/2025 08:15 PM"
click at [485, 952] on button "OK" at bounding box center [481, 950] width 50 height 28
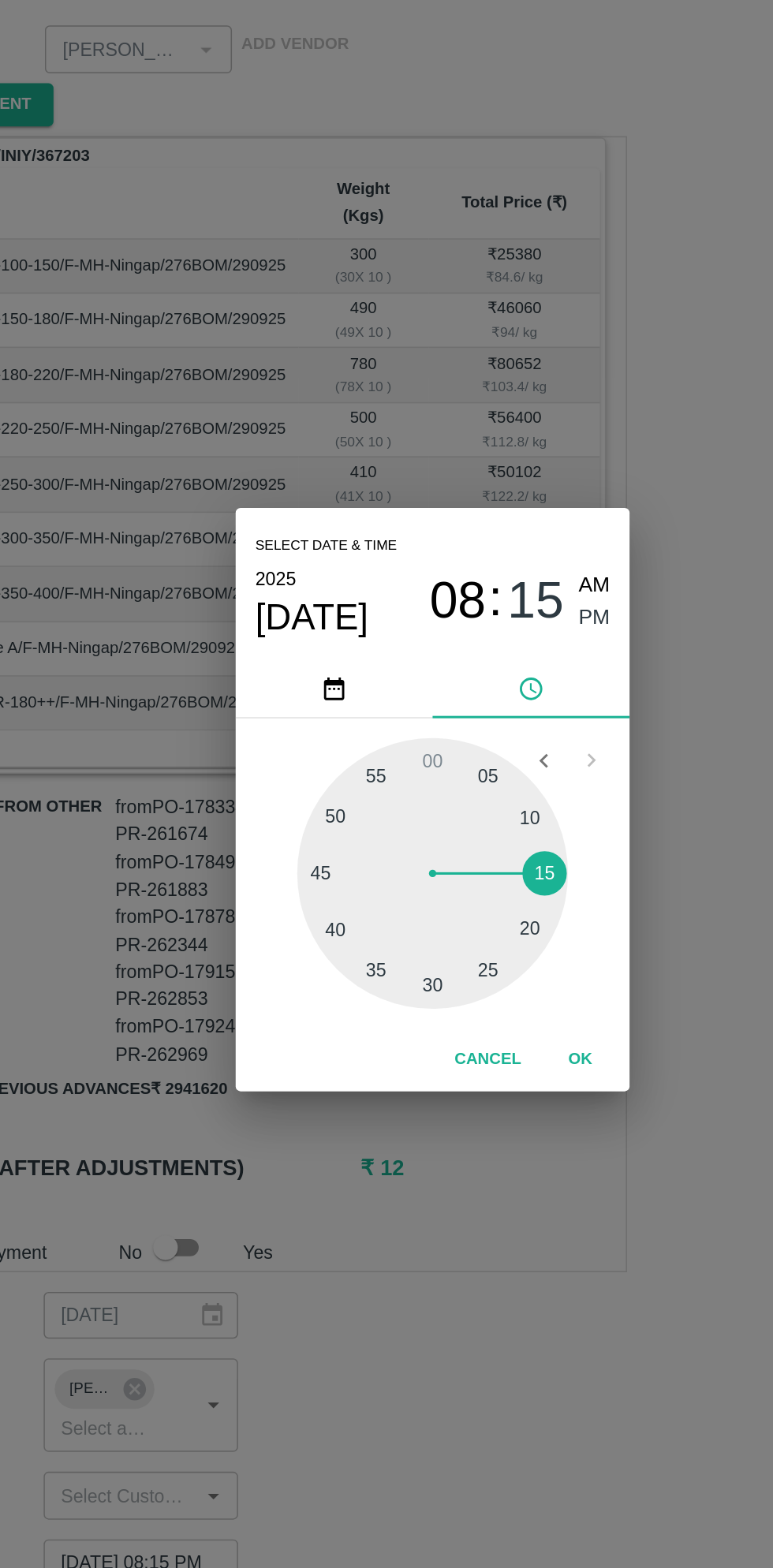
scroll to position [0, 11]
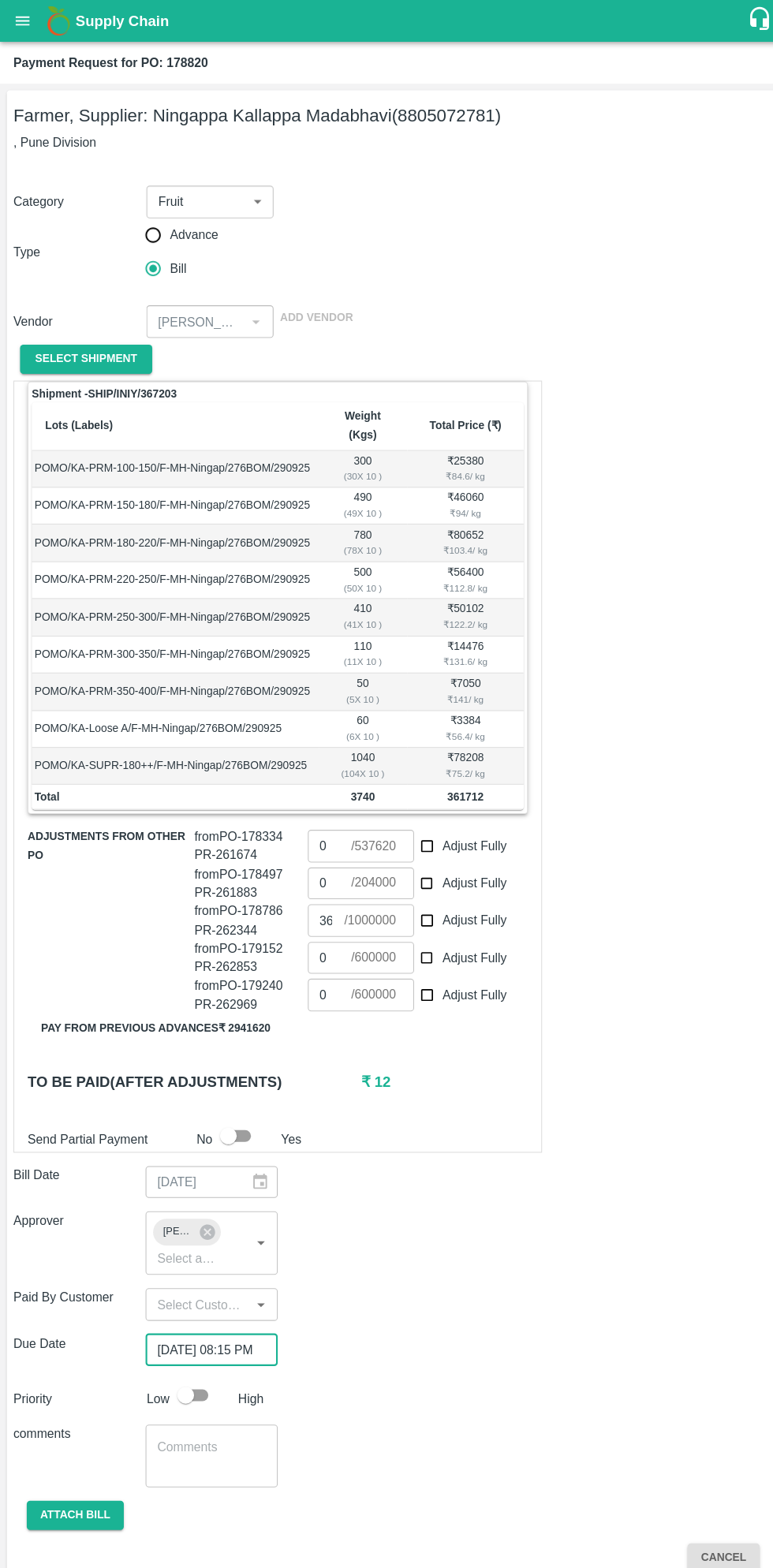
click at [183, 1310] on input "checkbox" at bounding box center [175, 1316] width 90 height 30
checkbox input "true"
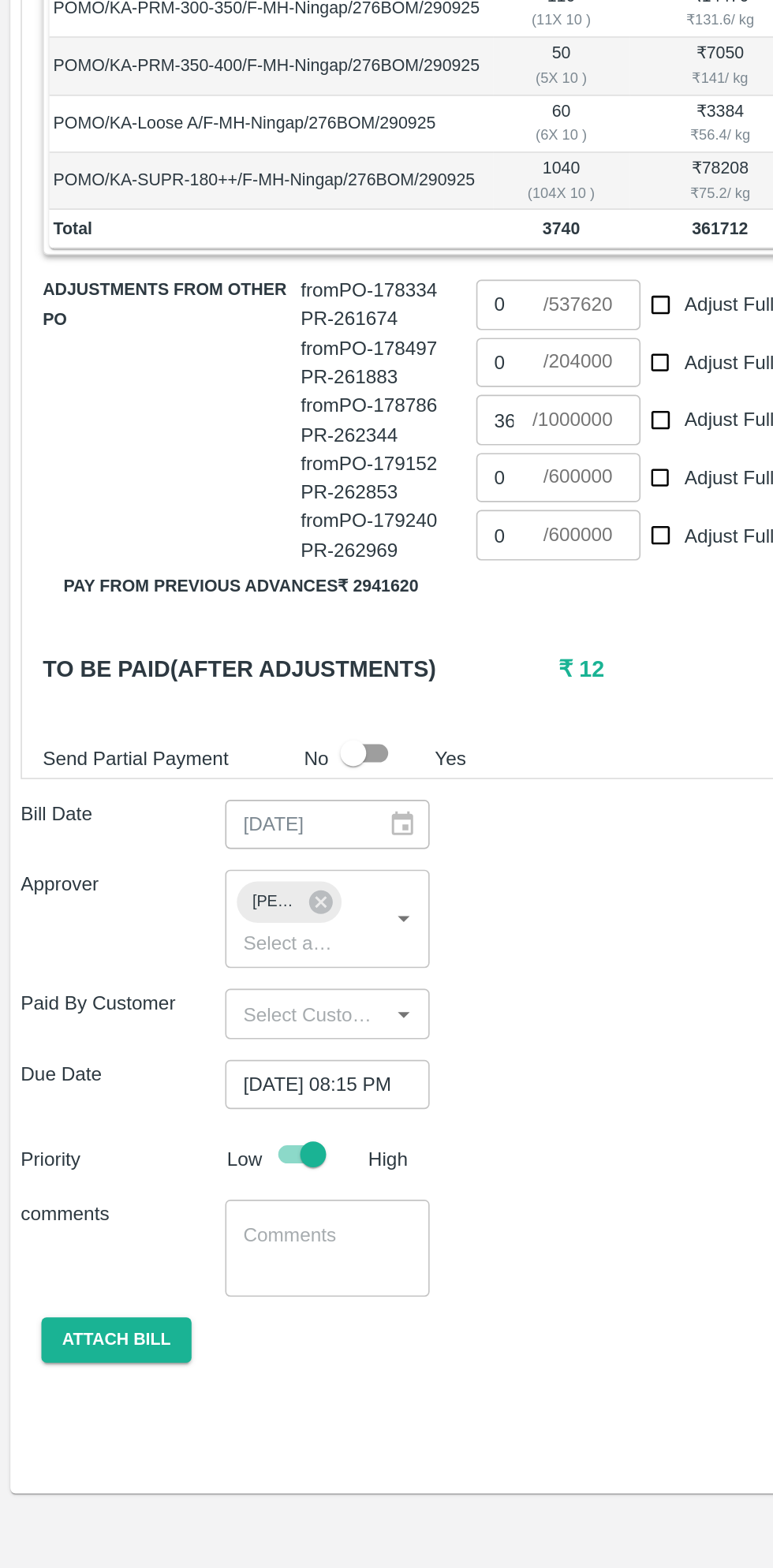
scroll to position [0, 0]
click at [73, 1415] on button "Attach bill" at bounding box center [71, 1429] width 91 height 28
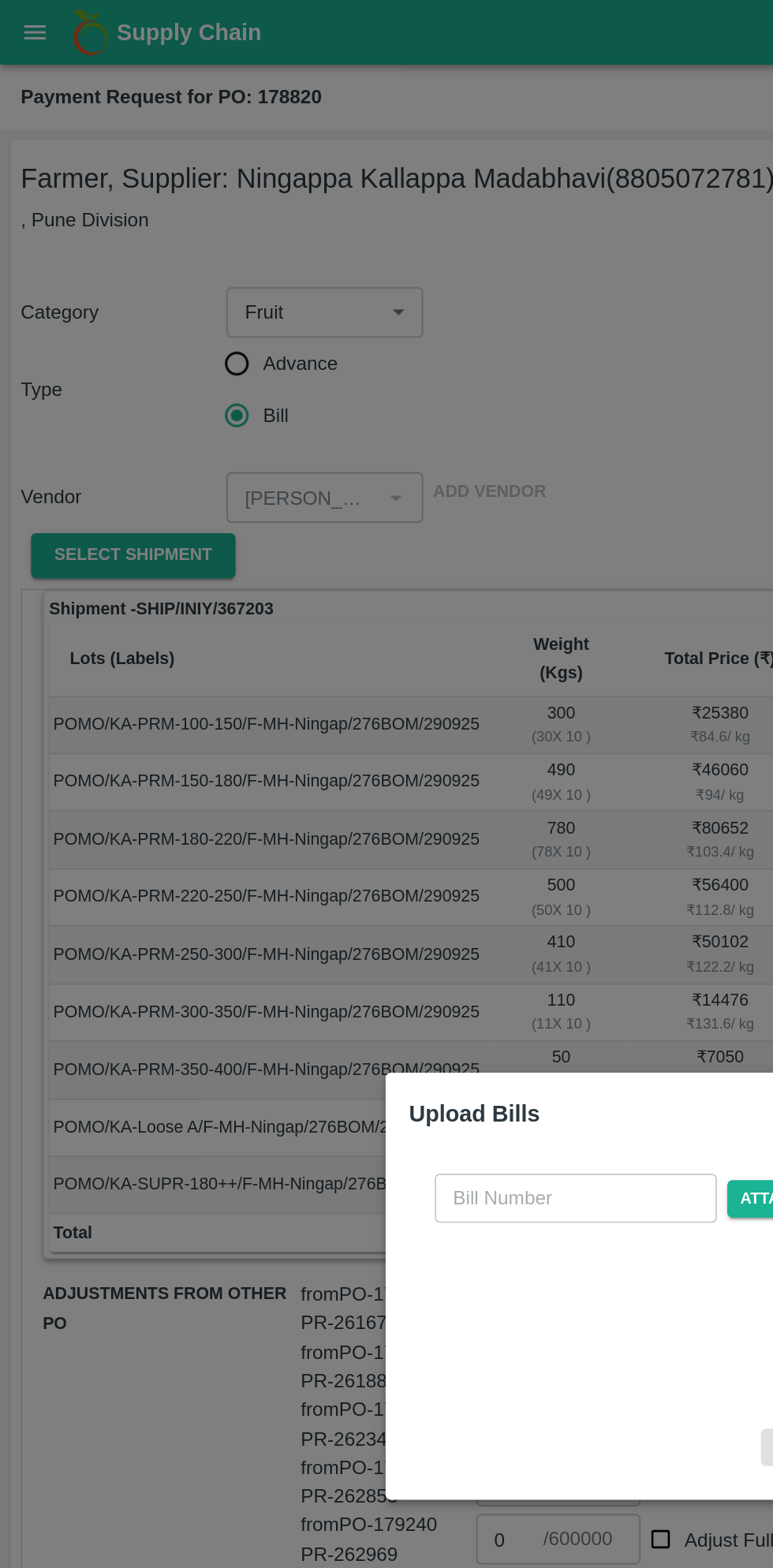
click at [345, 729] on input "text" at bounding box center [350, 730] width 172 height 30
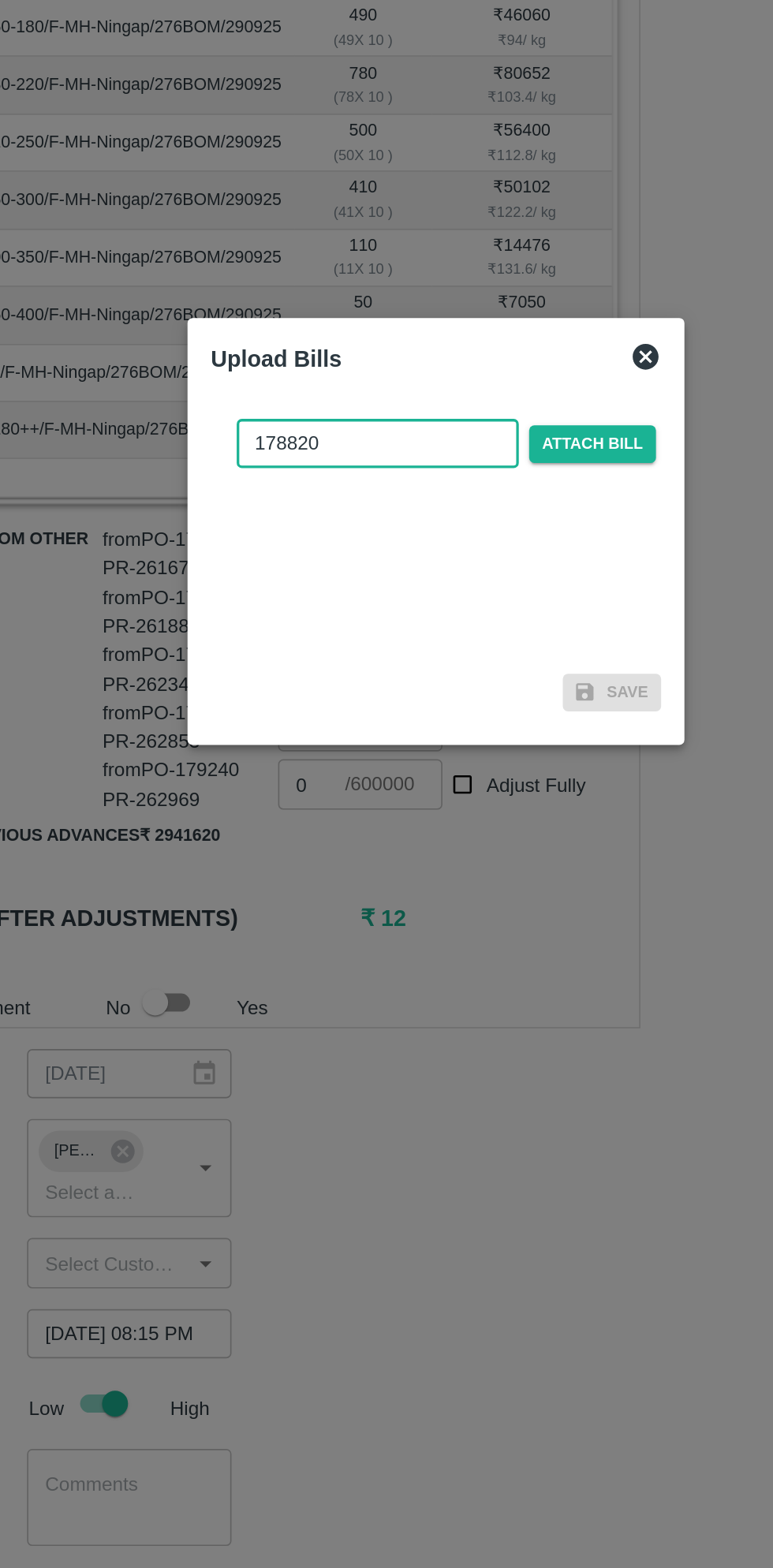
type input "178820"
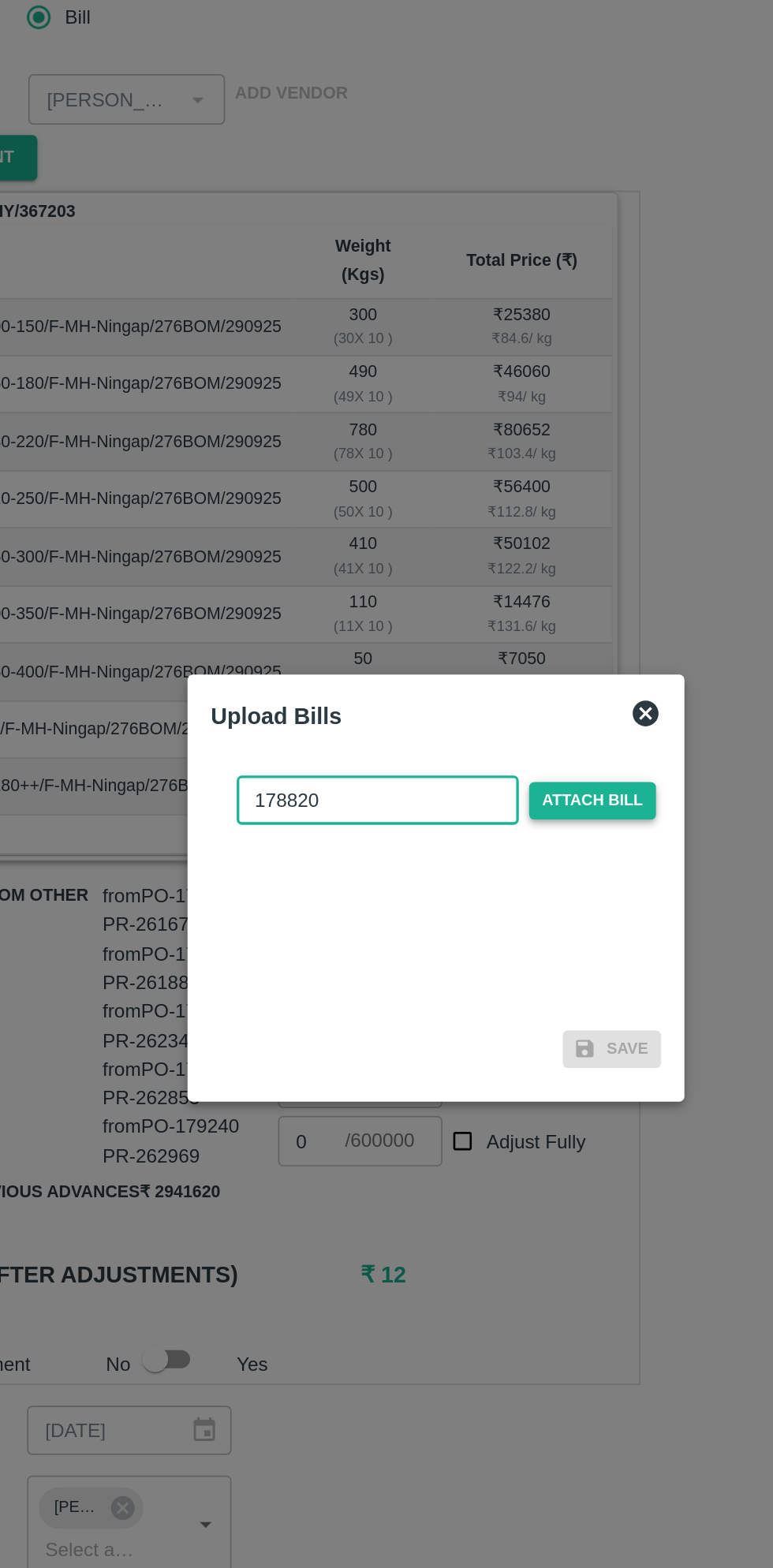
click at [490, 729] on span "Attach bill" at bounding box center [481, 730] width 77 height 23
click at [0, 0] on input "Attach bill" at bounding box center [0, 0] width 0 height 0
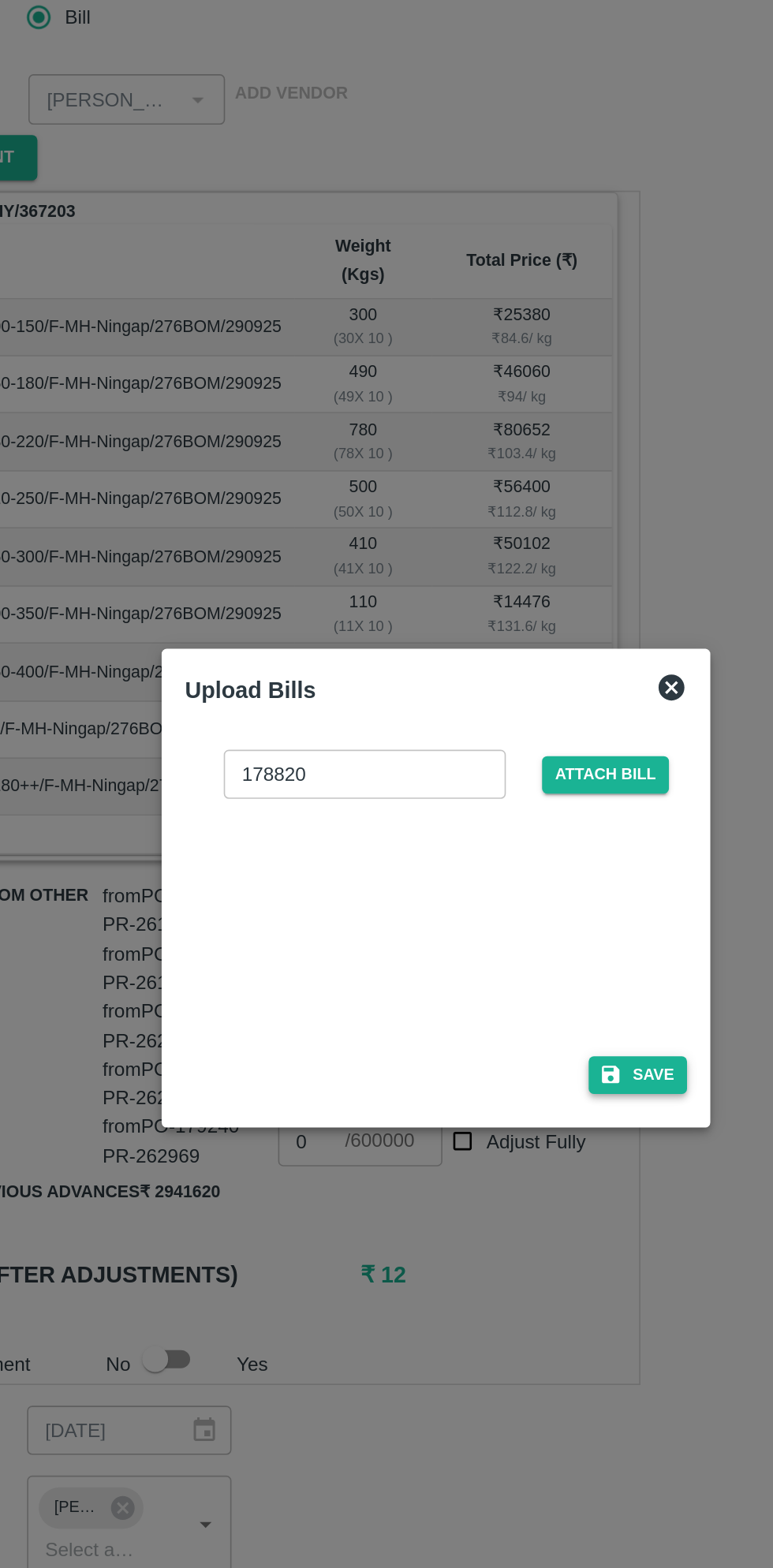
click at [512, 901] on button "Save" at bounding box center [509, 898] width 60 height 23
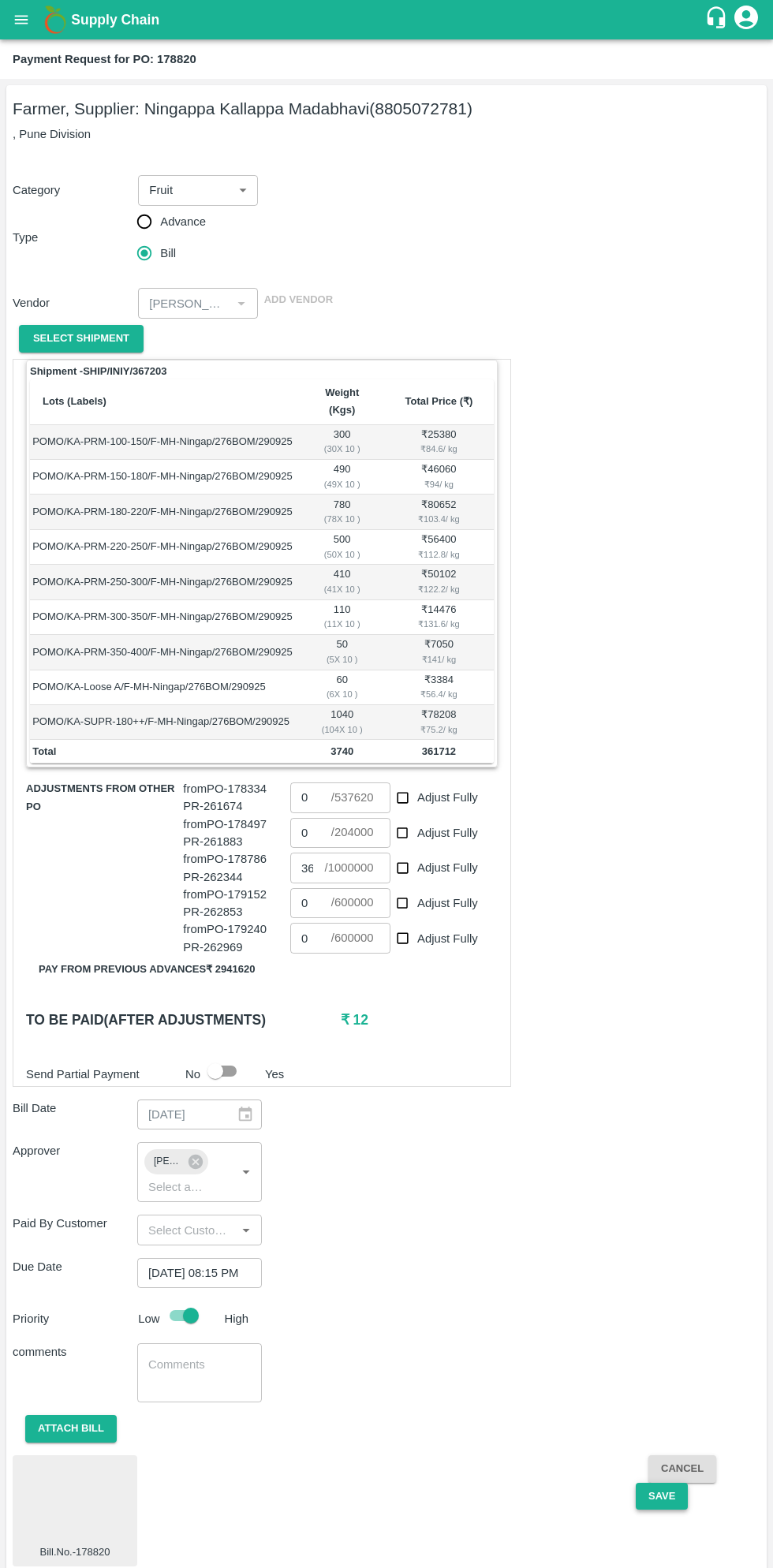
click at [660, 1483] on button "Save" at bounding box center [661, 1496] width 52 height 28
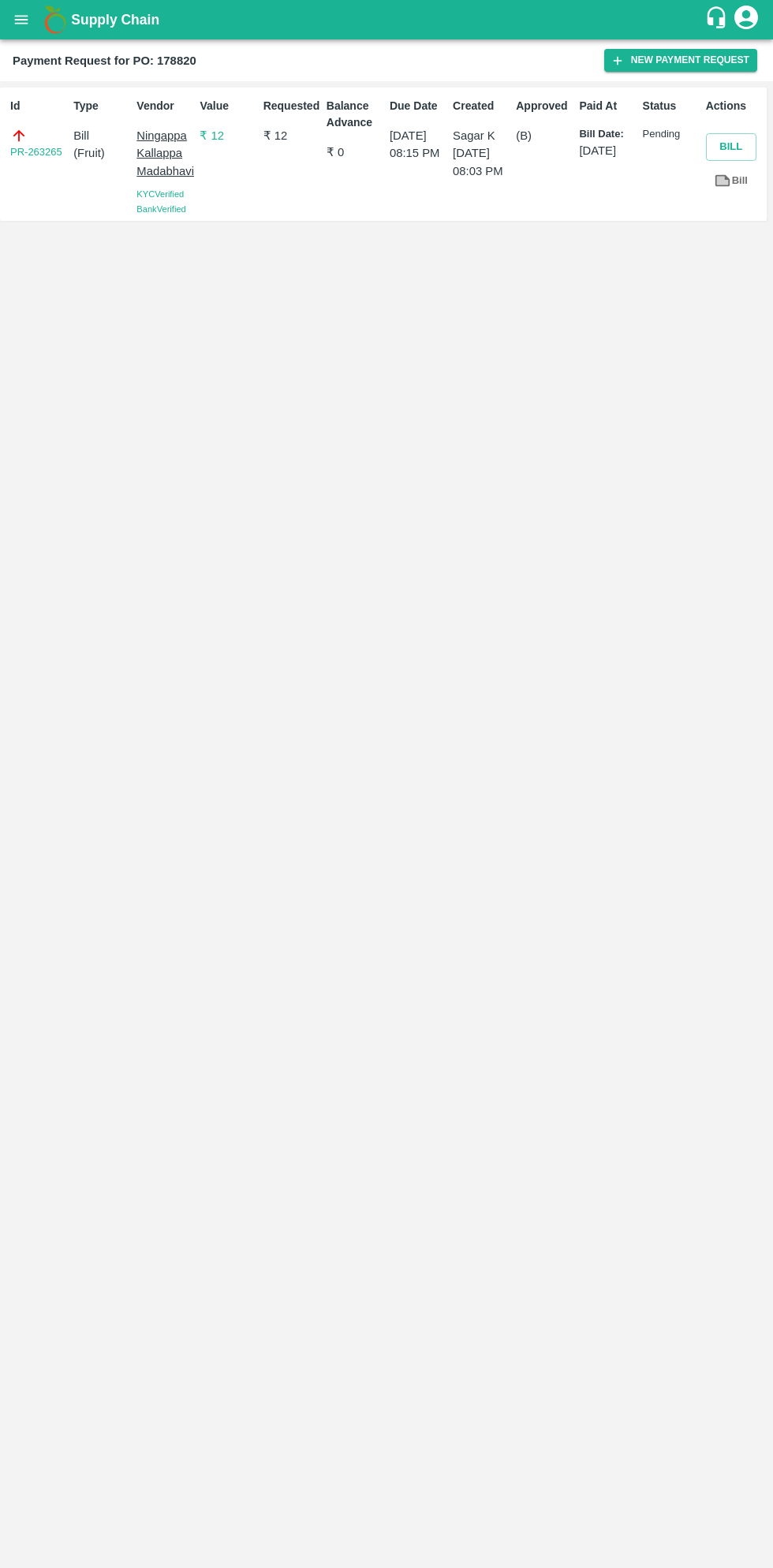
click at [26, 16] on icon "open drawer" at bounding box center [21, 20] width 17 height 17
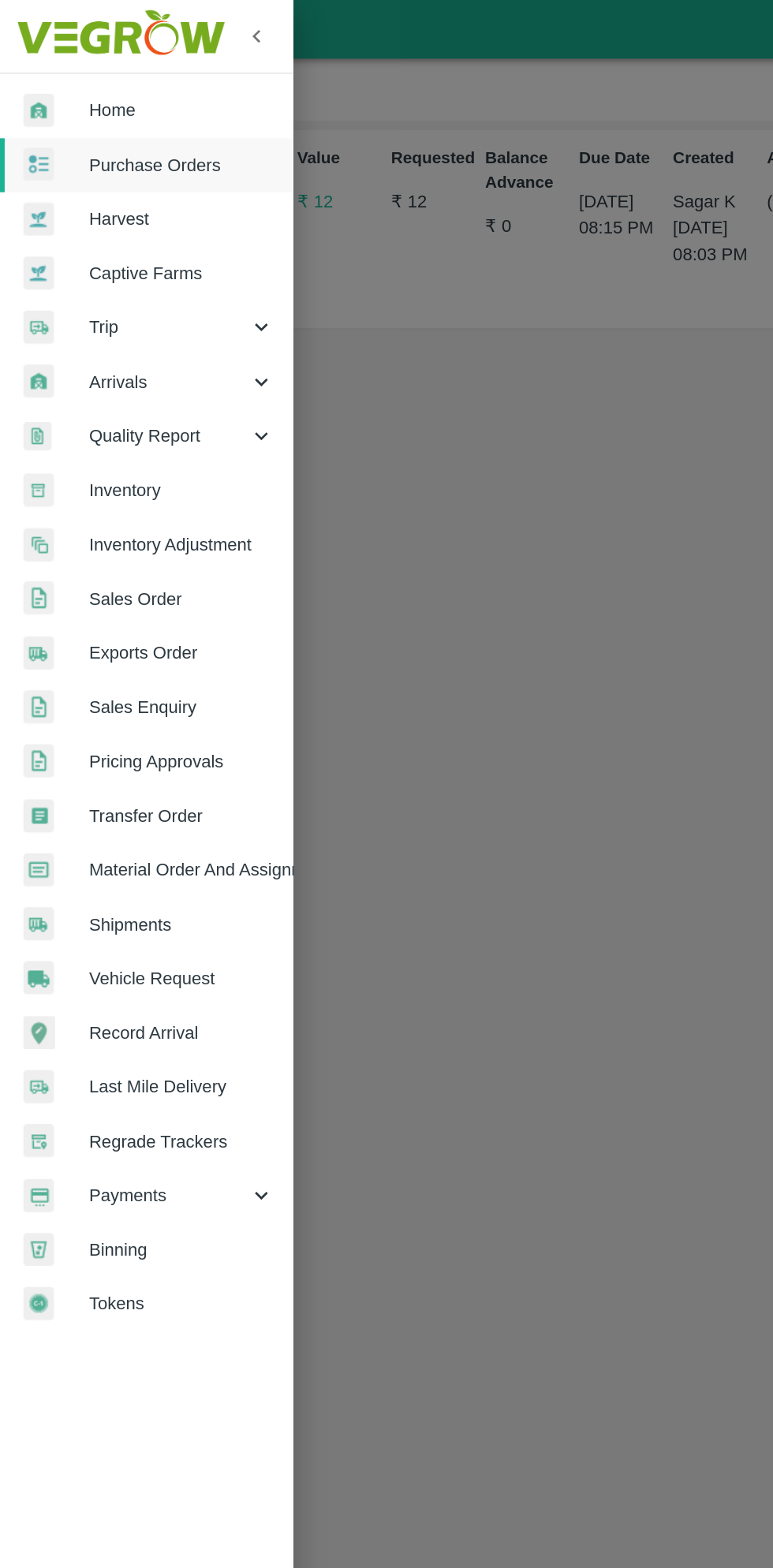
click at [140, 112] on span "Purchase Orders" at bounding box center [121, 111] width 124 height 17
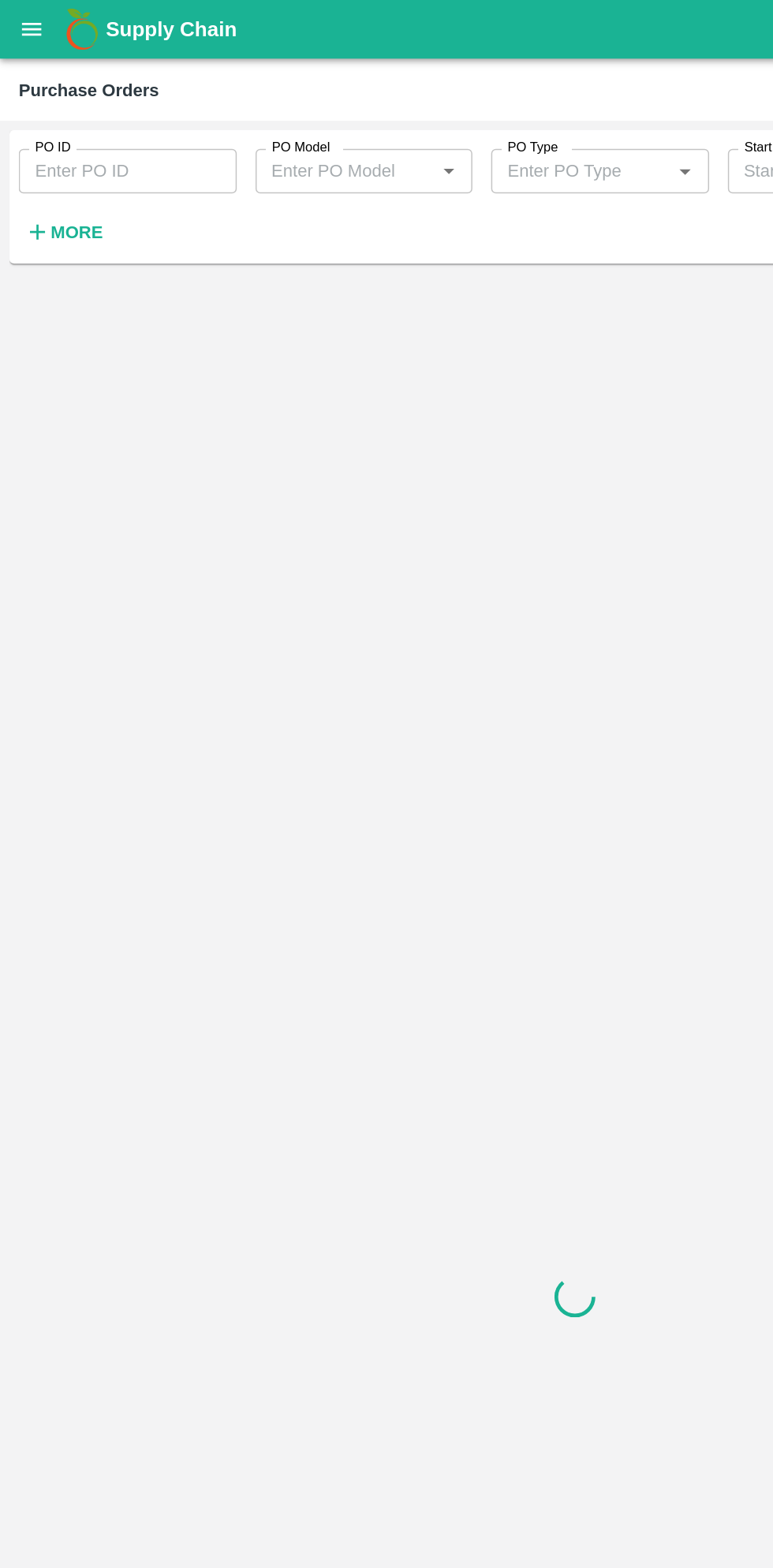
click at [64, 164] on h6 "More" at bounding box center [51, 157] width 35 height 21
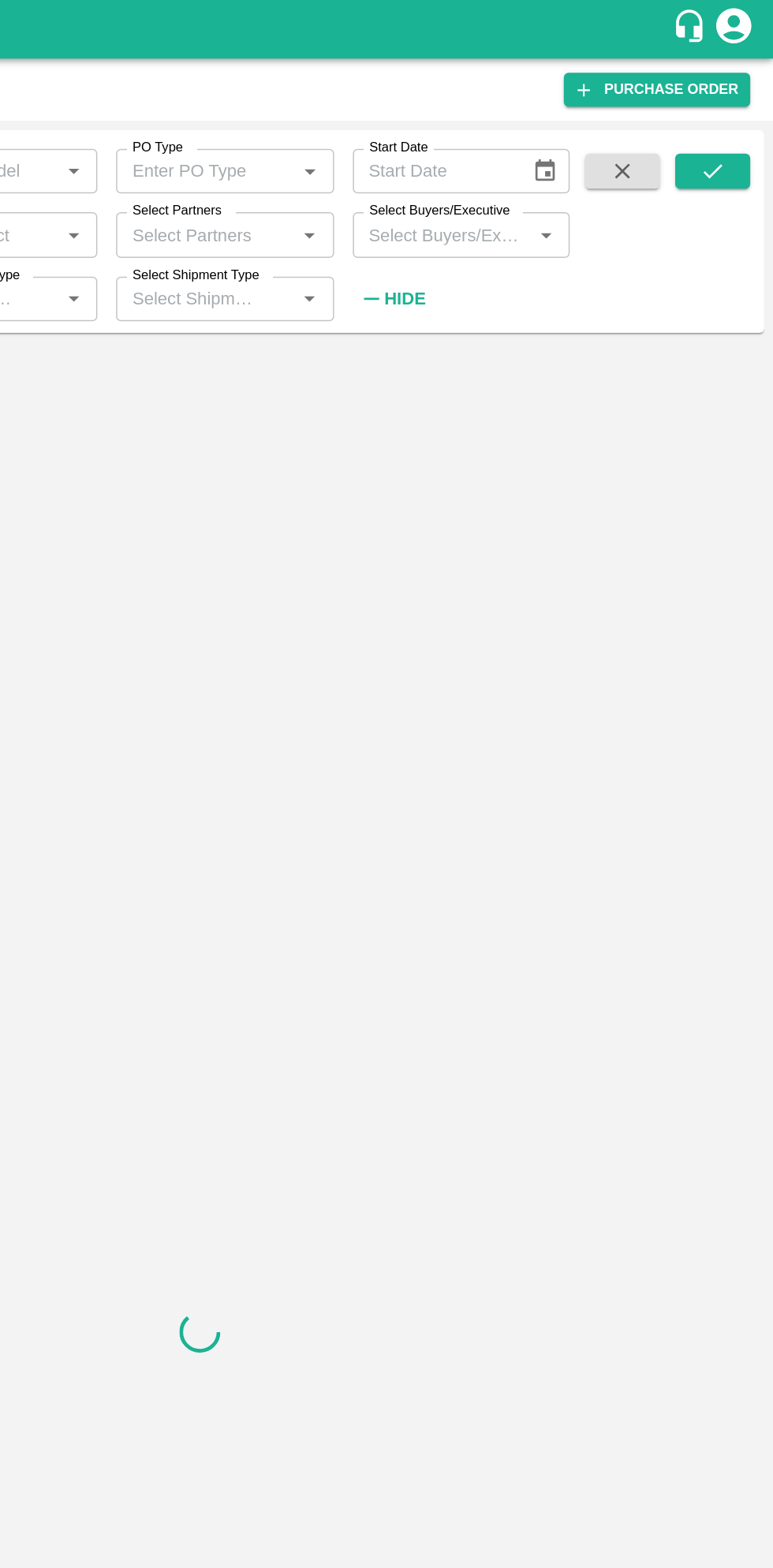
click at [564, 157] on input "Select Buyers/Executive" at bounding box center [549, 157] width 111 height 21
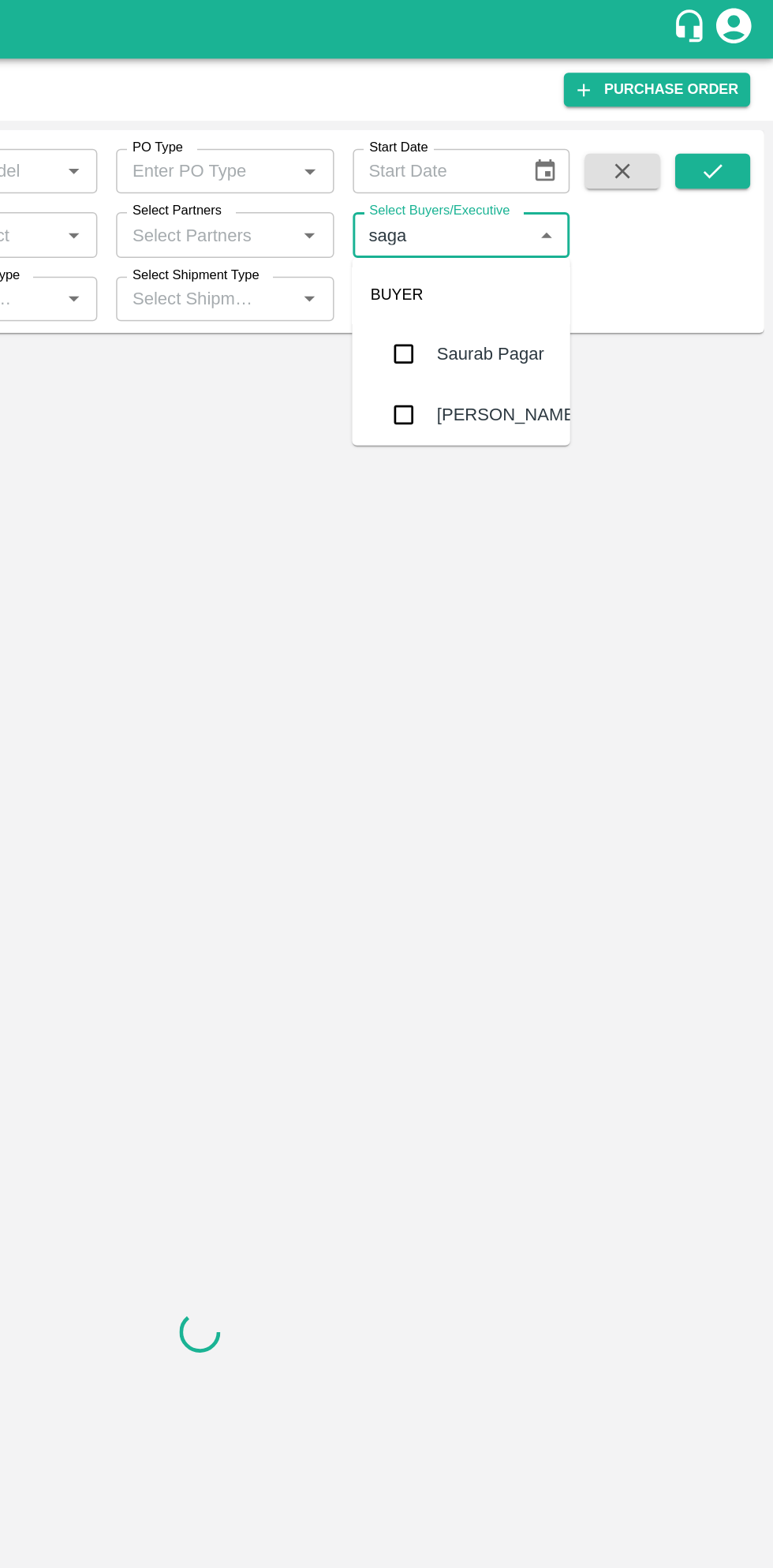
type input "sagar"
click at [566, 153] on input "Select Buyers/Executive" at bounding box center [549, 157] width 111 height 21
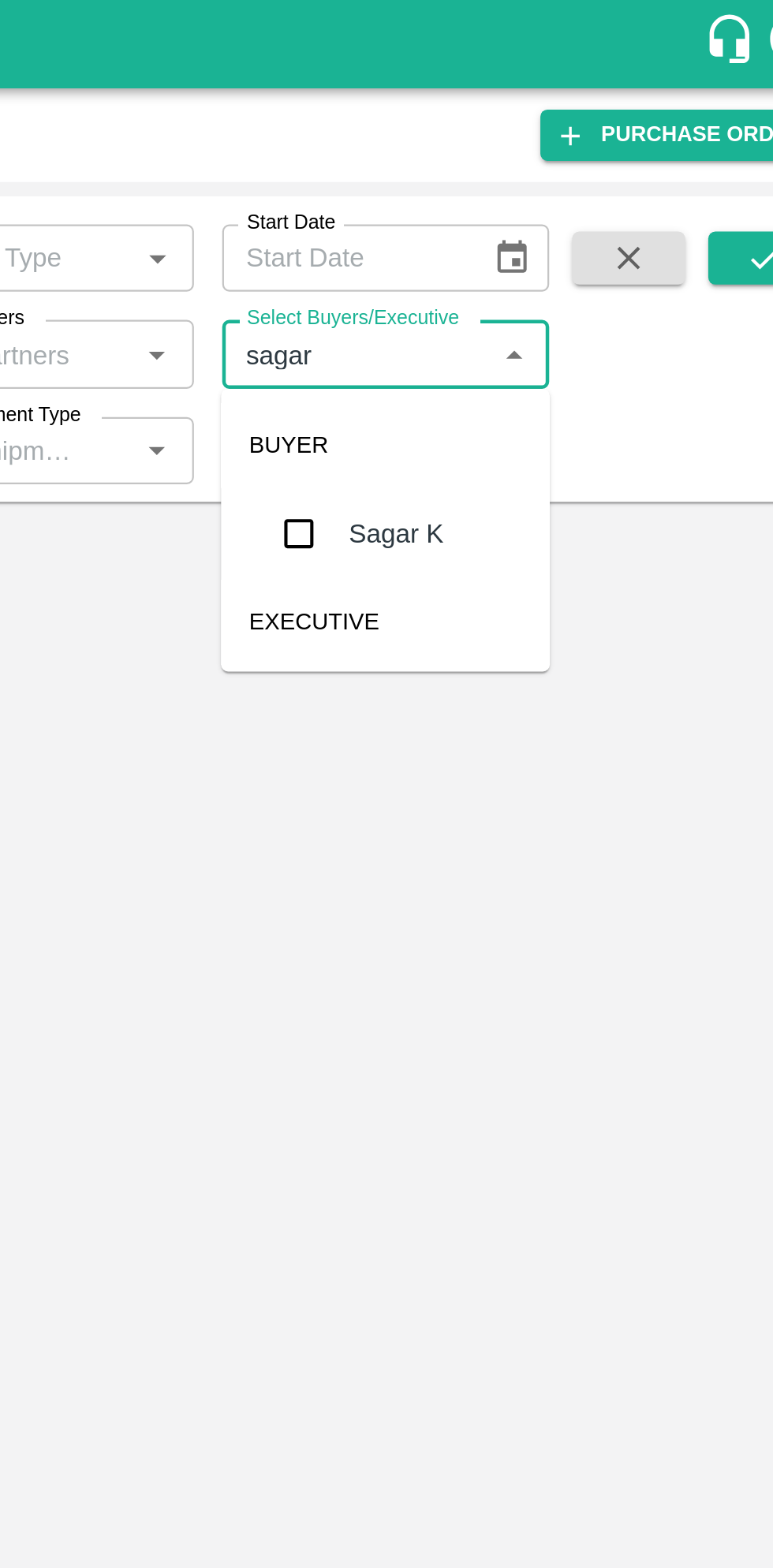
click at [523, 240] on input "checkbox" at bounding box center [524, 237] width 31 height 31
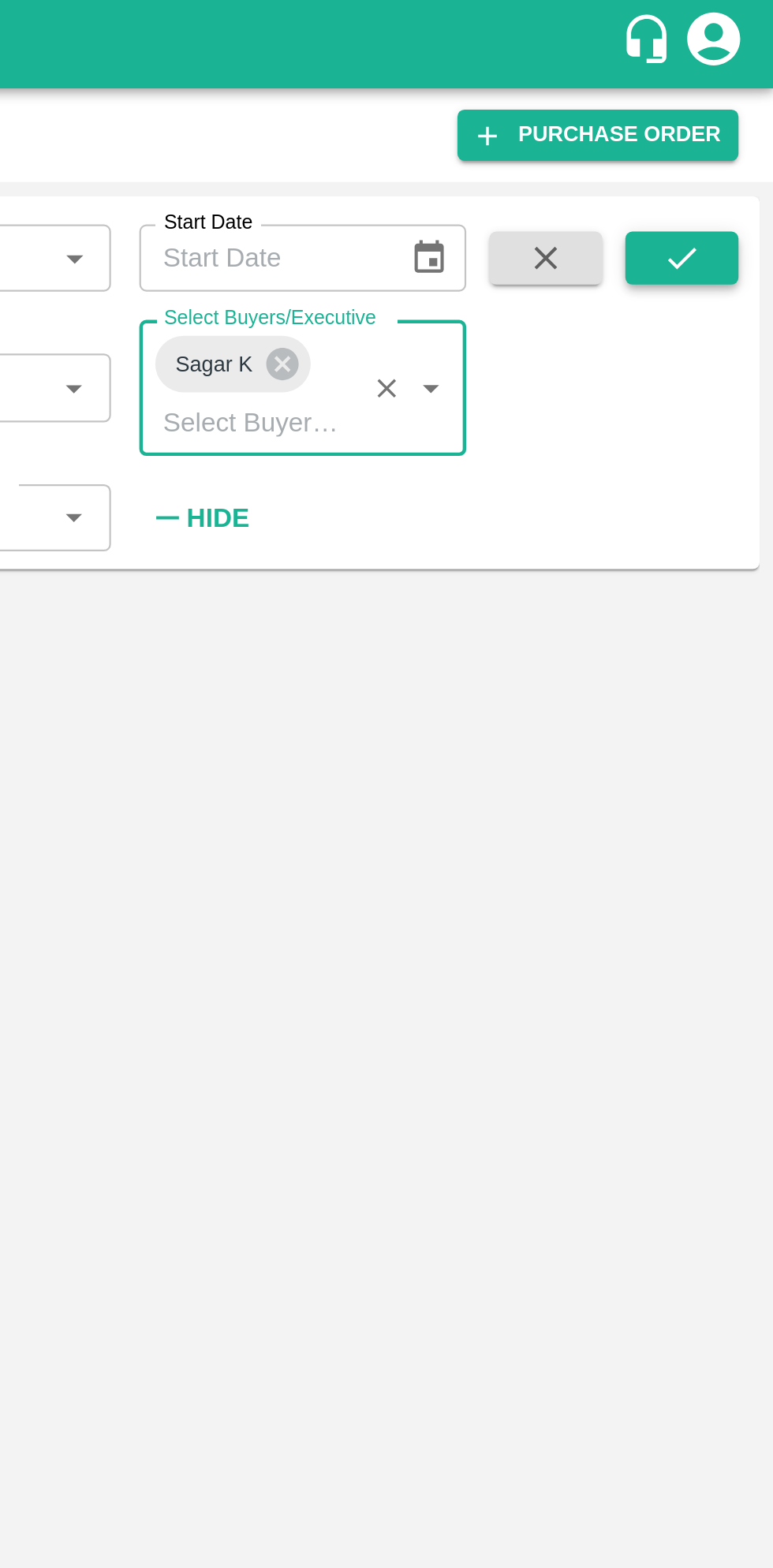
click at [730, 120] on icon "submit" at bounding box center [732, 115] width 17 height 17
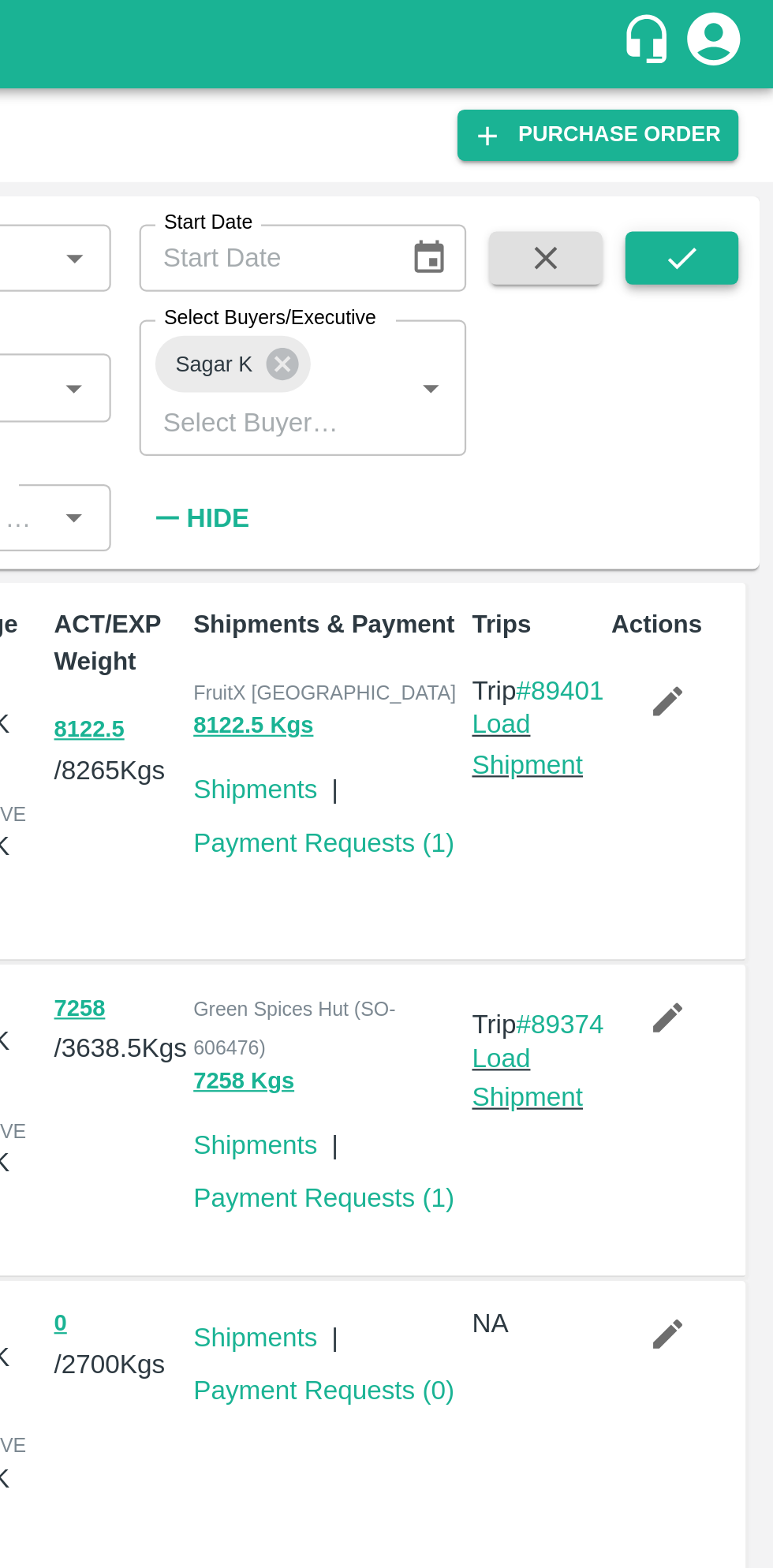
click at [740, 119] on icon "submit" at bounding box center [732, 115] width 17 height 17
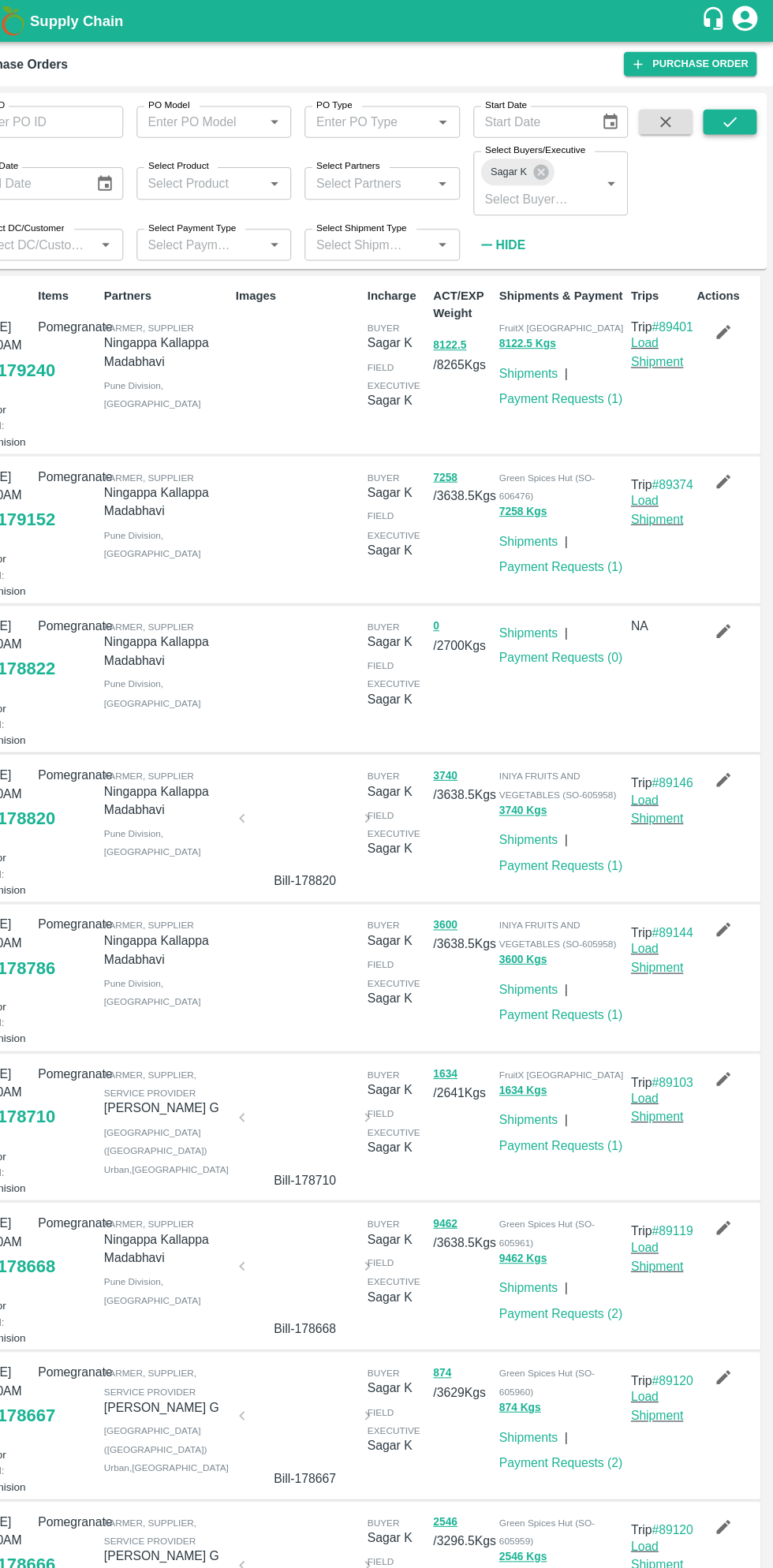
scroll to position [8, 0]
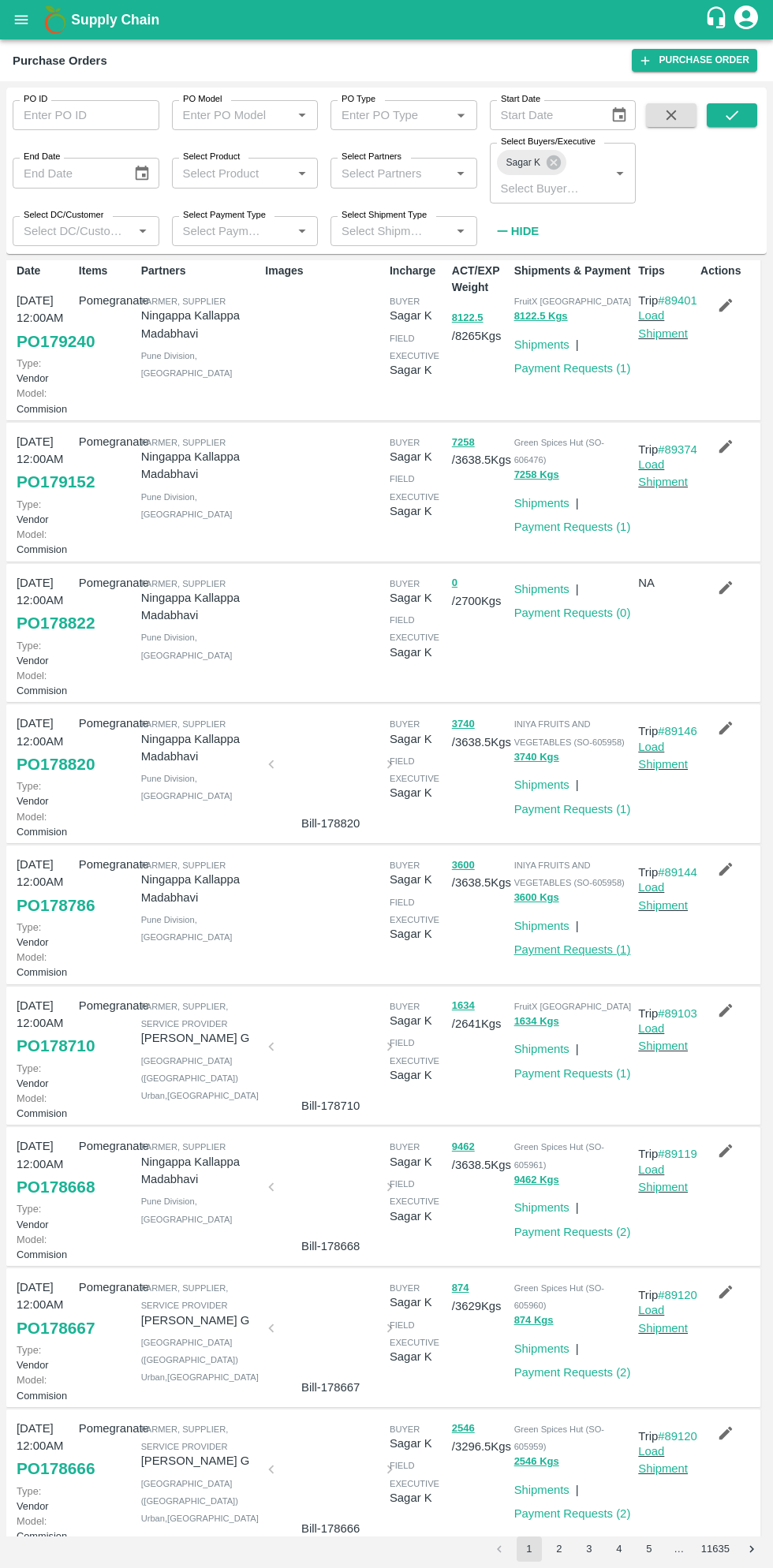
click at [580, 956] on link "Payment Requests ( 1 )" at bounding box center [572, 950] width 117 height 12
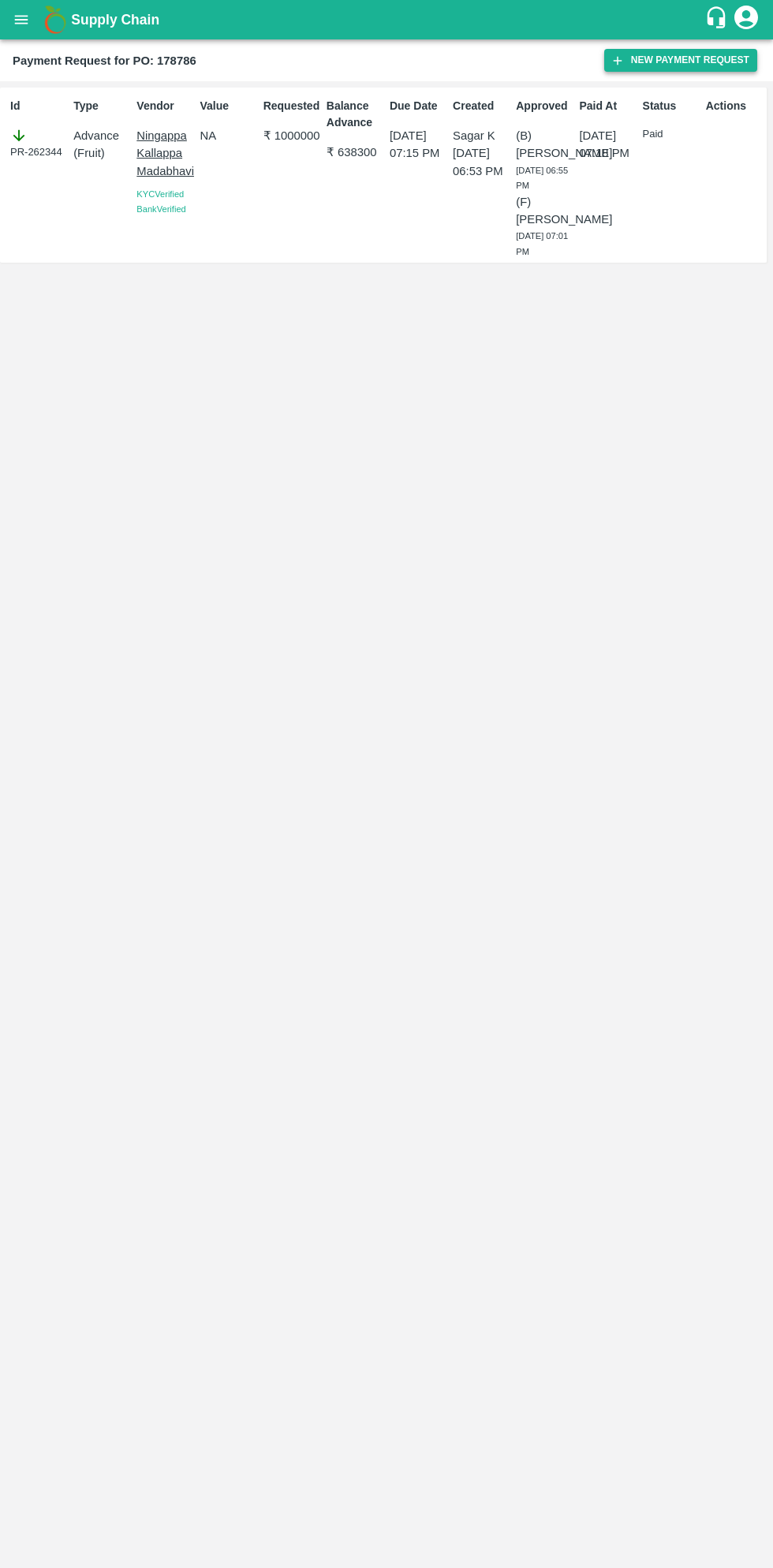
click at [686, 58] on button "New Payment Request" at bounding box center [680, 61] width 153 height 23
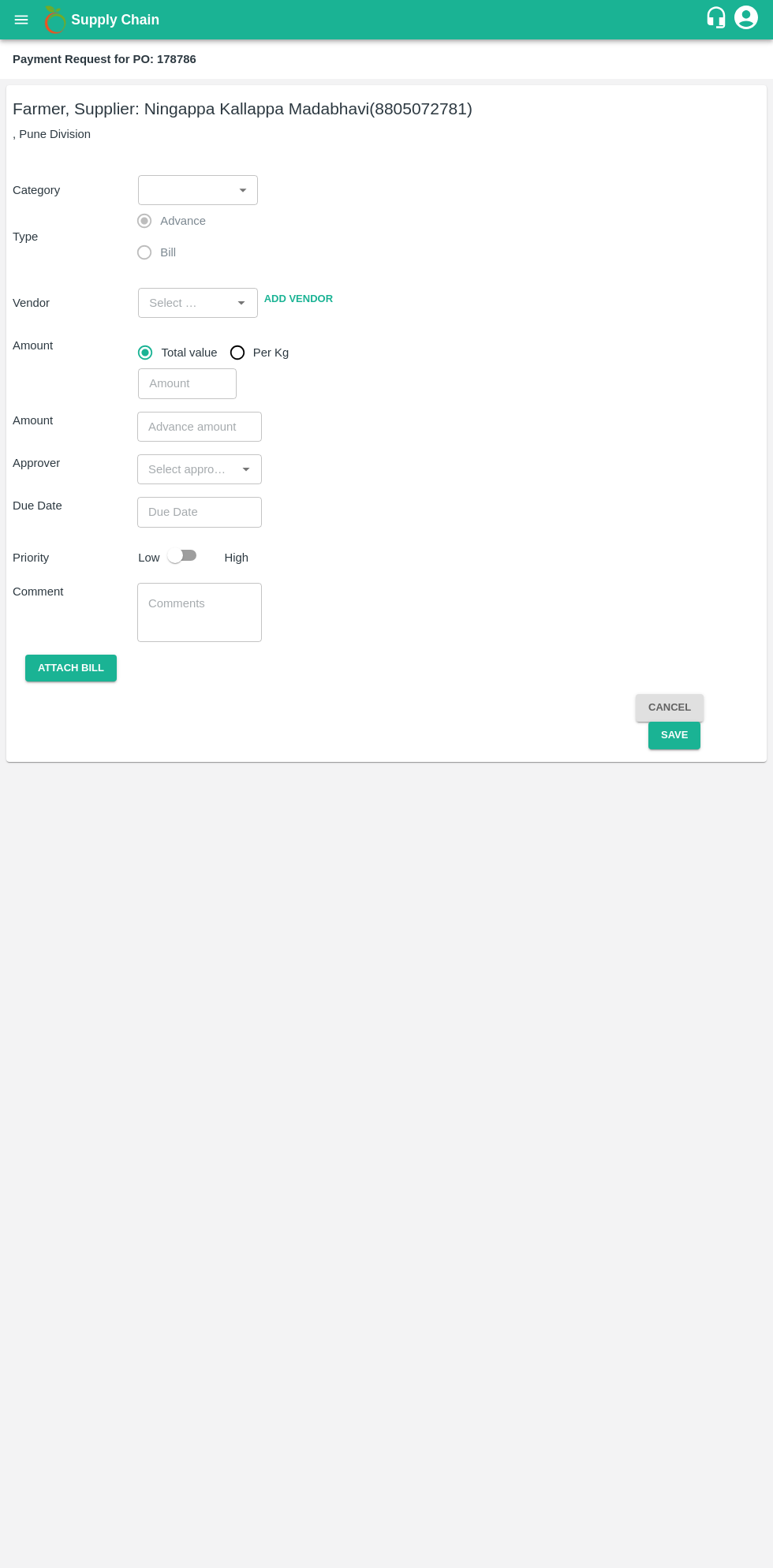
click at [171, 180] on body "Supply Chain Payment Request for PO: 178786 Farmer, Supplier: [PERSON_NAME] (88…" at bounding box center [386, 784] width 773 height 1568
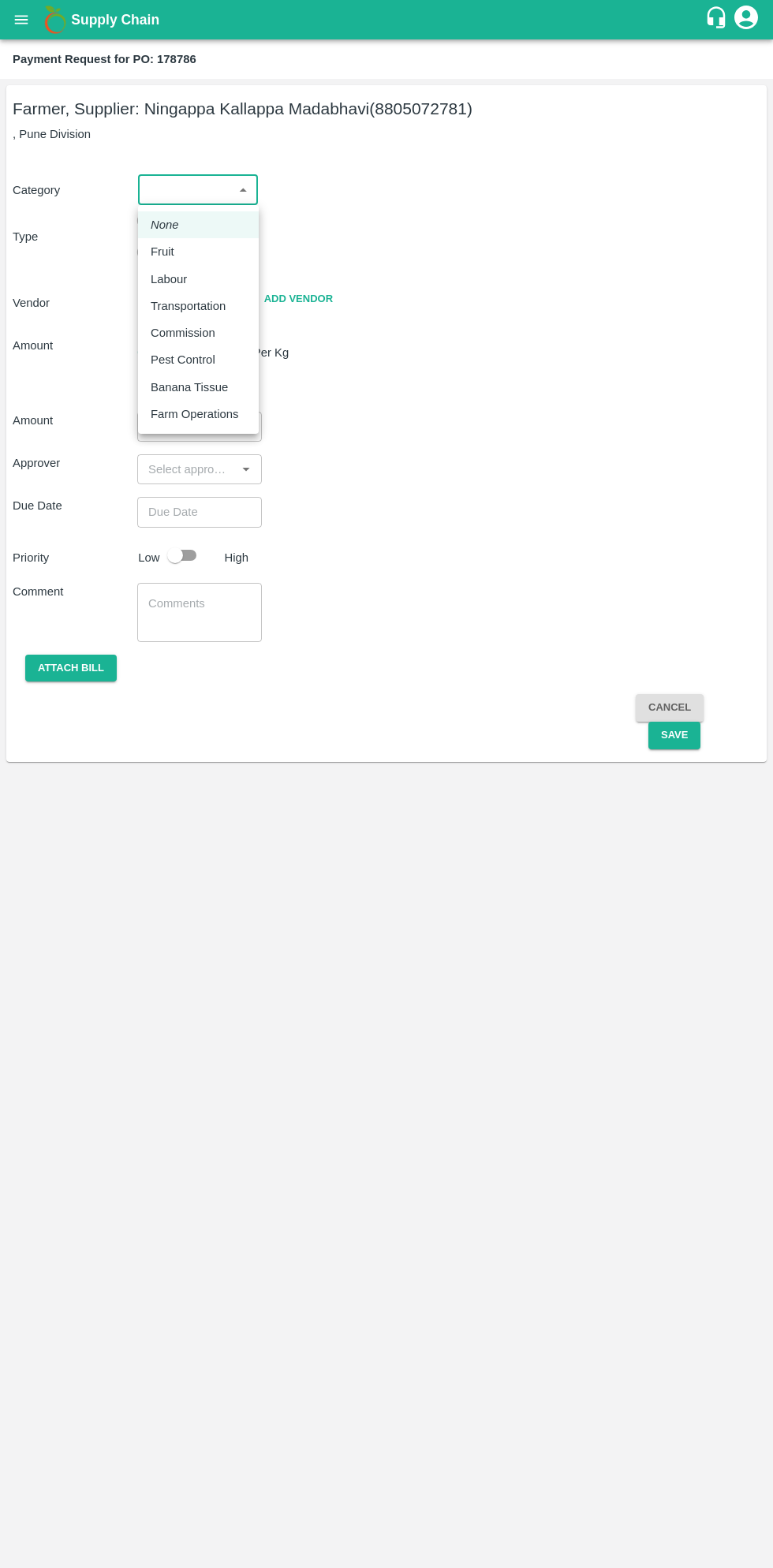
click at [171, 249] on p "Fruit" at bounding box center [162, 251] width 24 height 17
type input "1"
type input "Ningappa Kallappa Madabhavi - 8805072781(Farmer, Supplier)"
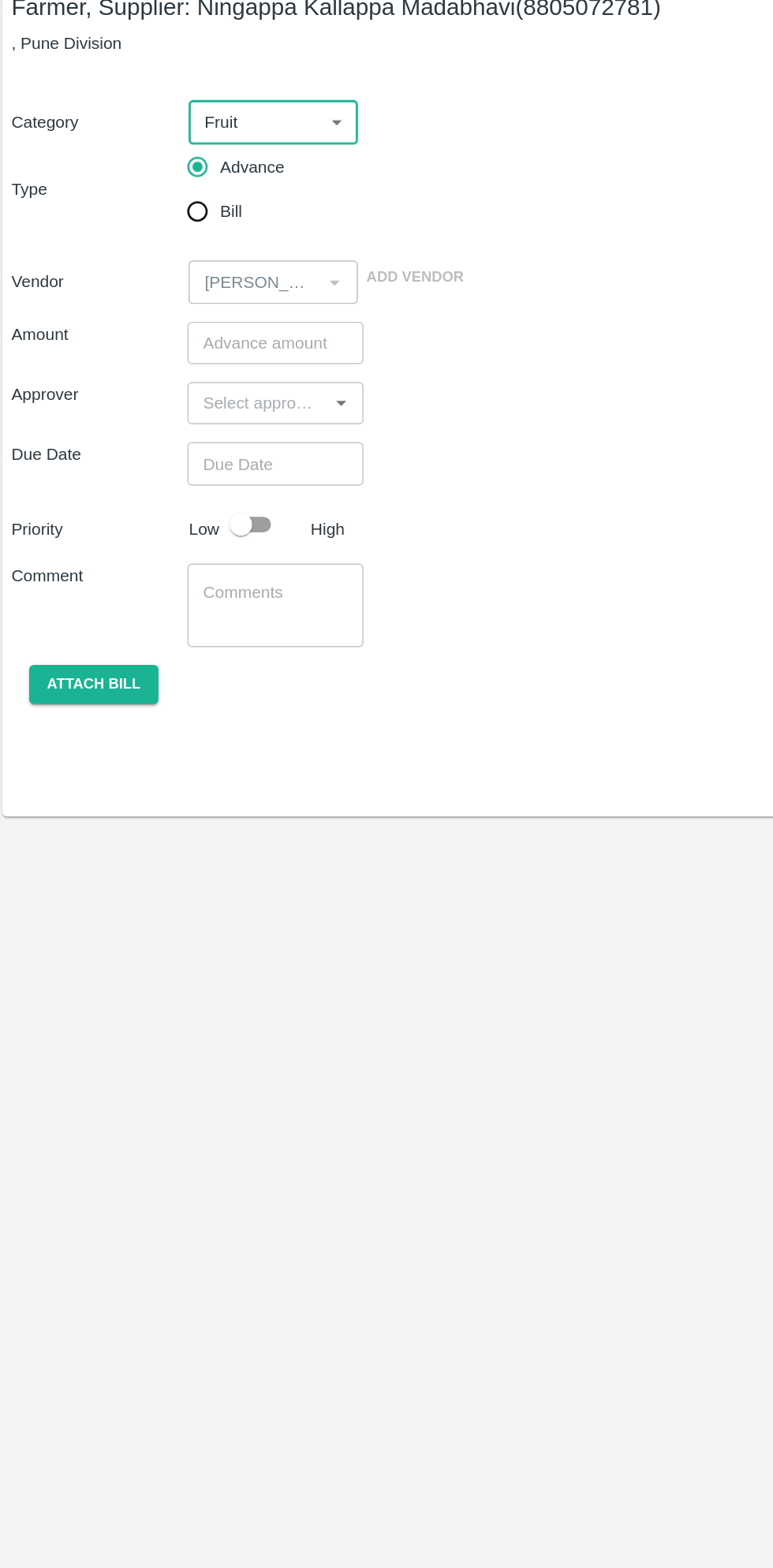
click at [153, 261] on input "Bill" at bounding box center [144, 252] width 31 height 31
radio input "true"
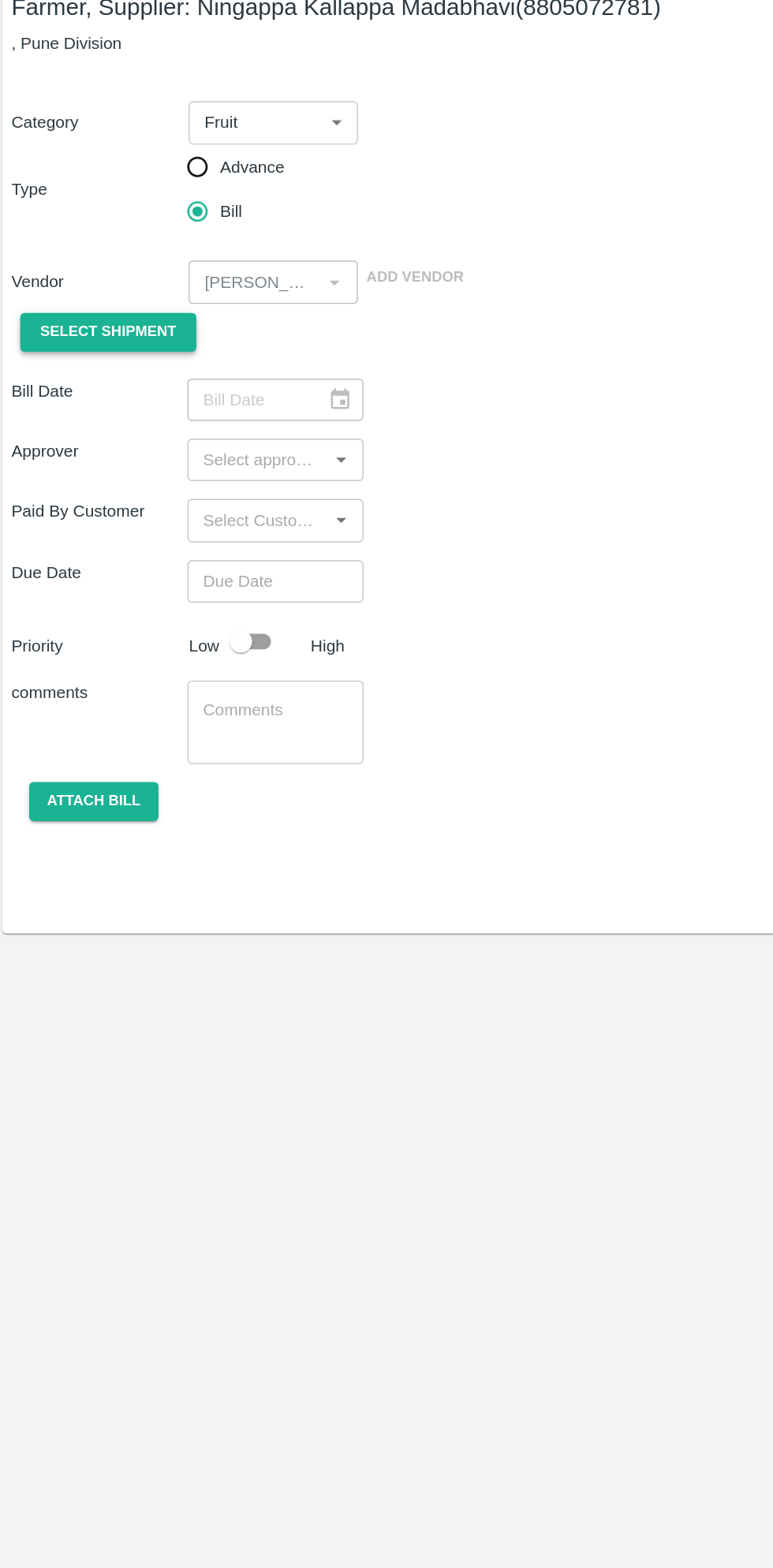
click at [114, 340] on span "Select Shipment" at bounding box center [81, 339] width 96 height 18
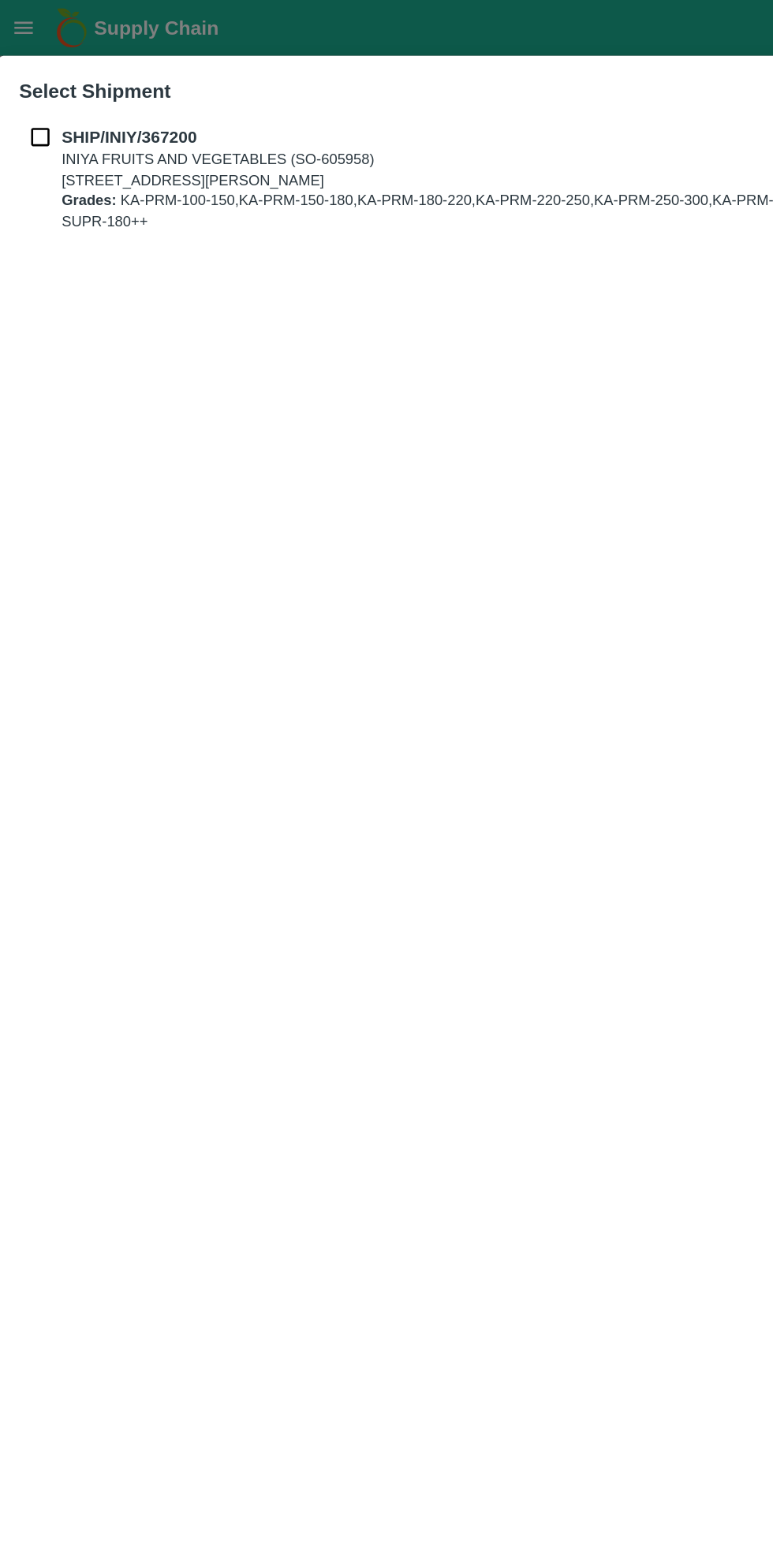
click at [39, 100] on input "checkbox" at bounding box center [33, 97] width 30 height 17
checkbox input "true"
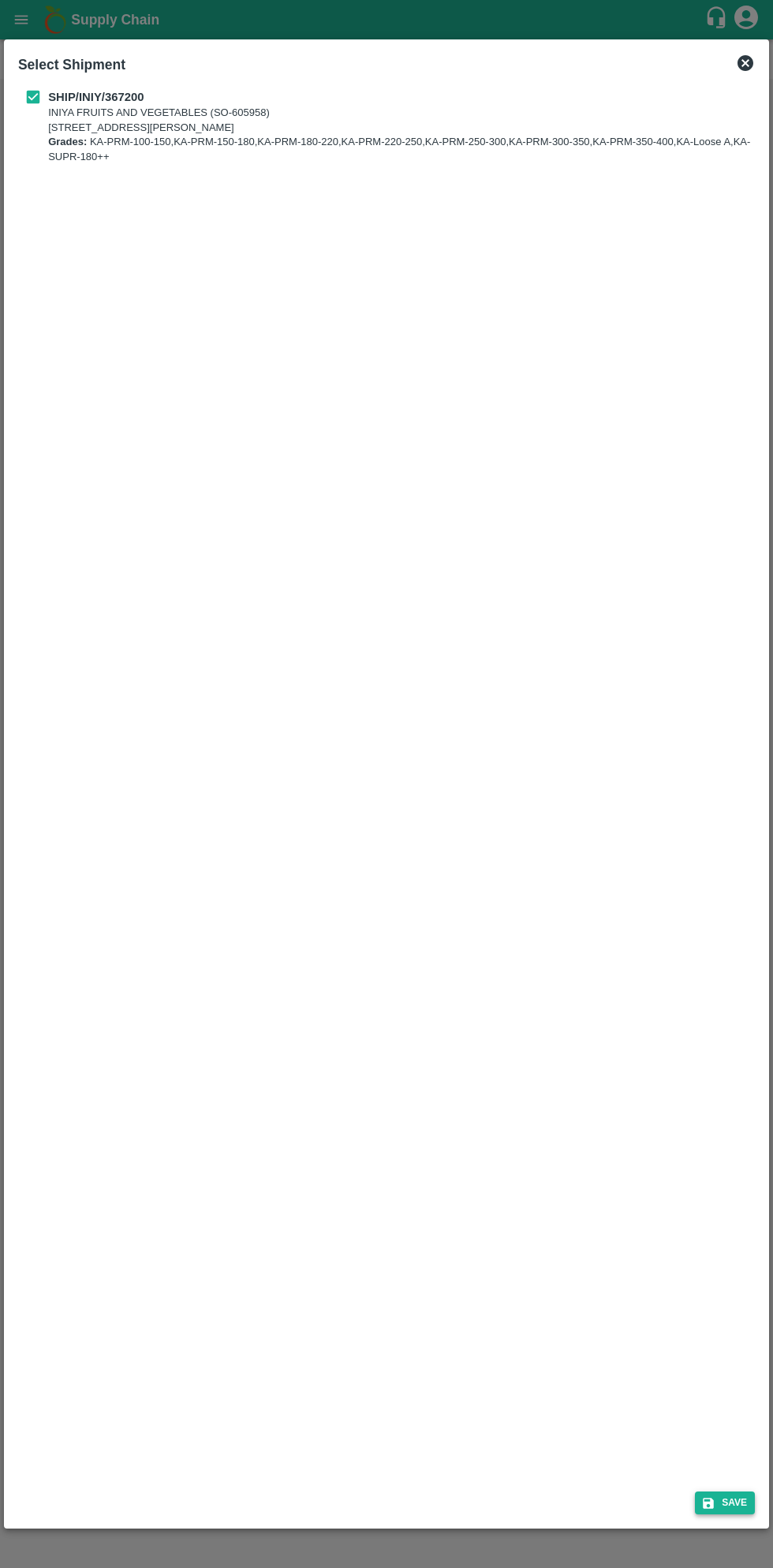
click at [732, 1513] on button "Save" at bounding box center [725, 1503] width 60 height 23
type input "29/09/2025"
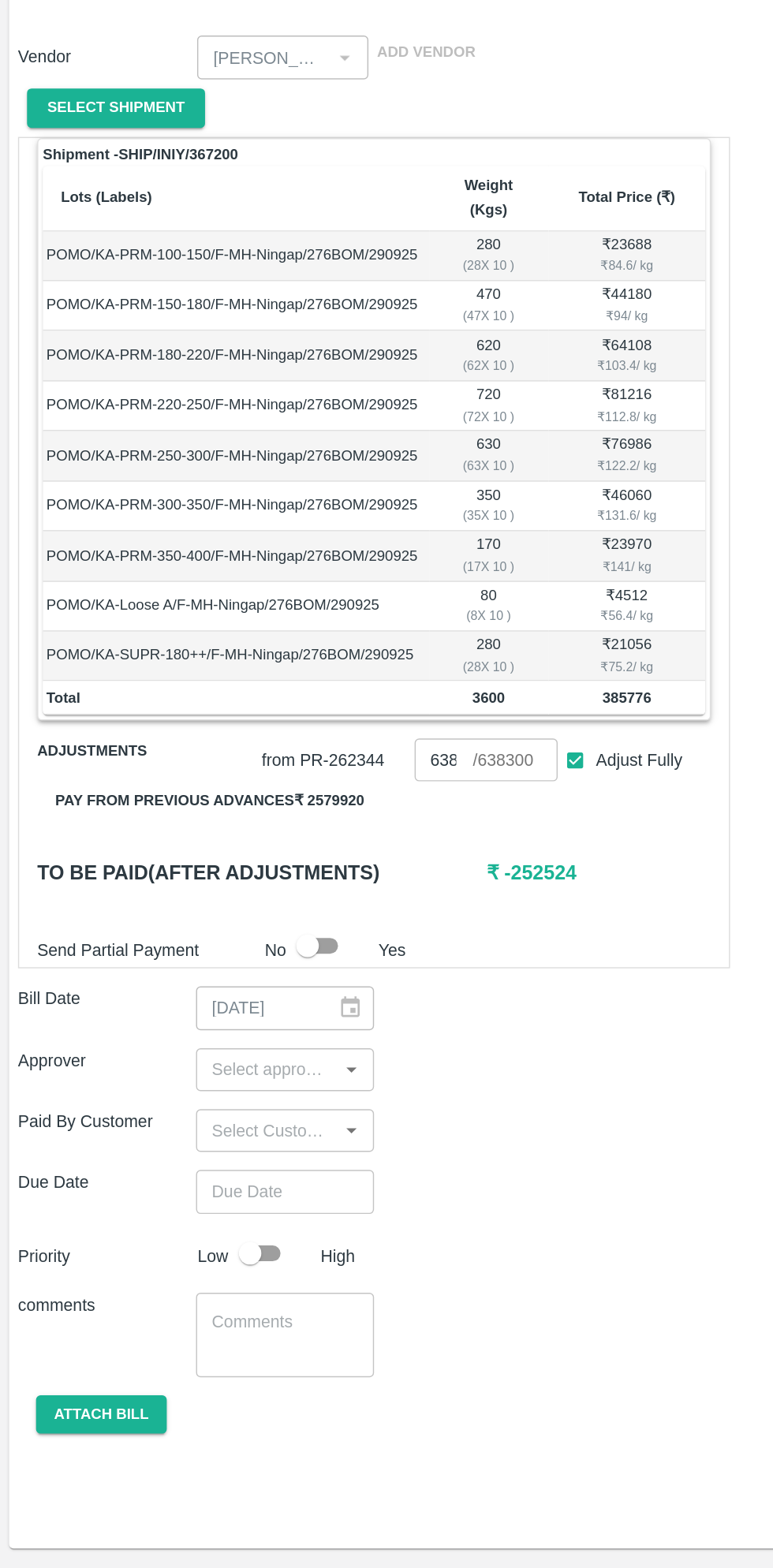
click at [221, 810] on button "Pay from previous advances ₹ 2579920" at bounding box center [146, 823] width 241 height 28
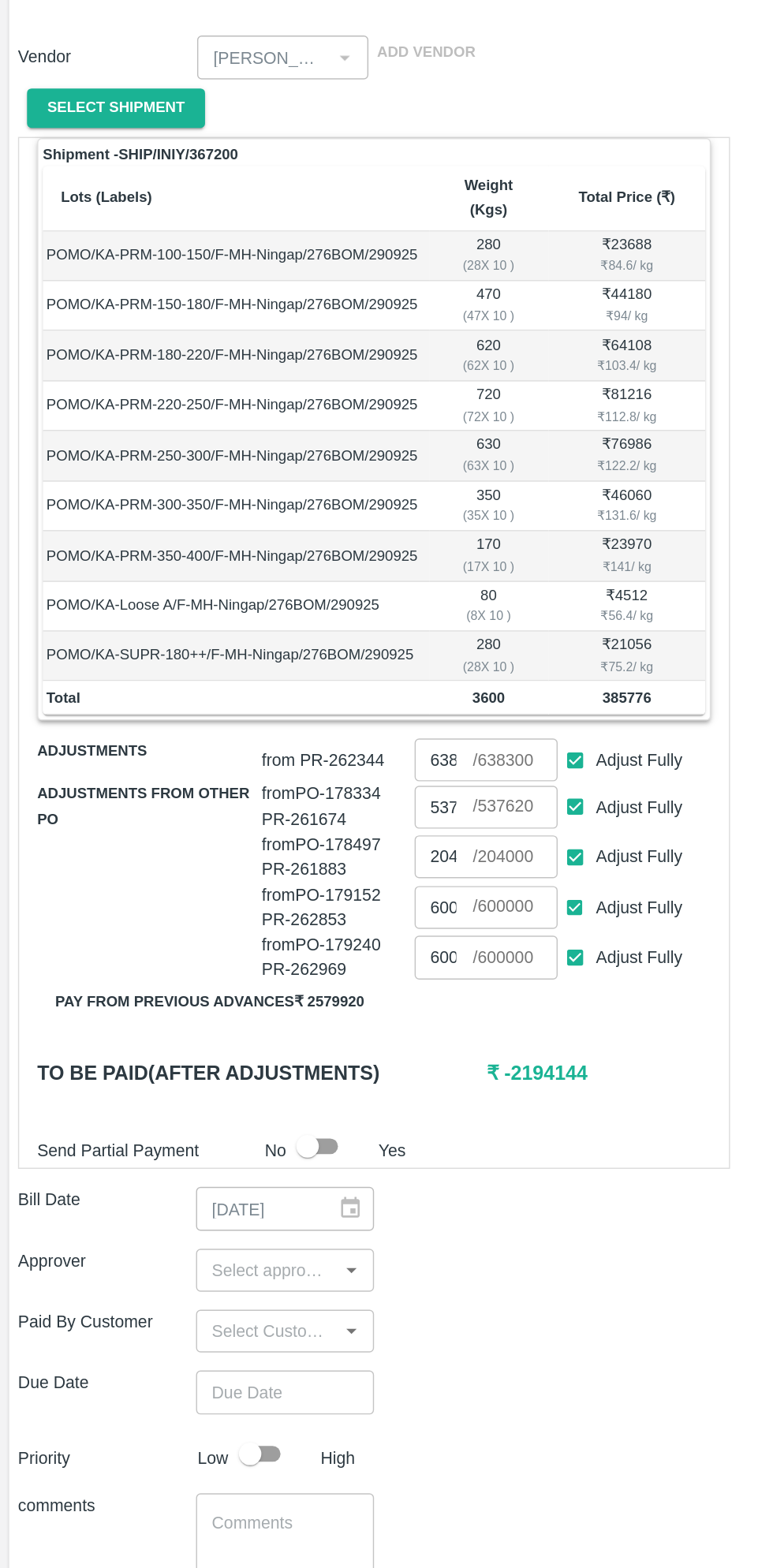
click at [409, 919] on input "Adjust Fully" at bounding box center [402, 933] width 29 height 29
checkbox input "false"
type input "0"
click at [405, 884] on input "Adjust Fully" at bounding box center [402, 898] width 29 height 29
checkbox input "false"
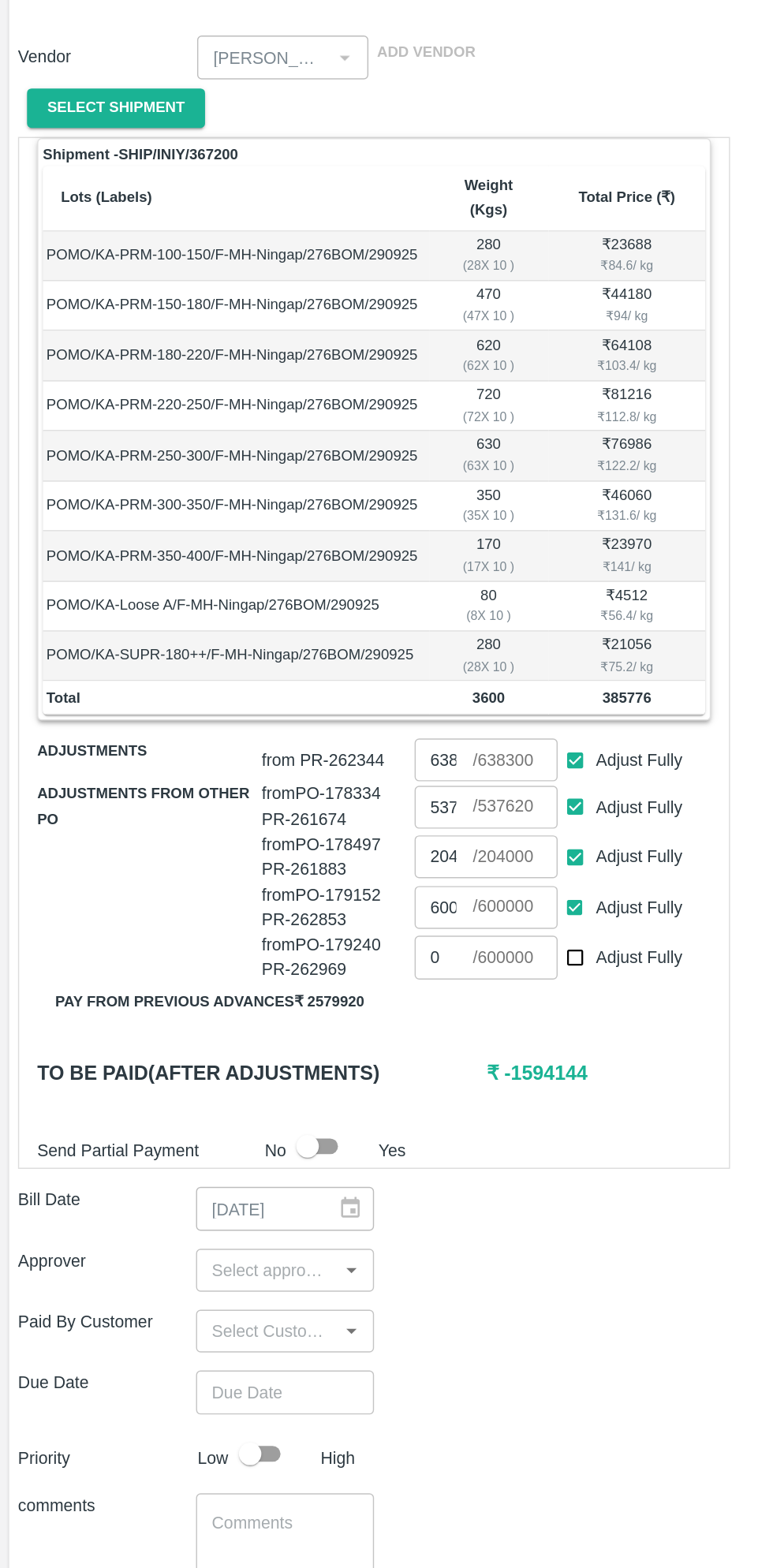
type input "0"
click at [414, 849] on input "Adjust Fully" at bounding box center [402, 863] width 29 height 29
checkbox input "false"
type input "0"
click at [408, 813] on input "Adjust Fully" at bounding box center [402, 827] width 29 height 29
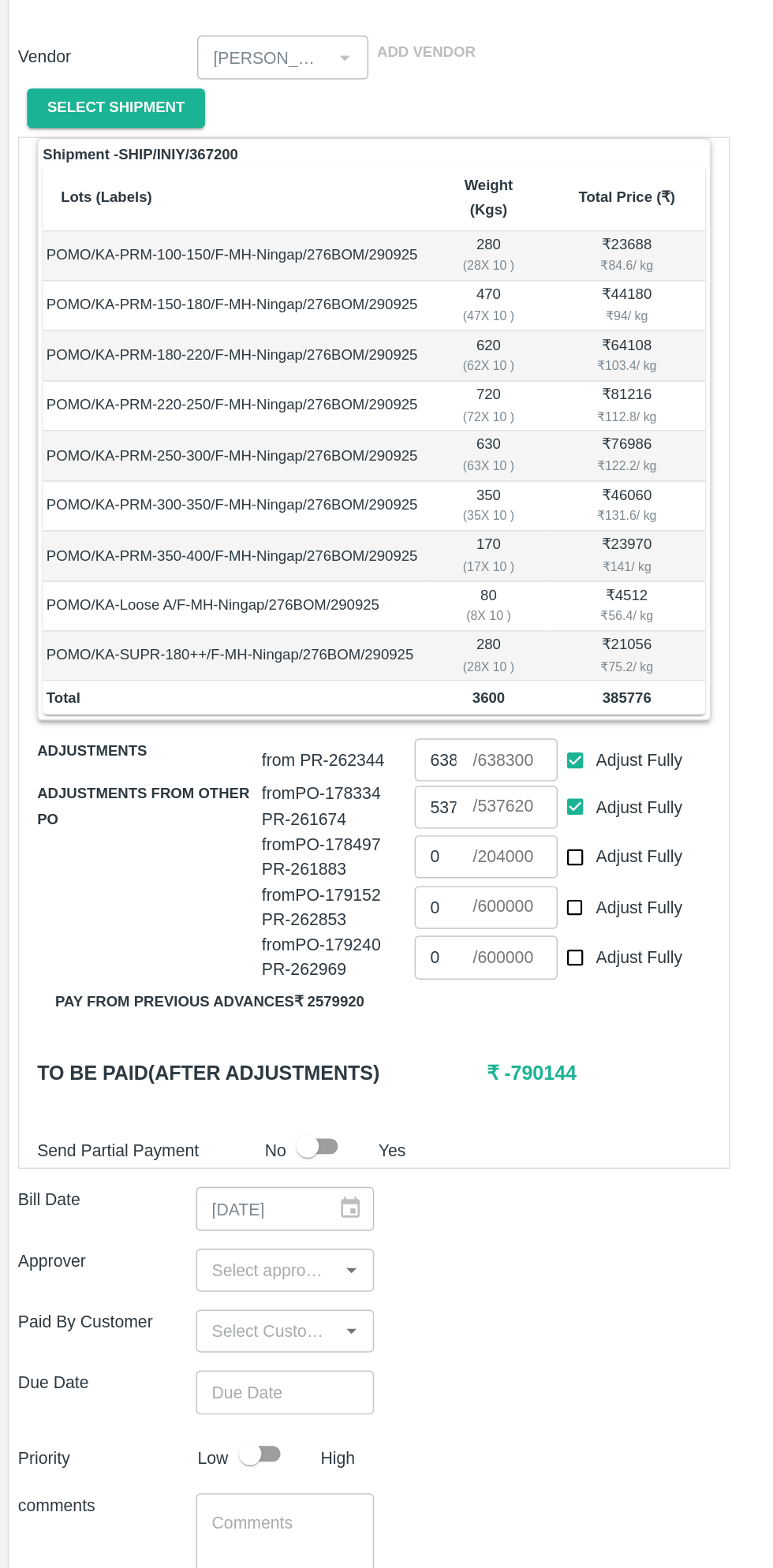
checkbox input "false"
type input "0"
click at [405, 781] on input "Adjust Fully" at bounding box center [402, 795] width 29 height 29
checkbox input "false"
type input "0"
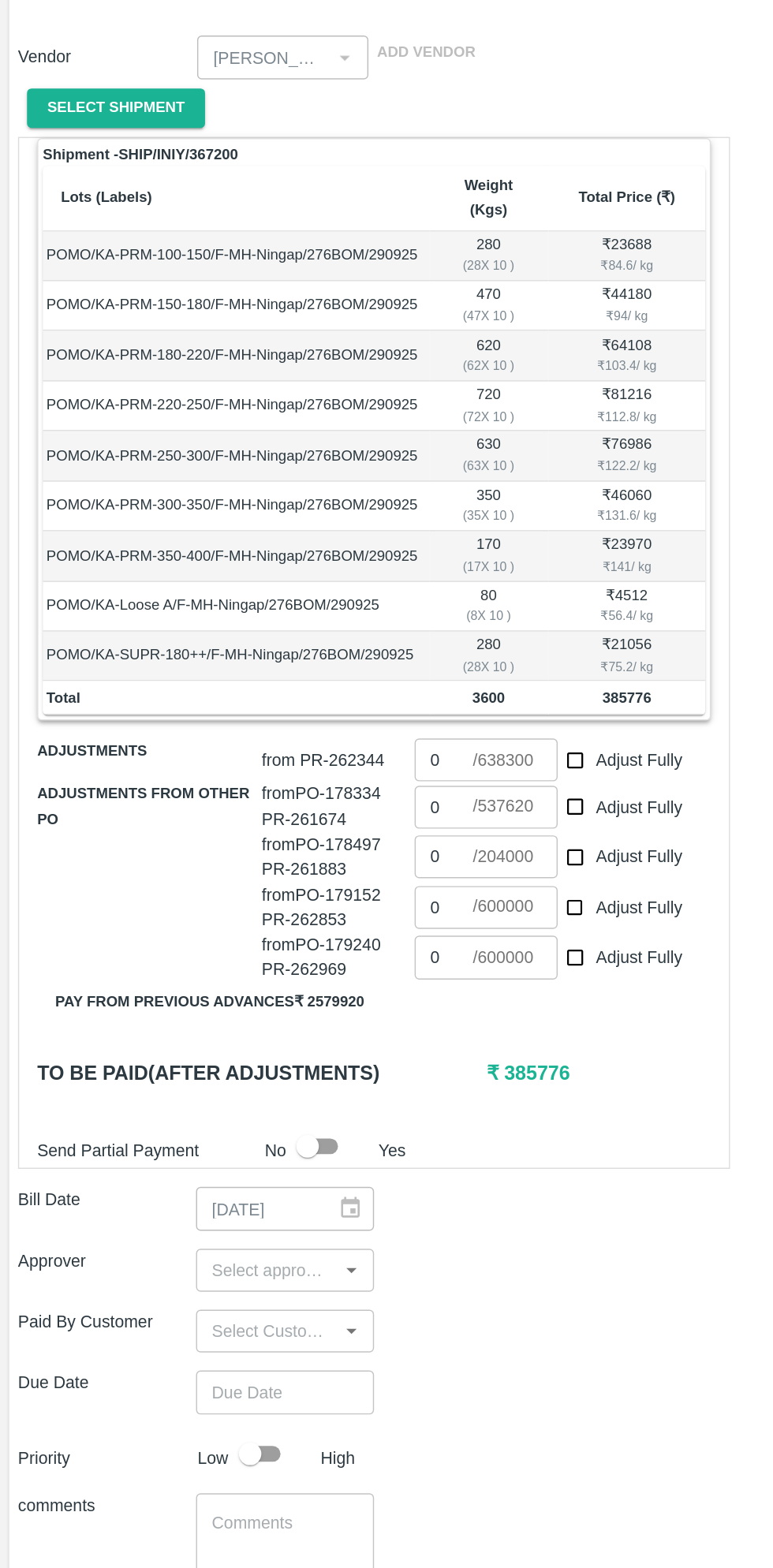
click at [312, 780] on input "0" at bounding box center [310, 795] width 41 height 30
click at [320, 780] on input "number" at bounding box center [310, 795] width 41 height 30
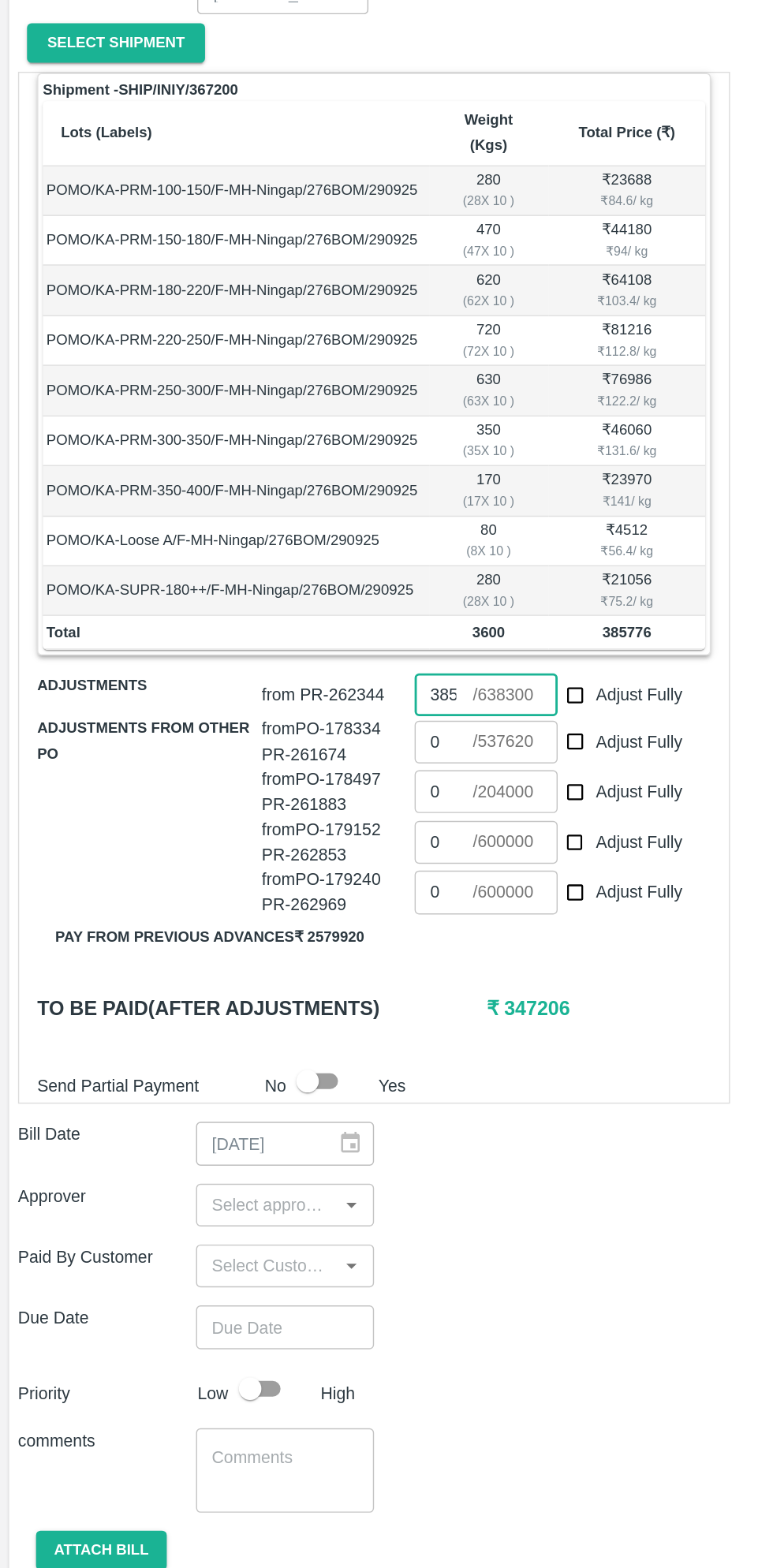
scroll to position [0, 11]
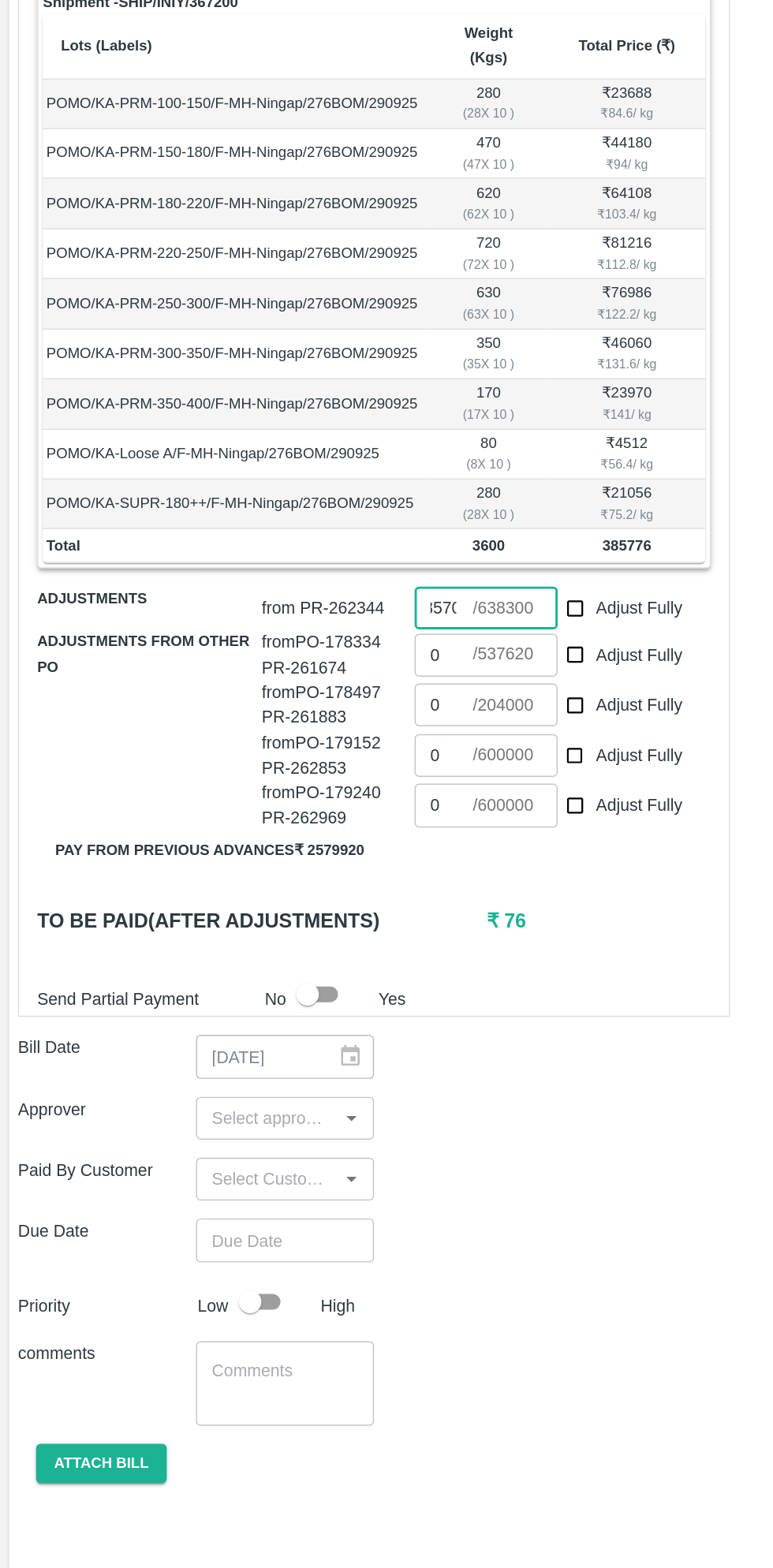
type input "385700"
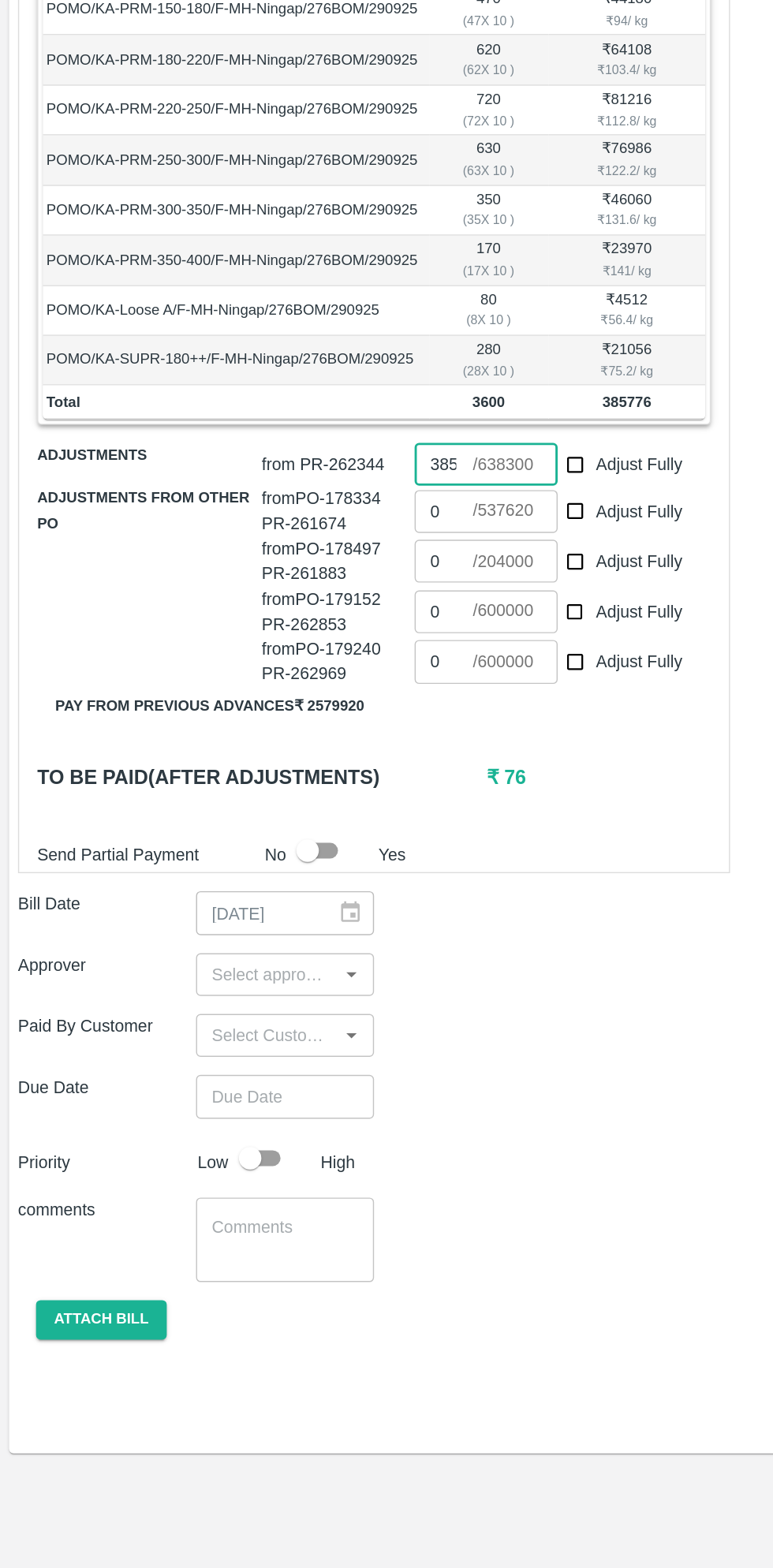
scroll to position [0, 0]
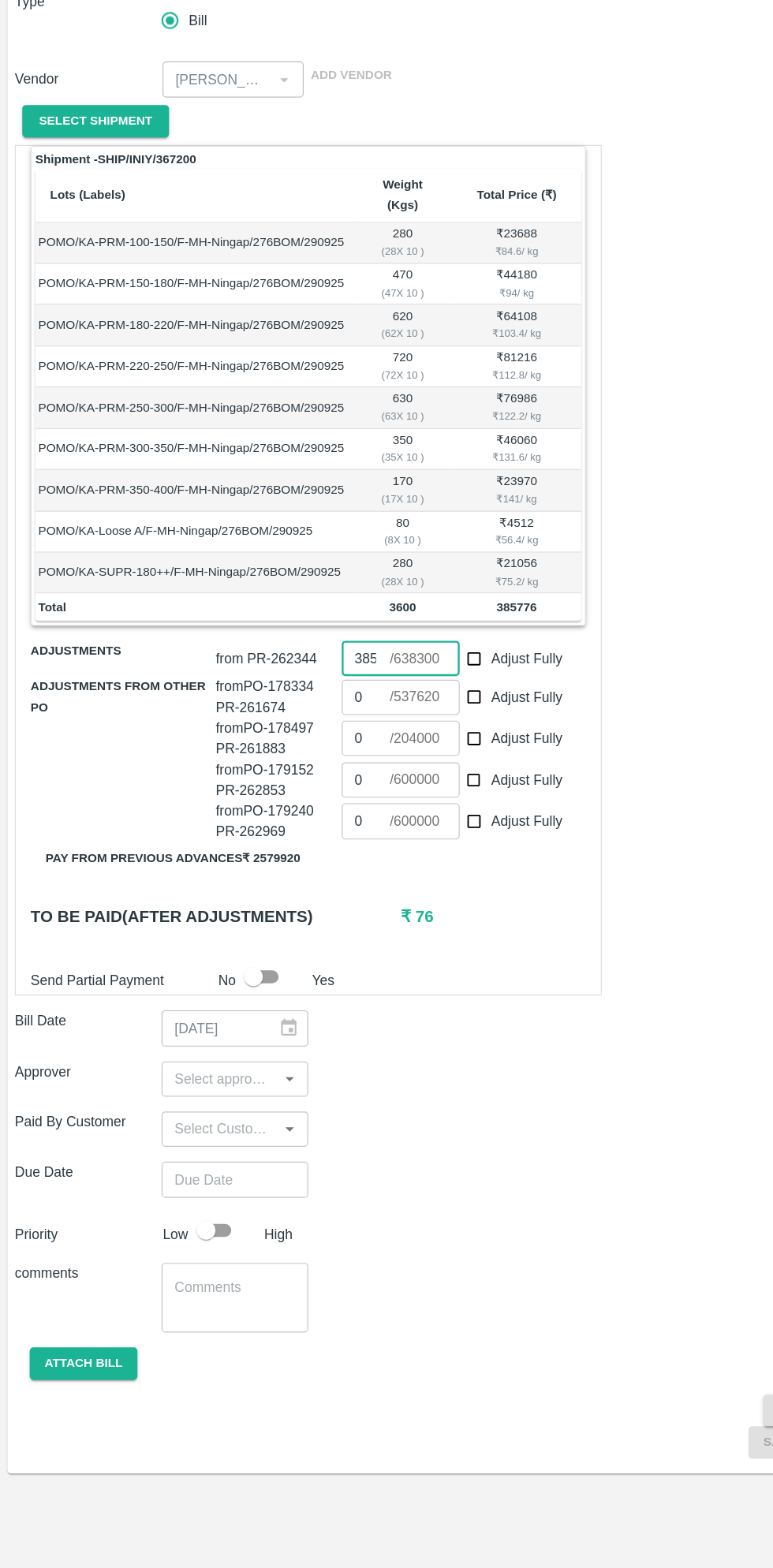
click at [194, 1142] on input "input" at bounding box center [187, 1153] width 89 height 21
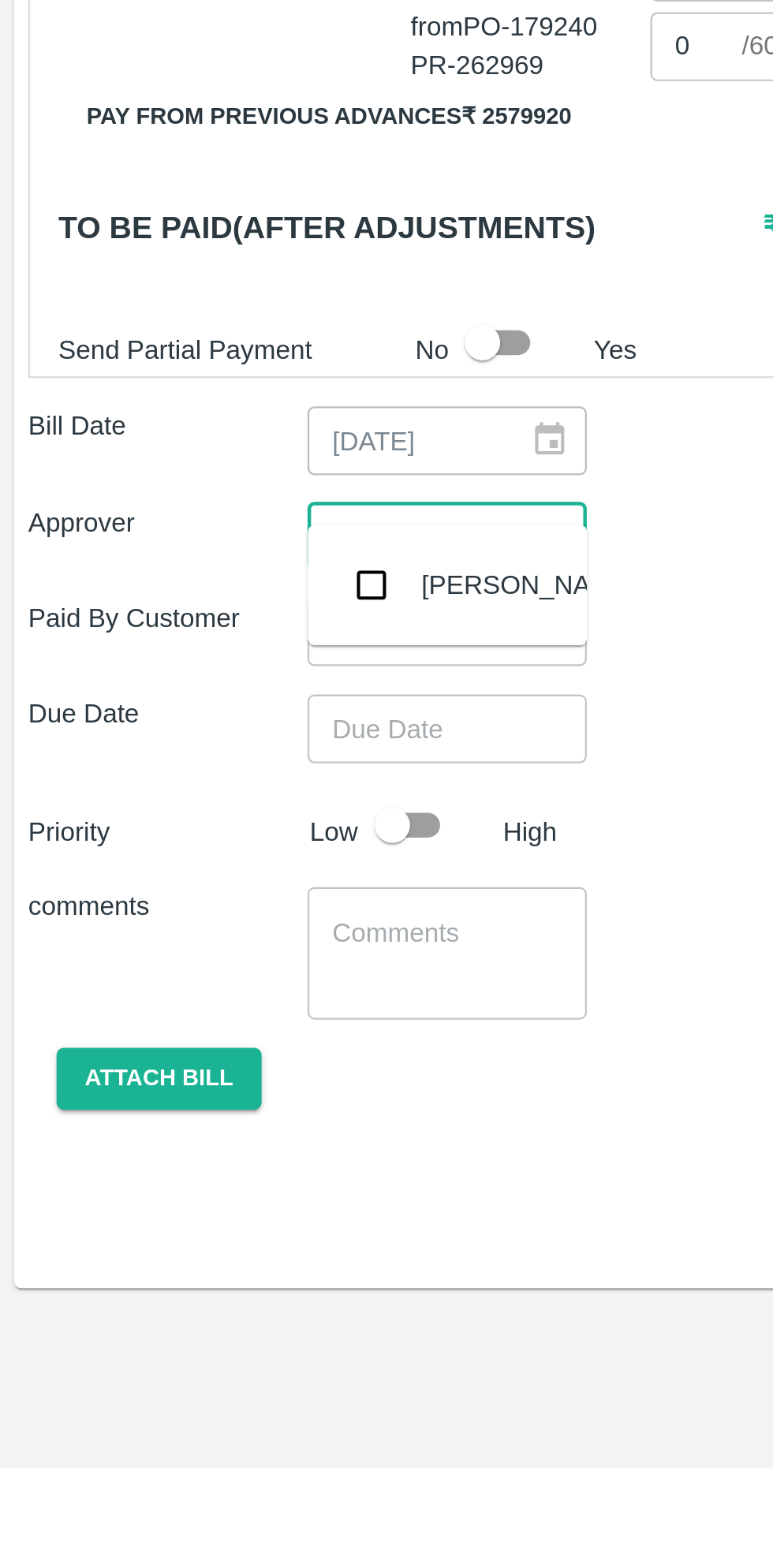
type input "muku"
click at [164, 1177] on input "checkbox" at bounding box center [165, 1173] width 31 height 31
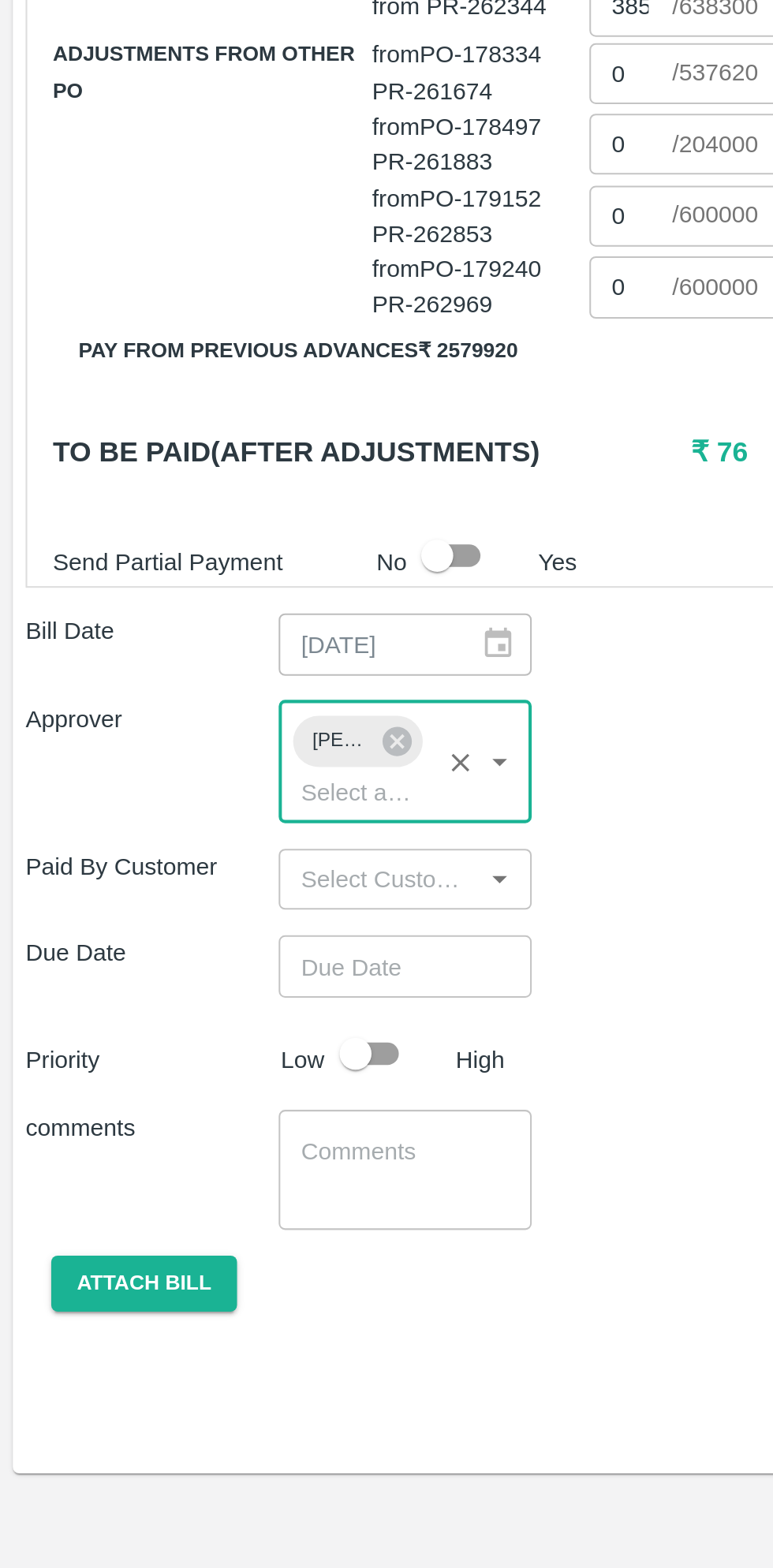
click at [208, 1252] on input "Choose date" at bounding box center [194, 1267] width 114 height 30
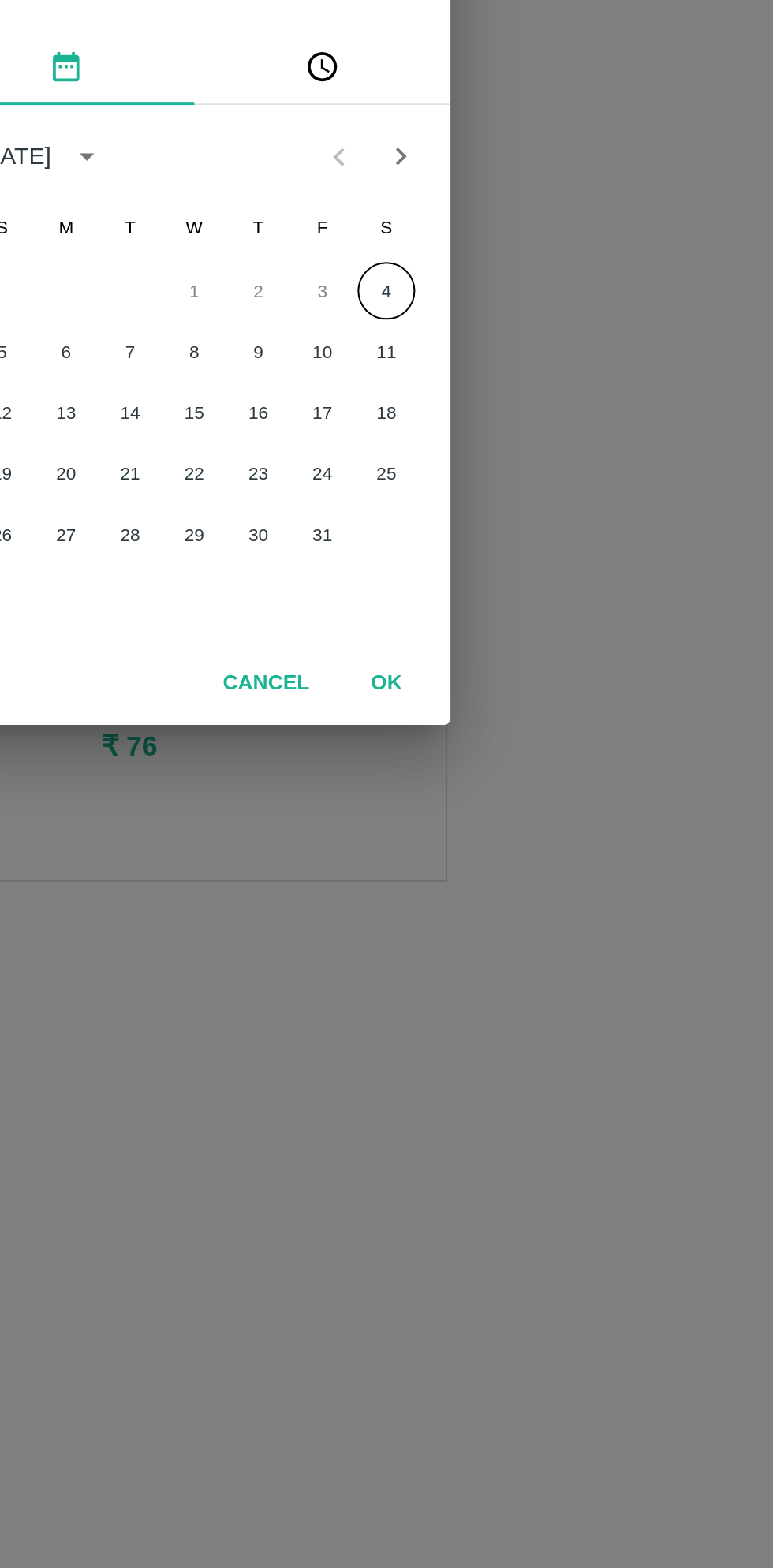
click at [489, 790] on button "4" at bounding box center [481, 790] width 28 height 28
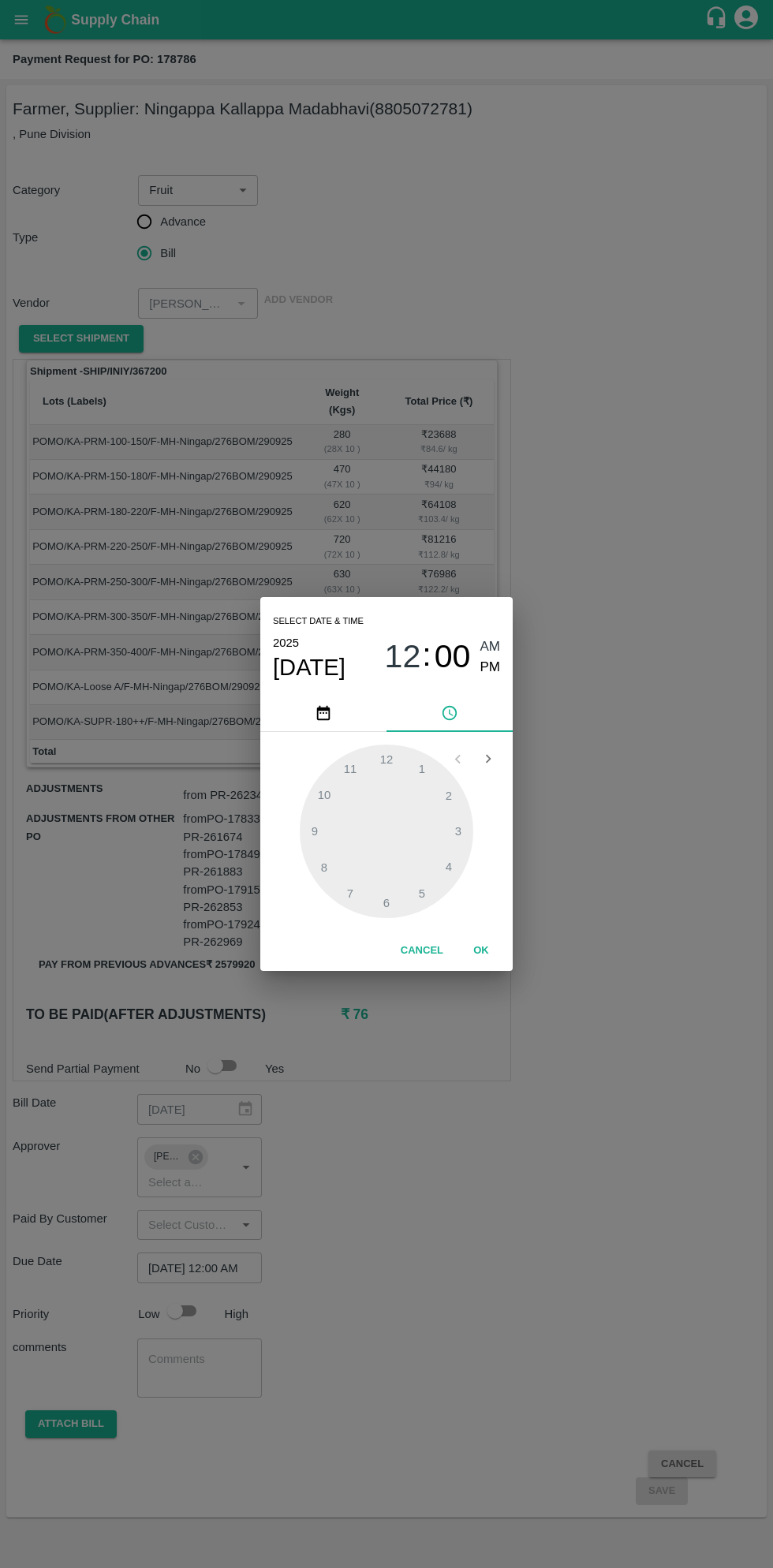
click at [493, 668] on span "PM" at bounding box center [490, 668] width 21 height 21
click at [492, 673] on span "PM" at bounding box center [490, 668] width 21 height 21
click at [321, 869] on div at bounding box center [386, 831] width 174 height 174
click at [421, 899] on div at bounding box center [386, 831] width 174 height 174
type input "04/10/2025 08:25 PM"
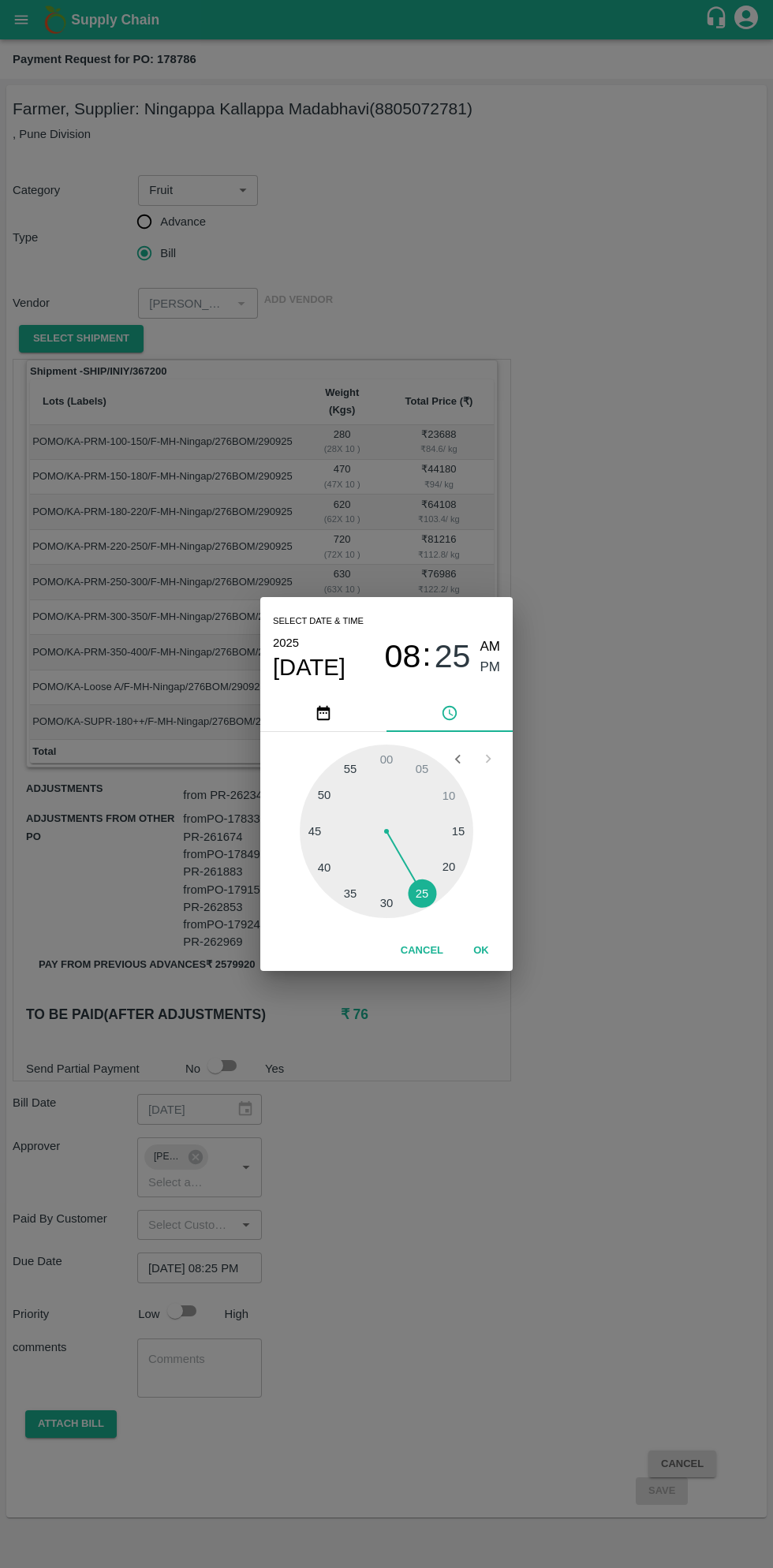
click at [480, 951] on button "OK" at bounding box center [481, 950] width 50 height 28
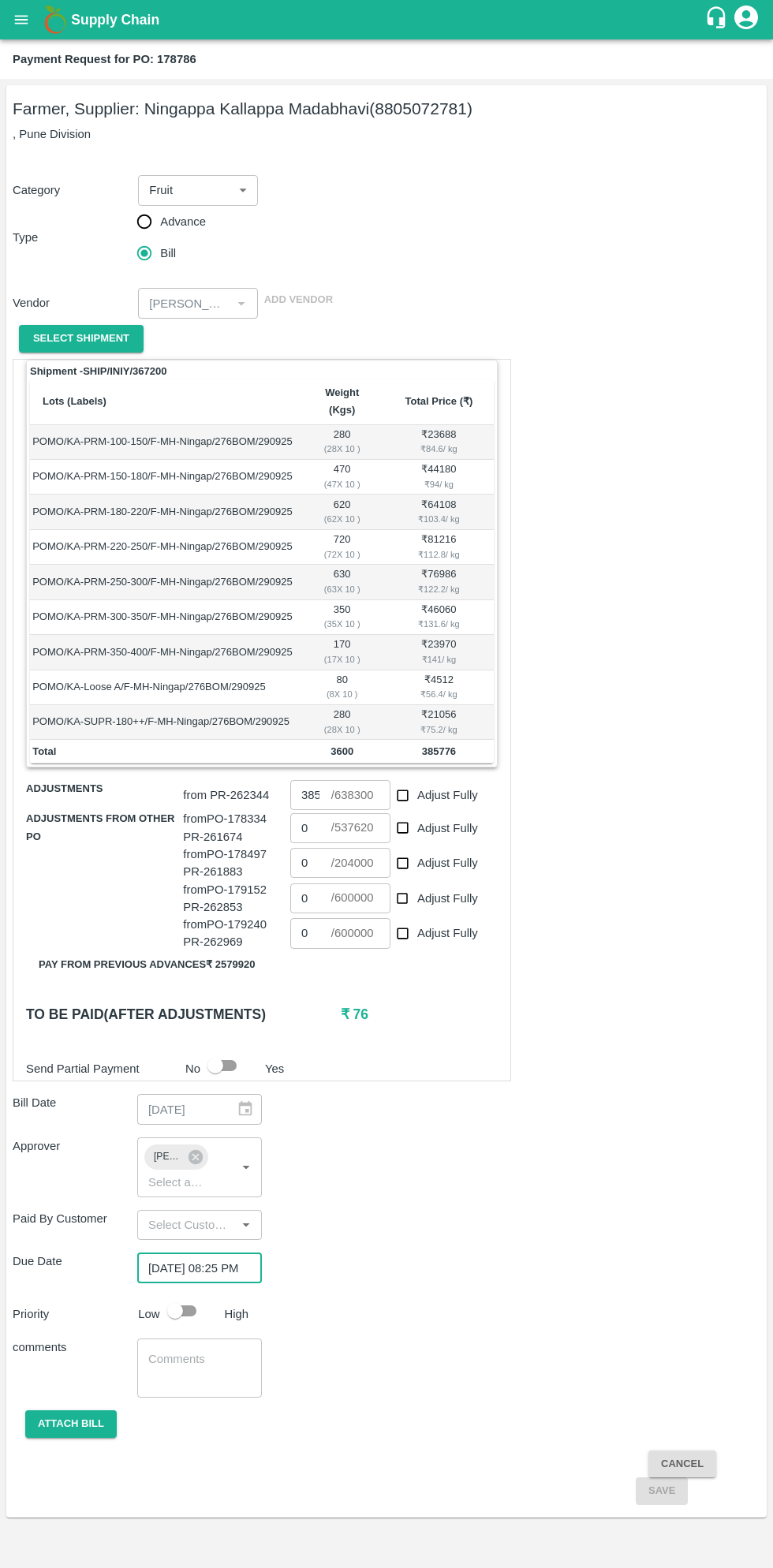
click at [186, 1296] on input "checkbox" at bounding box center [175, 1311] width 90 height 30
checkbox input "true"
click at [92, 1411] on button "Attach bill" at bounding box center [71, 1424] width 91 height 28
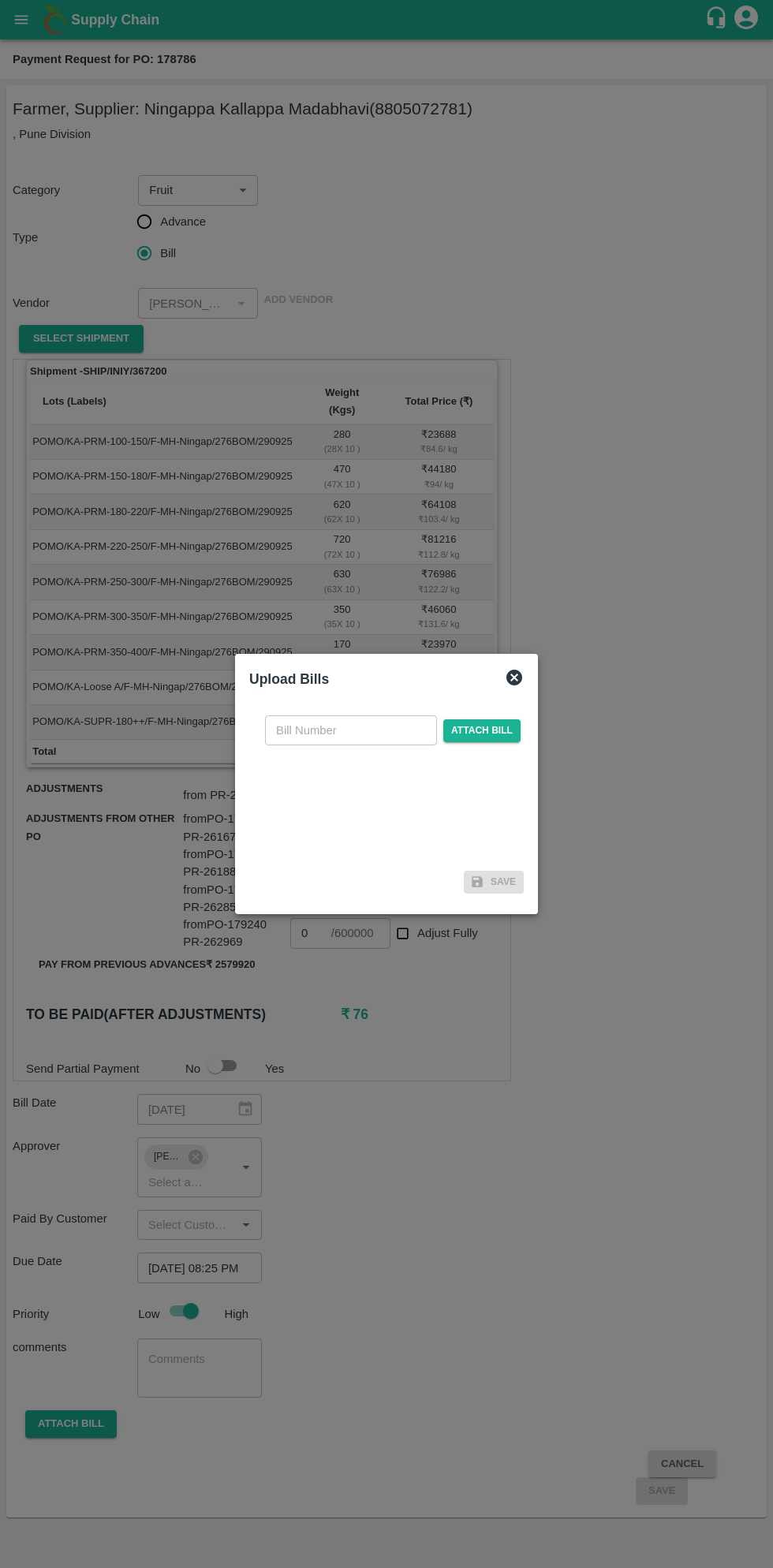
click at [343, 730] on input "text" at bounding box center [350, 730] width 172 height 30
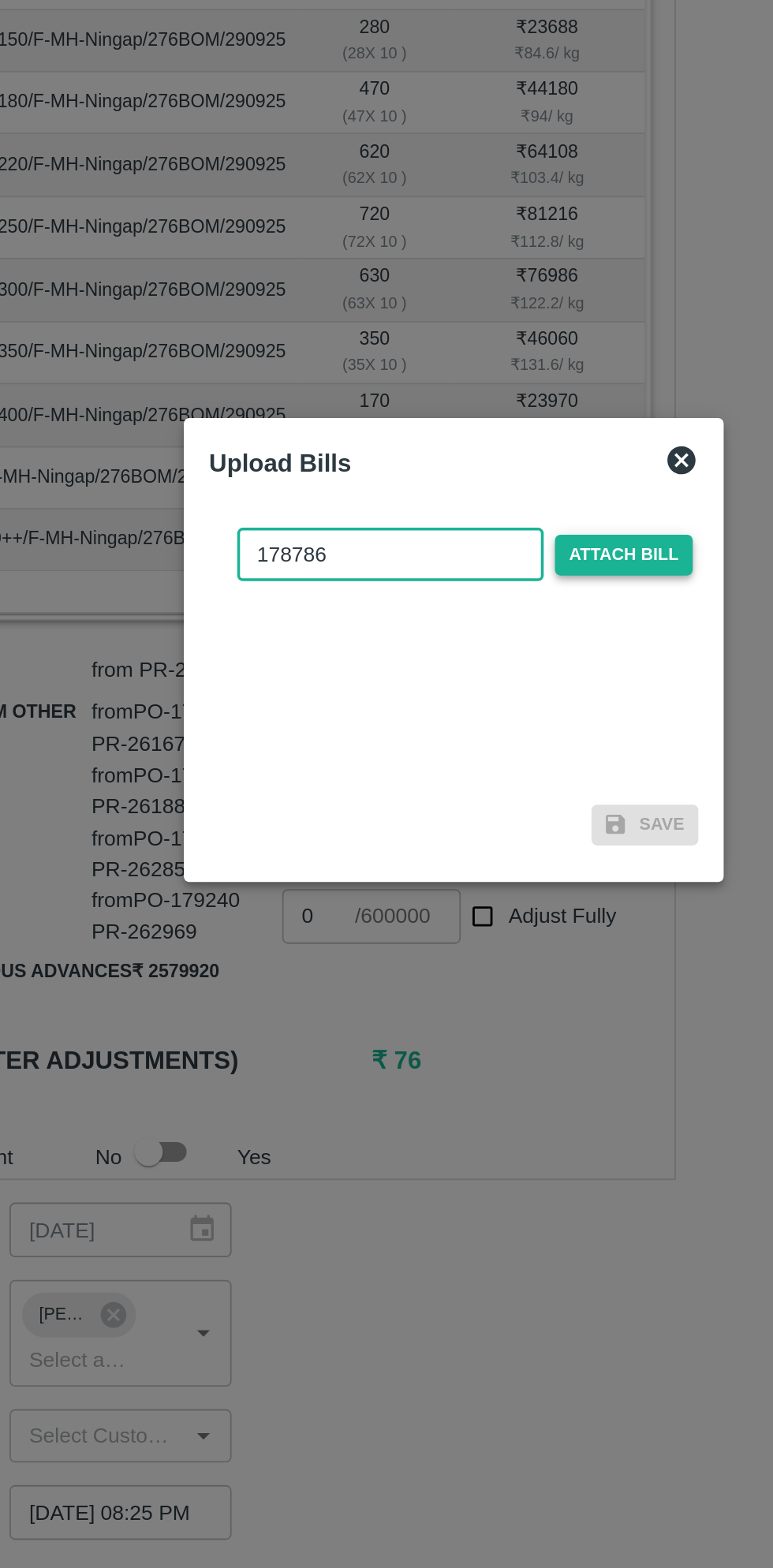
type input "178786"
click at [489, 730] on span "Attach bill" at bounding box center [481, 730] width 77 height 23
click at [0, 0] on input "Attach bill" at bounding box center [0, 0] width 0 height 0
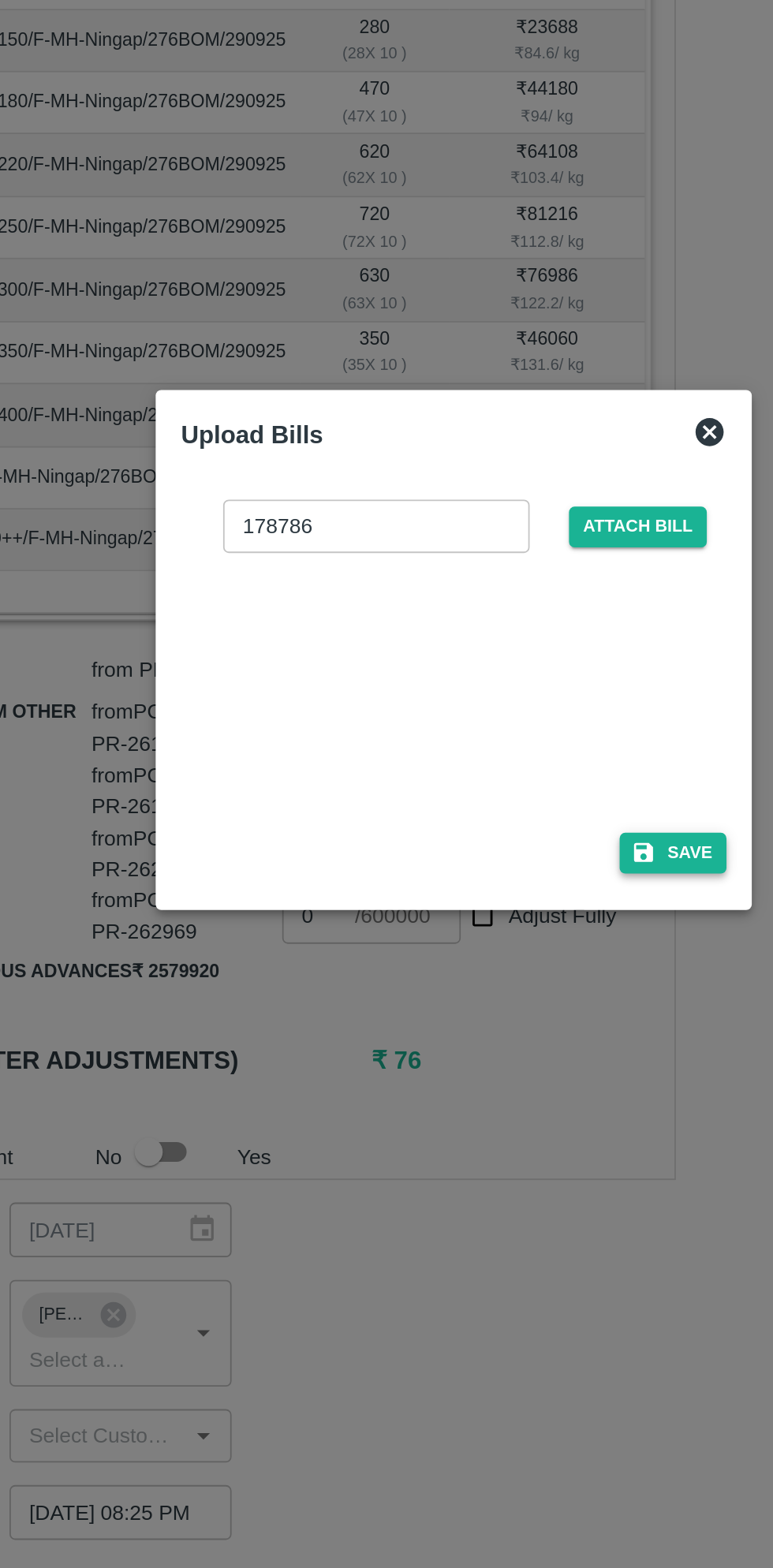
click at [503, 899] on button "Save" at bounding box center [509, 898] width 60 height 23
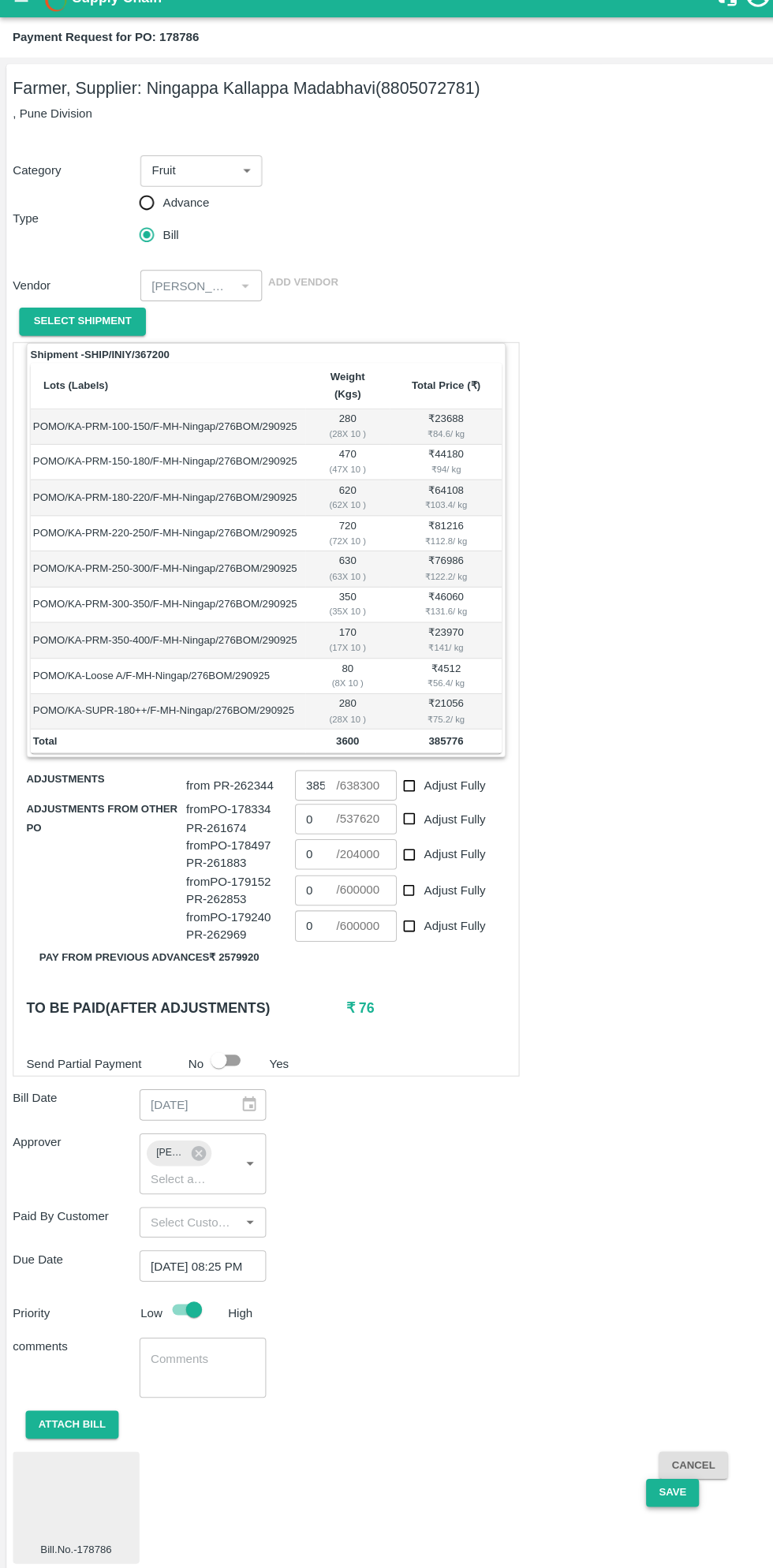
click at [660, 1477] on button "Save" at bounding box center [661, 1490] width 52 height 28
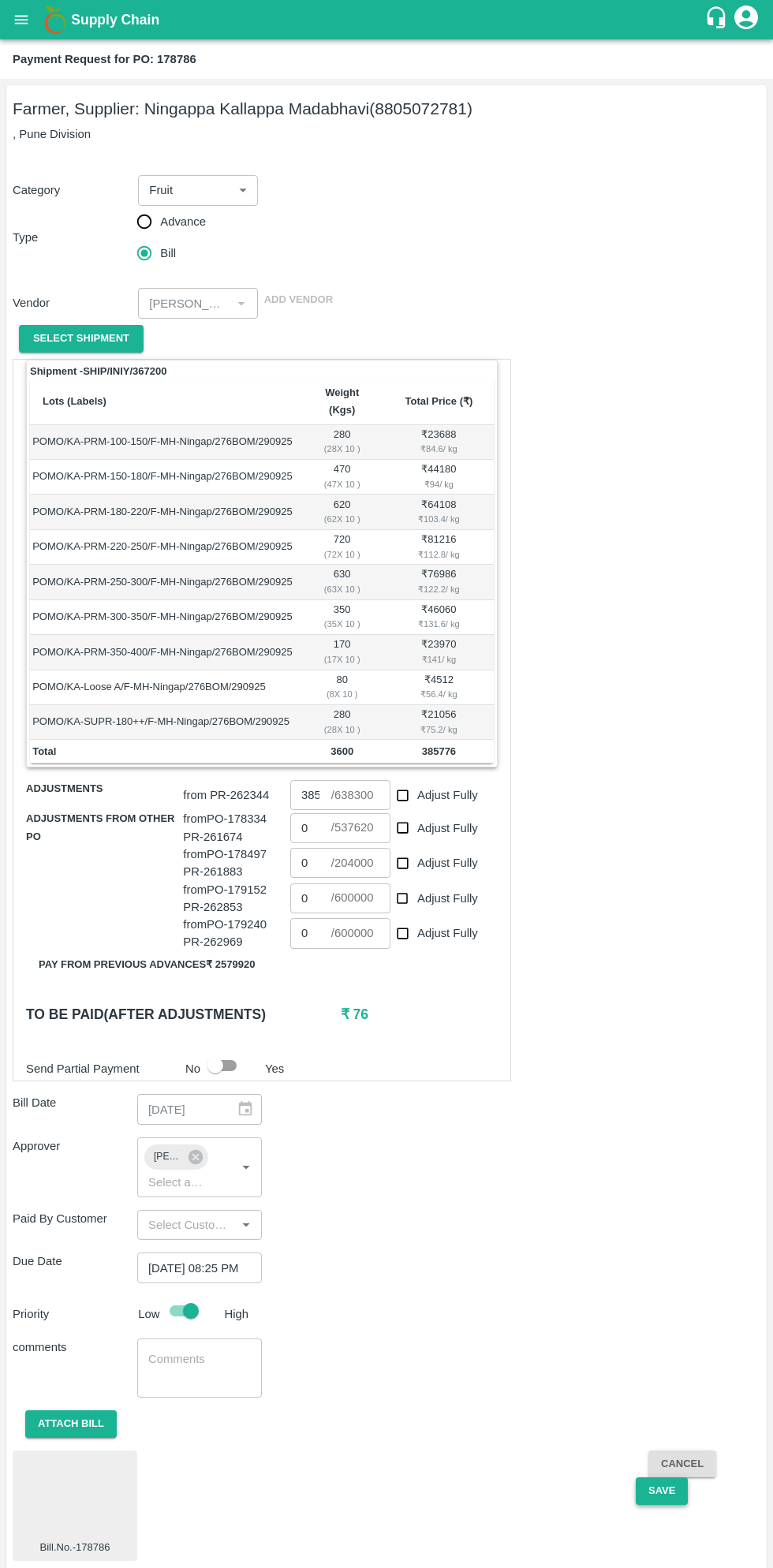
type input "638300"
checkbox input "true"
type input "537620"
checkbox input "true"
type input "204000"
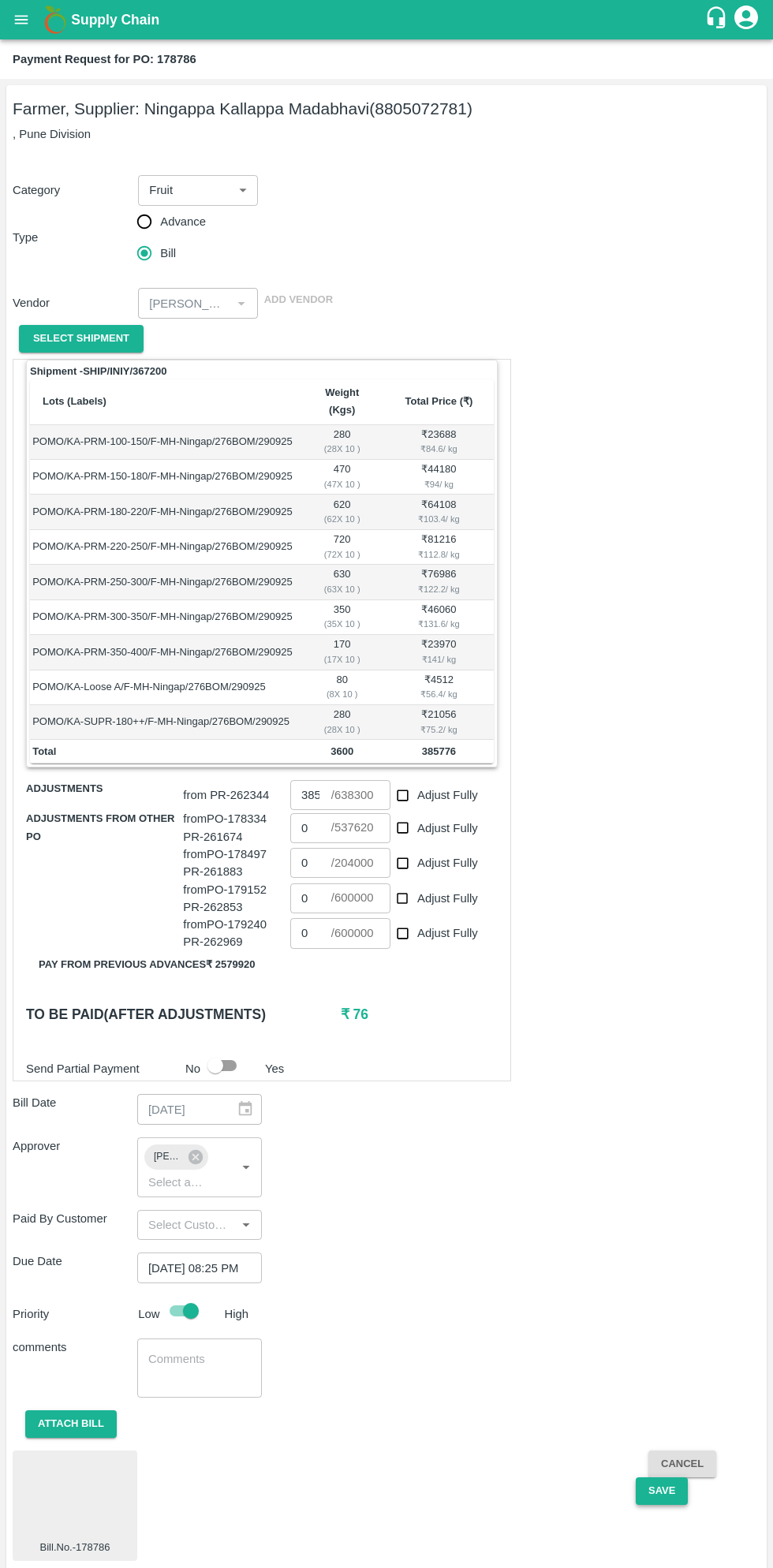
checkbox input "true"
type input "600000"
checkbox input "true"
type input "600000"
checkbox input "true"
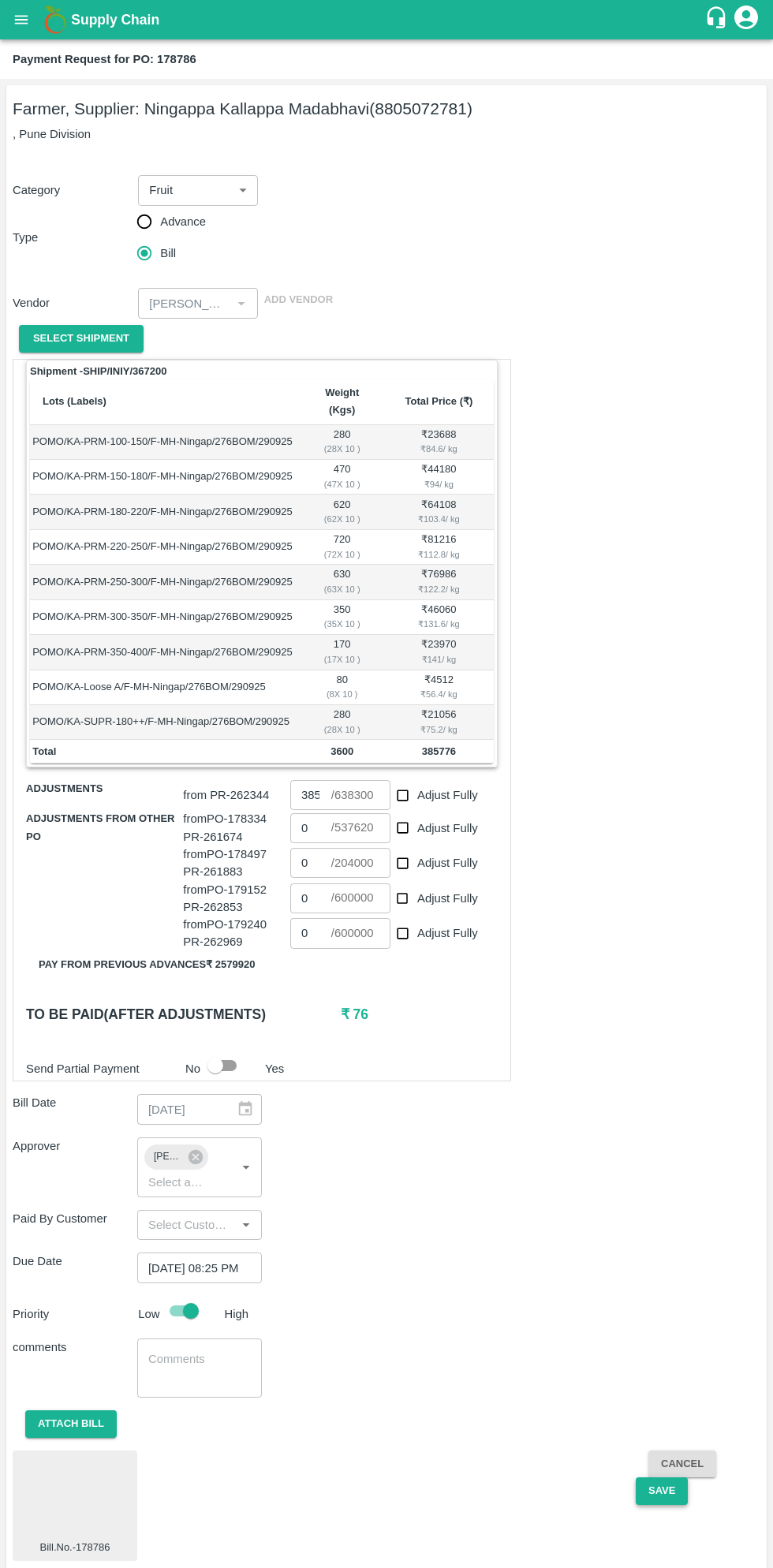
checkbox input "false"
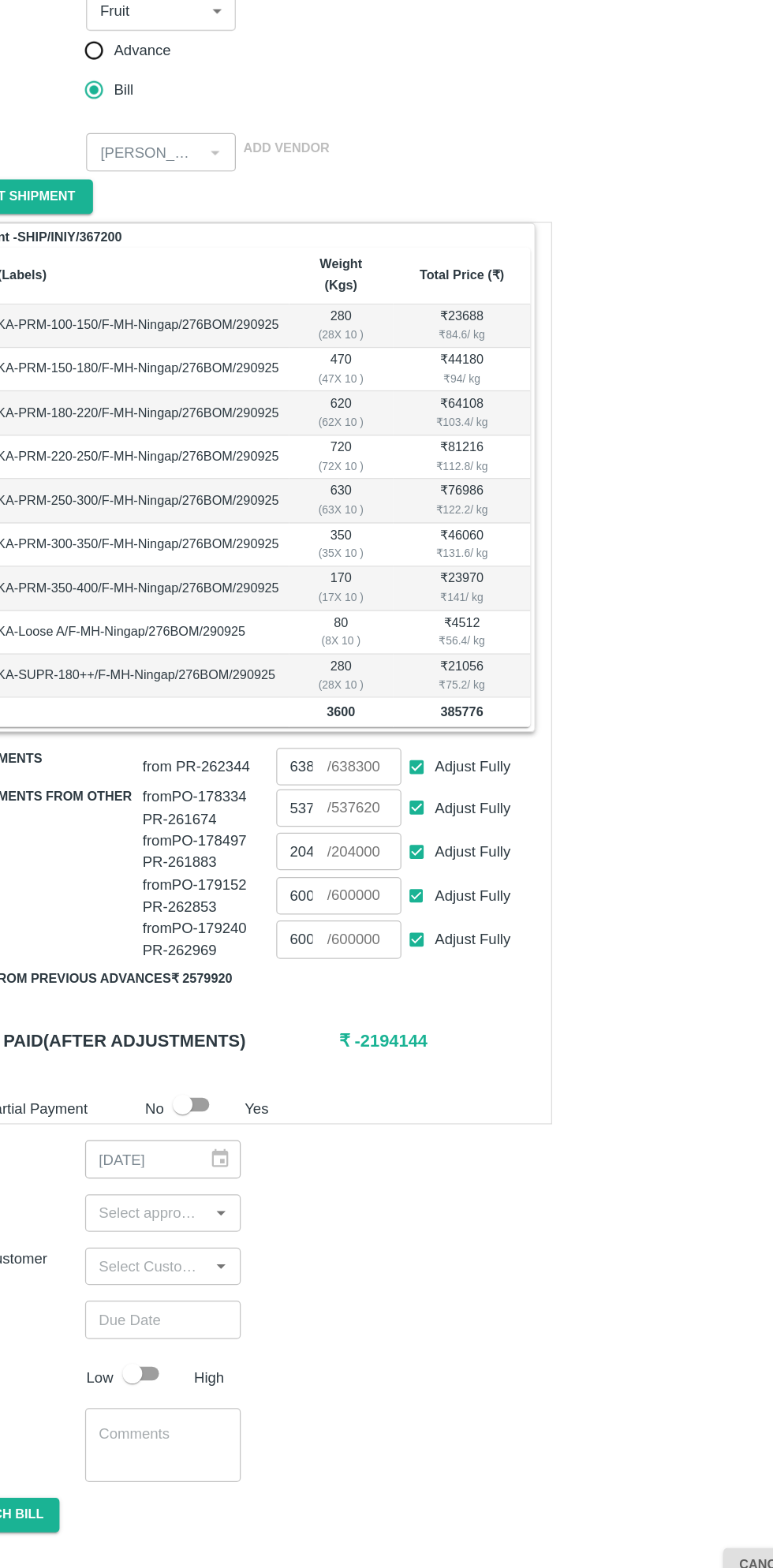
click at [405, 919] on input "Adjust Fully" at bounding box center [402, 933] width 29 height 29
checkbox input "false"
type input "0"
click at [401, 884] on input "Adjust Fully" at bounding box center [402, 898] width 29 height 29
checkbox input "false"
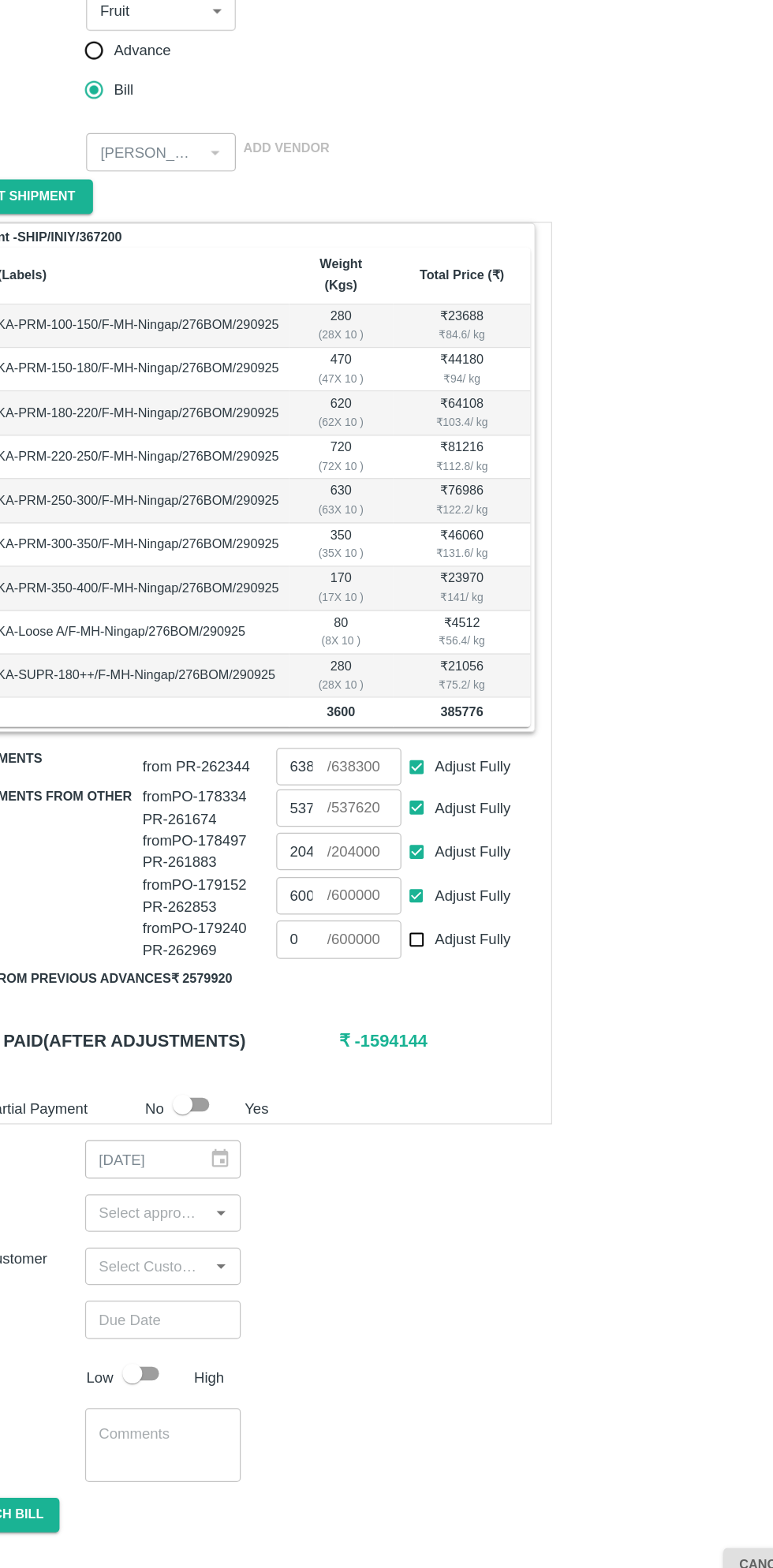
type input "0"
click at [399, 849] on input "Adjust Fully" at bounding box center [402, 863] width 29 height 29
checkbox input "false"
type input "0"
click at [403, 813] on input "Adjust Fully" at bounding box center [402, 827] width 29 height 29
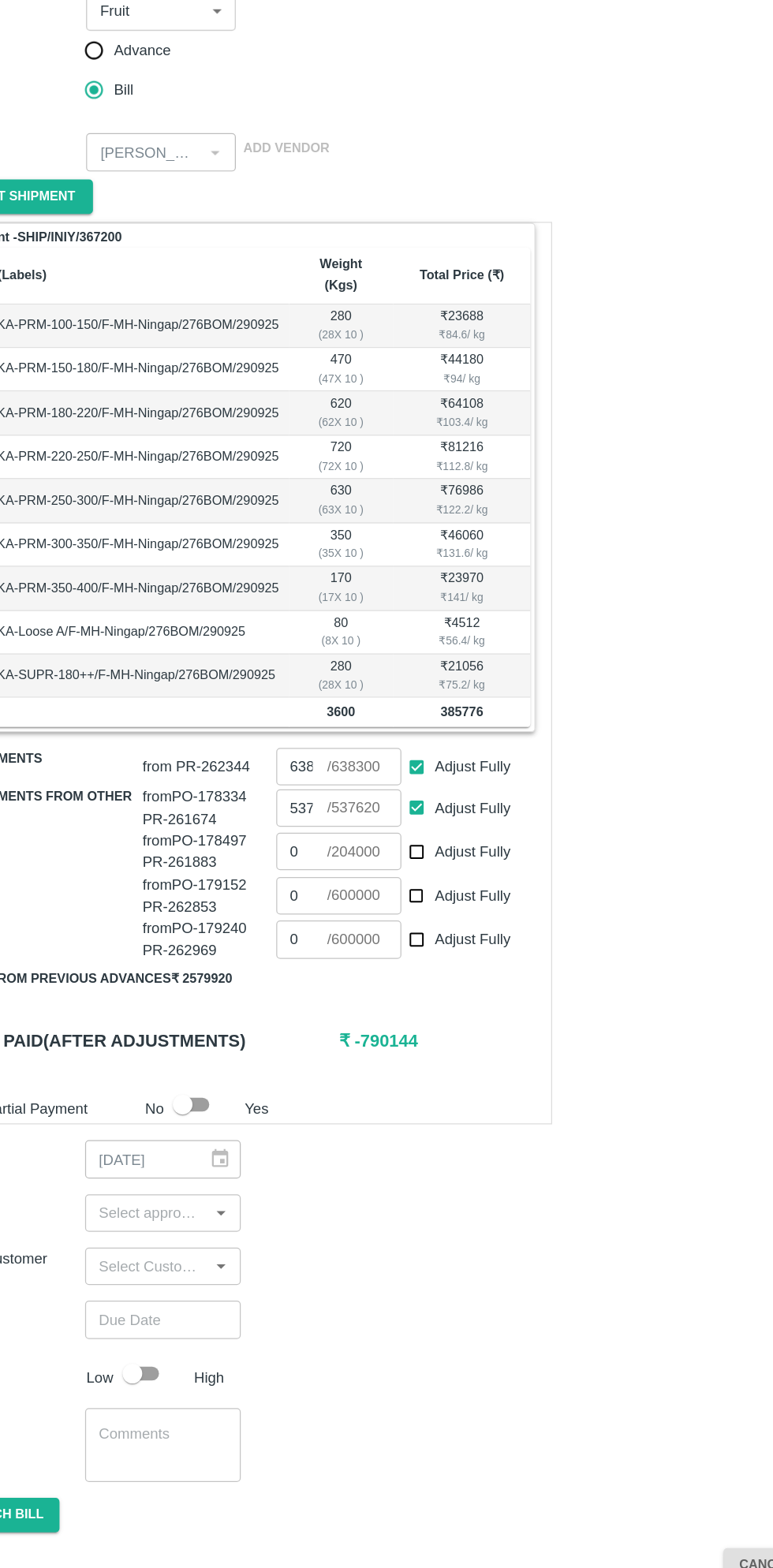
checkbox input "false"
type input "0"
click at [410, 781] on input "Adjust Fully" at bounding box center [402, 795] width 29 height 29
checkbox input "false"
type input "0"
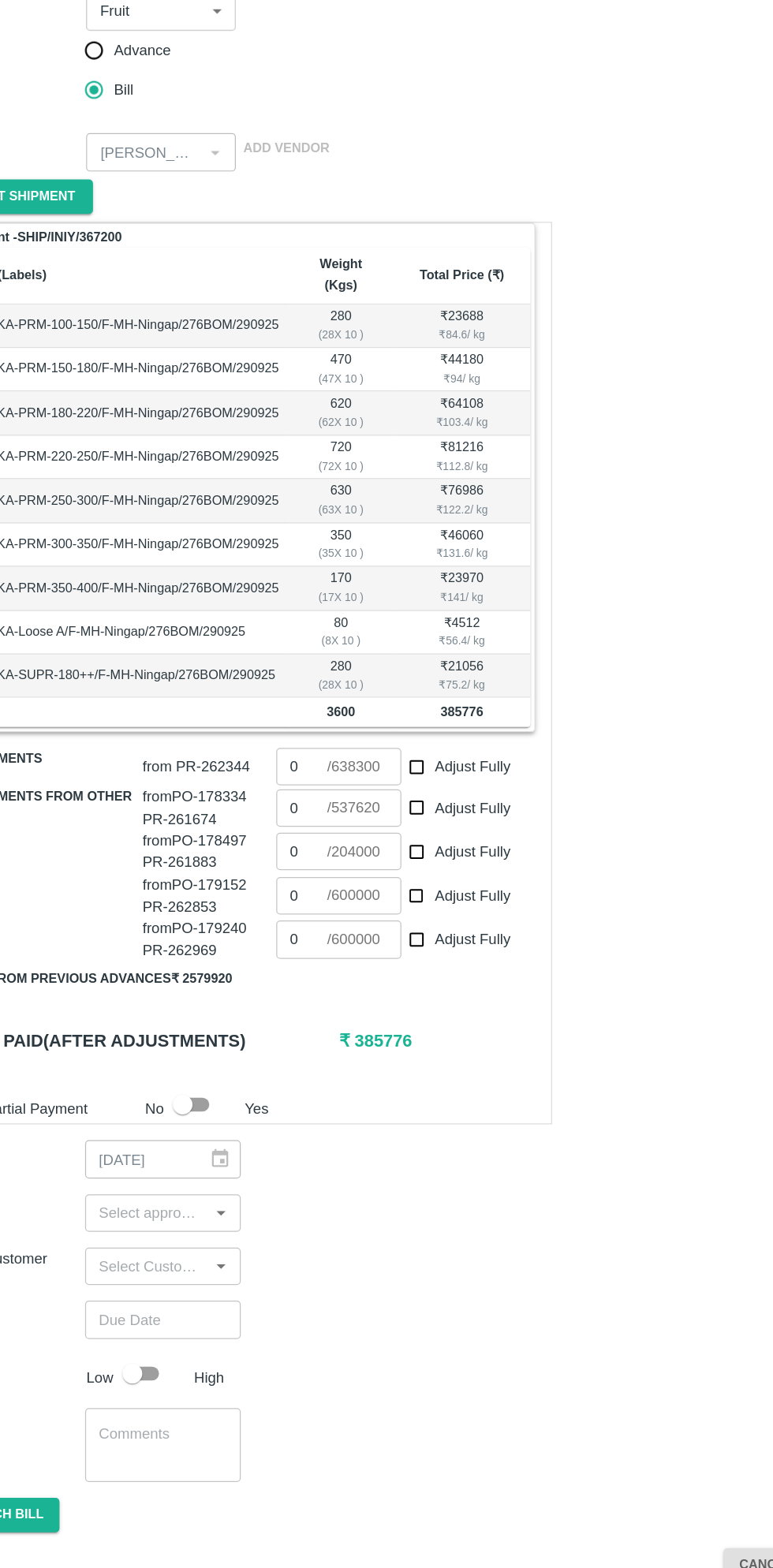
click at [310, 780] on input "0" at bounding box center [310, 795] width 41 height 30
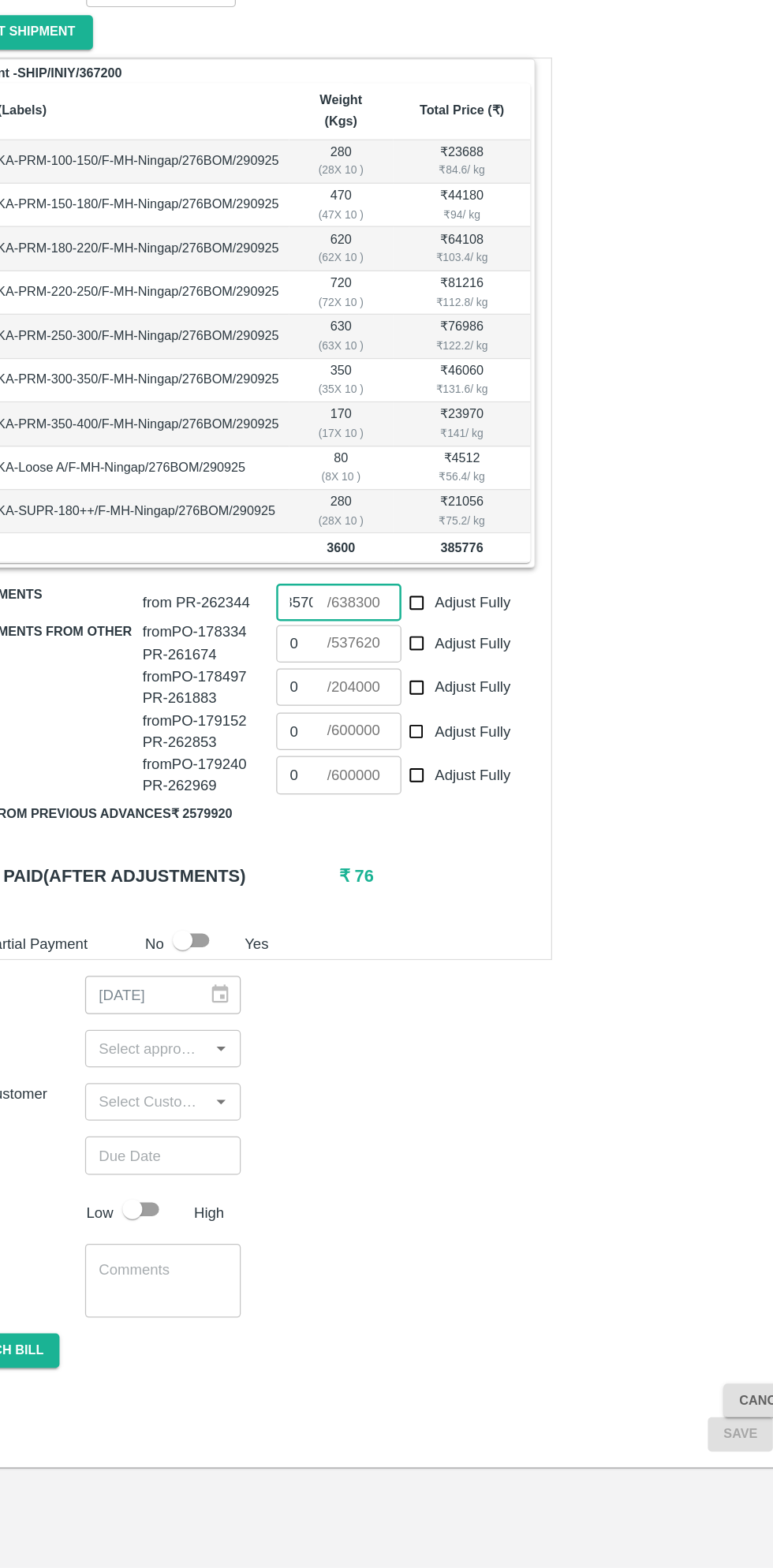
type input "385700"
click at [193, 1142] on input "input" at bounding box center [187, 1153] width 89 height 21
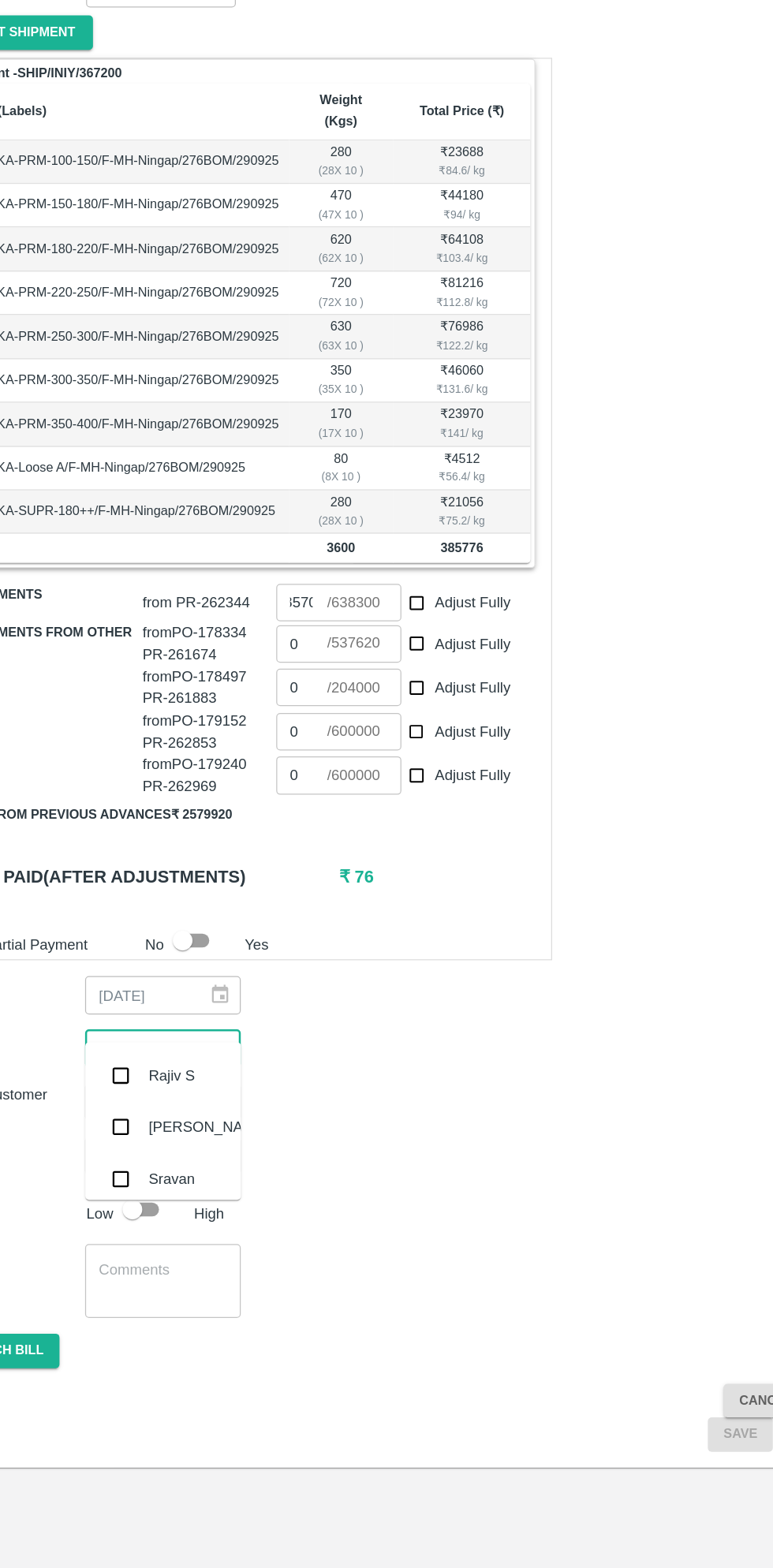
scroll to position [0, 0]
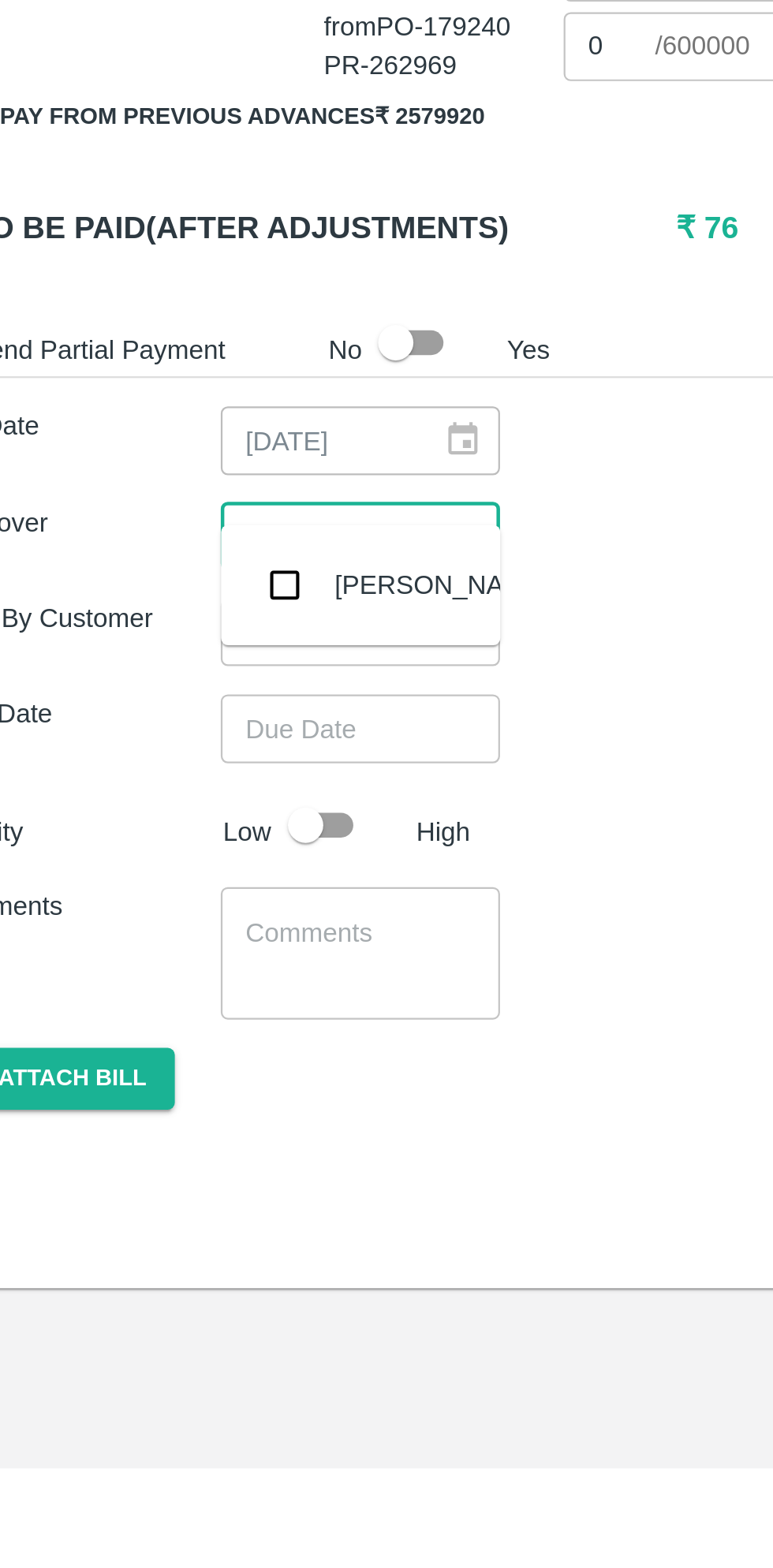
type input "mukul"
click at [165, 1180] on input "checkbox" at bounding box center [165, 1173] width 31 height 31
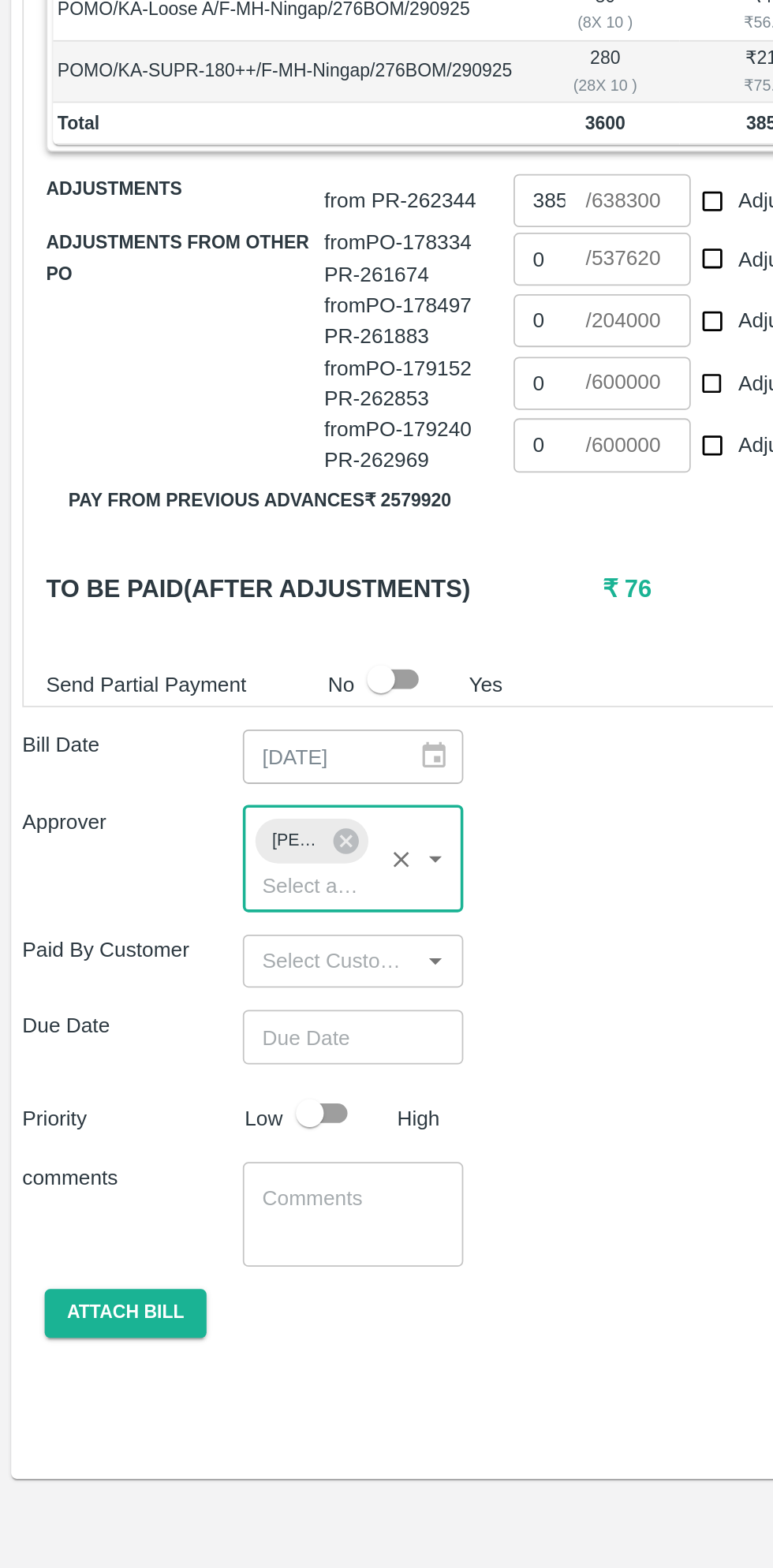
click at [193, 1257] on input "Choose date" at bounding box center [194, 1267] width 114 height 30
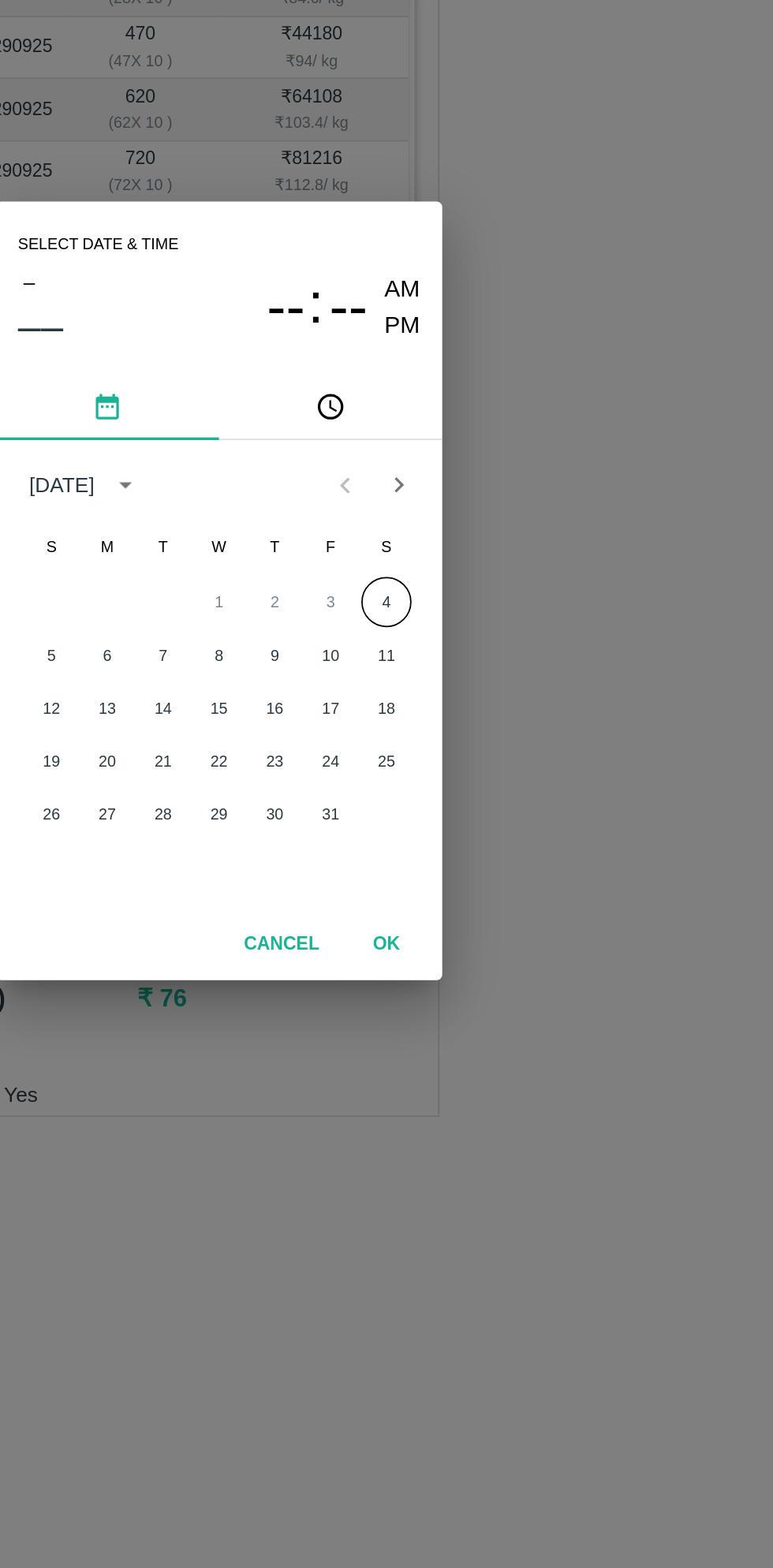
click at [490, 789] on button "4" at bounding box center [481, 790] width 28 height 28
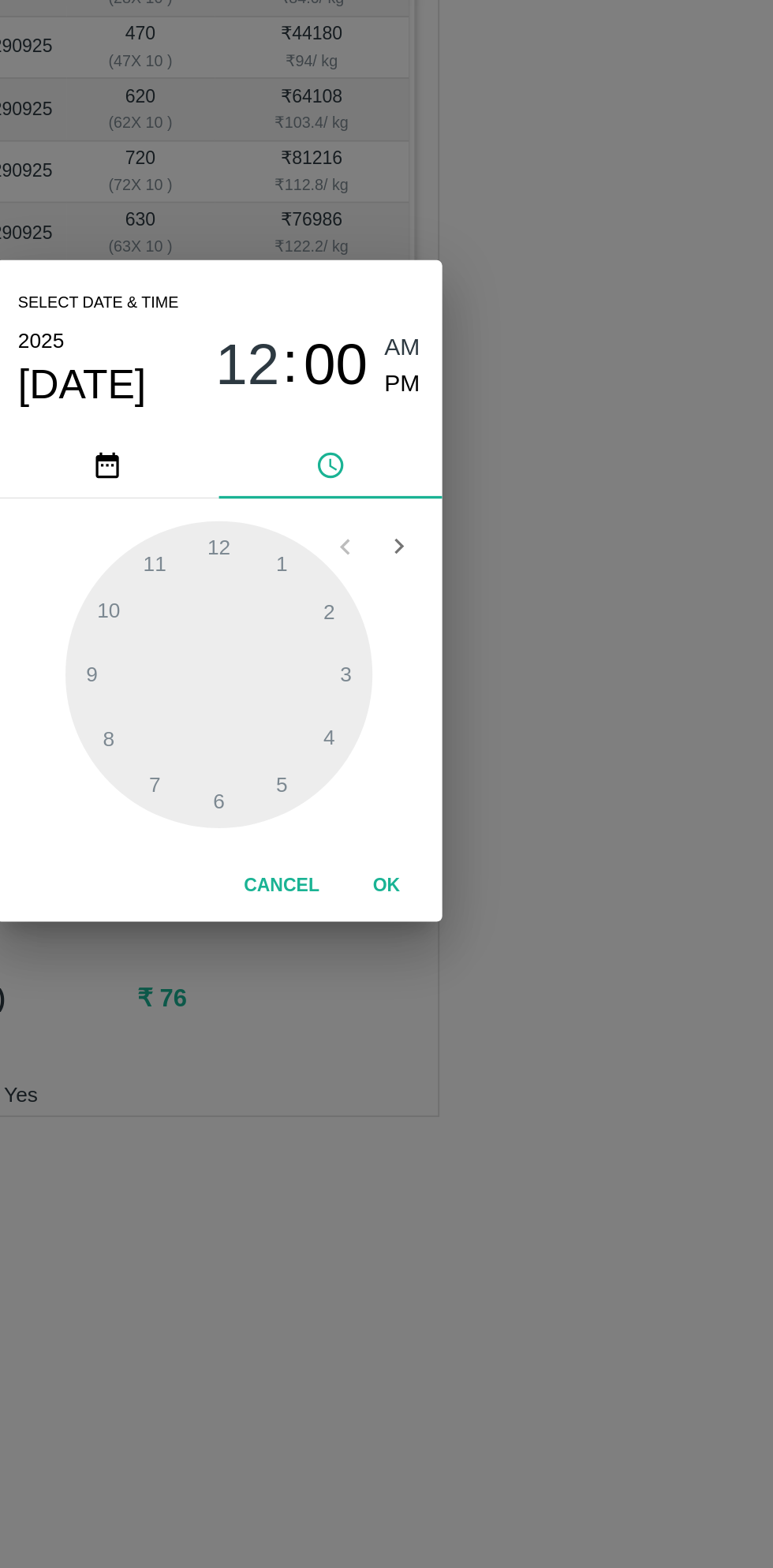
click at [494, 666] on span "PM" at bounding box center [490, 668] width 21 height 21
click at [328, 865] on div at bounding box center [386, 831] width 174 height 174
click at [428, 895] on div at bounding box center [386, 831] width 174 height 174
click at [414, 887] on div at bounding box center [386, 831] width 174 height 174
type input "04/10/2025 08:25 PM"
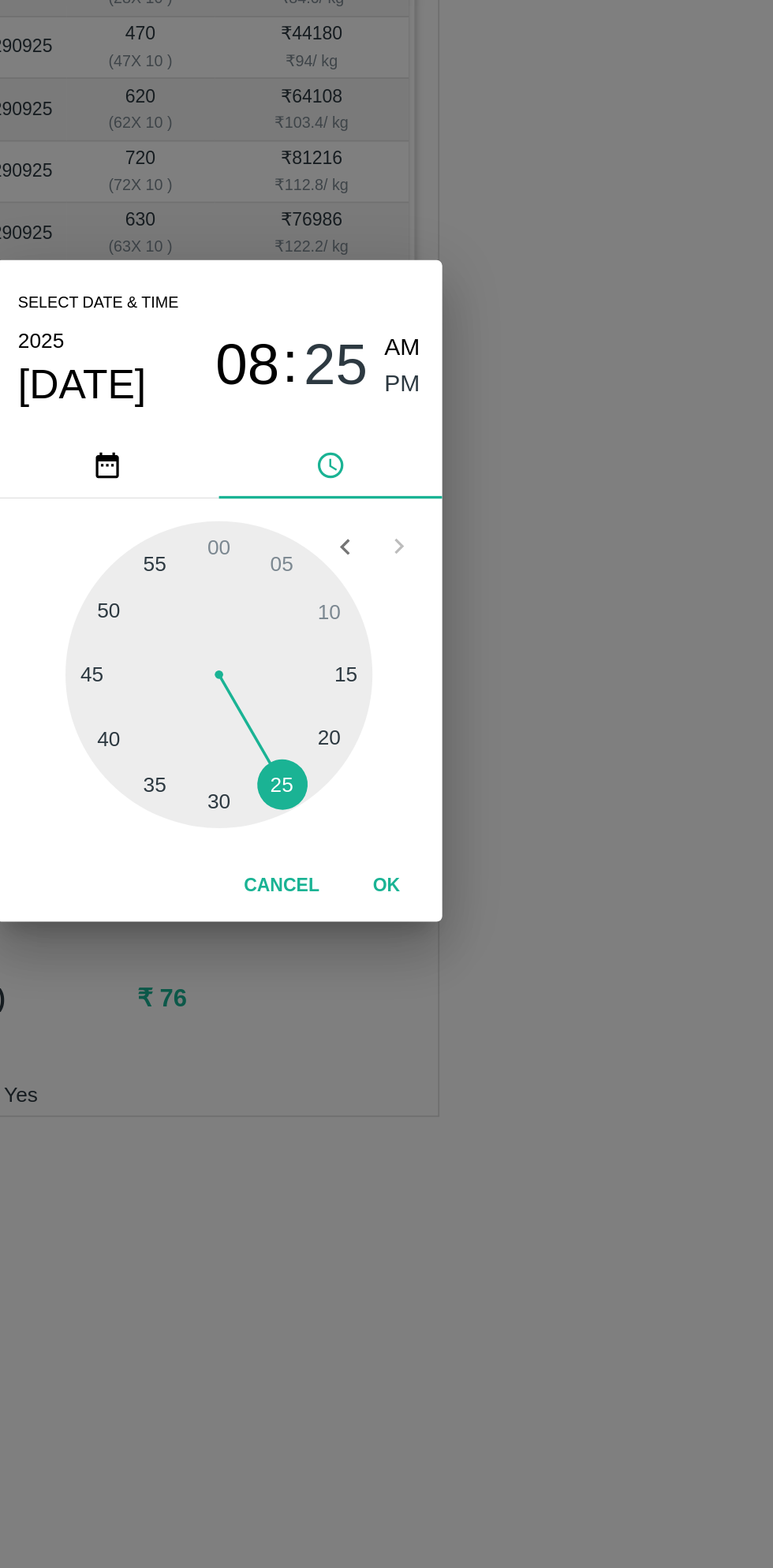
click at [481, 951] on button "OK" at bounding box center [481, 950] width 50 height 28
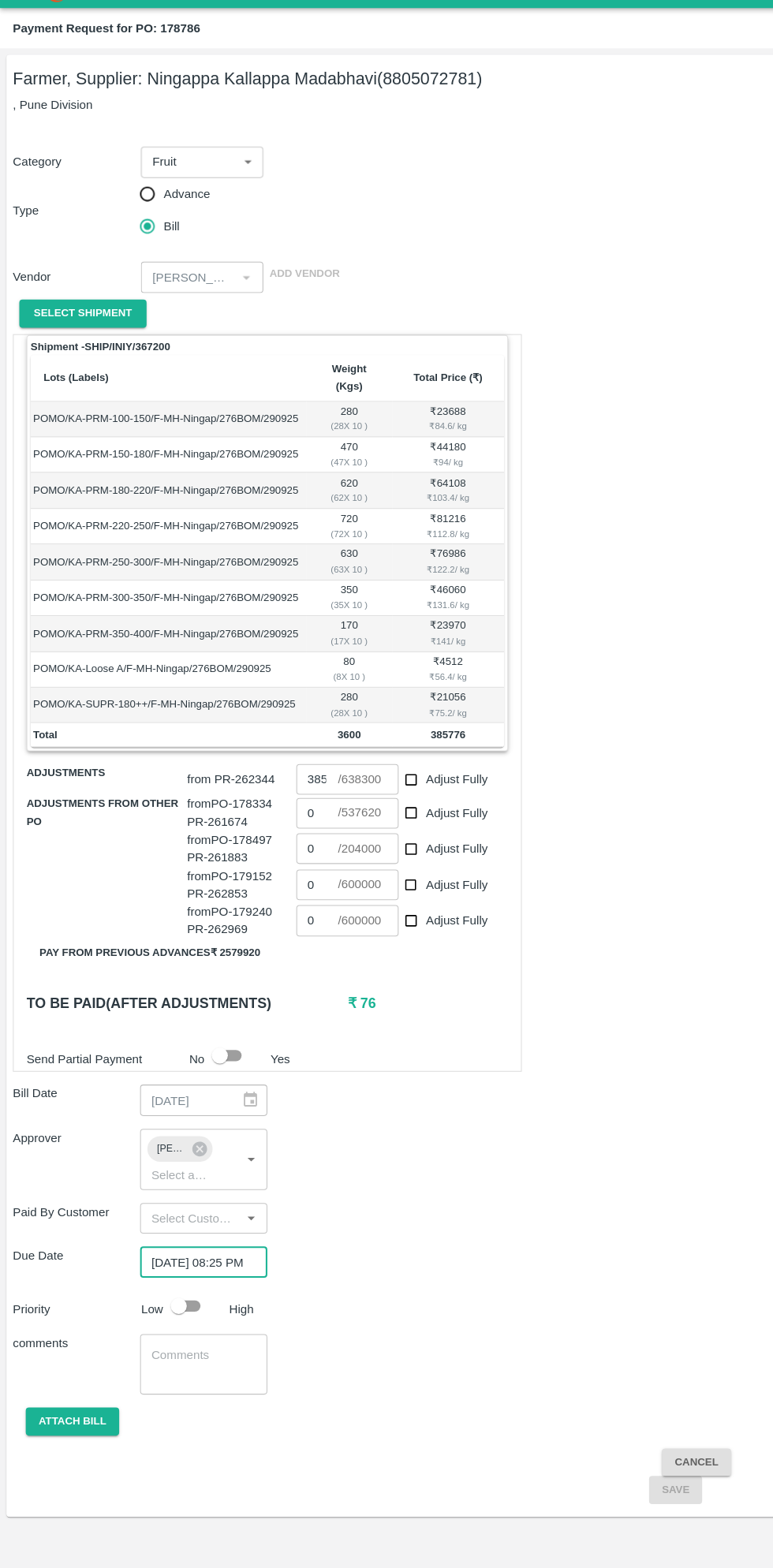
click at [190, 1296] on input "checkbox" at bounding box center [175, 1311] width 90 height 30
checkbox input "true"
click at [80, 1411] on button "Attach bill" at bounding box center [71, 1424] width 91 height 28
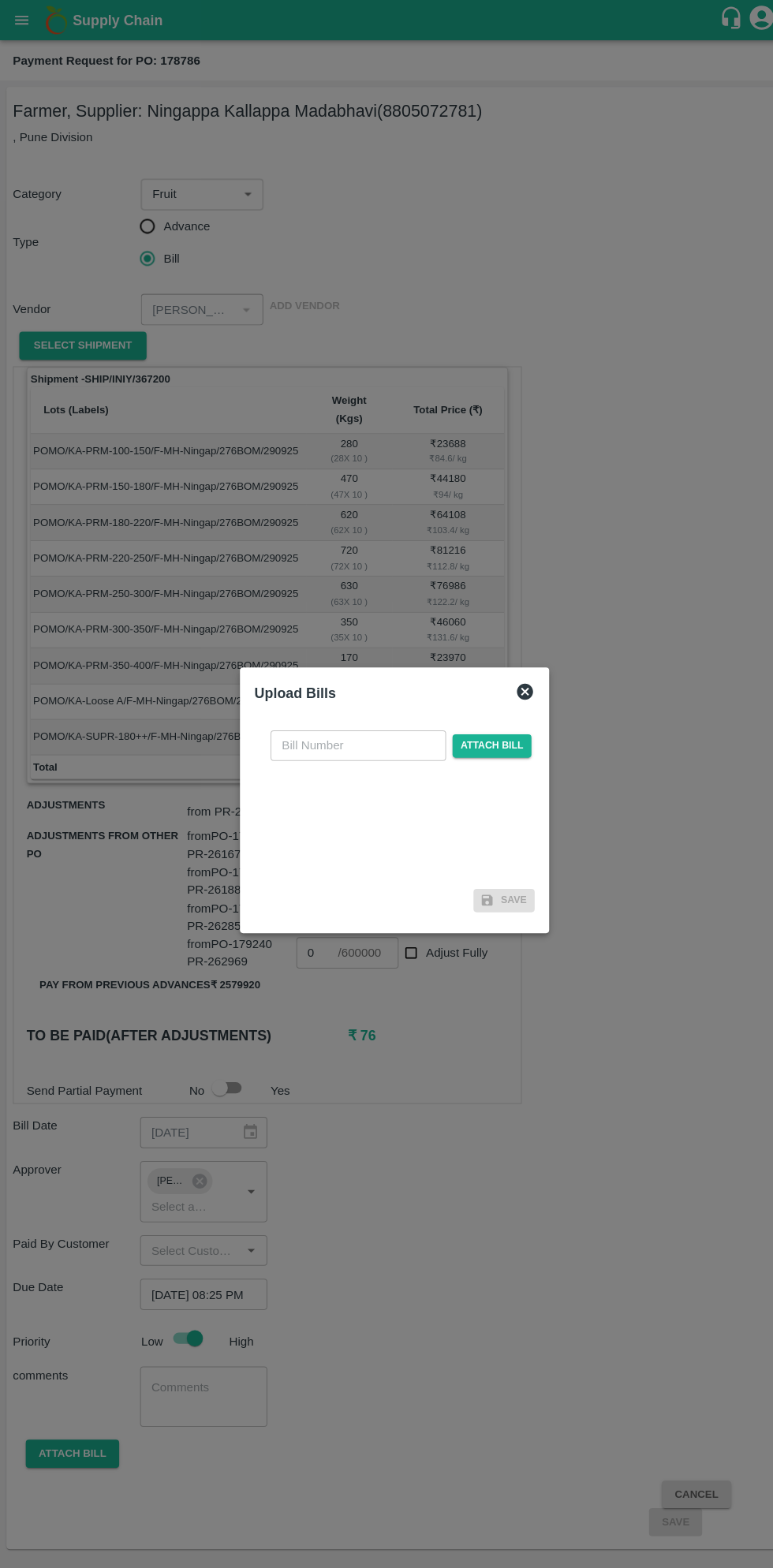
click at [374, 733] on input "text" at bounding box center [350, 730] width 172 height 30
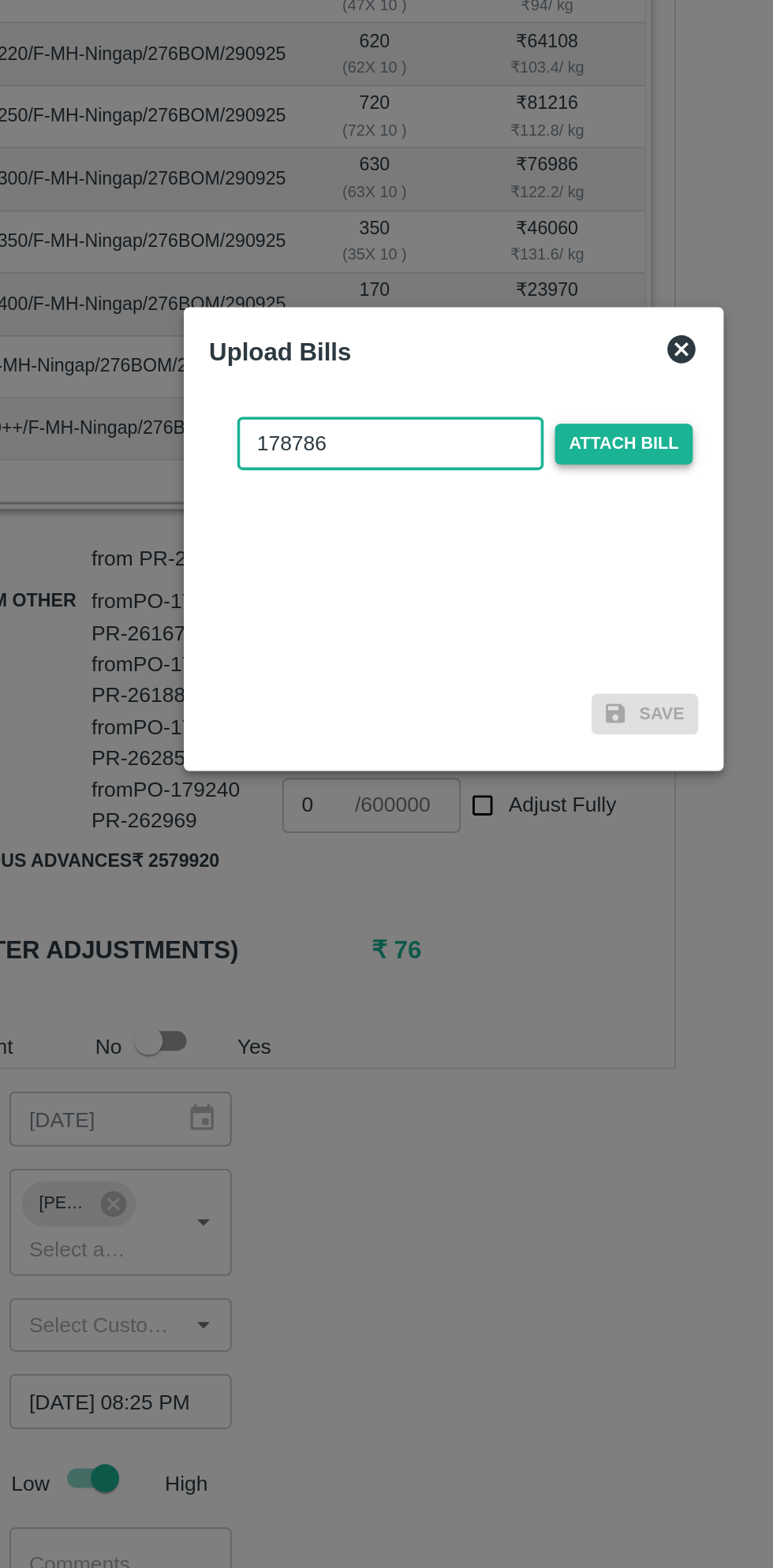
type input "178786"
click at [494, 728] on span "Attach bill" at bounding box center [481, 730] width 77 height 23
click at [0, 0] on input "Attach bill" at bounding box center [0, 0] width 0 height 0
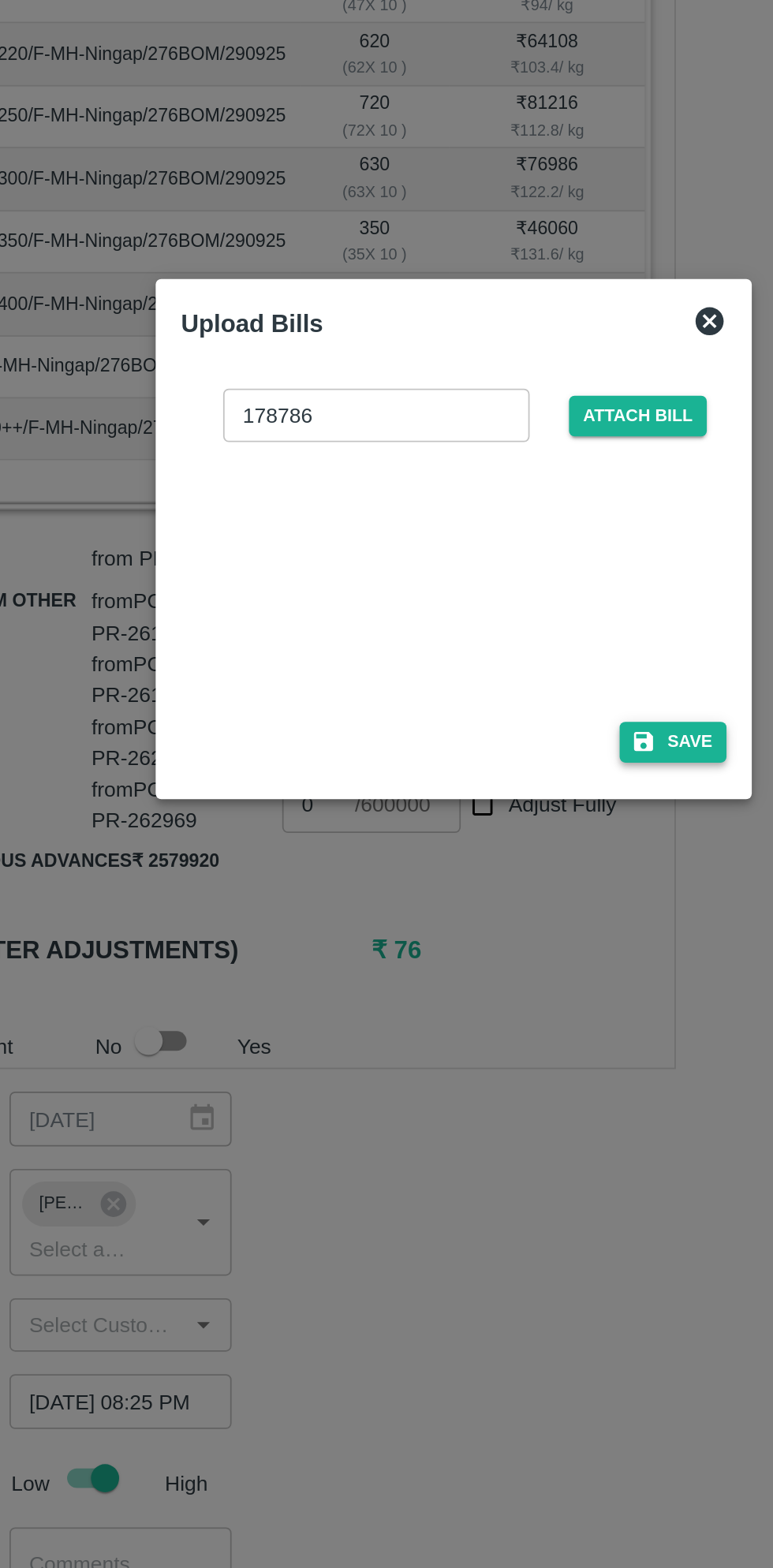
click at [514, 903] on button "Save" at bounding box center [509, 898] width 60 height 23
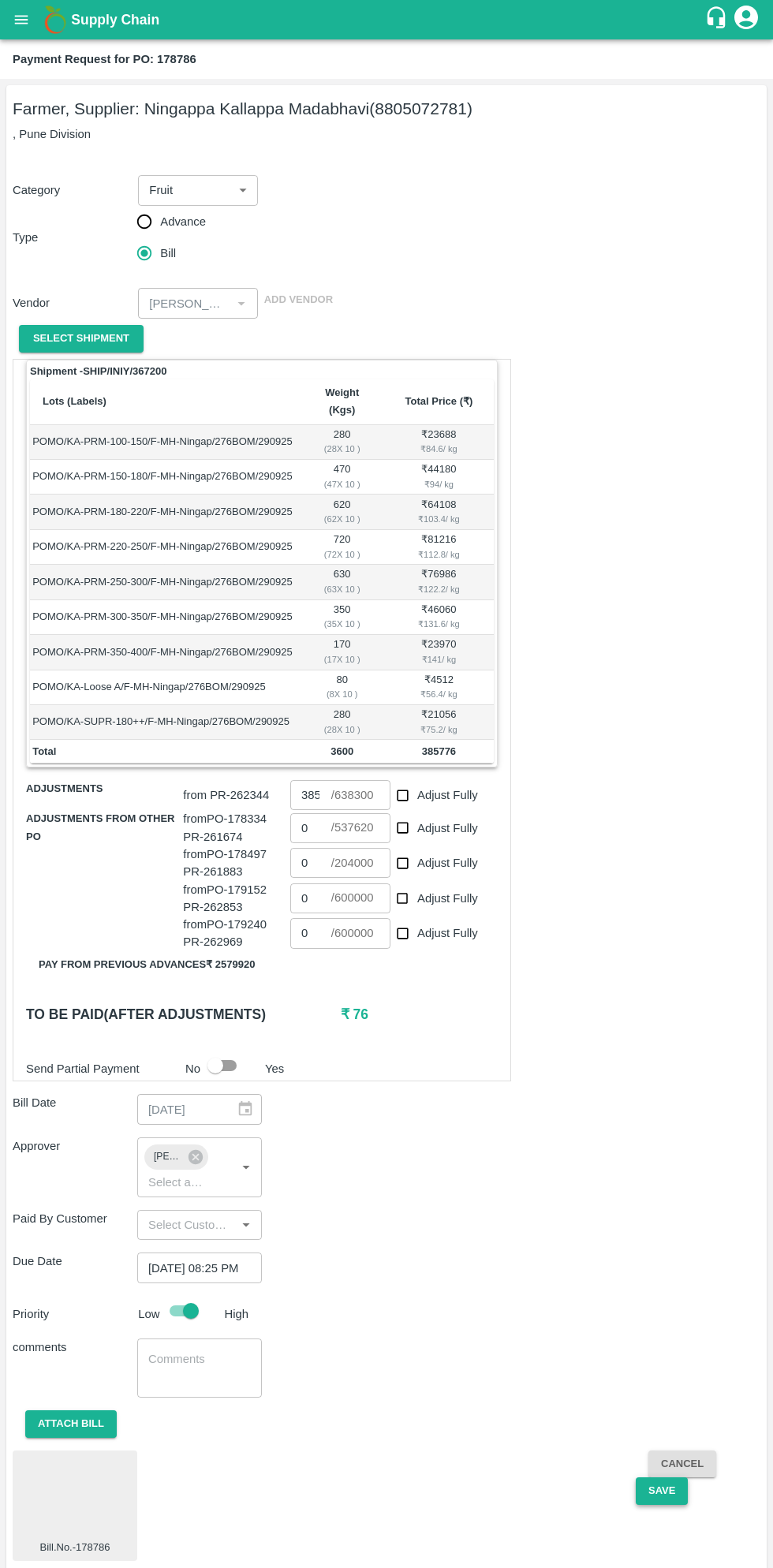
click at [660, 1477] on button "Save" at bounding box center [661, 1490] width 52 height 28
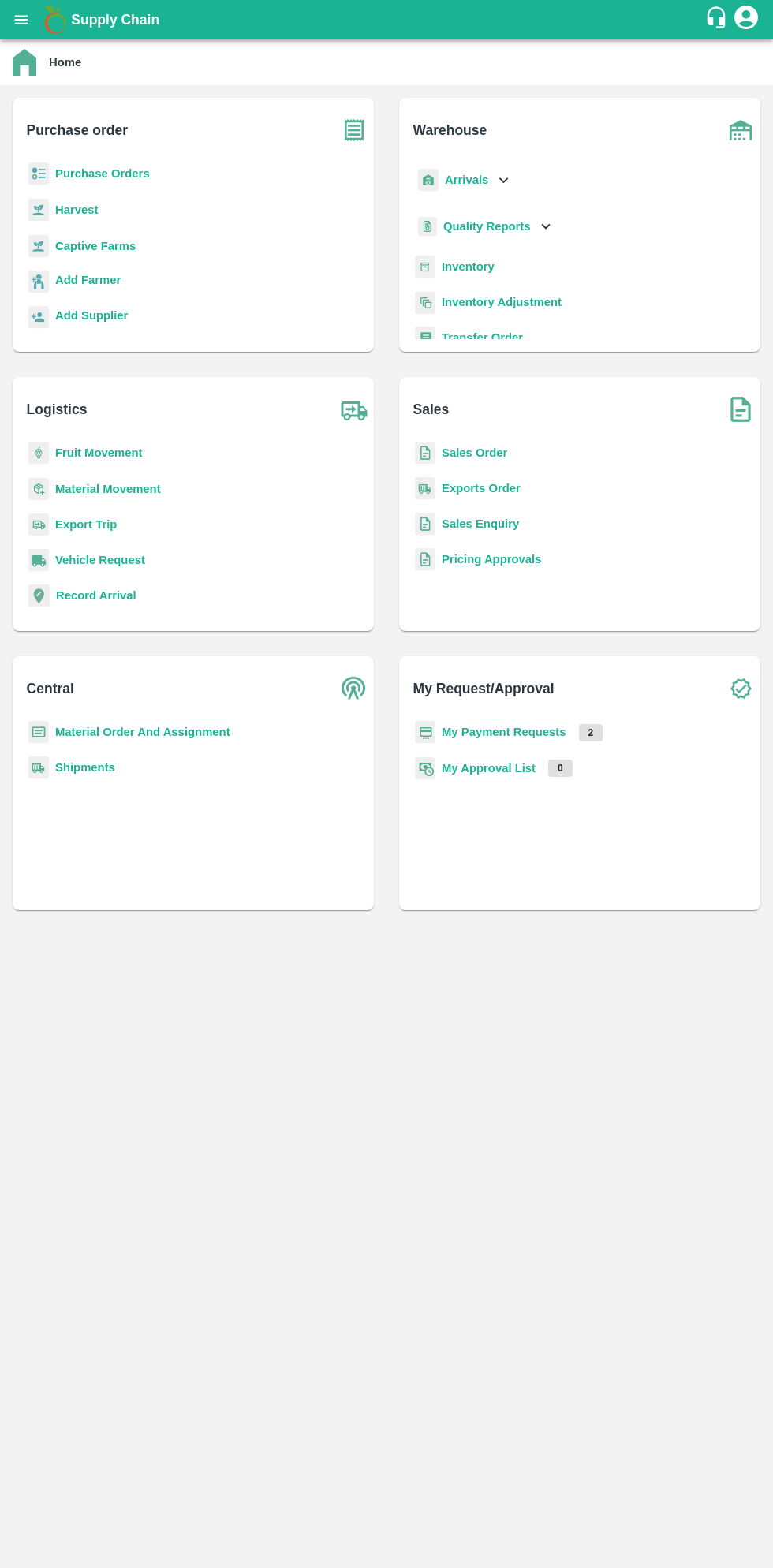
click at [21, 37] on button "open drawer" at bounding box center [21, 20] width 36 height 36
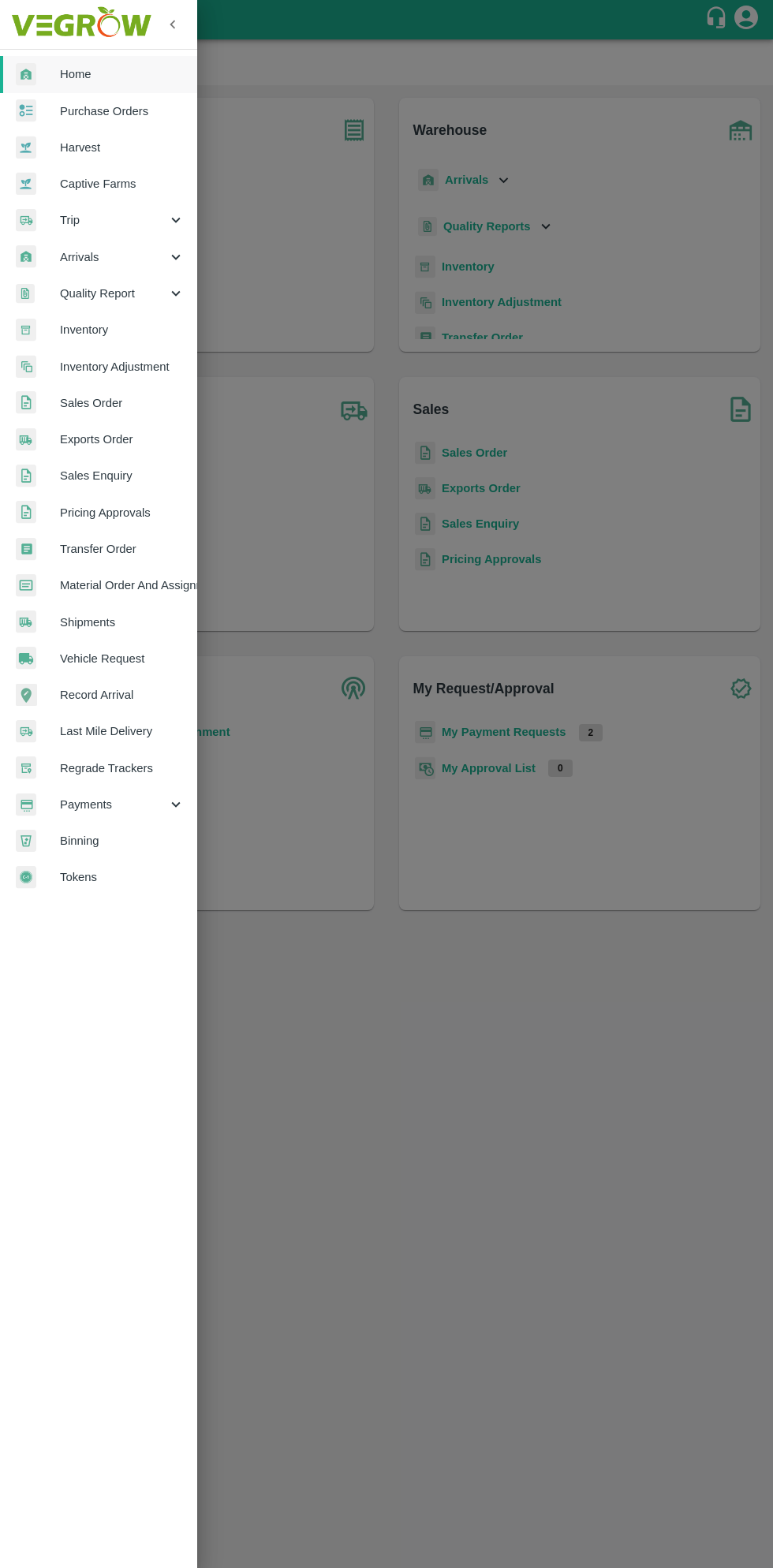
click at [110, 808] on span "Payments" at bounding box center [113, 804] width 107 height 17
click at [152, 821] on div "Payments" at bounding box center [99, 804] width 197 height 36
click at [110, 807] on span "Payments" at bounding box center [113, 804] width 107 height 17
click at [143, 845] on span "My Payment Requests" at bounding box center [129, 840] width 112 height 17
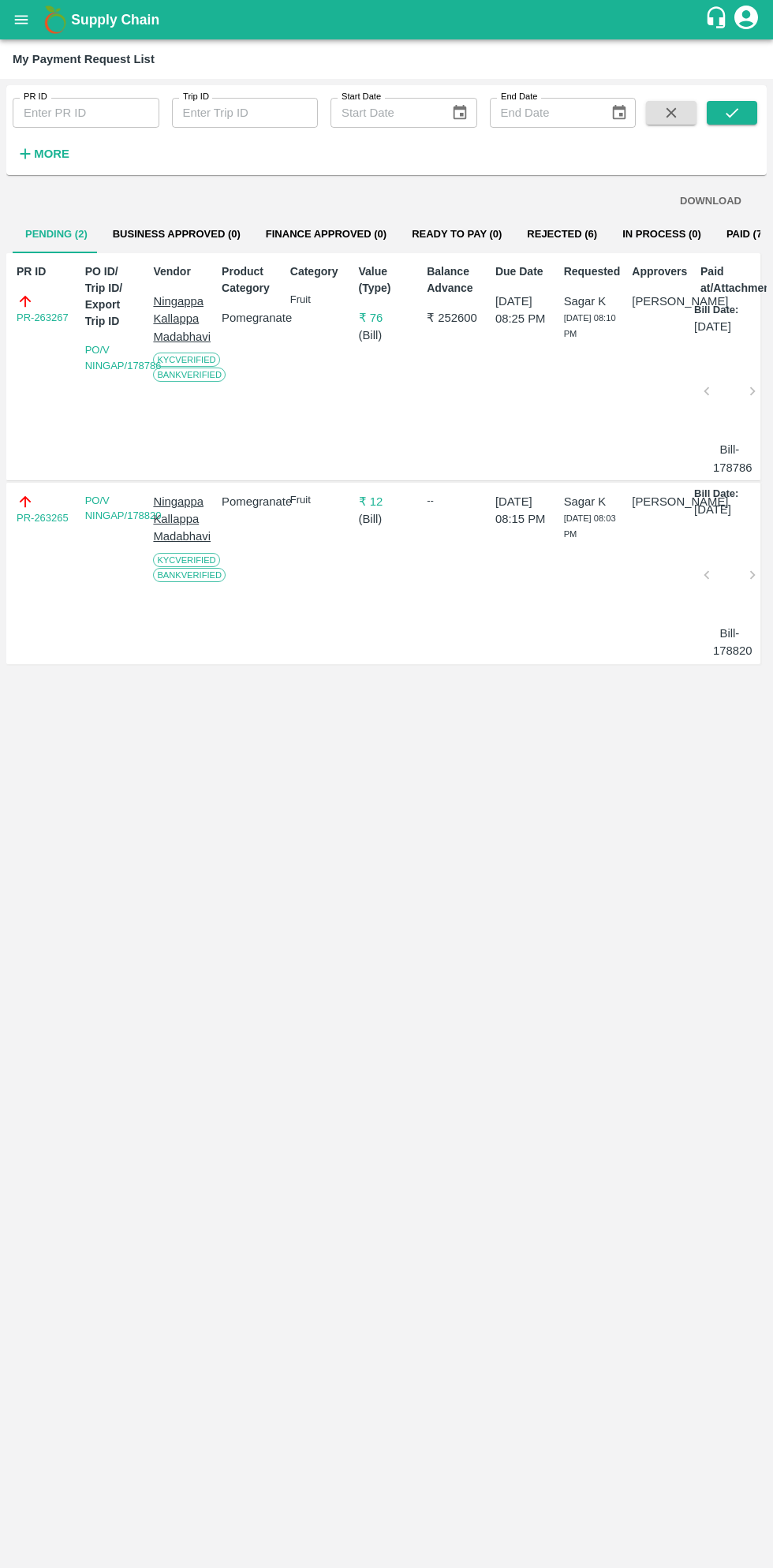
click at [21, 20] on icon "open drawer" at bounding box center [22, 19] width 13 height 9
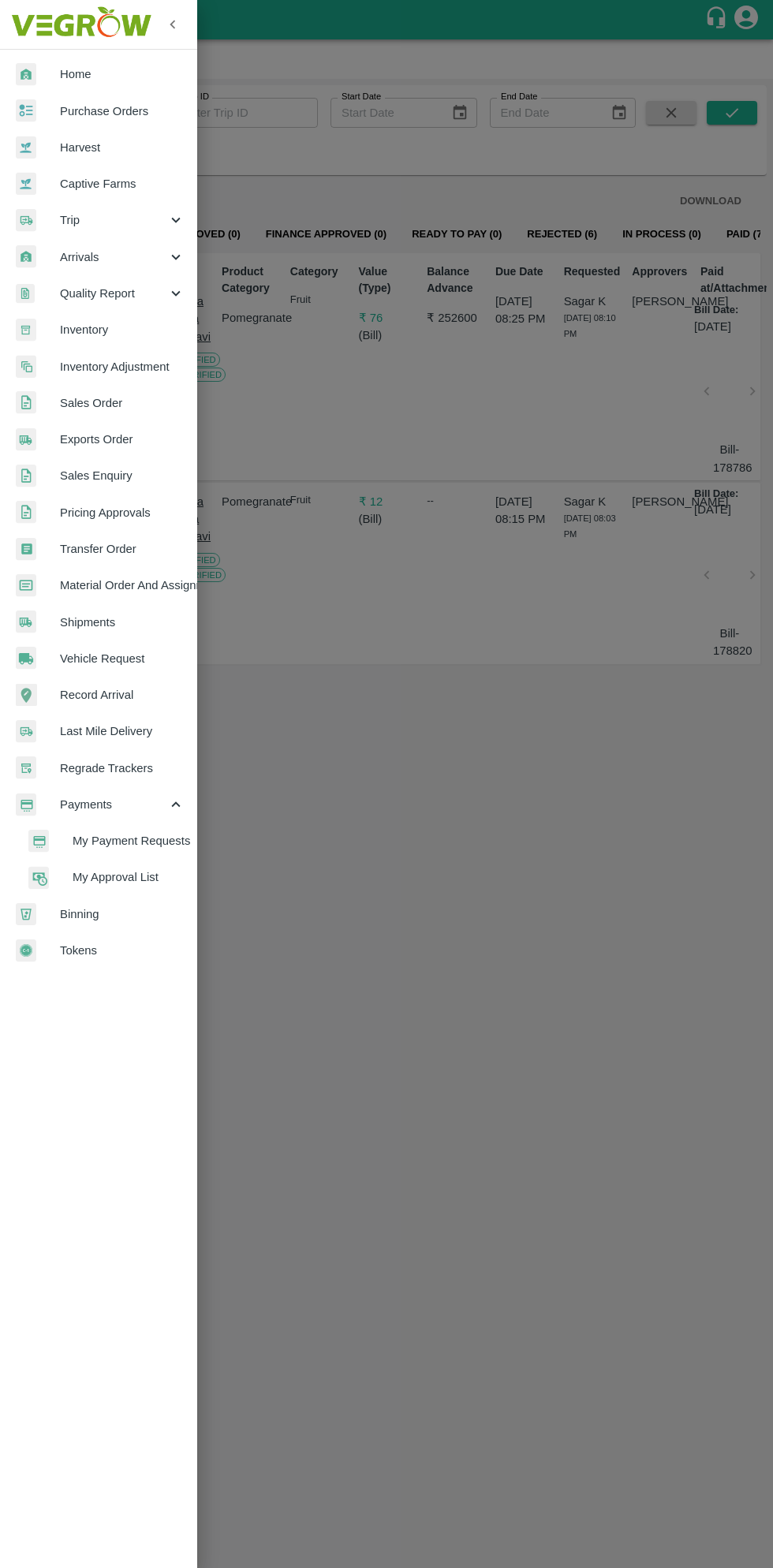
click at [119, 109] on span "Purchase Orders" at bounding box center [121, 111] width 124 height 17
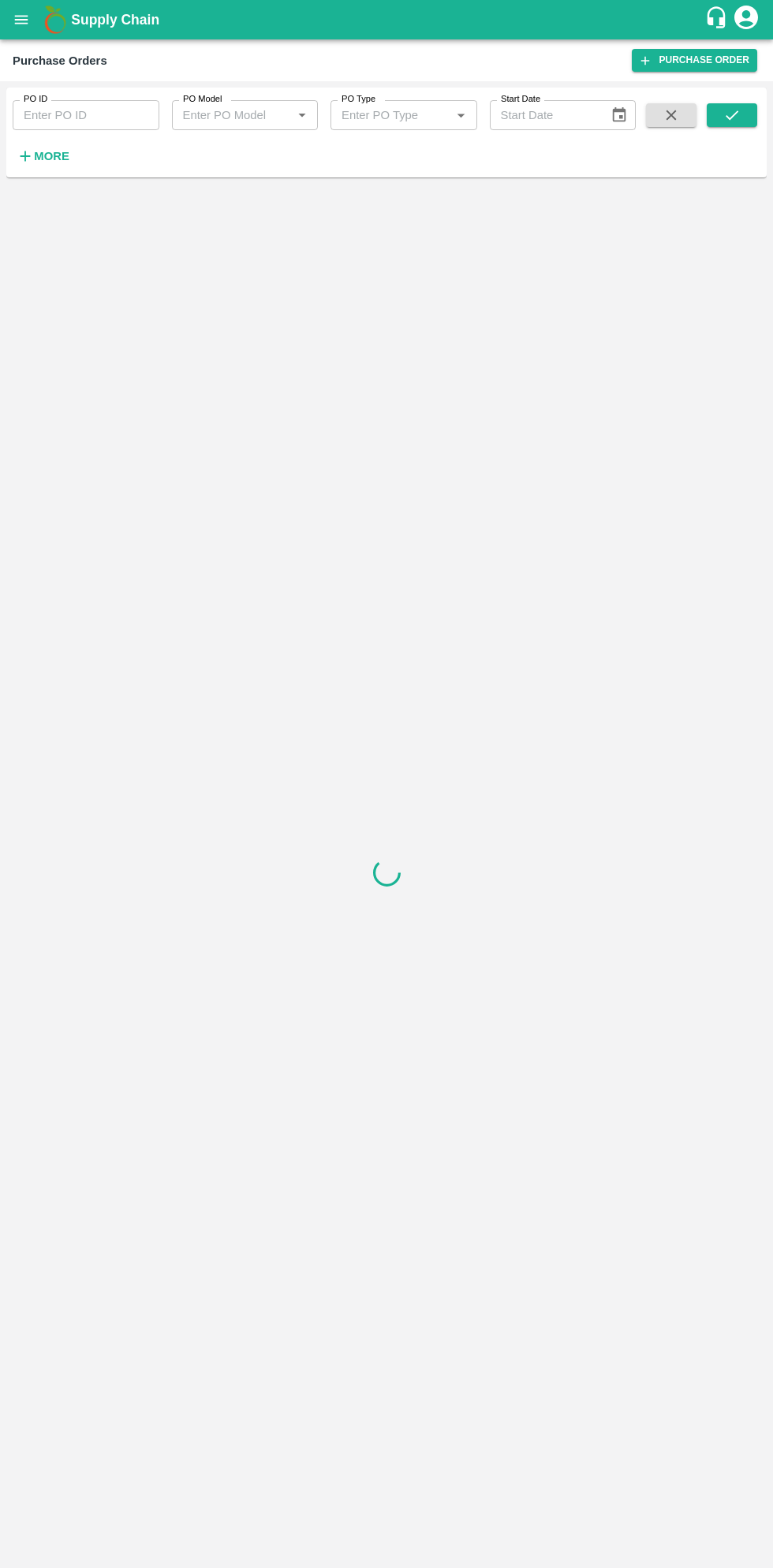
click at [69, 159] on button "More" at bounding box center [43, 157] width 61 height 27
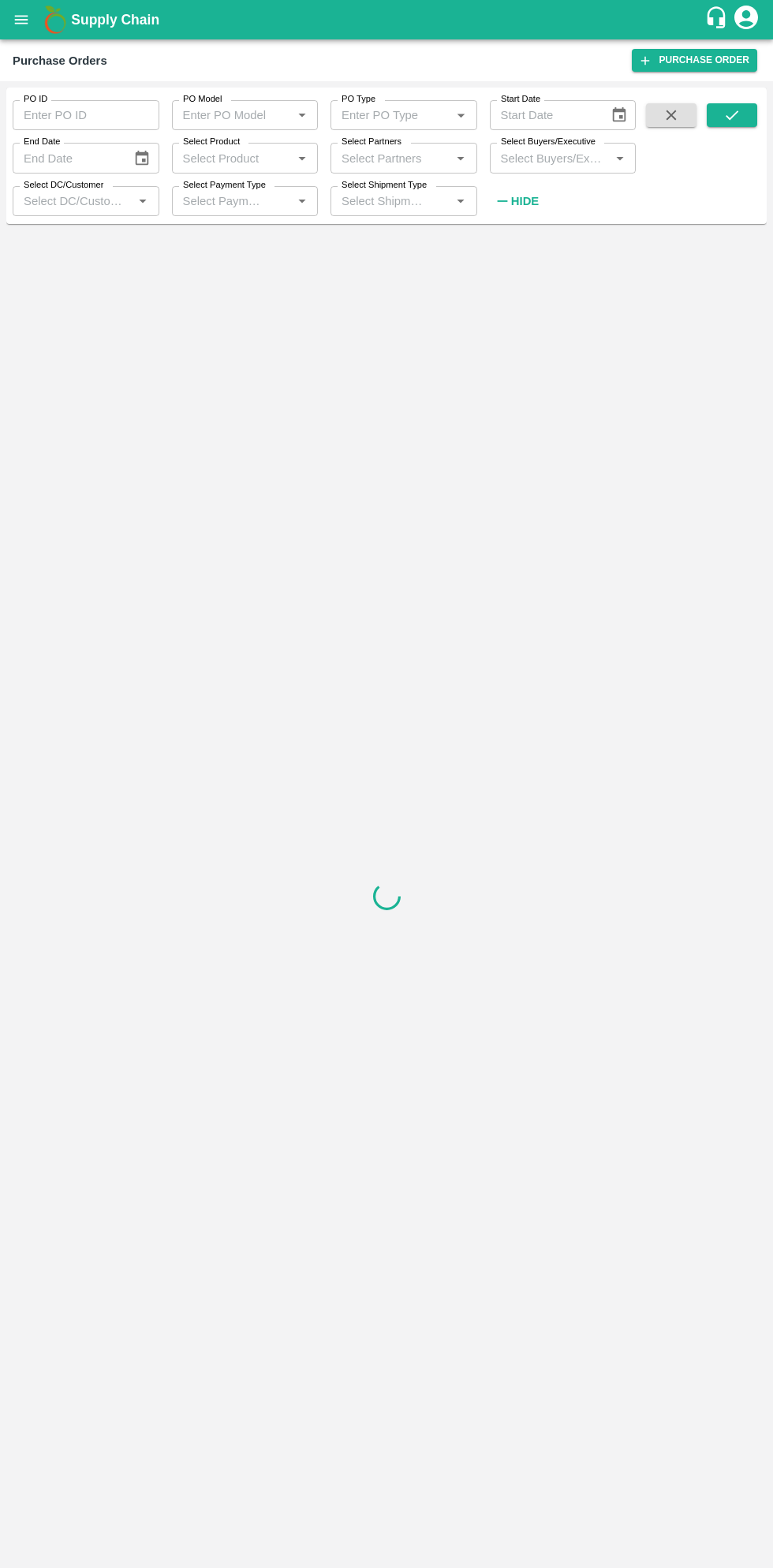
click at [552, 161] on input "Select Buyers/Executive" at bounding box center [549, 157] width 111 height 21
type input "sagar"
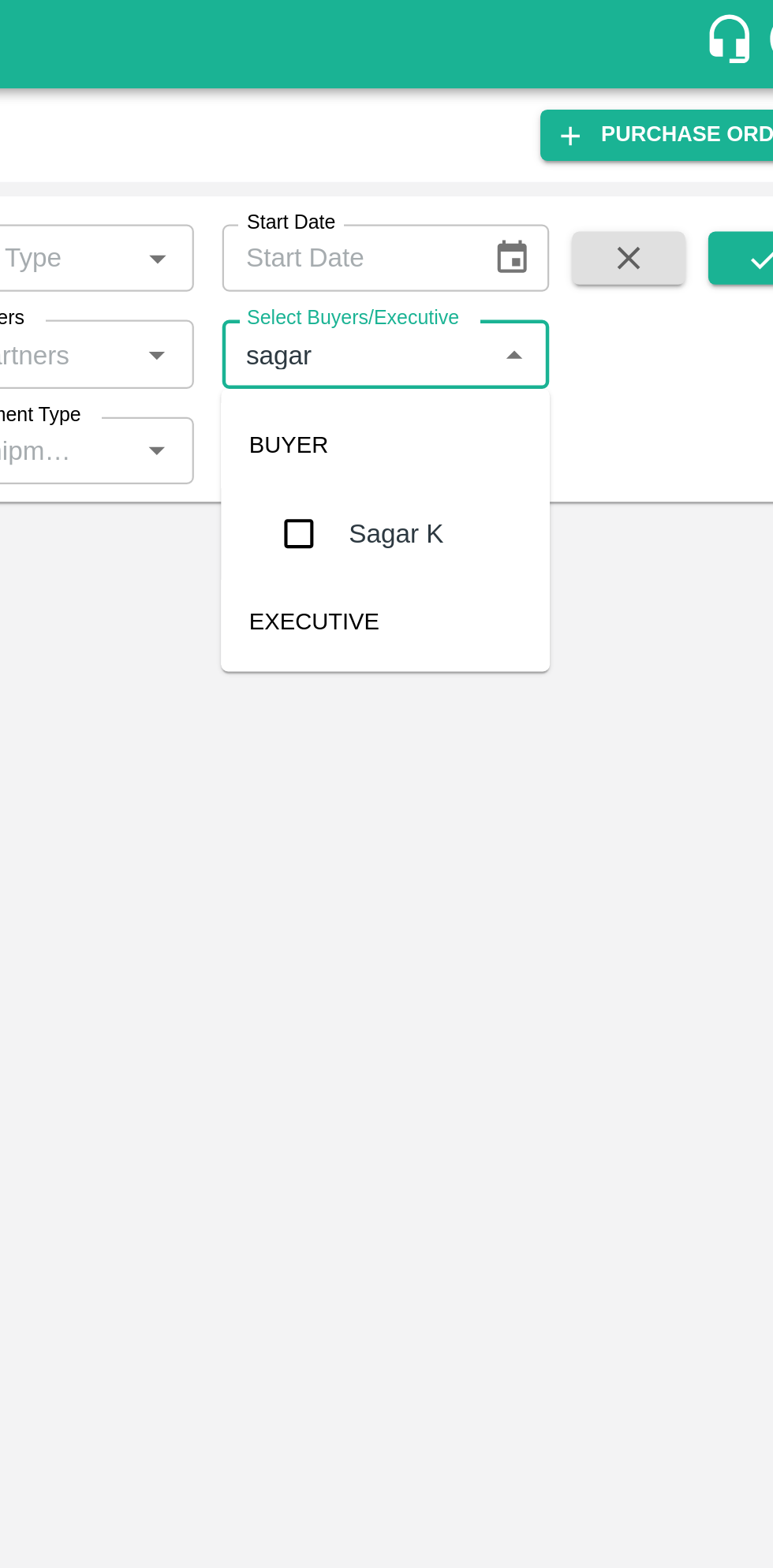
click at [526, 246] on input "checkbox" at bounding box center [524, 237] width 31 height 31
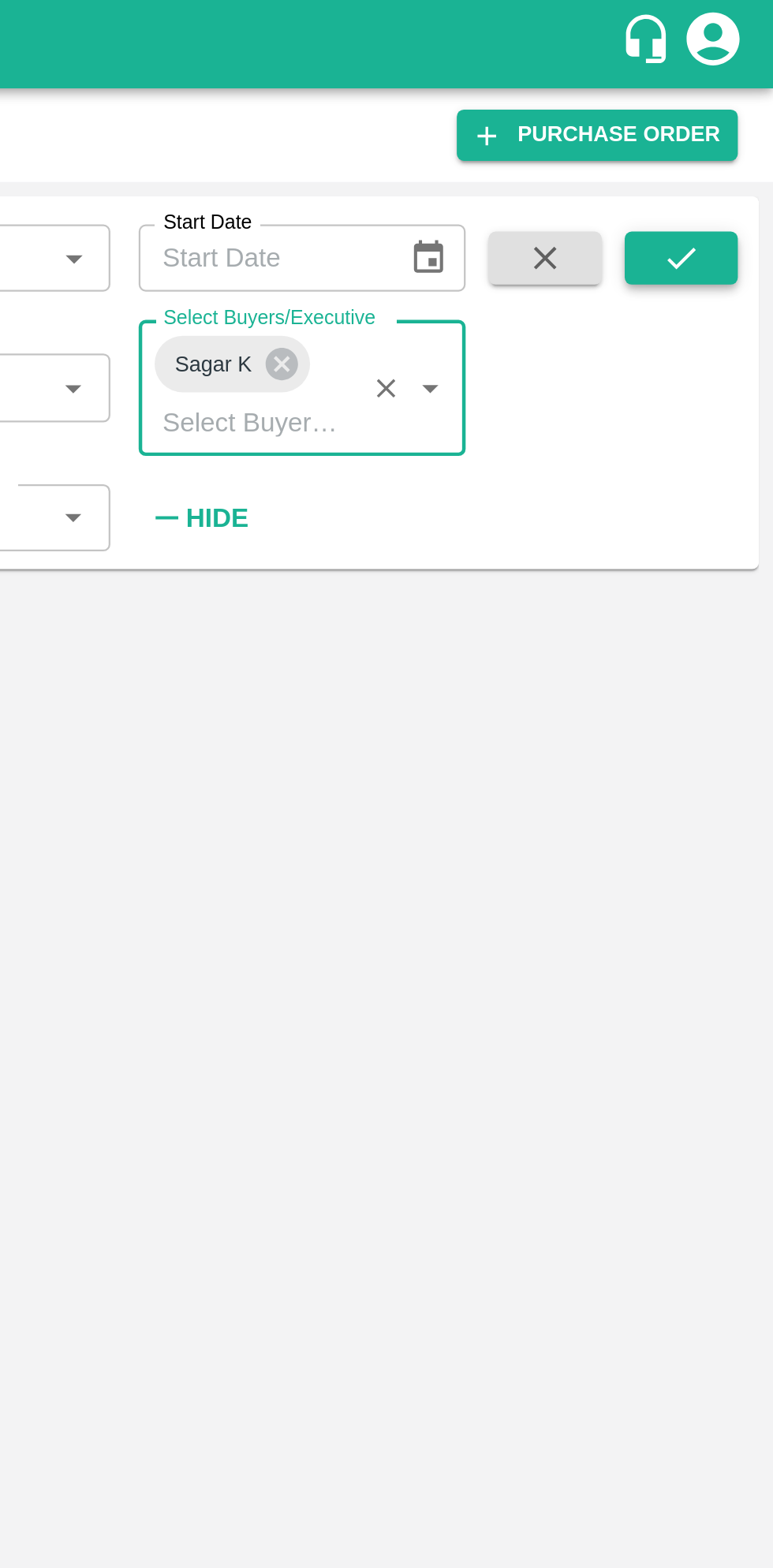
click at [739, 113] on icon "submit" at bounding box center [732, 115] width 17 height 17
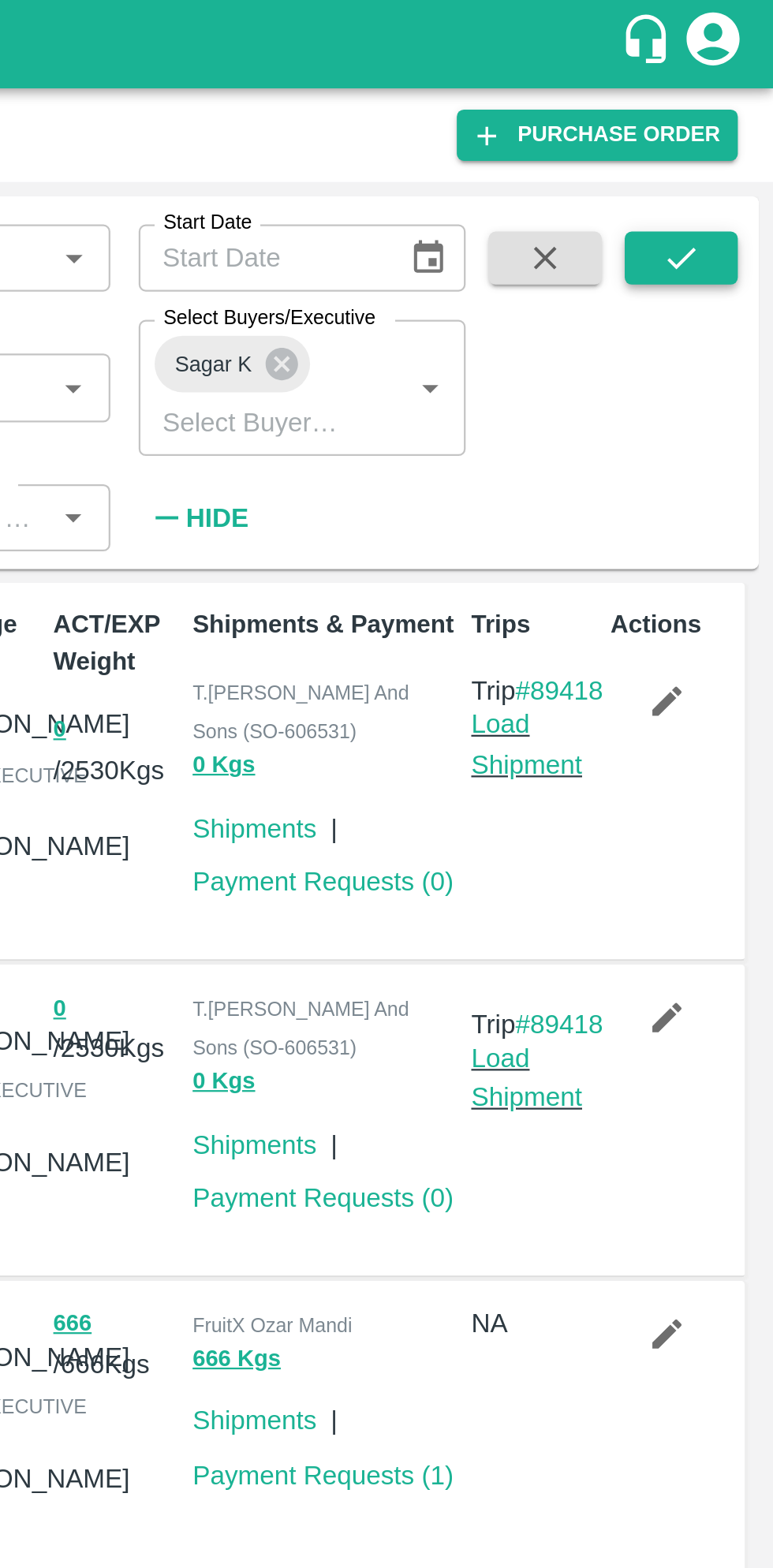
click at [734, 114] on icon "submit" at bounding box center [731, 115] width 12 height 9
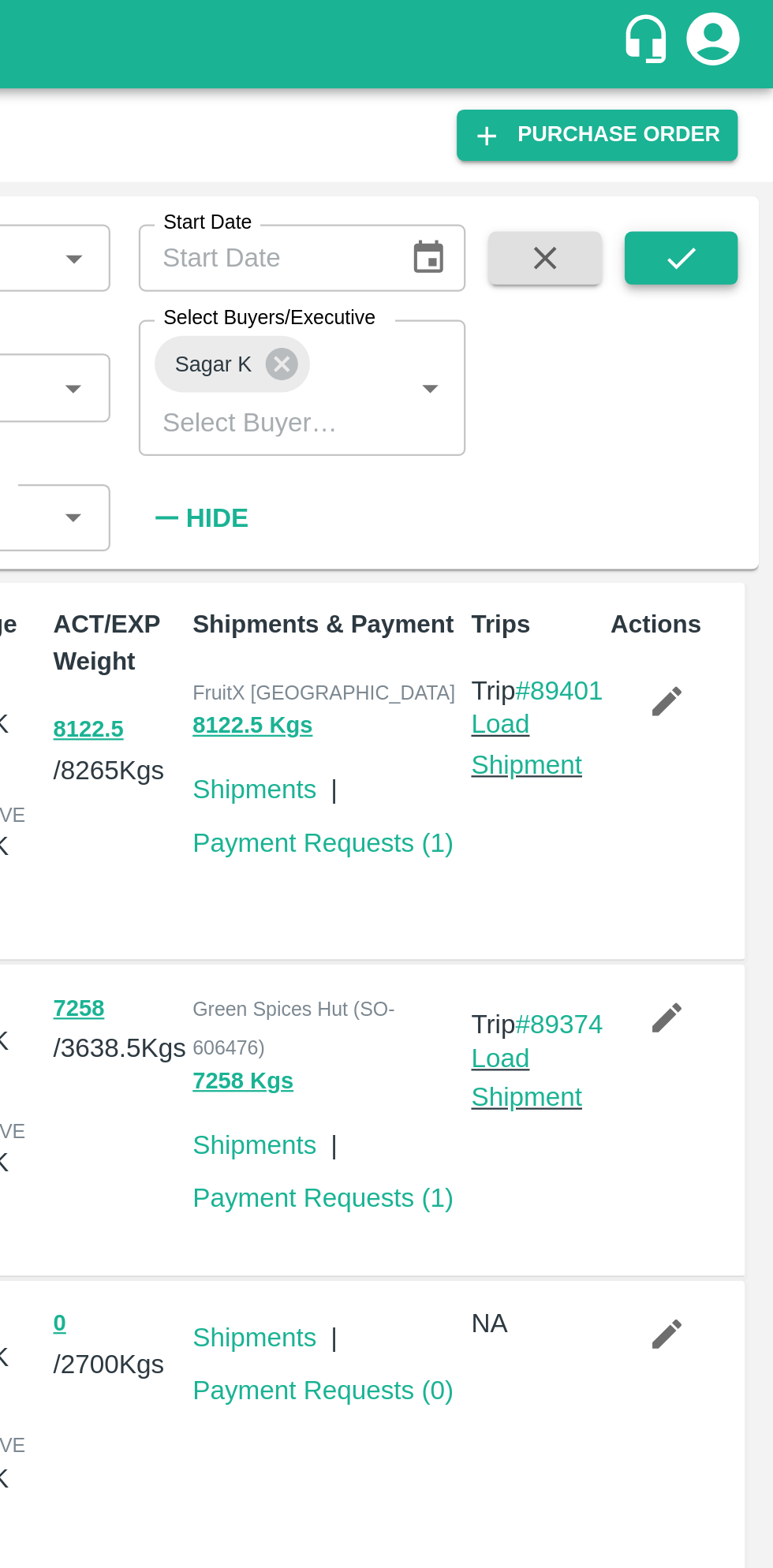
click at [738, 123] on icon "submit" at bounding box center [732, 115] width 17 height 17
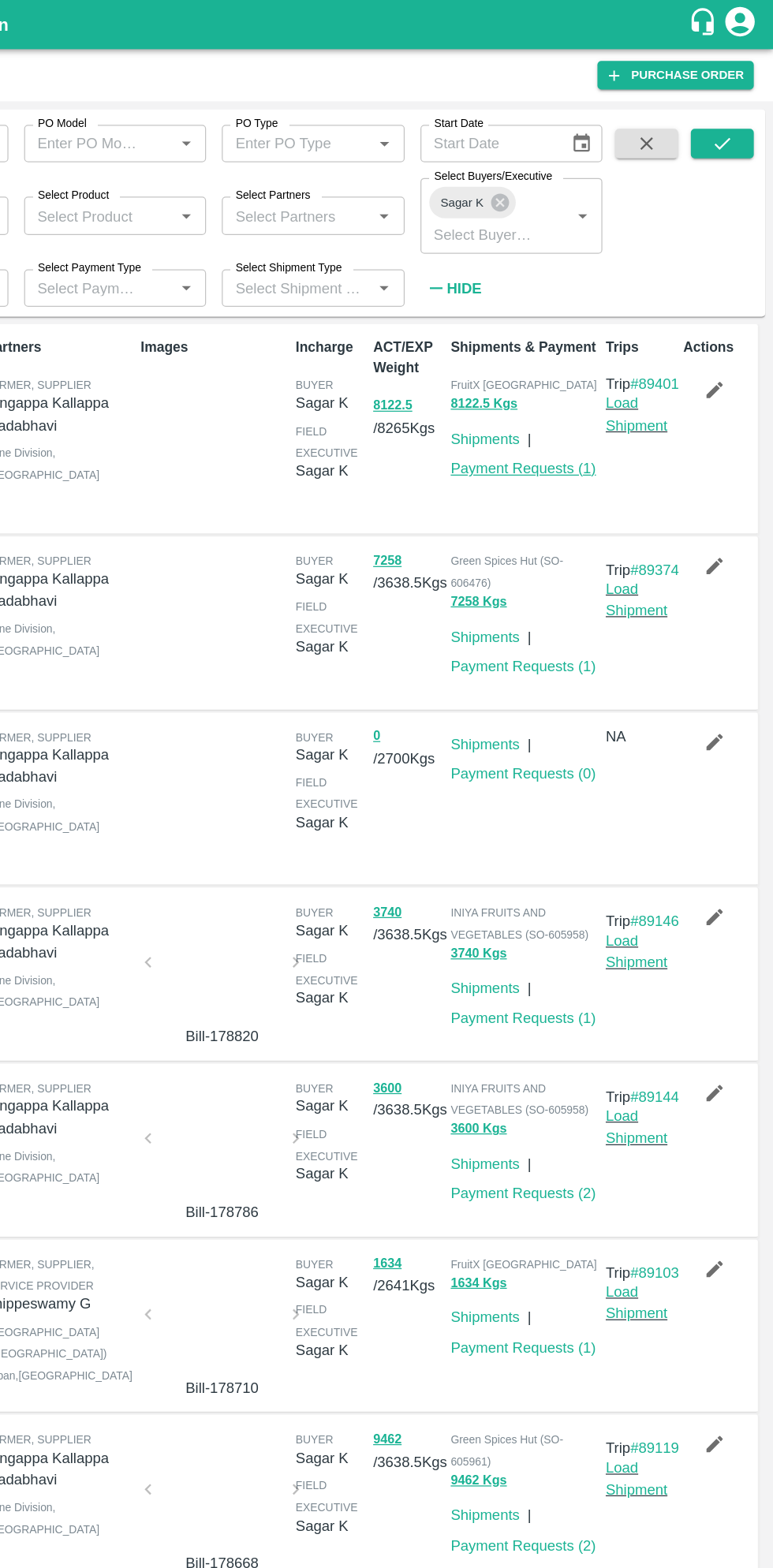
click at [583, 377] on link "Payment Requests ( 1 )" at bounding box center [572, 376] width 117 height 12
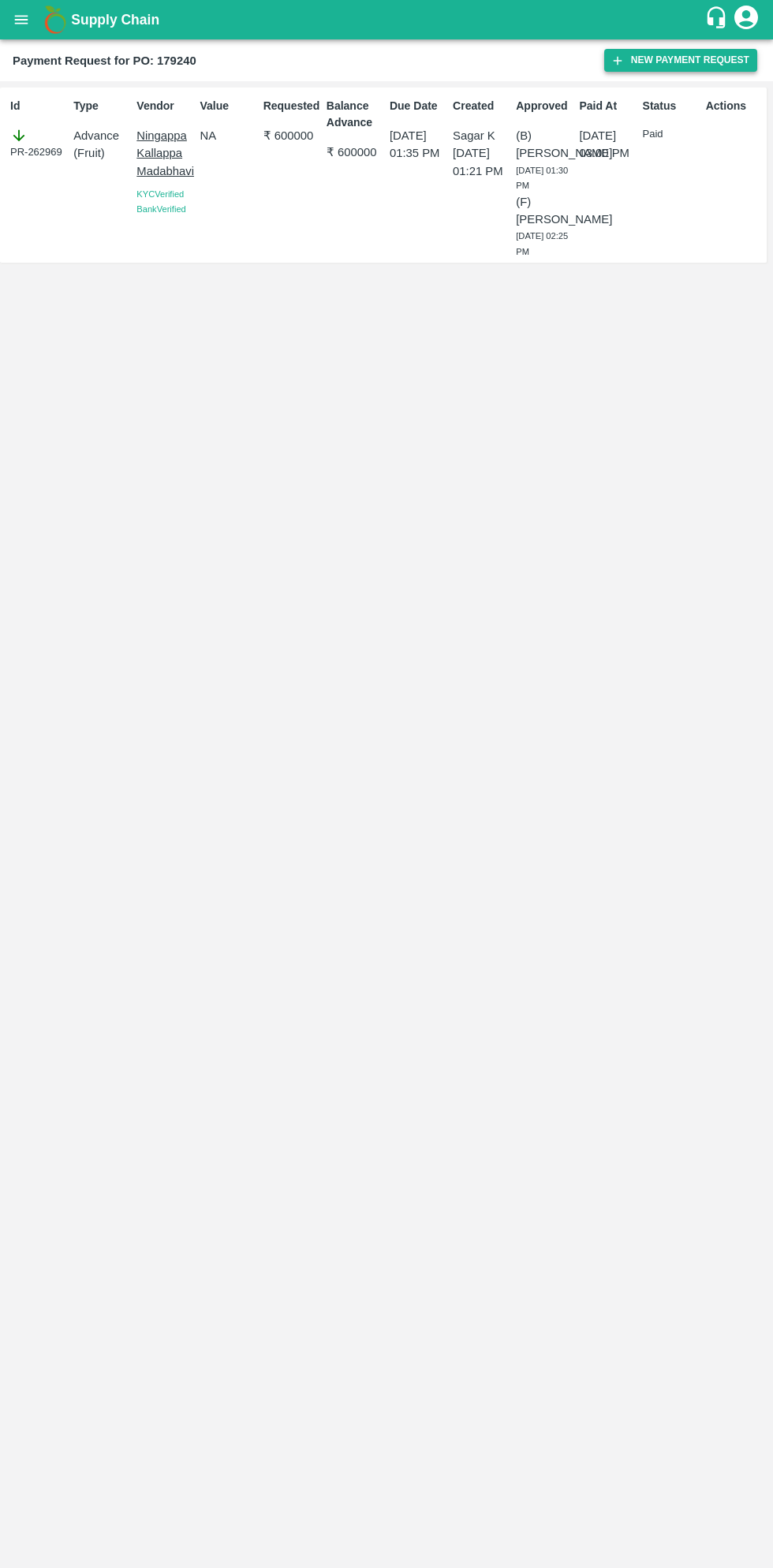
click at [666, 60] on button "New Payment Request" at bounding box center [680, 61] width 153 height 23
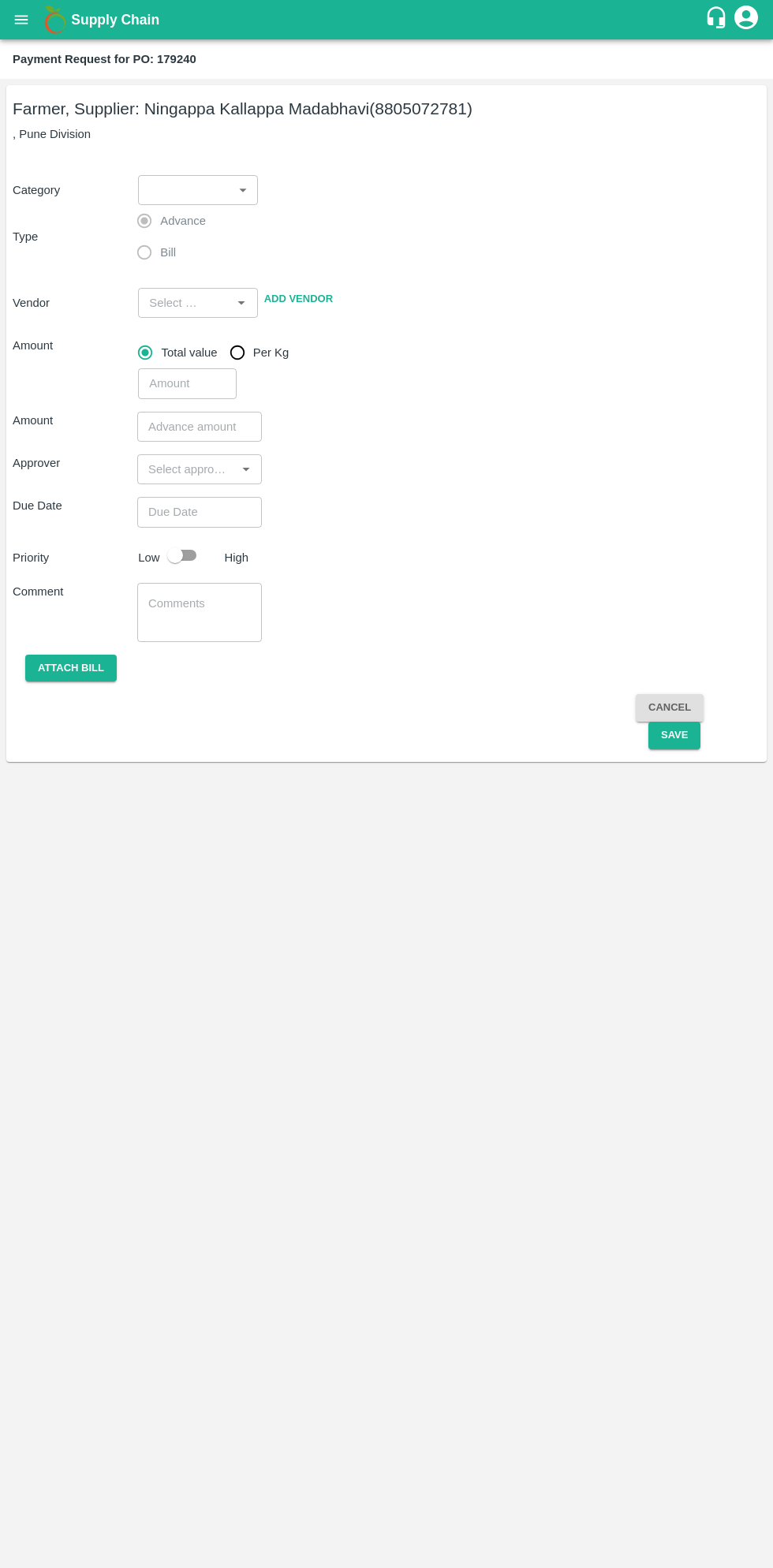
click at [207, 203] on body "Supply Chain Payment Request for PO: 179240 Farmer, Supplier: [PERSON_NAME] (88…" at bounding box center [386, 784] width 773 height 1568
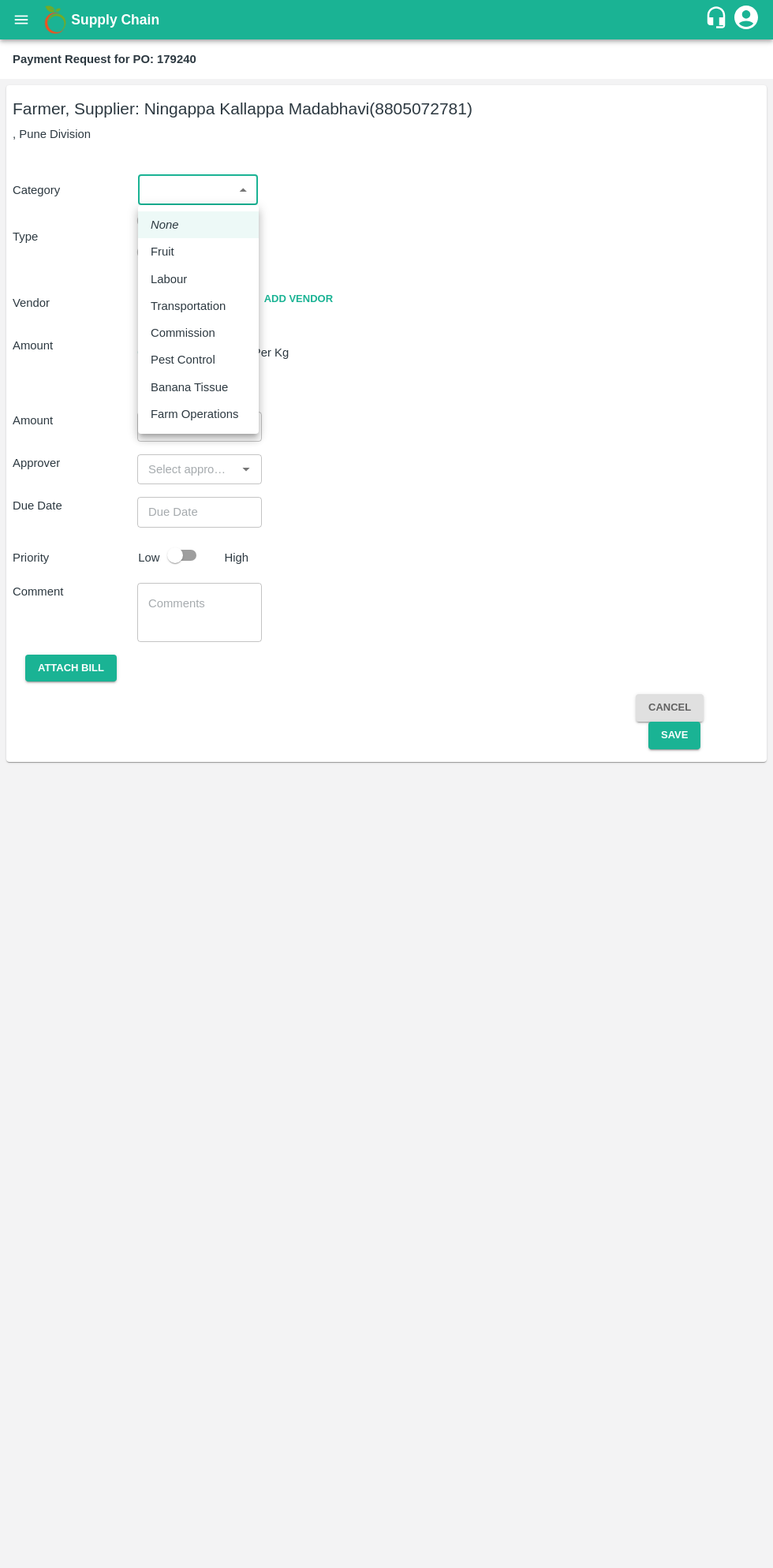
click at [173, 250] on p "Fruit" at bounding box center [162, 251] width 24 height 17
type input "1"
type input "[PERSON_NAME] - 8805072781(Farmer, Supplier)"
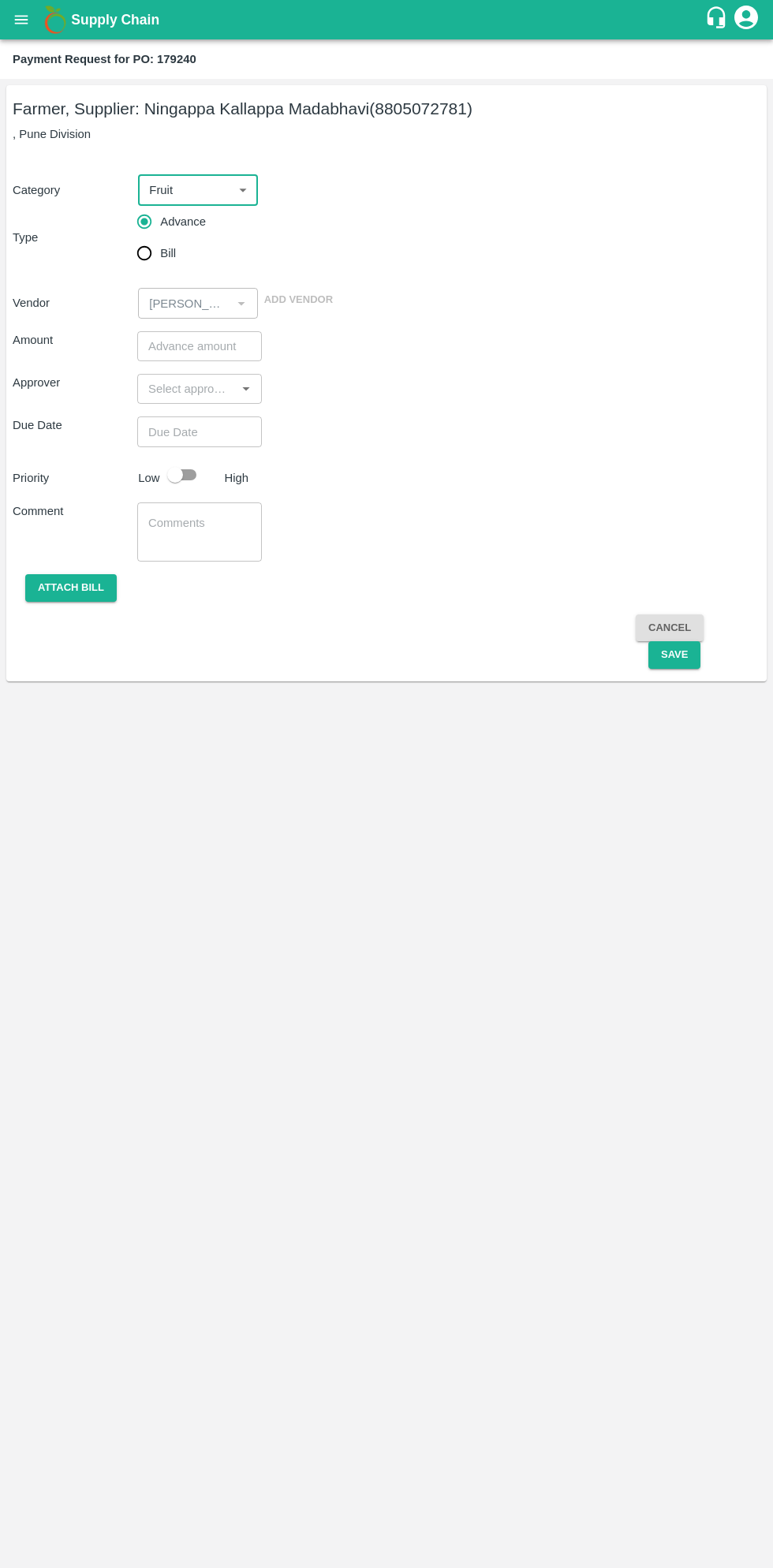
click at [146, 260] on input "Bill" at bounding box center [144, 252] width 31 height 31
radio input "true"
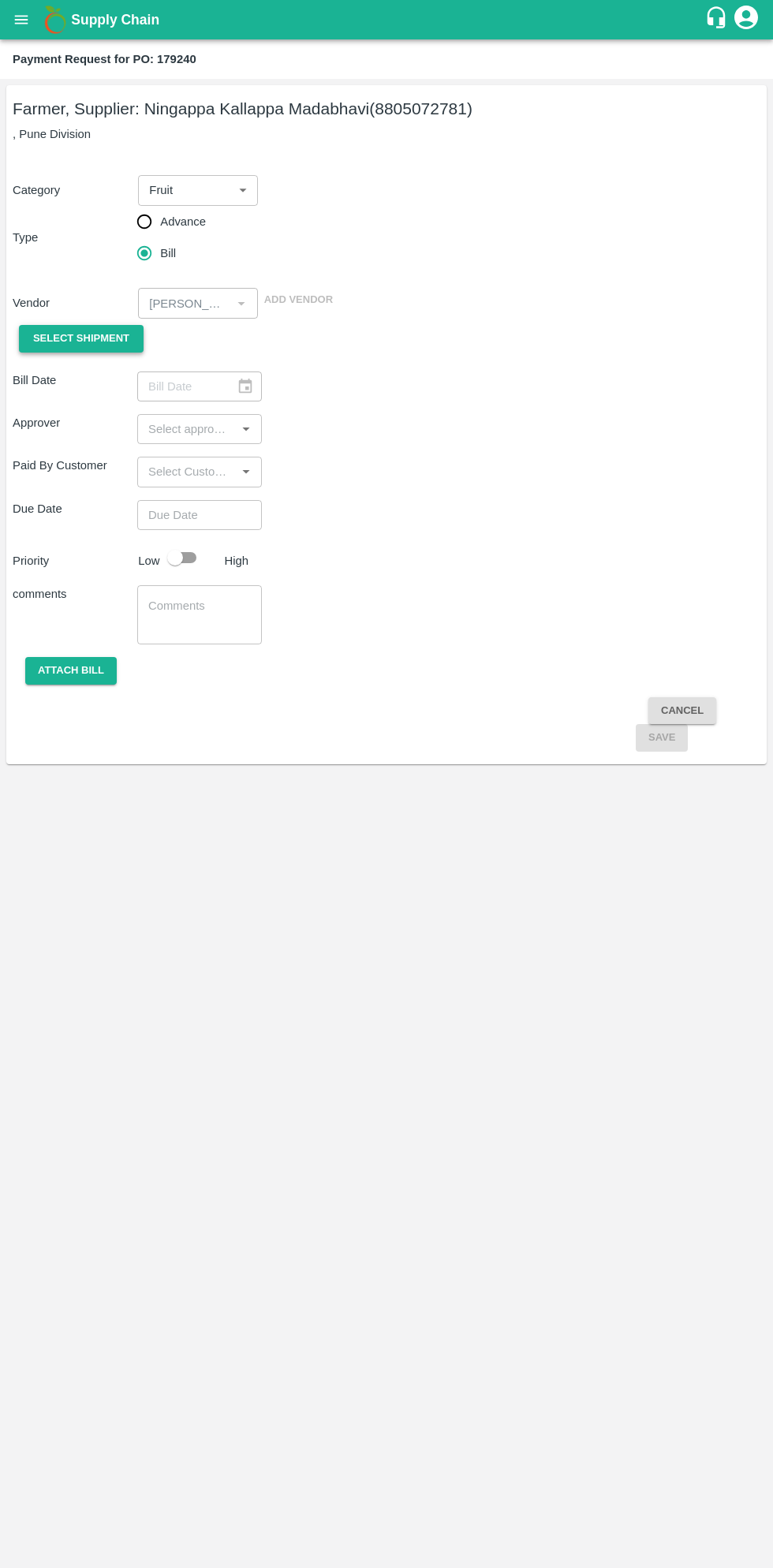
click at [100, 345] on span "Select Shipment" at bounding box center [81, 339] width 96 height 18
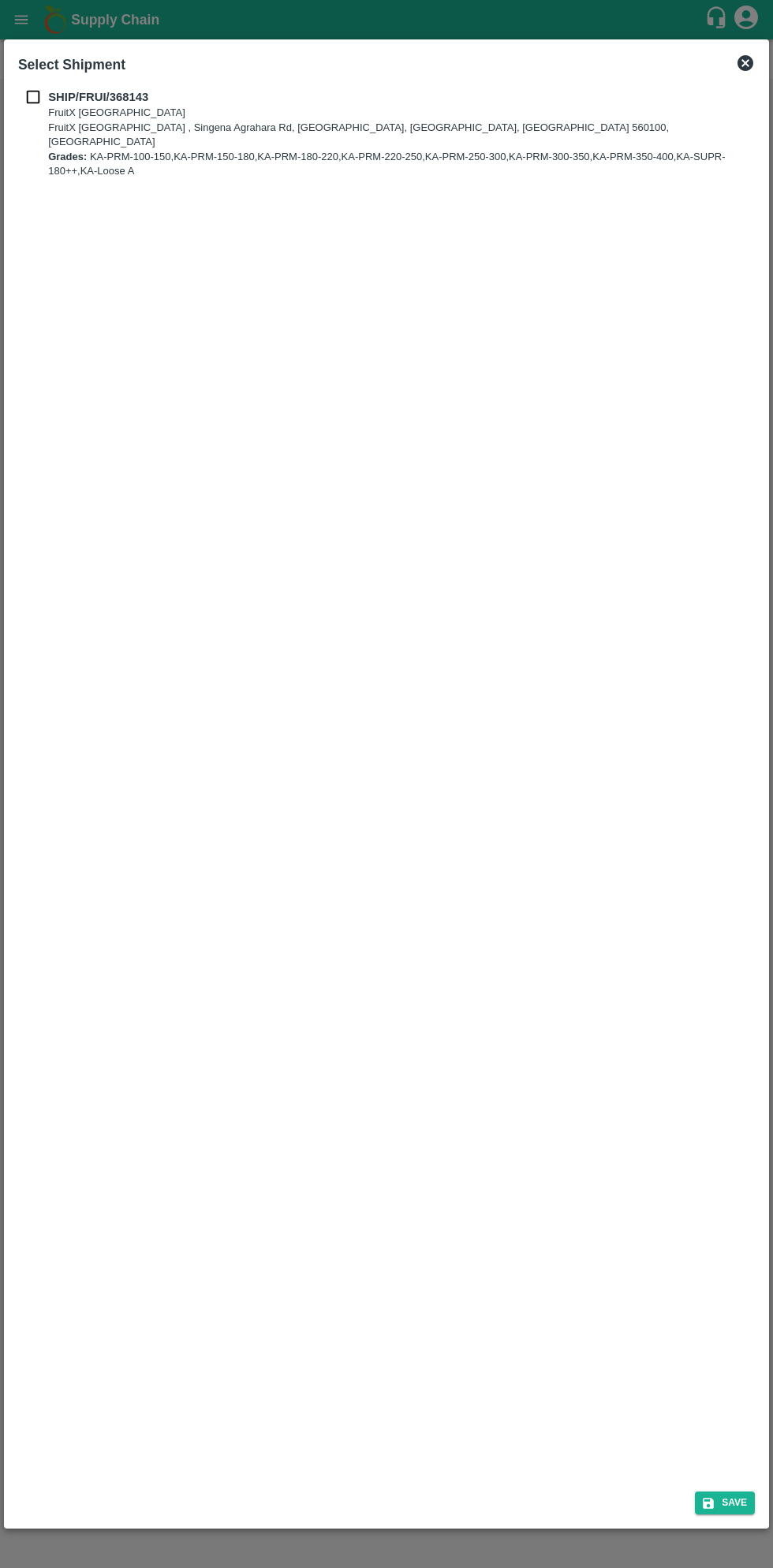
click at [54, 99] on b "SHIP/FRUI/368143" at bounding box center [99, 97] width 101 height 12
checkbox input "true"
click at [710, 1503] on icon "submit" at bounding box center [709, 1503] width 11 height 11
type input "[DATE]"
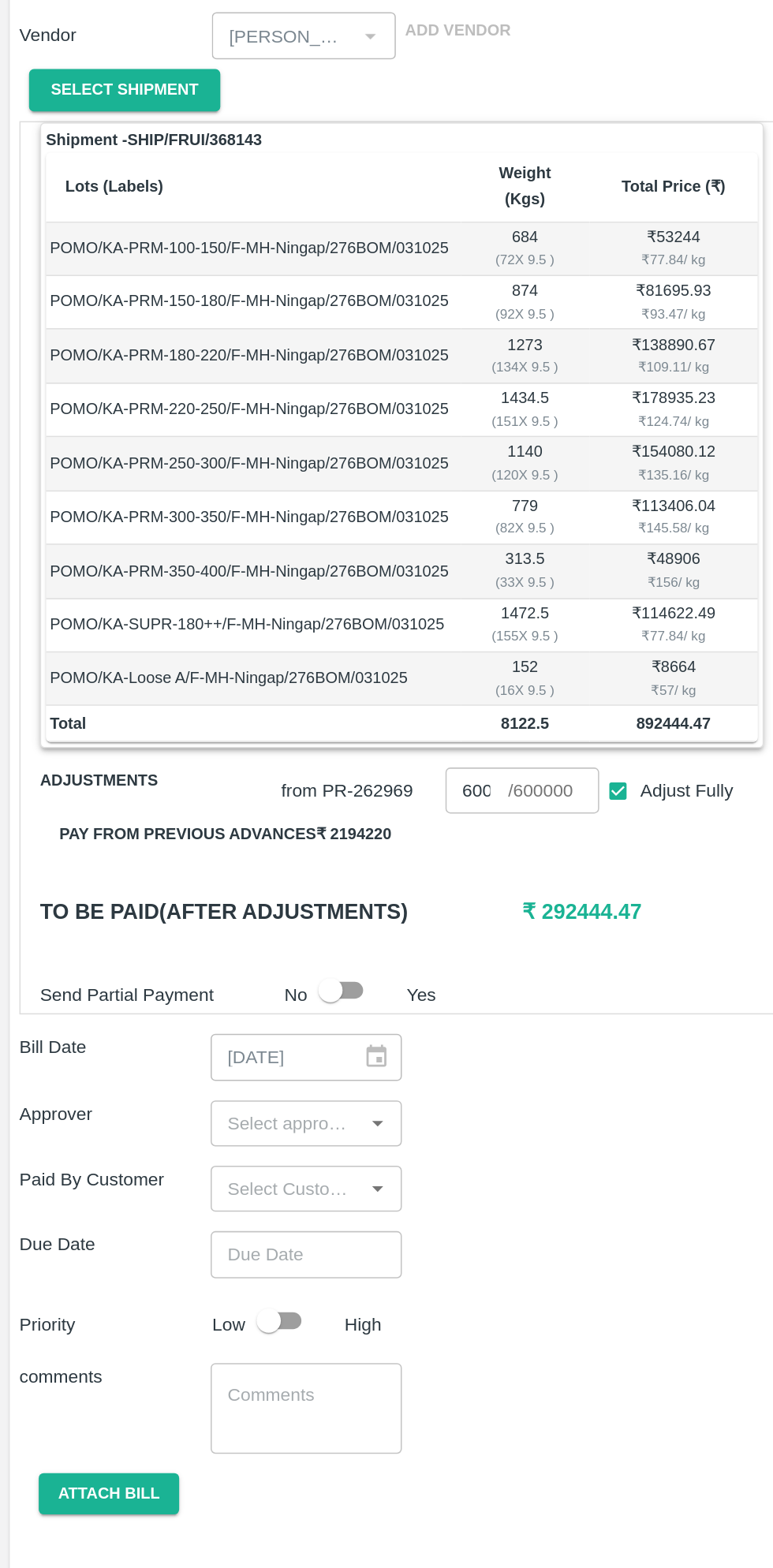
click at [228, 810] on button "Pay from previous advances ₹ 2194220" at bounding box center [146, 823] width 241 height 28
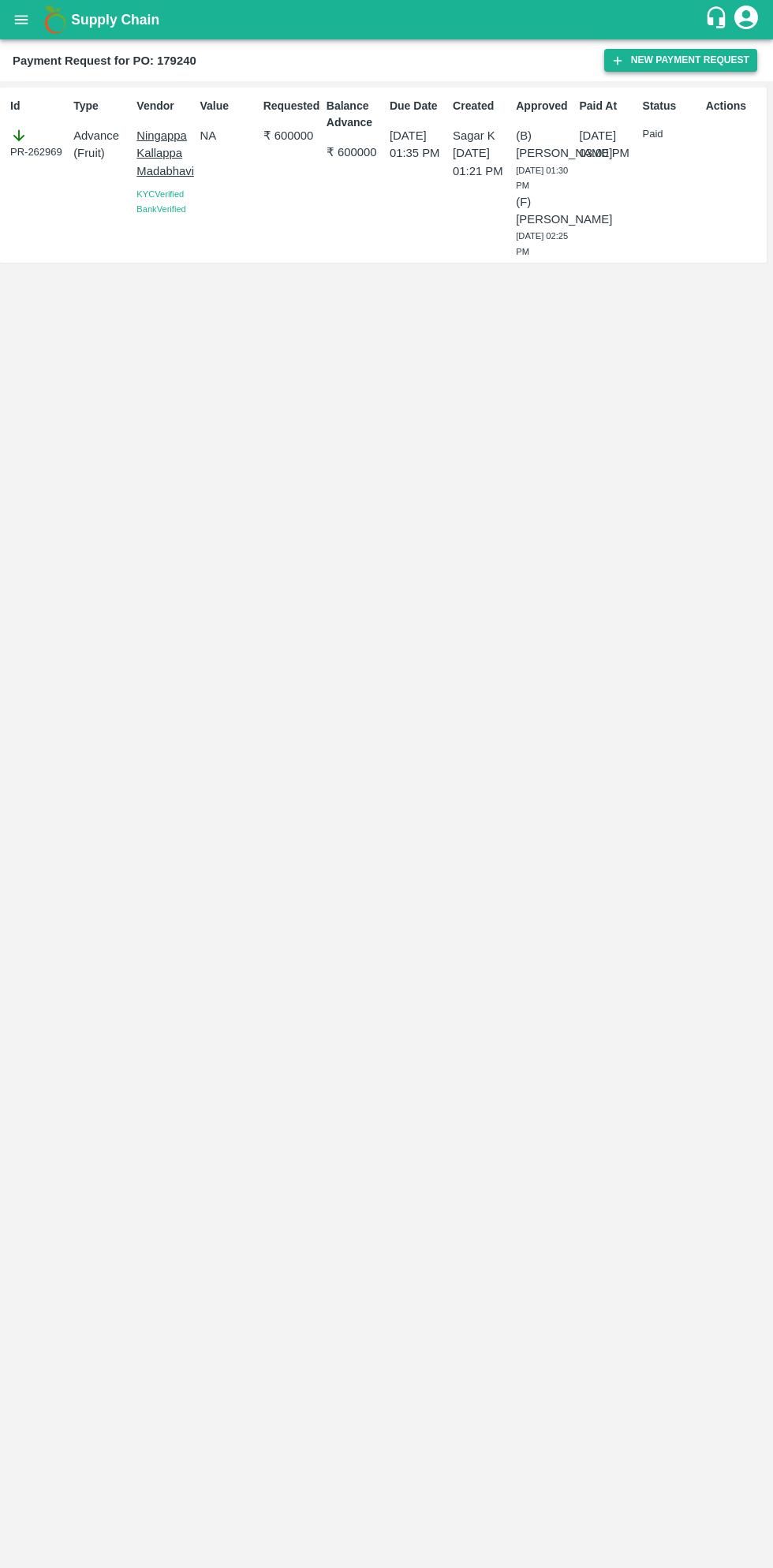
click at [682, 60] on button "New Payment Request" at bounding box center [680, 61] width 153 height 23
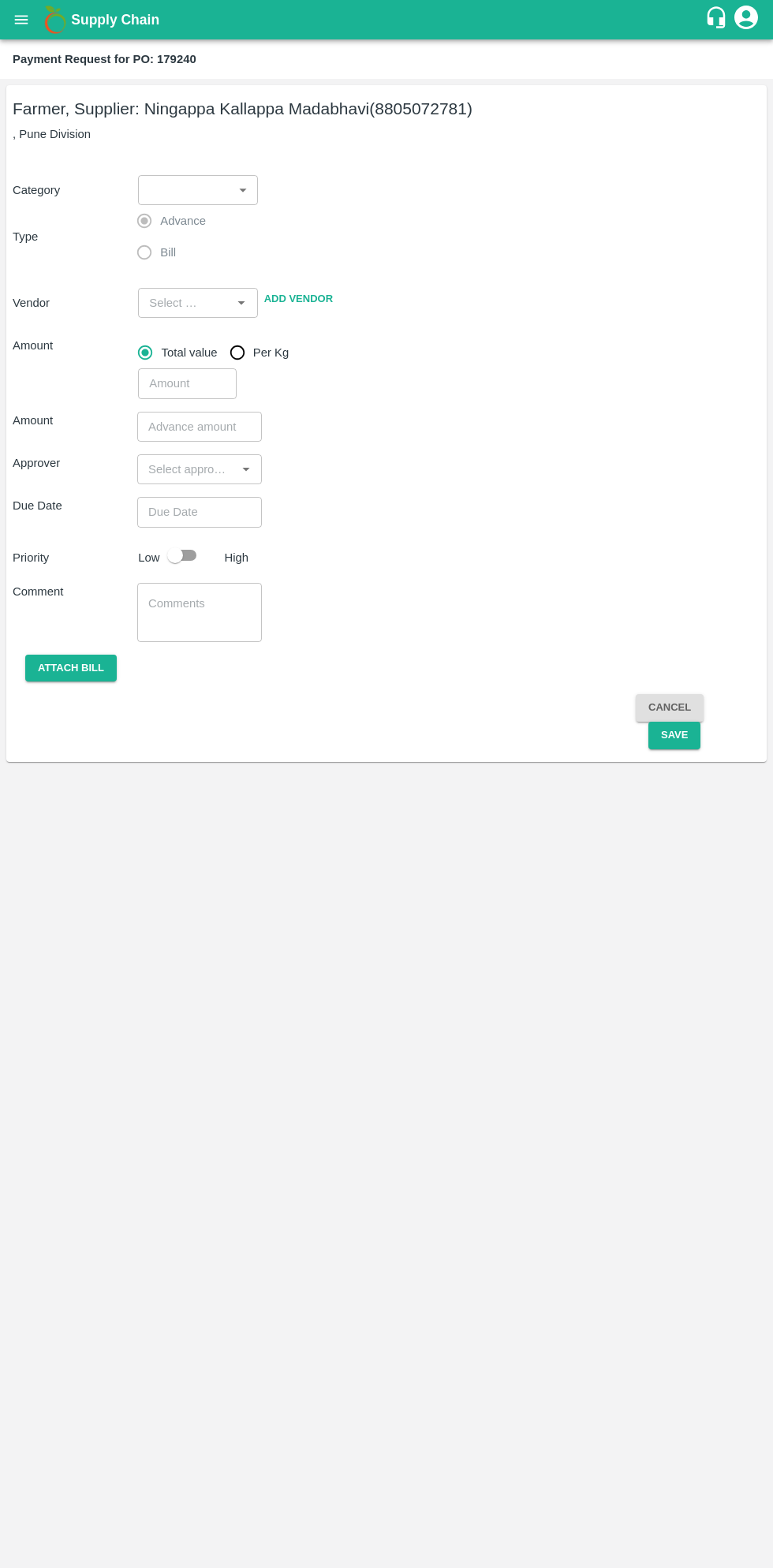
click at [204, 196] on body "Supply Chain Payment Request for PO: 179240 Farmer, Supplier: [PERSON_NAME] (88…" at bounding box center [386, 784] width 773 height 1568
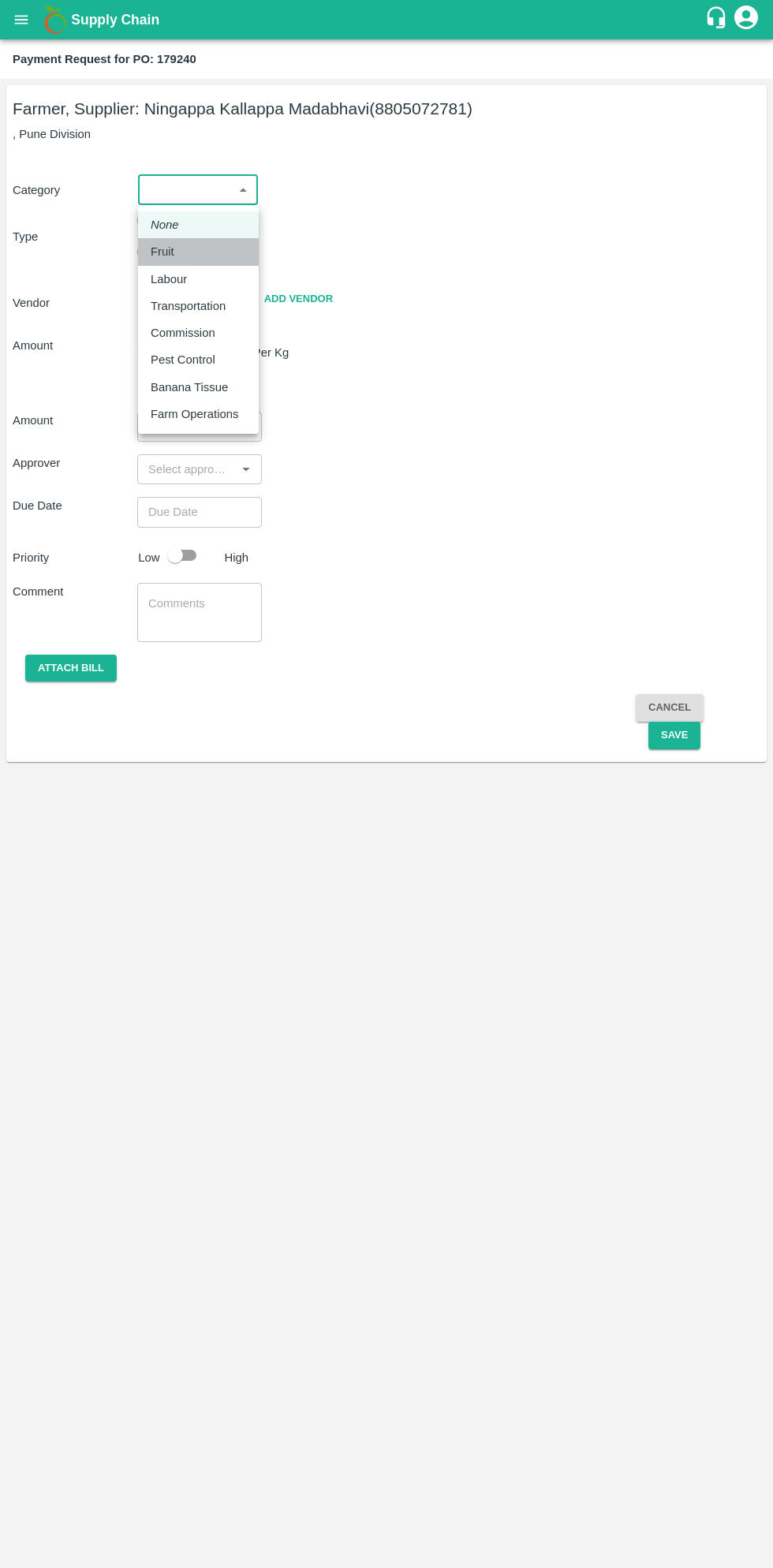
click at [162, 258] on p "Fruit" at bounding box center [162, 251] width 24 height 17
type input "1"
type input "[PERSON_NAME] - 8805072781(Farmer, Supplier)"
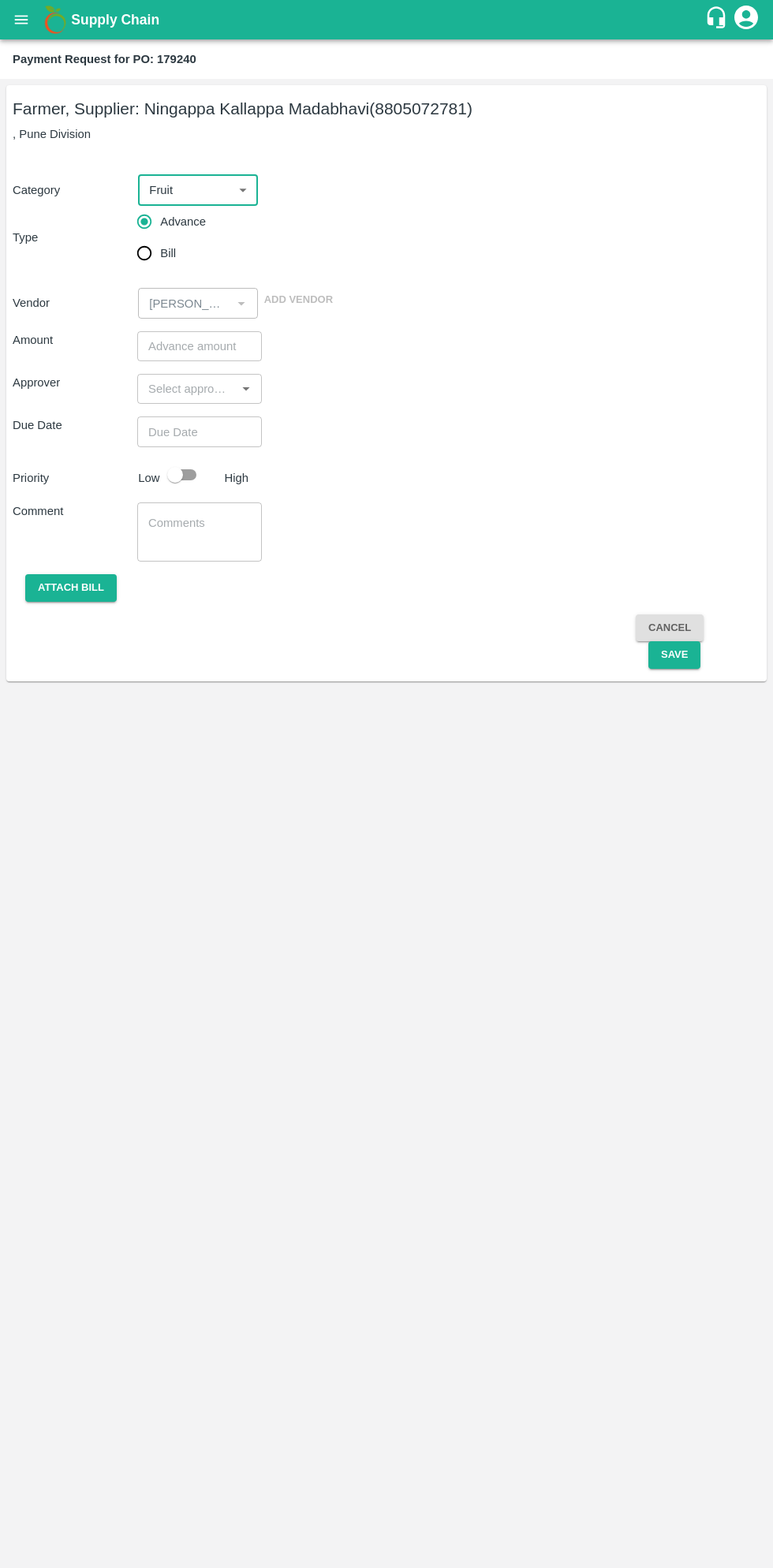
click at [148, 269] on input "Bill" at bounding box center [144, 252] width 31 height 31
radio input "true"
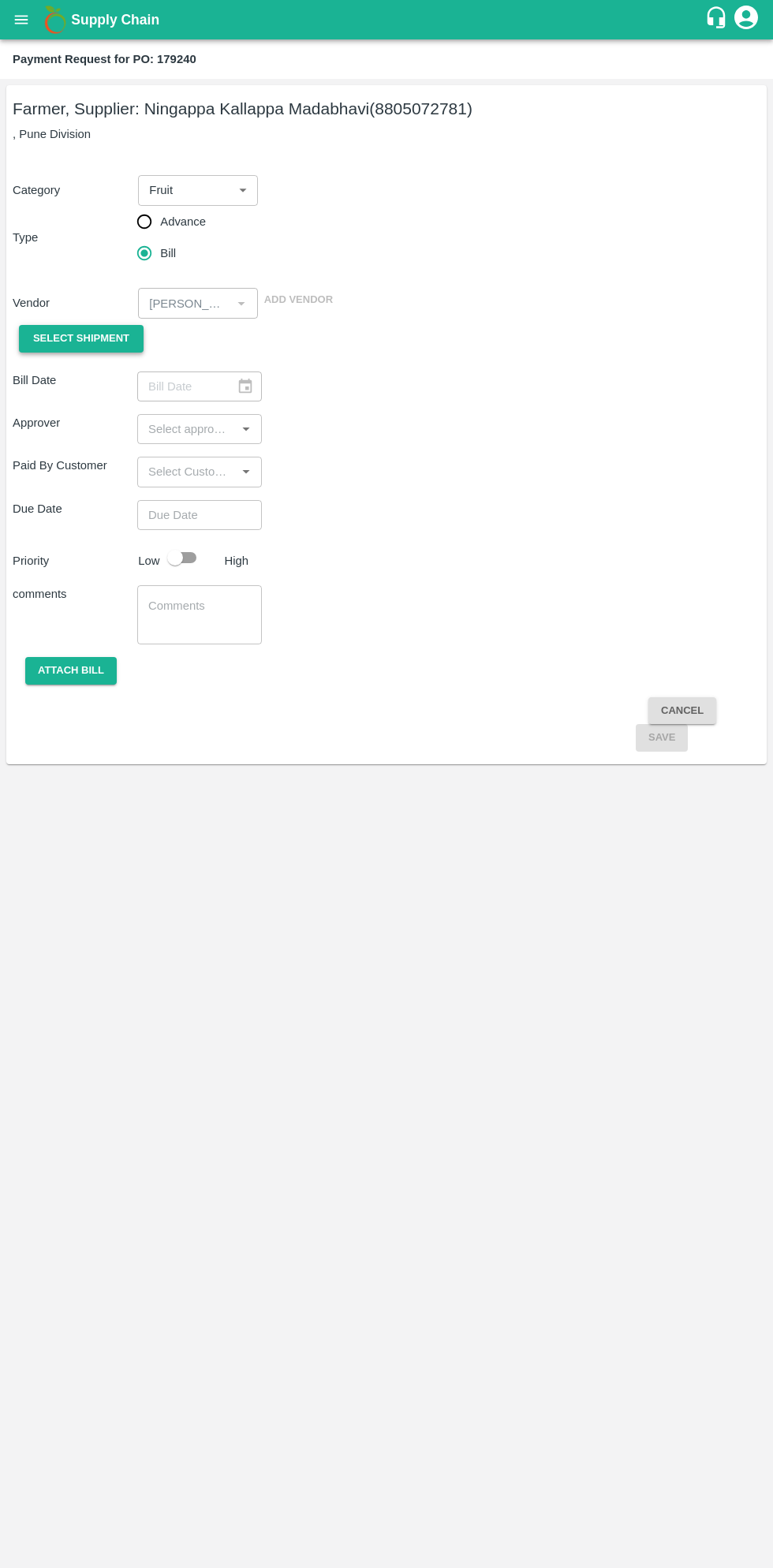
click at [93, 339] on span "Select Shipment" at bounding box center [81, 339] width 96 height 18
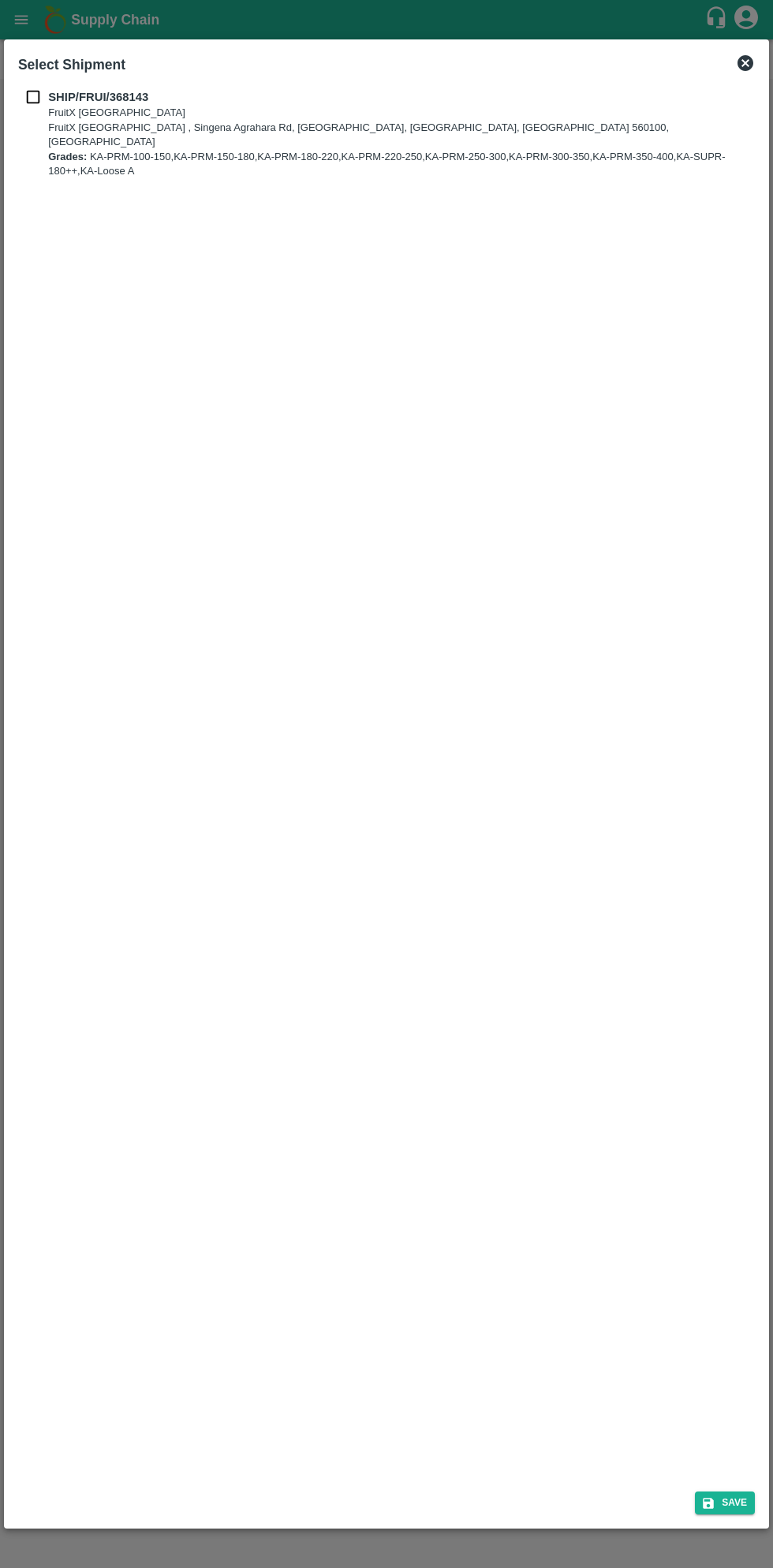
click at [35, 101] on input "checkbox" at bounding box center [33, 97] width 30 height 17
checkbox input "true"
click at [735, 1502] on button "Save" at bounding box center [725, 1503] width 60 height 23
type input "[DATE]"
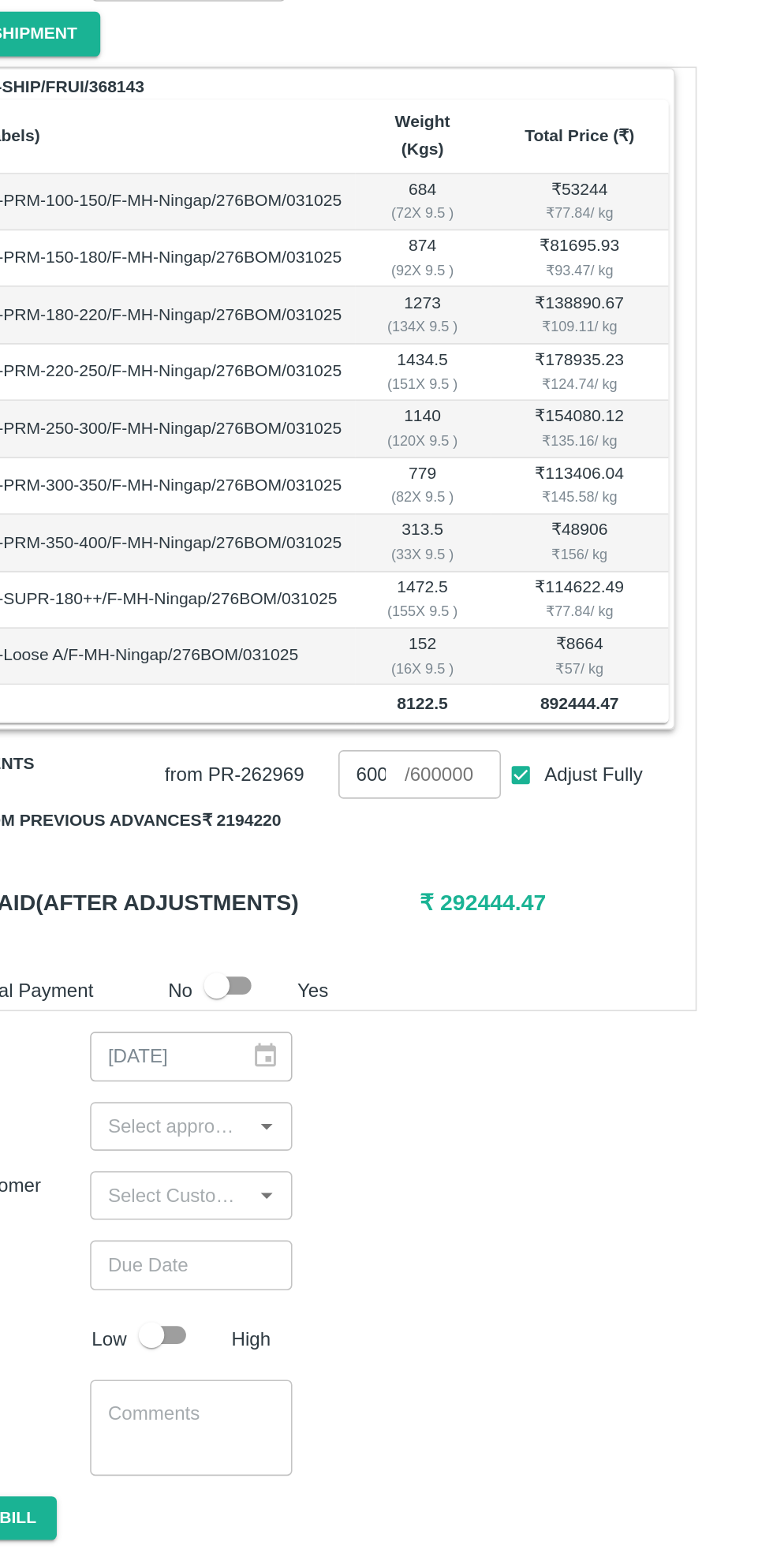
click at [222, 810] on button "Pay from previous advances ₹ 2194220" at bounding box center [146, 823] width 241 height 28
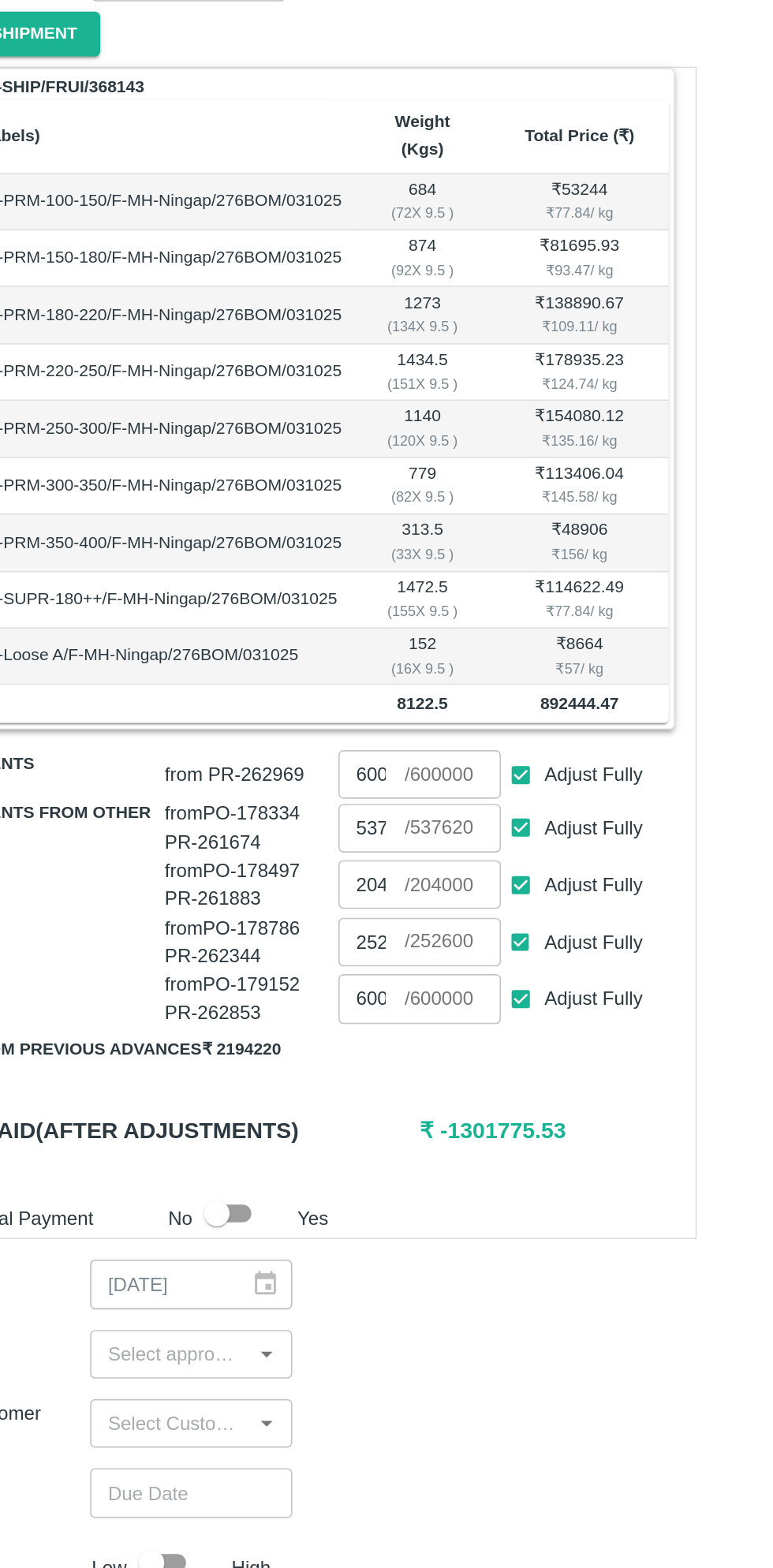
click at [396, 813] on input "Adjust Fully" at bounding box center [402, 827] width 29 height 29
checkbox input "false"
type input "0"
click at [401, 849] on input "Adjust Fully" at bounding box center [402, 863] width 29 height 29
checkbox input "false"
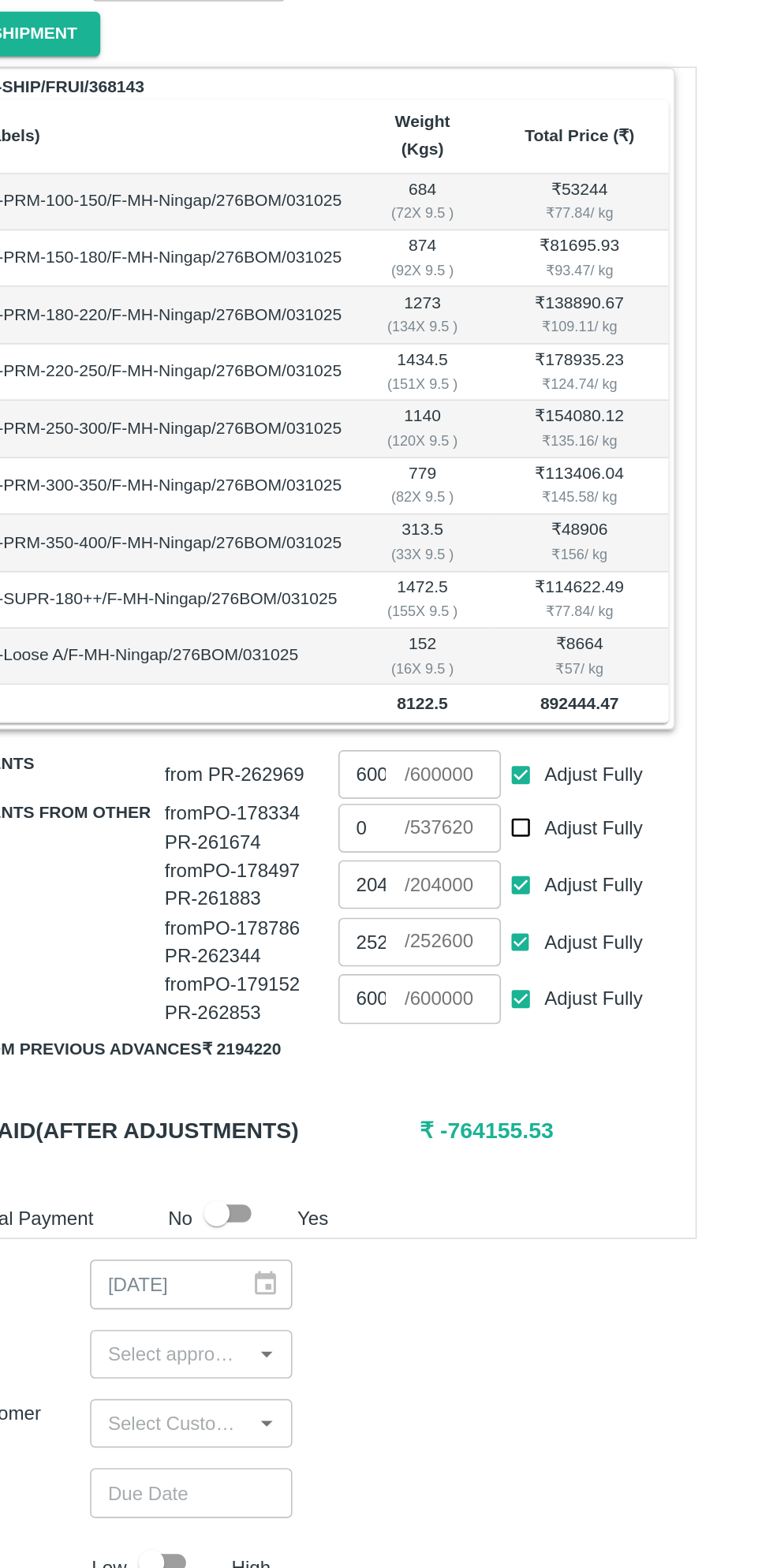
type input "0"
click at [402, 921] on input "Adjust Fully" at bounding box center [402, 933] width 29 height 29
checkbox input "false"
type input "0"
click at [396, 884] on input "Adjust Fully" at bounding box center [402, 898] width 29 height 29
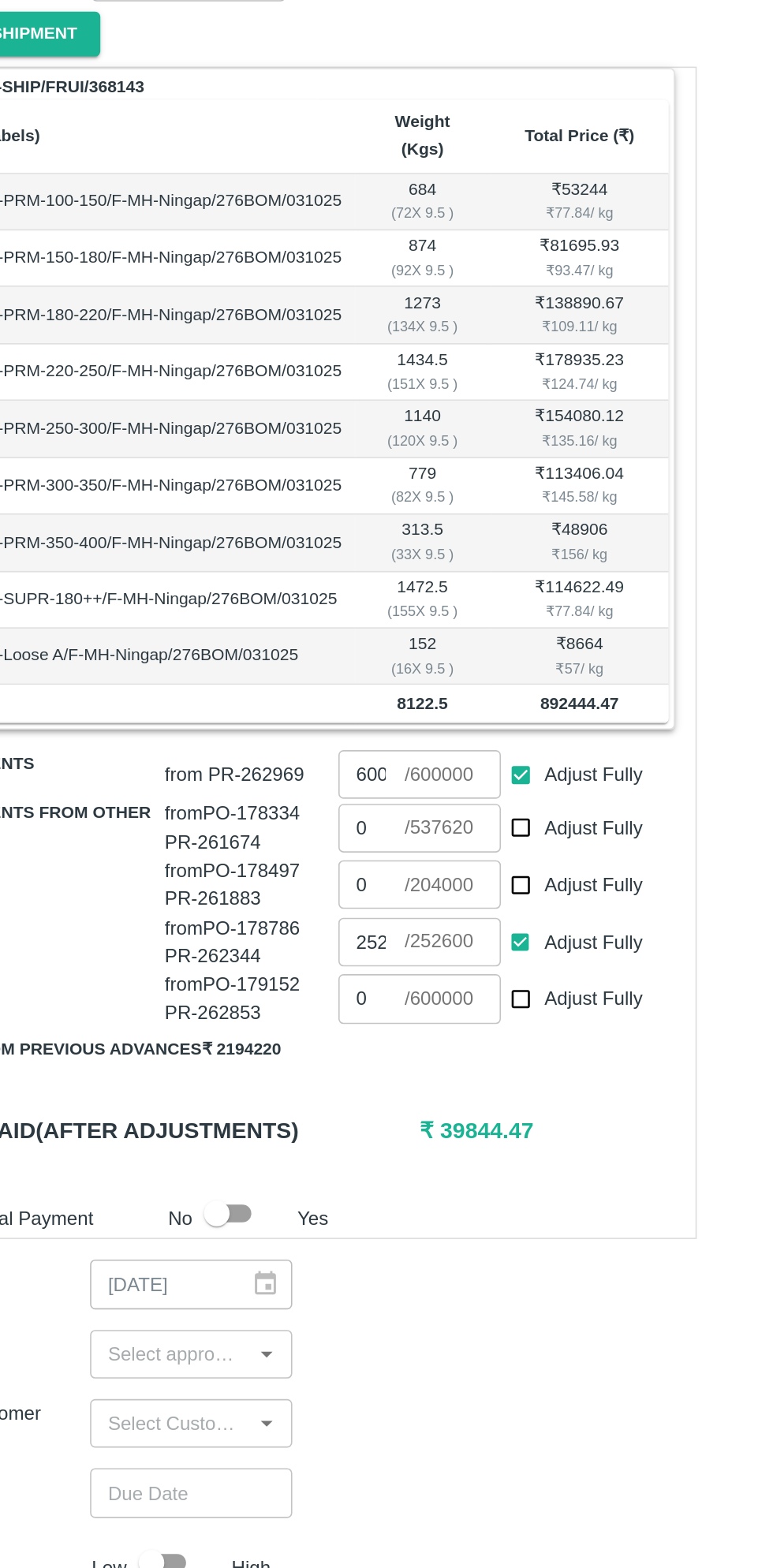
checkbox input "false"
type input "0"
click at [396, 884] on input "Adjust Fully" at bounding box center [402, 898] width 29 height 29
checkbox input "true"
type input "252600"
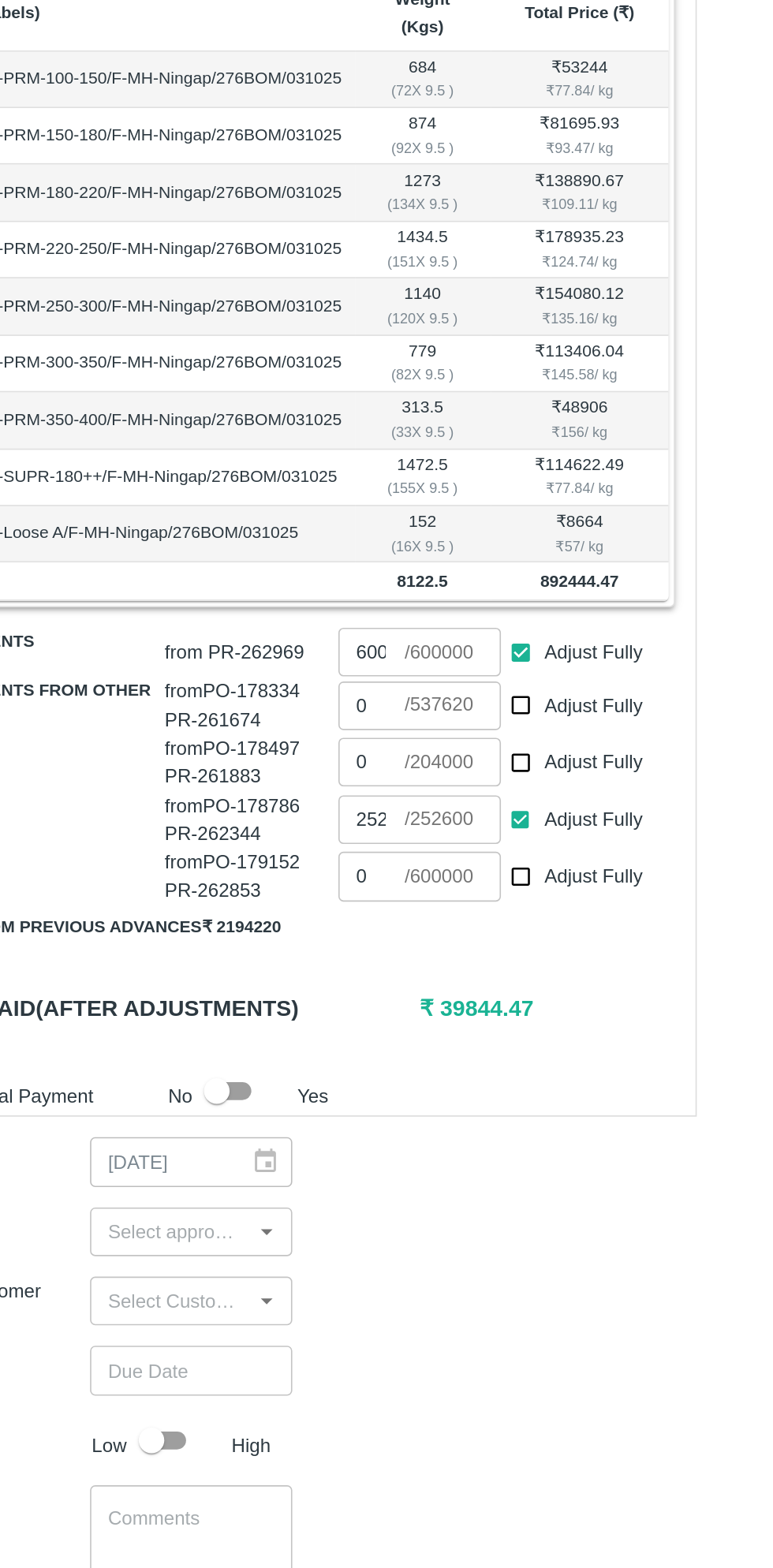
click at [320, 918] on input "0" at bounding box center [310, 933] width 41 height 30
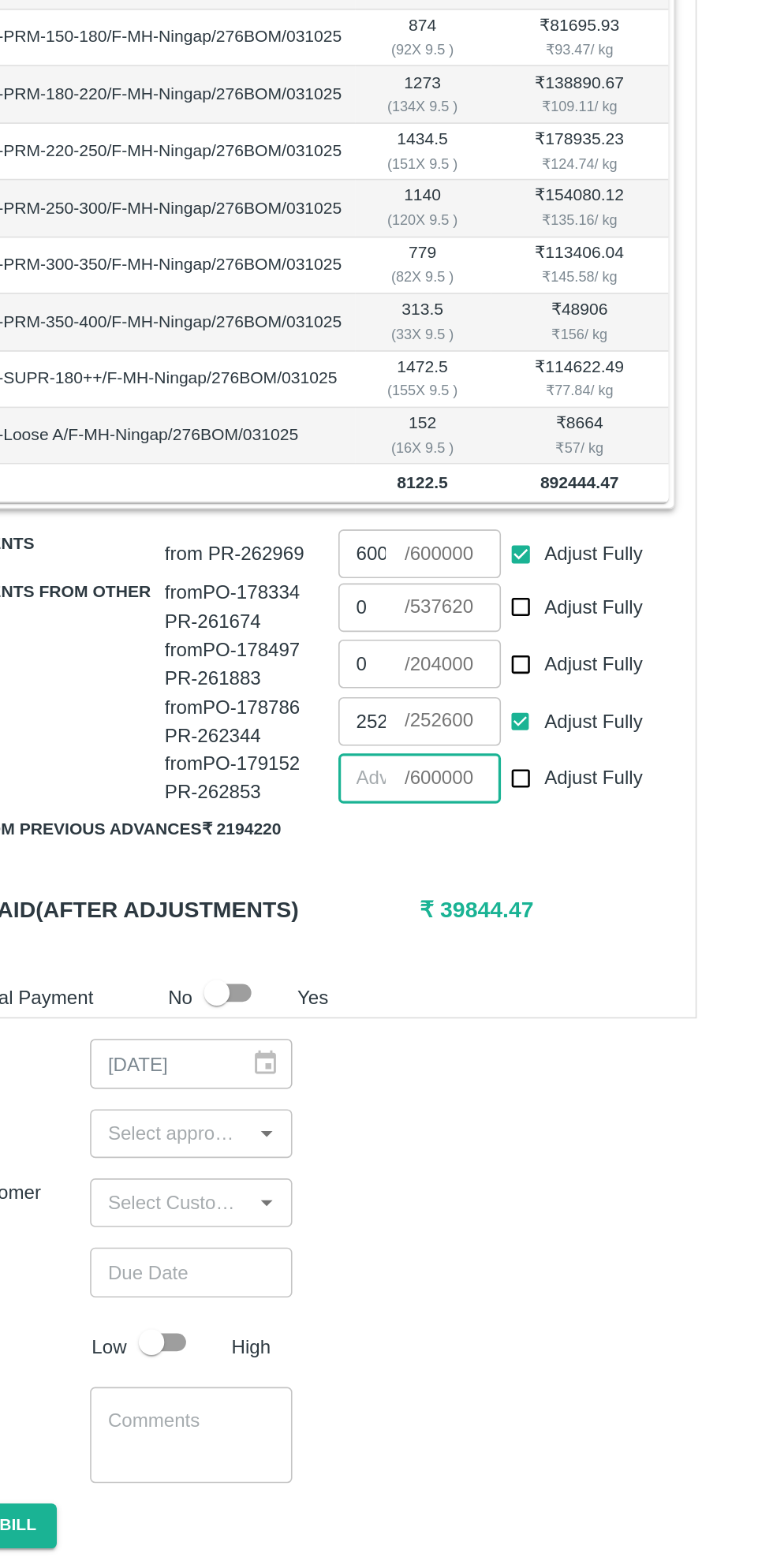
click at [404, 884] on input "Adjust Fully" at bounding box center [402, 898] width 29 height 29
checkbox input "false"
type input "0"
click at [320, 883] on input "0" at bounding box center [310, 898] width 41 height 30
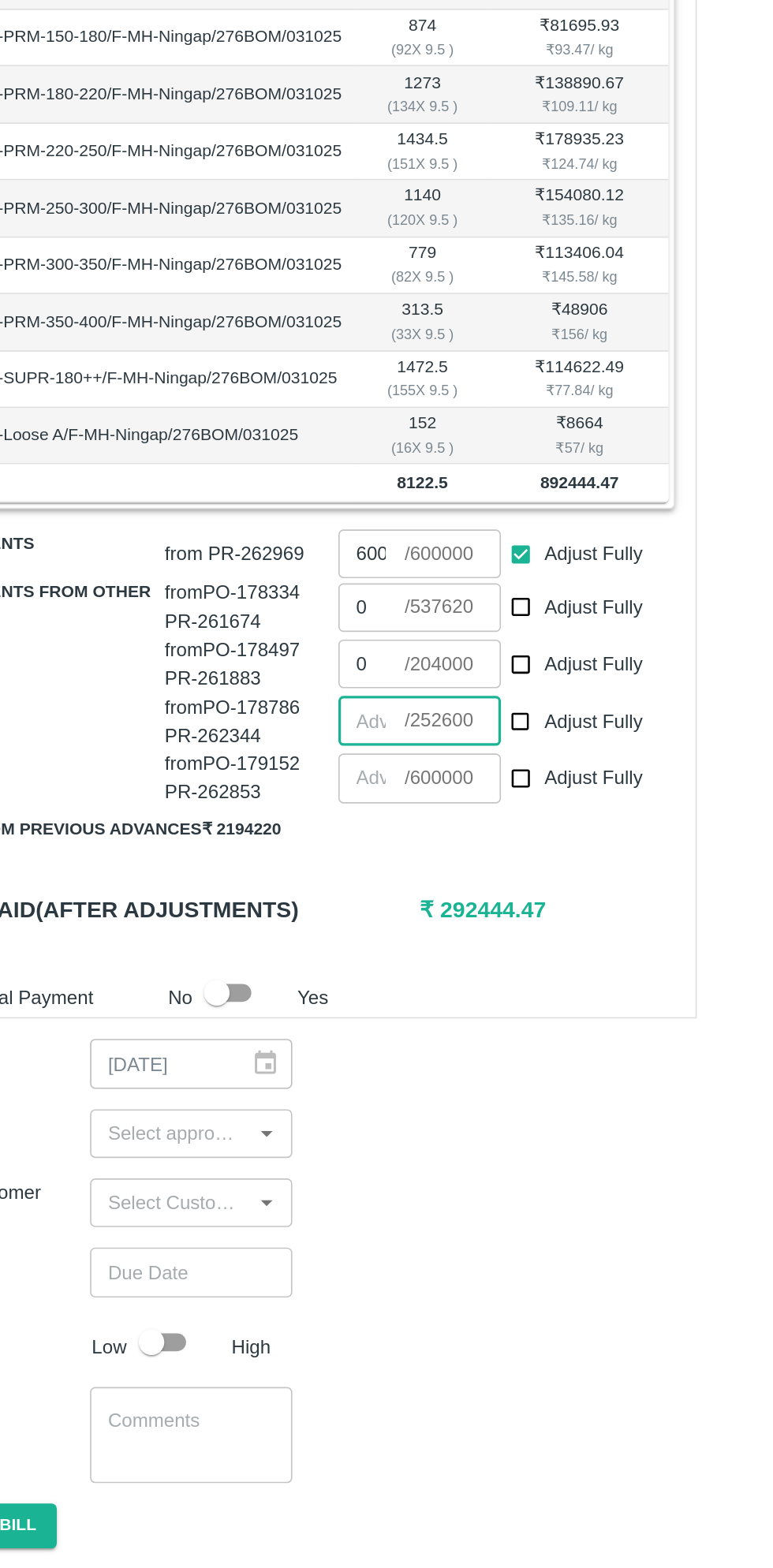
type input "2"
click at [314, 883] on input "number" at bounding box center [310, 898] width 41 height 30
type input "2"
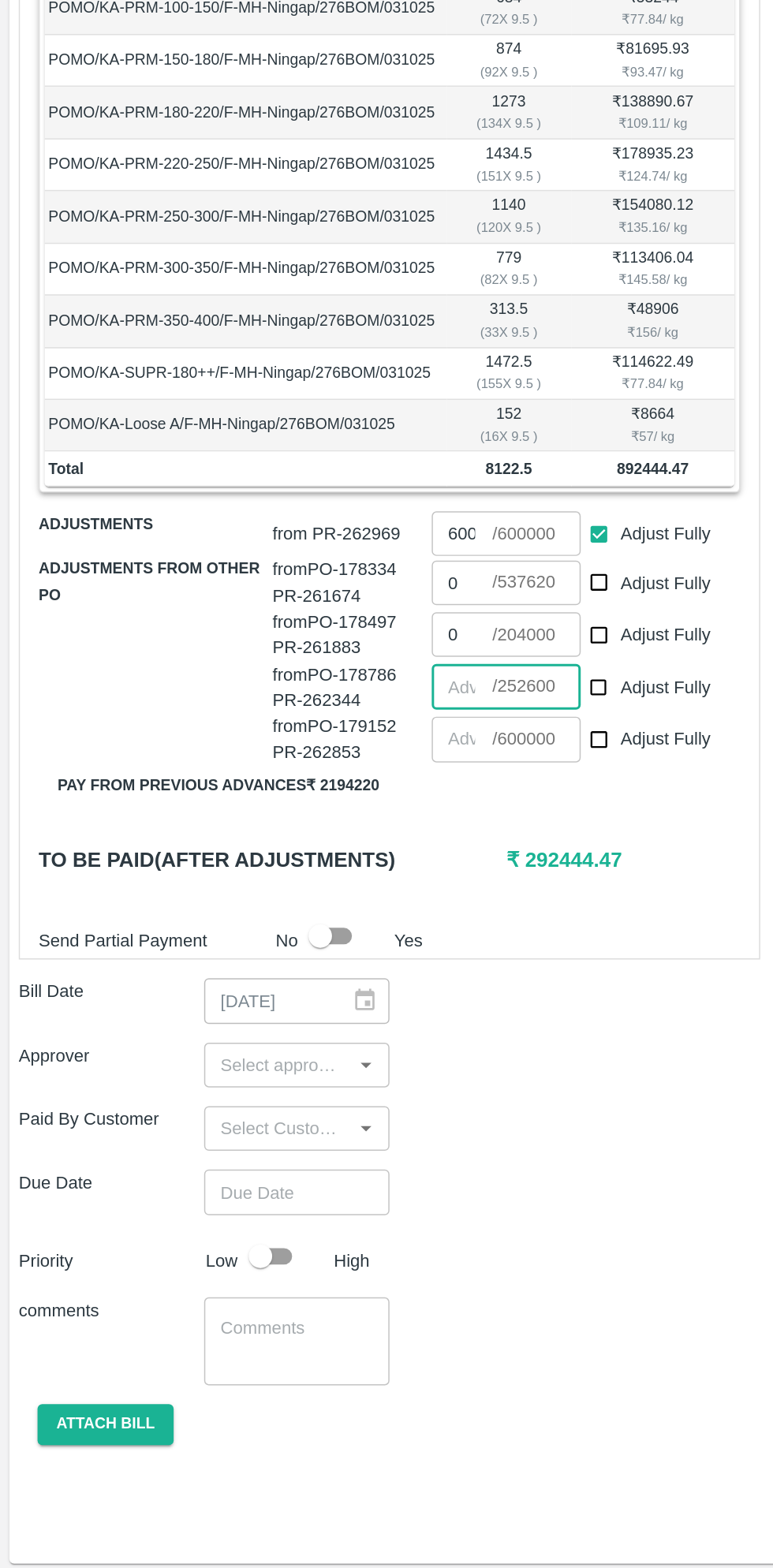
click at [194, 1142] on input "input" at bounding box center [187, 1153] width 89 height 21
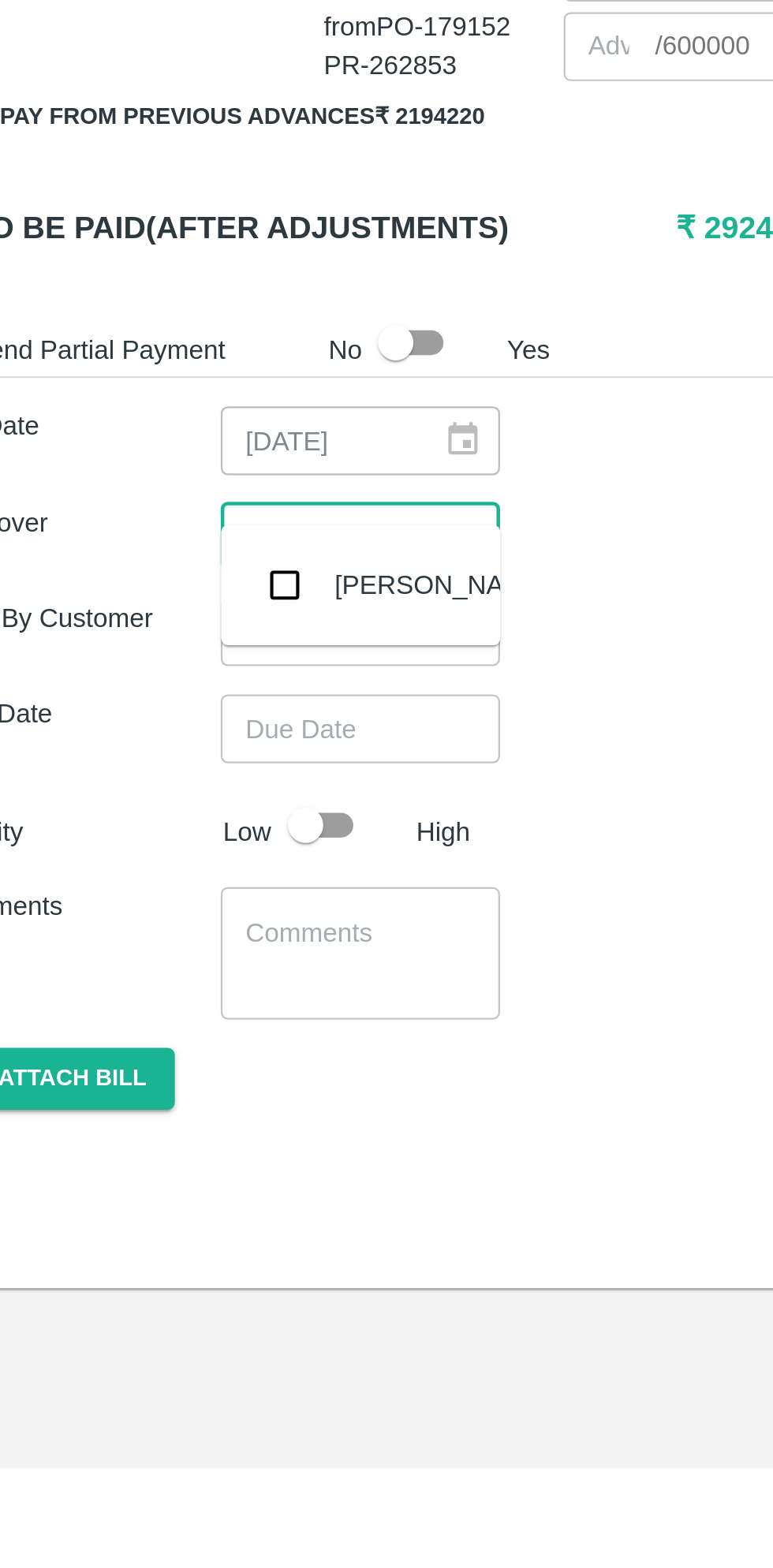
type input "muku"
click at [166, 1176] on input "checkbox" at bounding box center [165, 1173] width 31 height 31
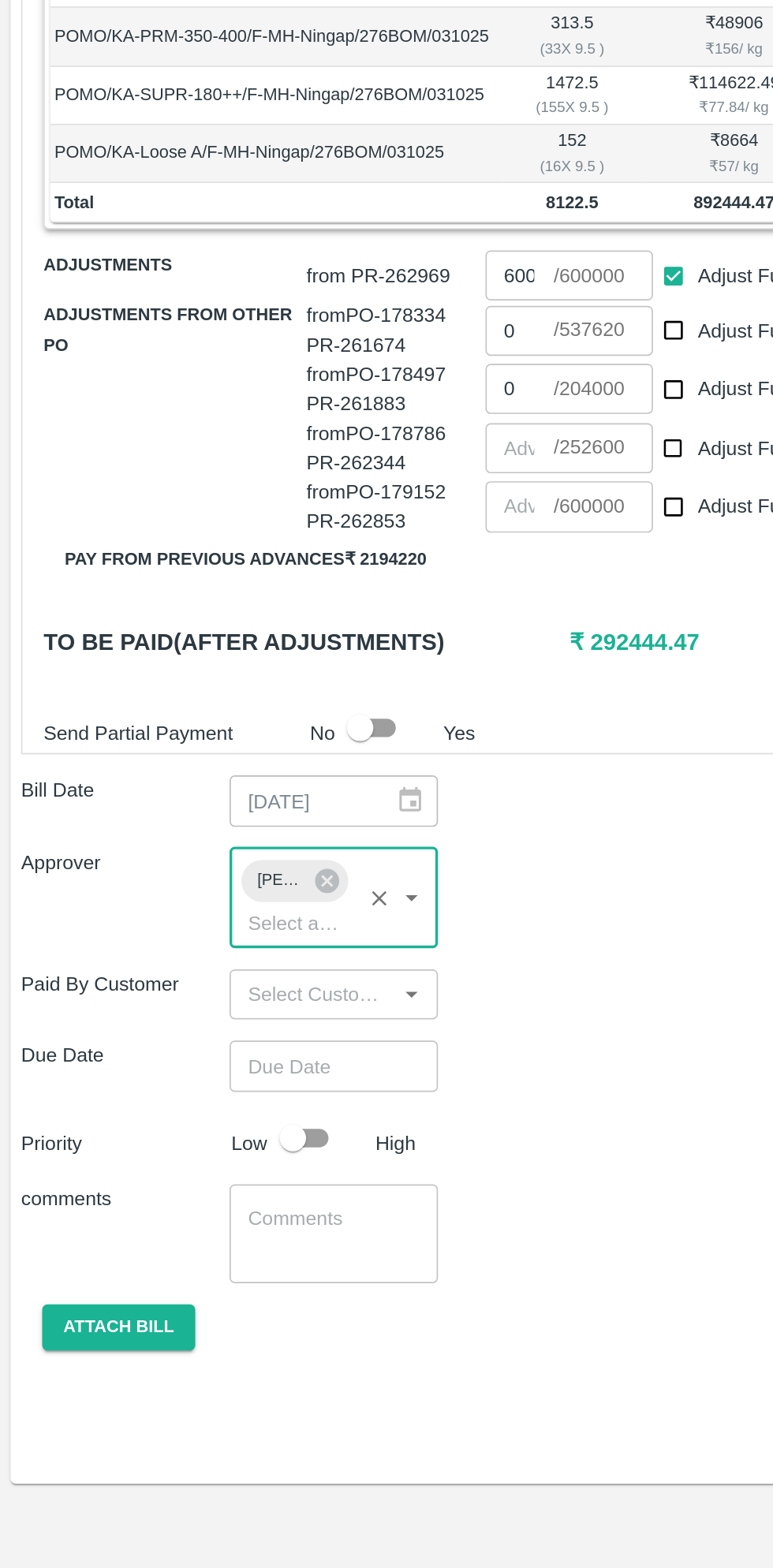
click at [199, 1252] on input "Choose date" at bounding box center [194, 1267] width 114 height 30
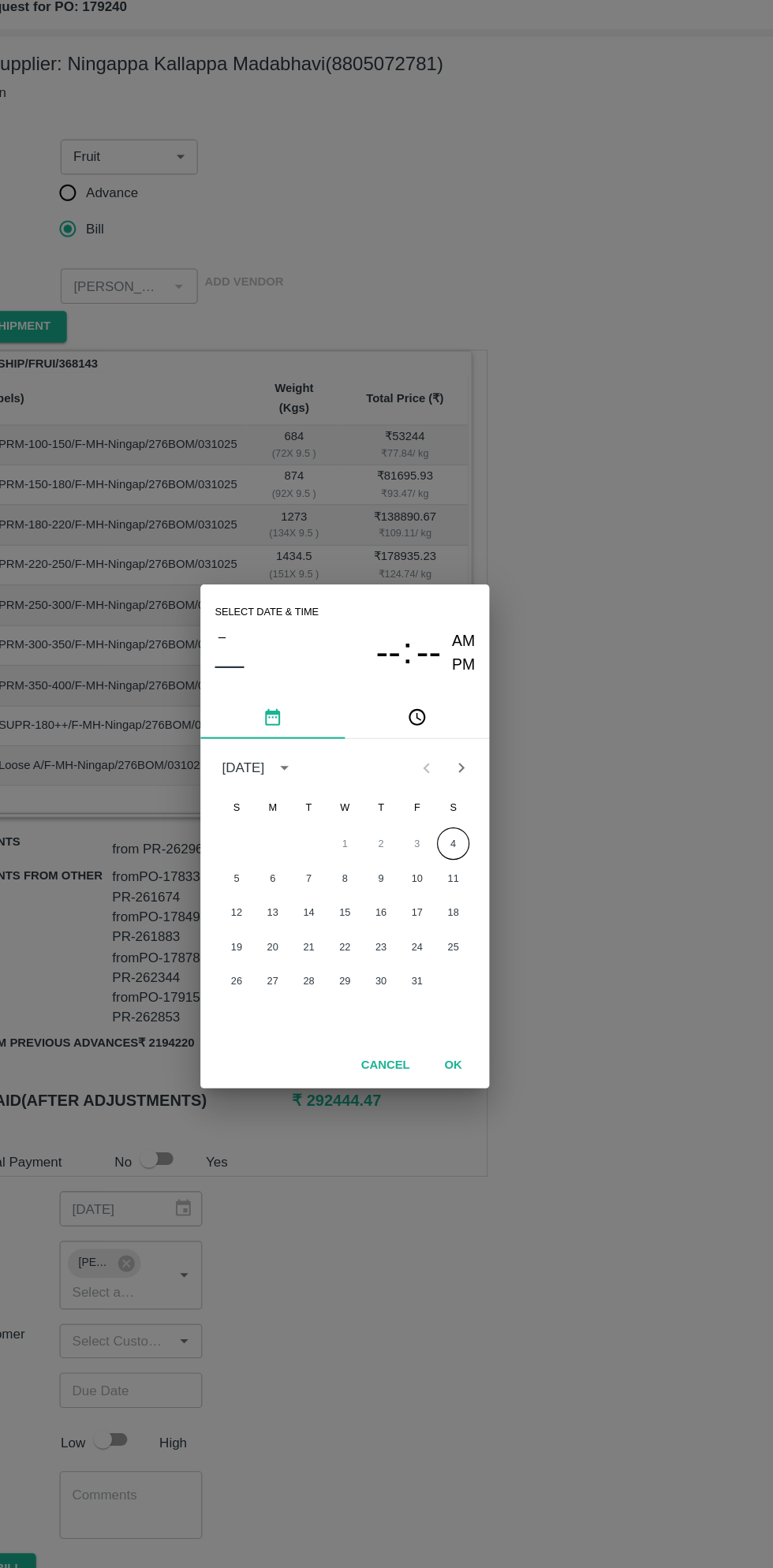
click at [480, 790] on button "4" at bounding box center [481, 790] width 28 height 28
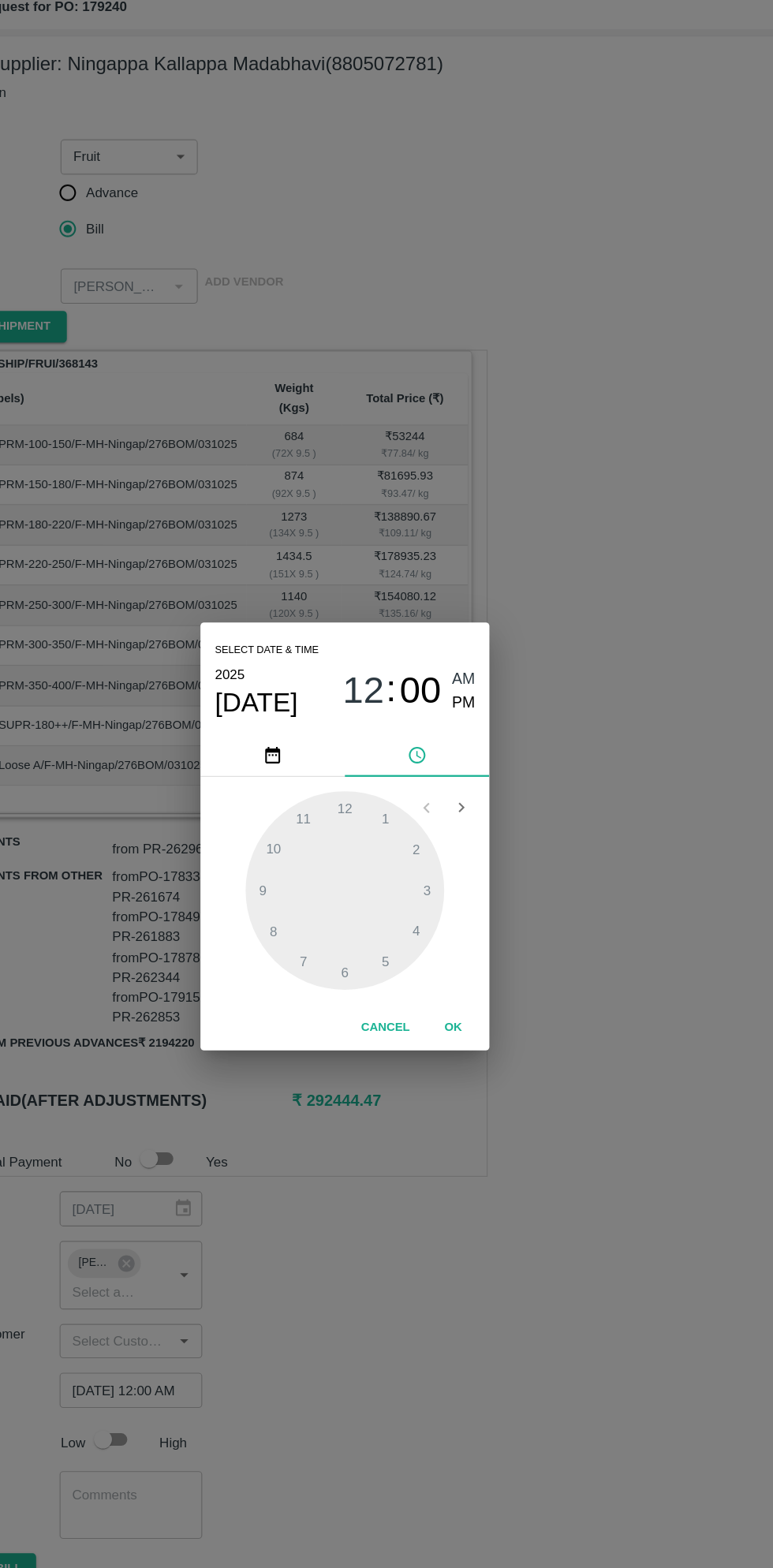
click at [496, 667] on span "PM" at bounding box center [490, 668] width 21 height 21
click at [325, 872] on div at bounding box center [386, 831] width 174 height 174
click at [325, 806] on div at bounding box center [386, 831] width 174 height 174
click at [332, 802] on div at bounding box center [386, 831] width 174 height 174
type input "[DATE] 08:50 PM"
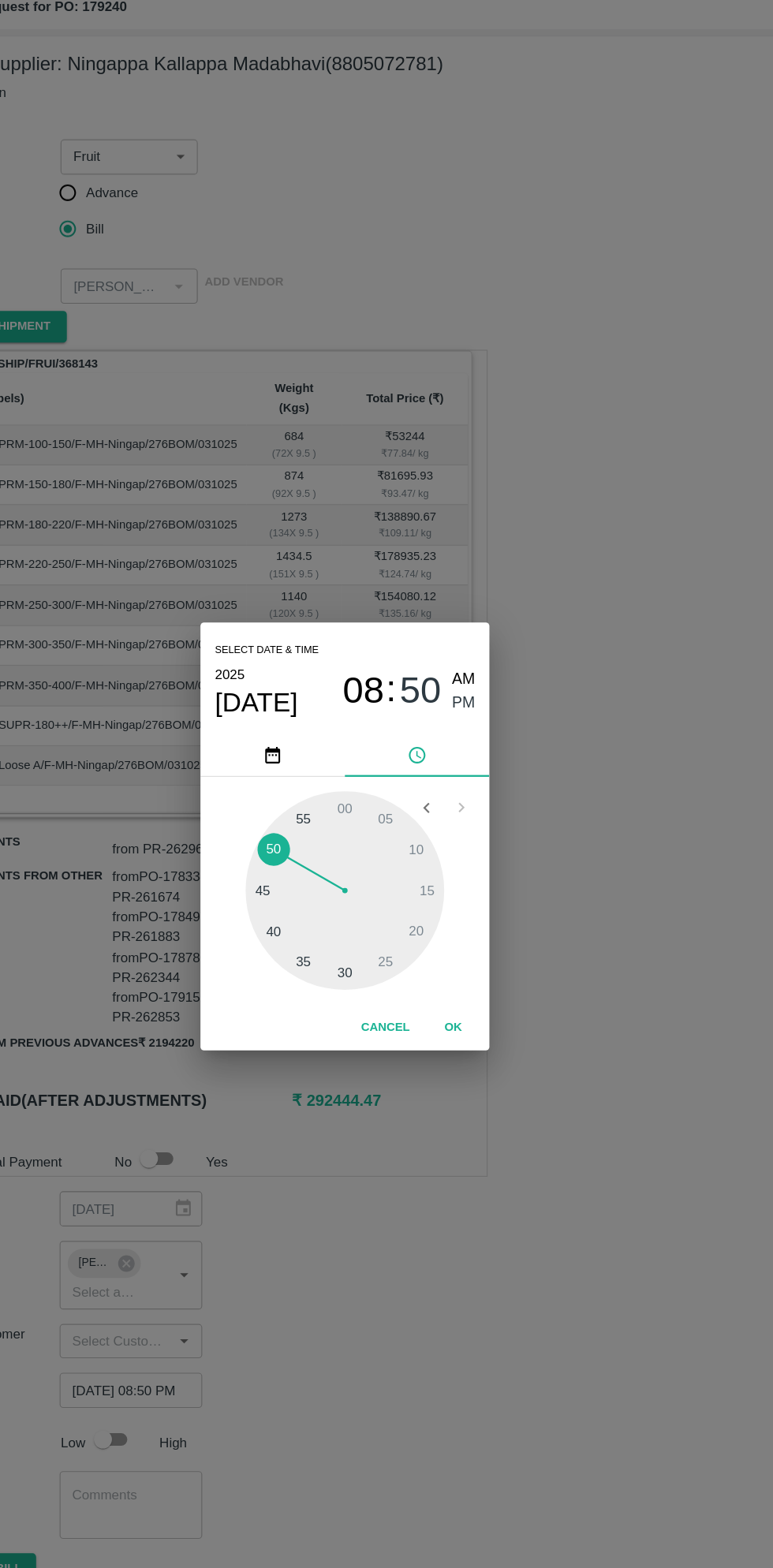
click at [489, 944] on button "OK" at bounding box center [481, 950] width 50 height 28
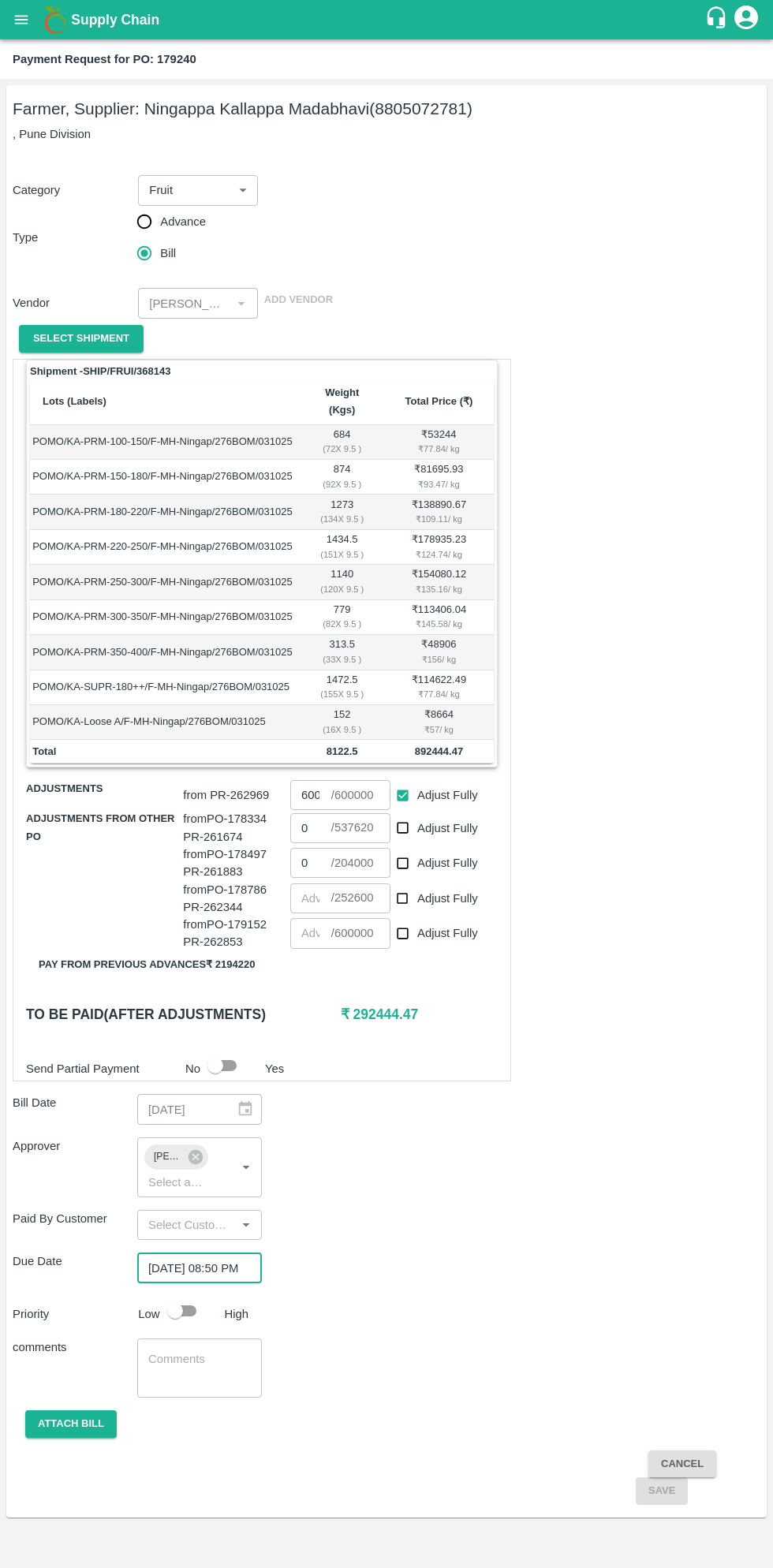
click at [203, 1296] on input "checkbox" at bounding box center [175, 1311] width 90 height 30
checkbox input "true"
click at [88, 1411] on button "Attach bill" at bounding box center [71, 1424] width 91 height 28
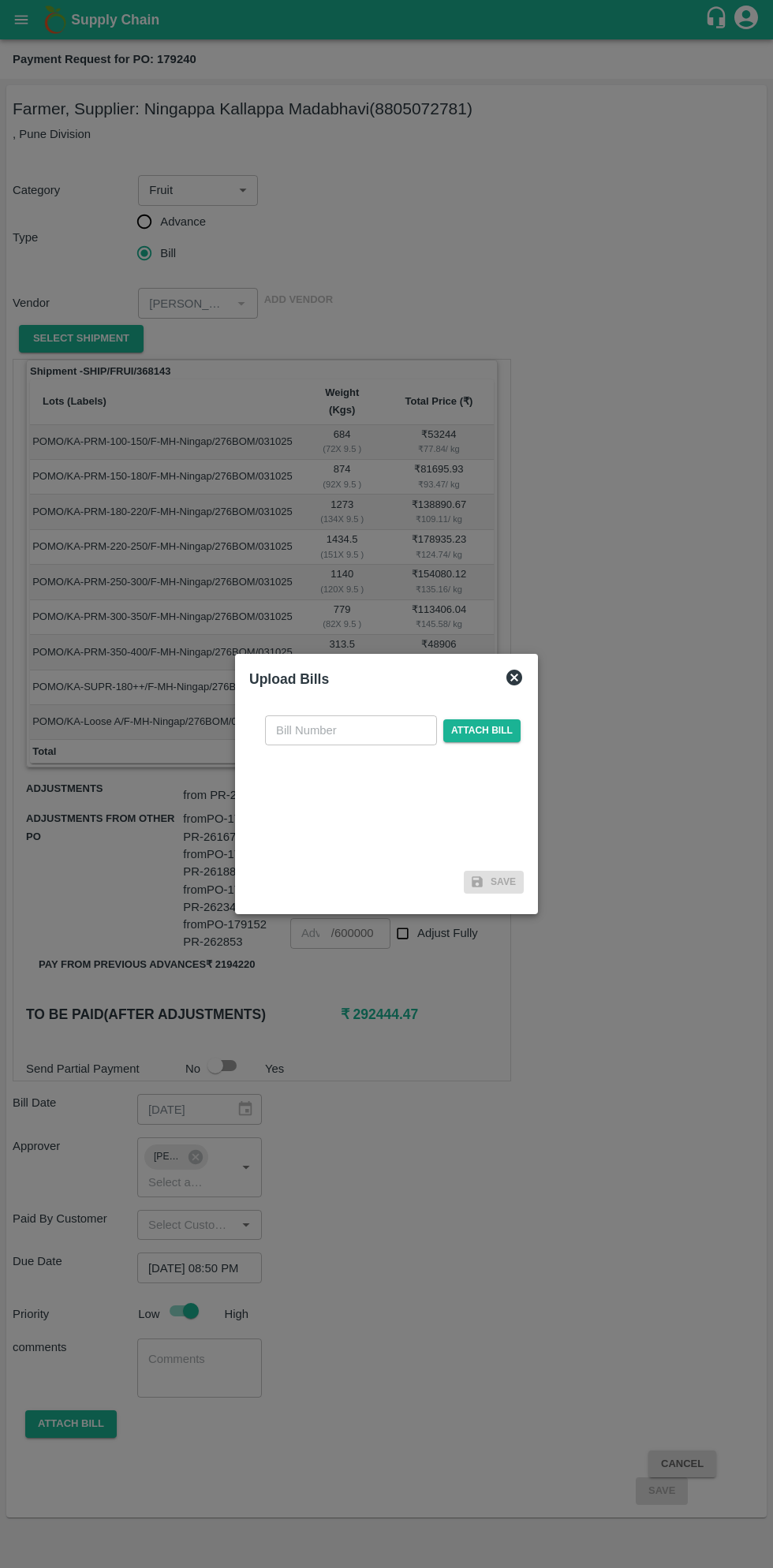
click at [359, 728] on input "text" at bounding box center [350, 730] width 172 height 30
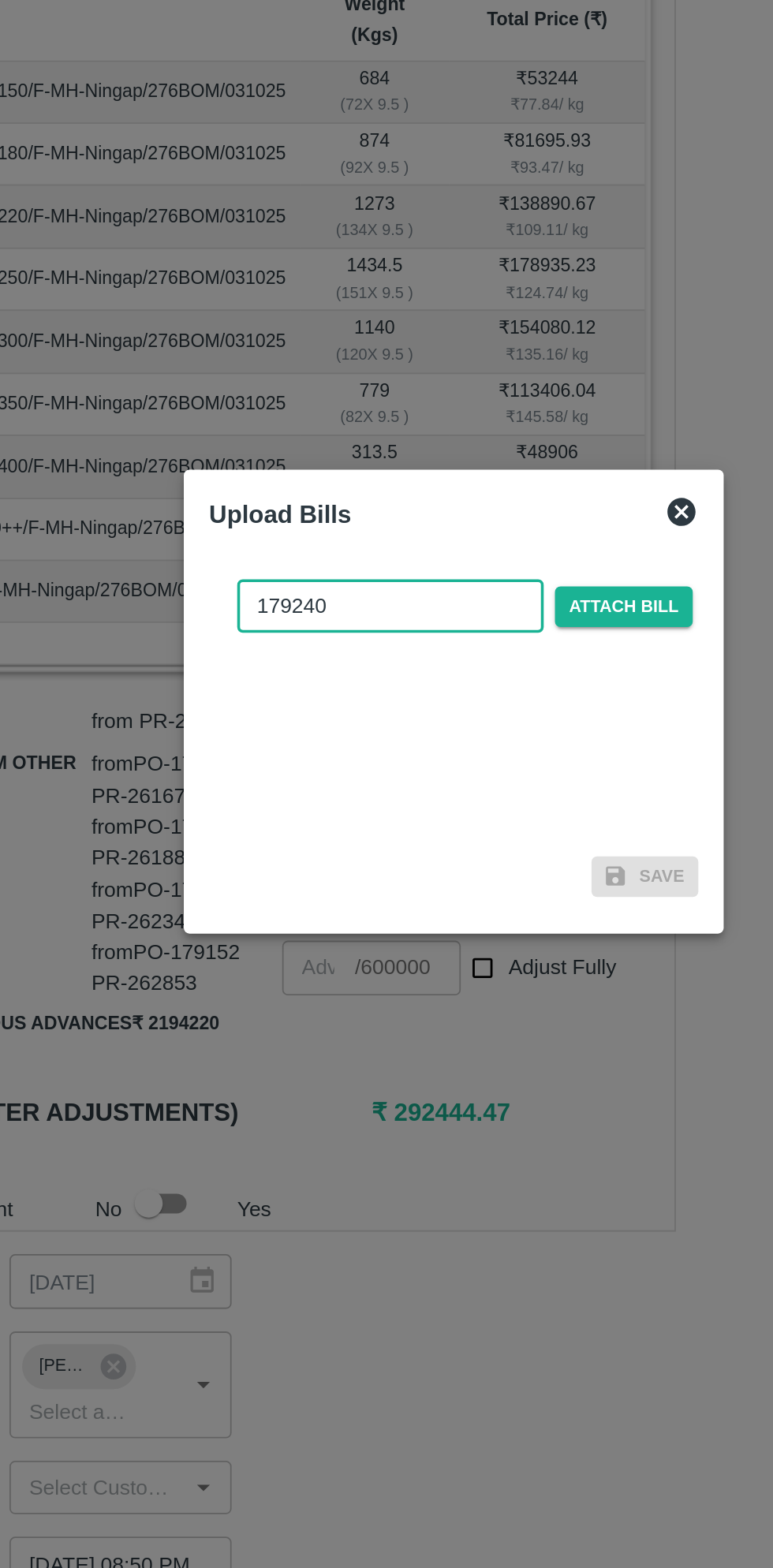
type input "179240"
click at [522, 676] on icon at bounding box center [514, 677] width 16 height 16
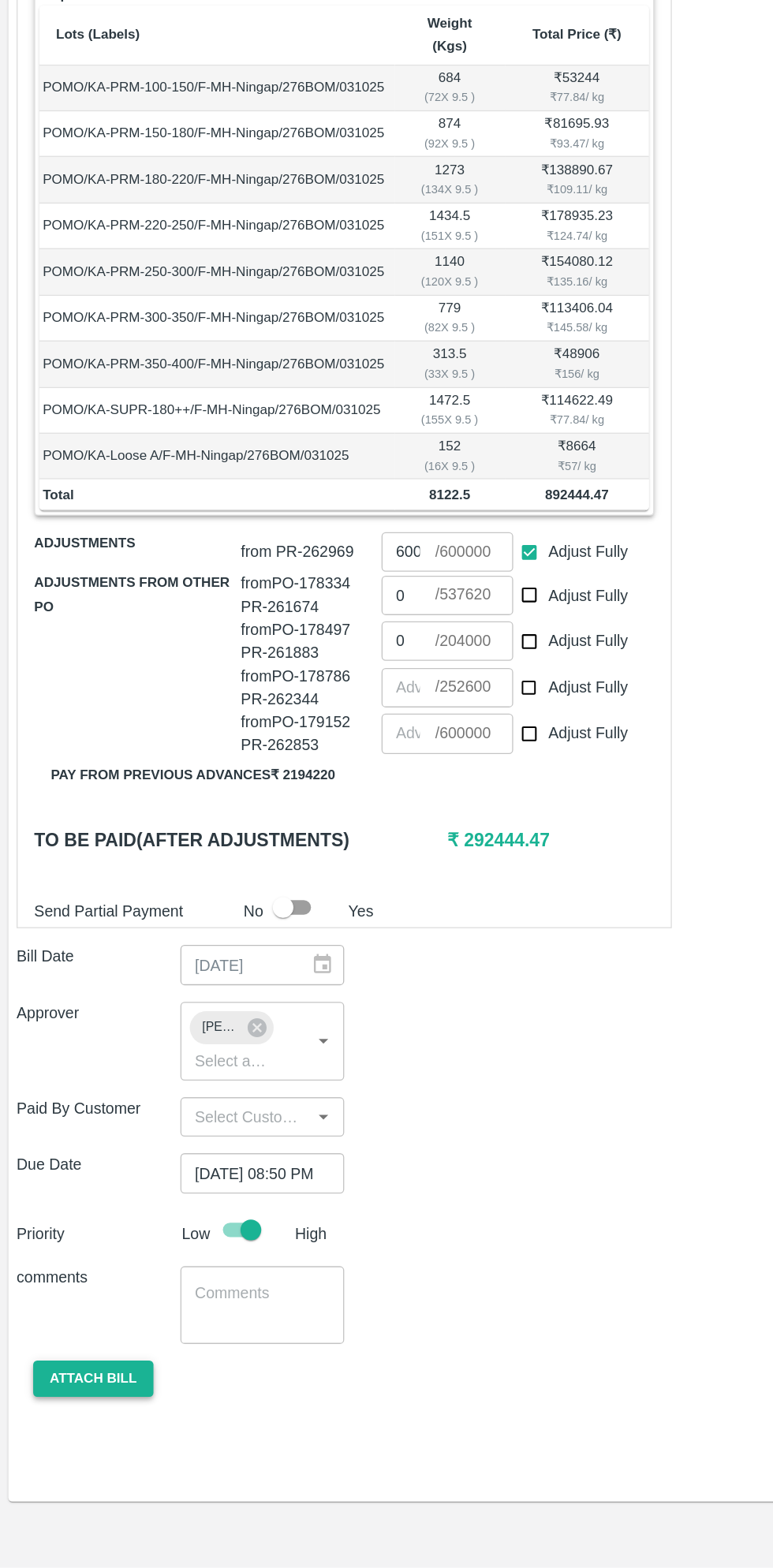
click at [83, 1411] on button "Attach bill" at bounding box center [71, 1424] width 91 height 28
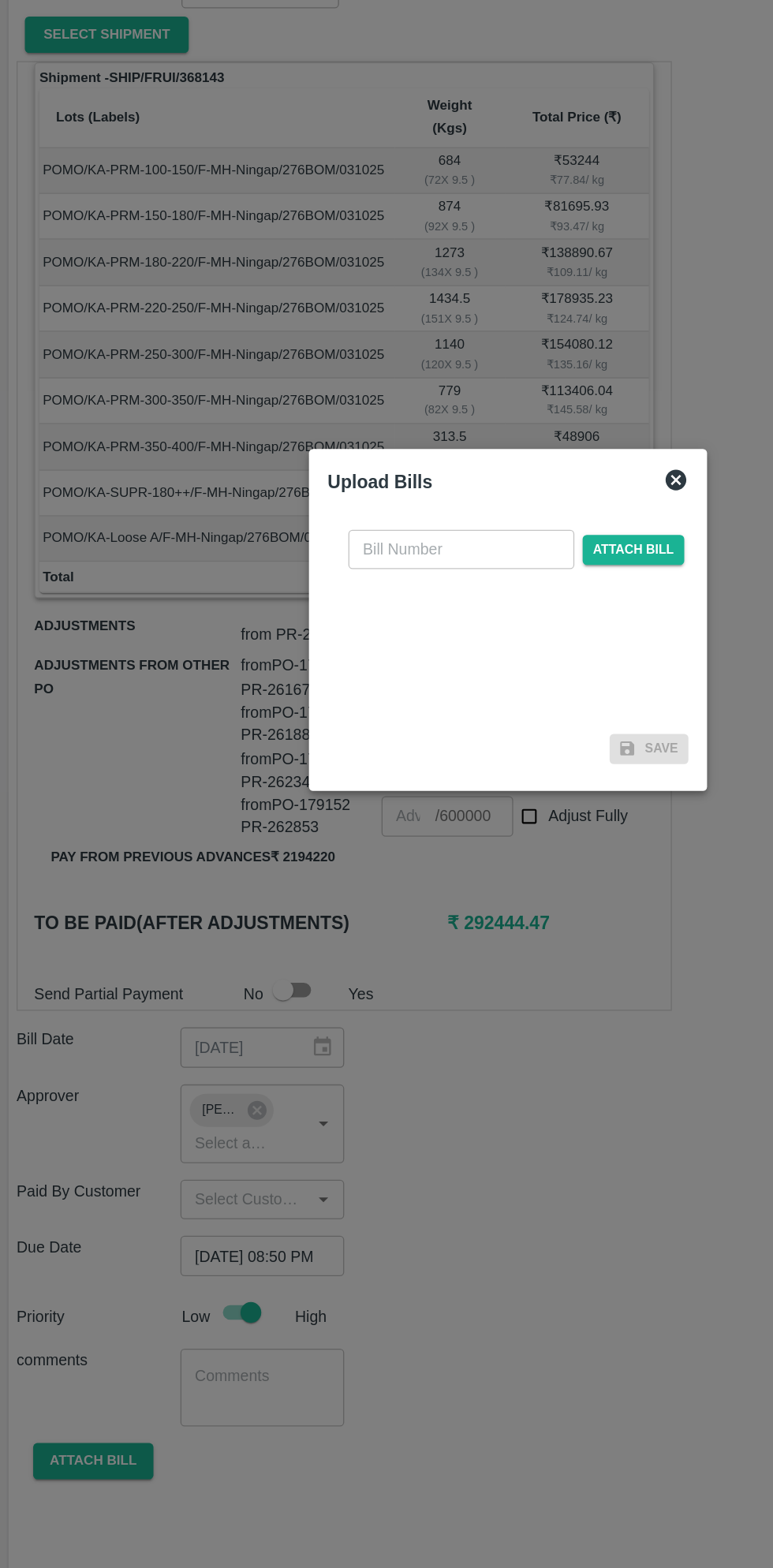
click at [447, 1191] on div at bounding box center [386, 784] width 773 height 1568
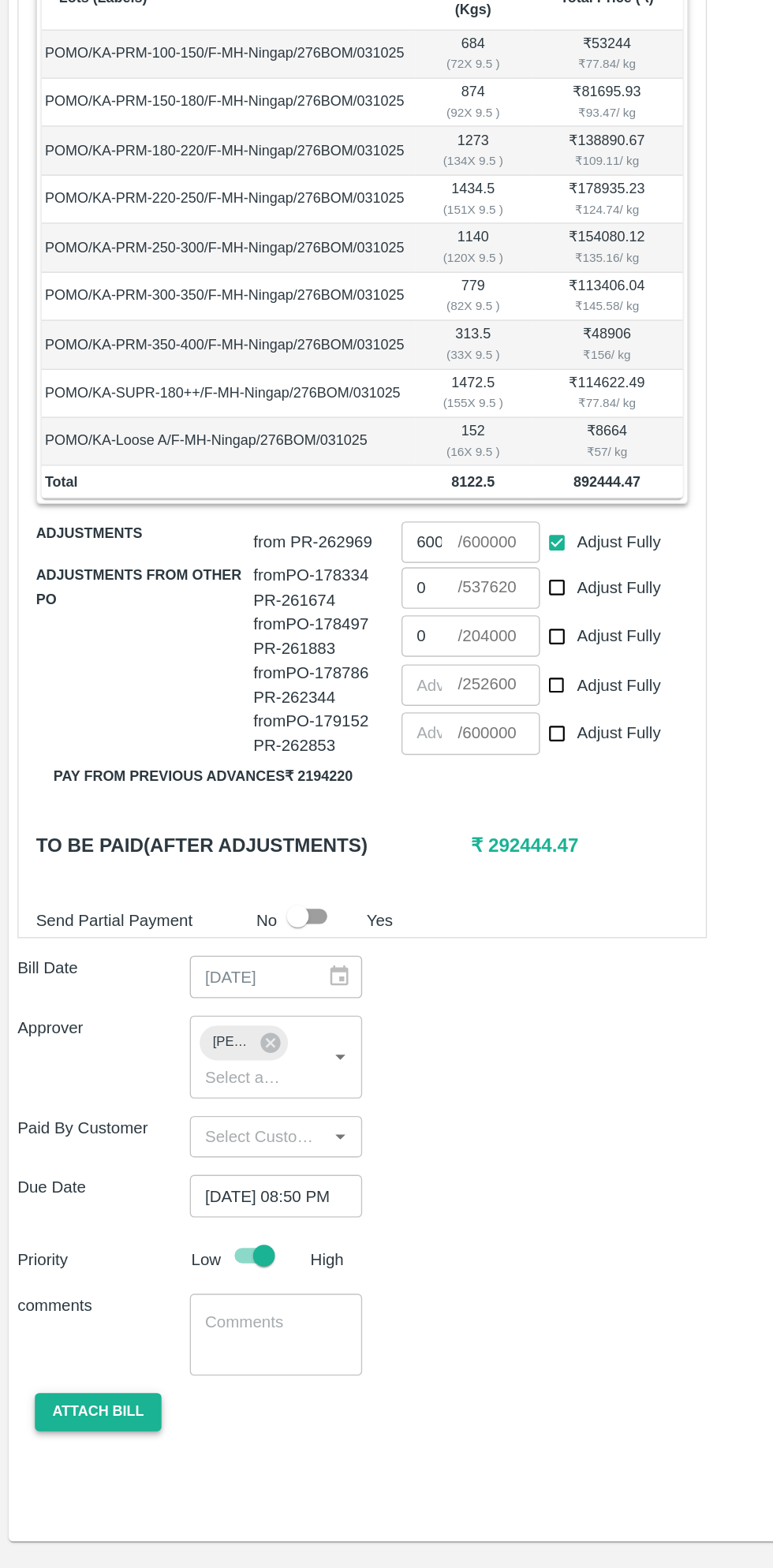
click at [82, 1411] on button "Attach bill" at bounding box center [71, 1424] width 91 height 28
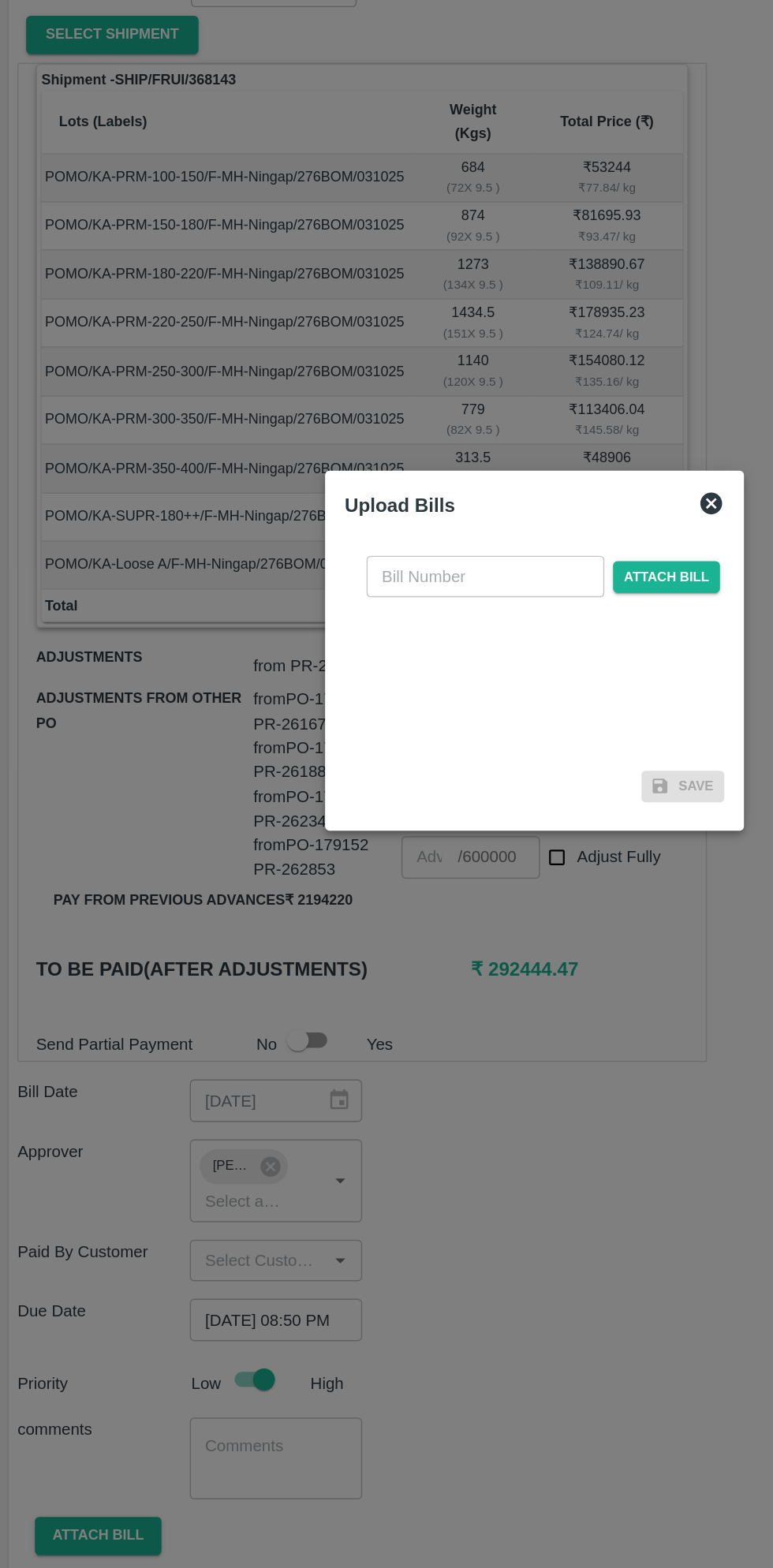
click at [369, 732] on input "text" at bounding box center [350, 730] width 172 height 30
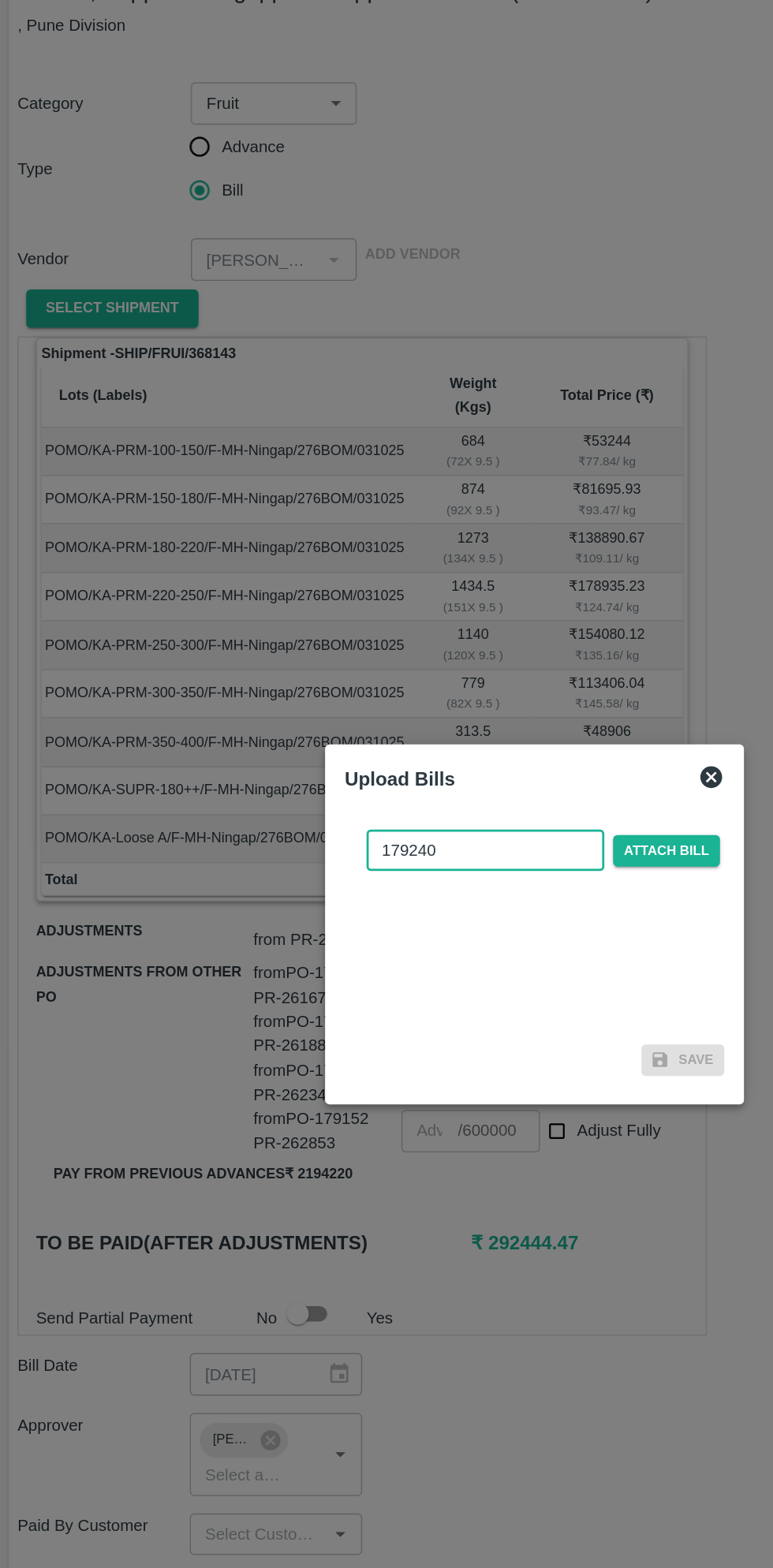
click at [391, 730] on input "179240" at bounding box center [350, 730] width 172 height 30
type input "179240"
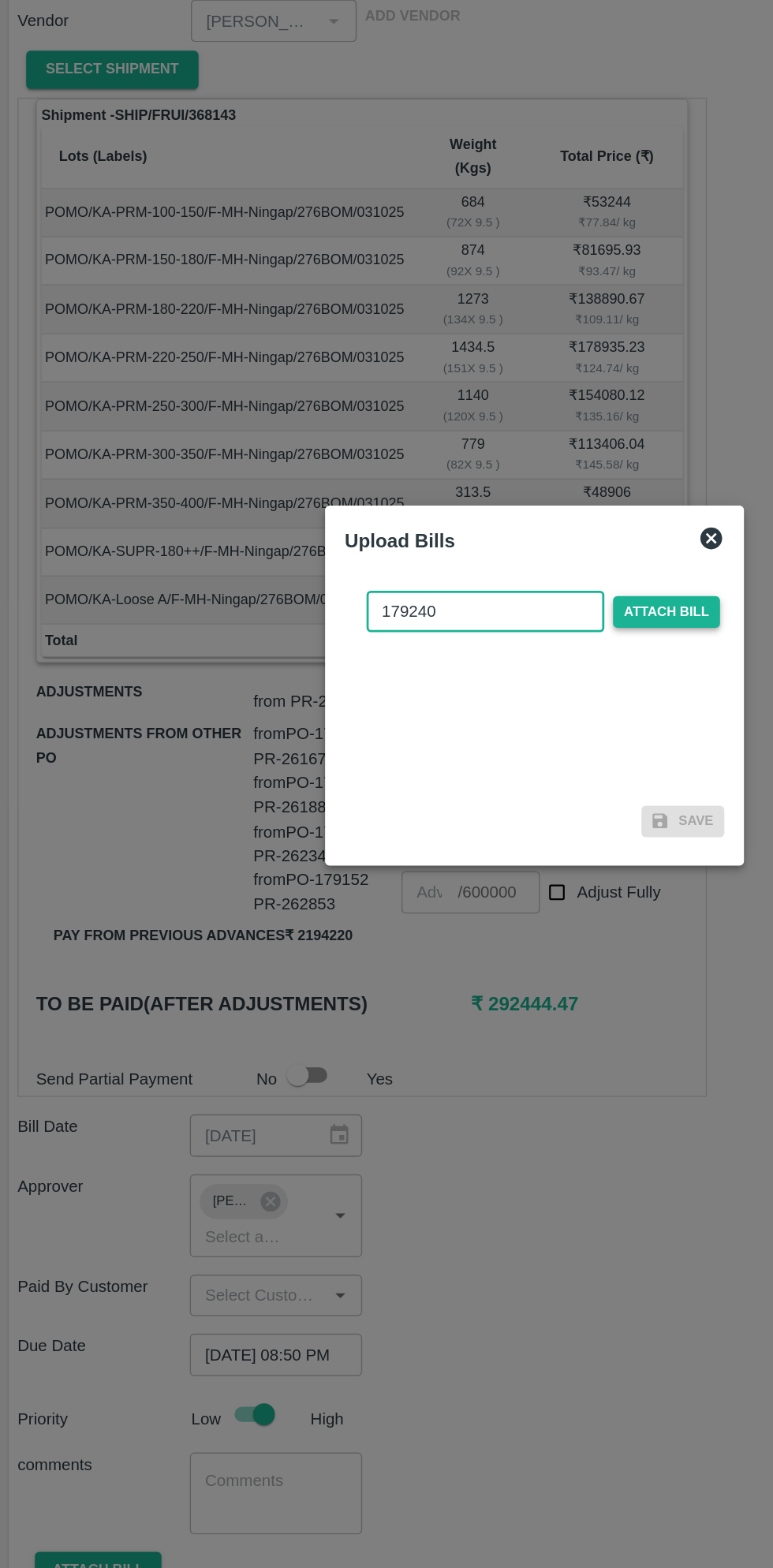
click at [495, 732] on span "Attach bill" at bounding box center [481, 730] width 77 height 23
click at [0, 0] on input "Attach bill" at bounding box center [0, 0] width 0 height 0
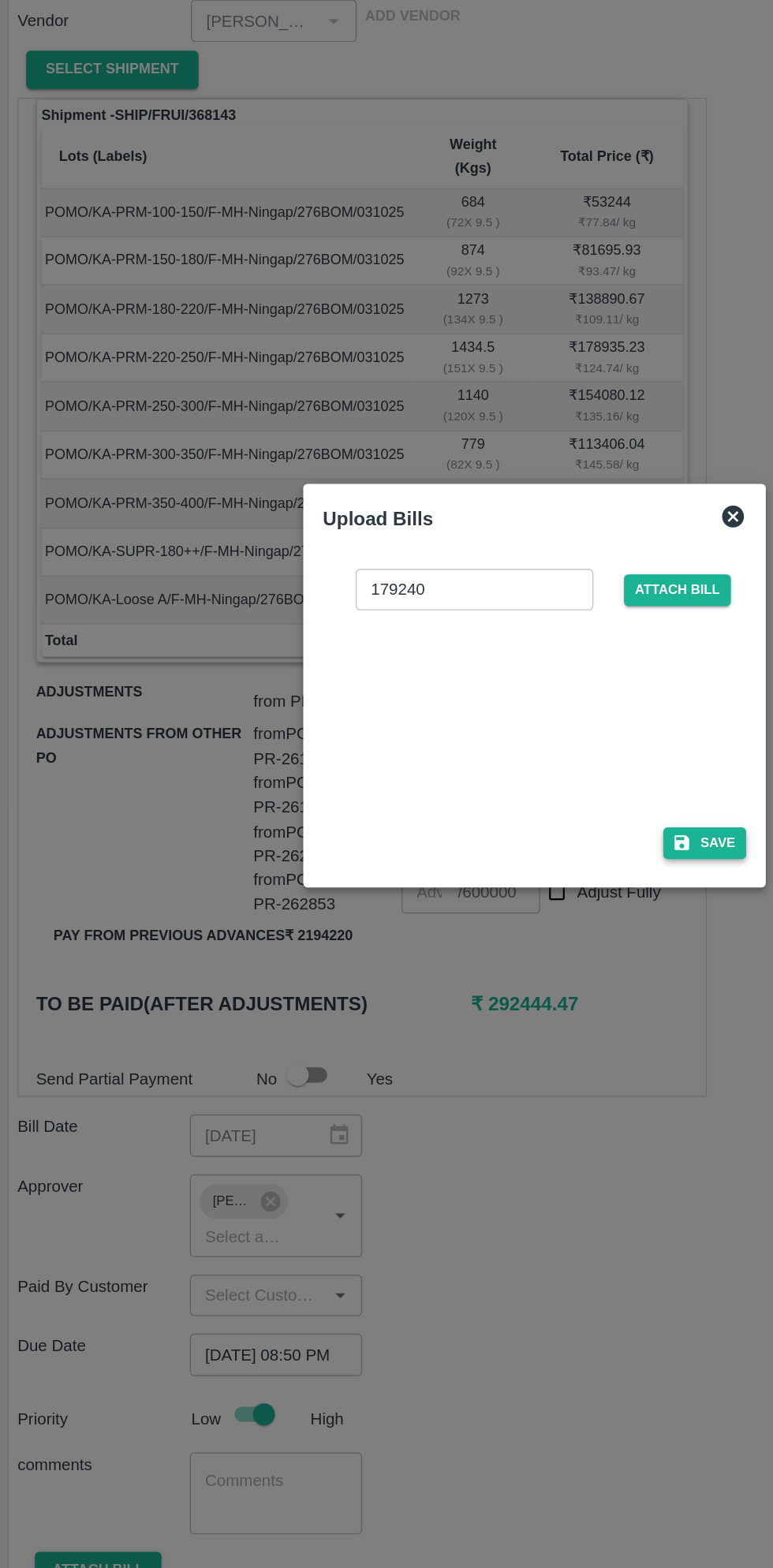
click at [508, 907] on button "Save" at bounding box center [509, 898] width 60 height 23
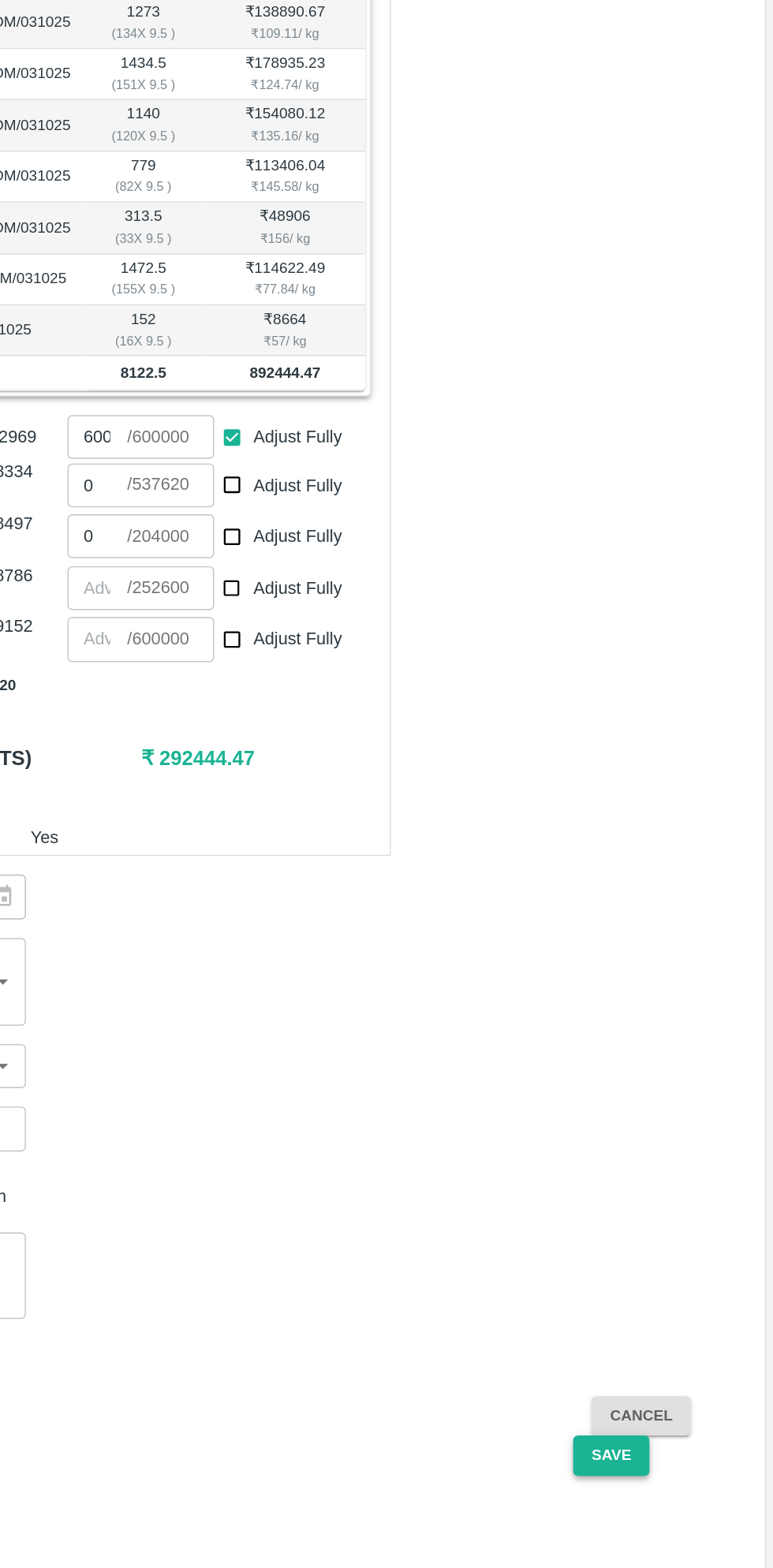
click at [667, 1477] on button "Save" at bounding box center [661, 1490] width 52 height 28
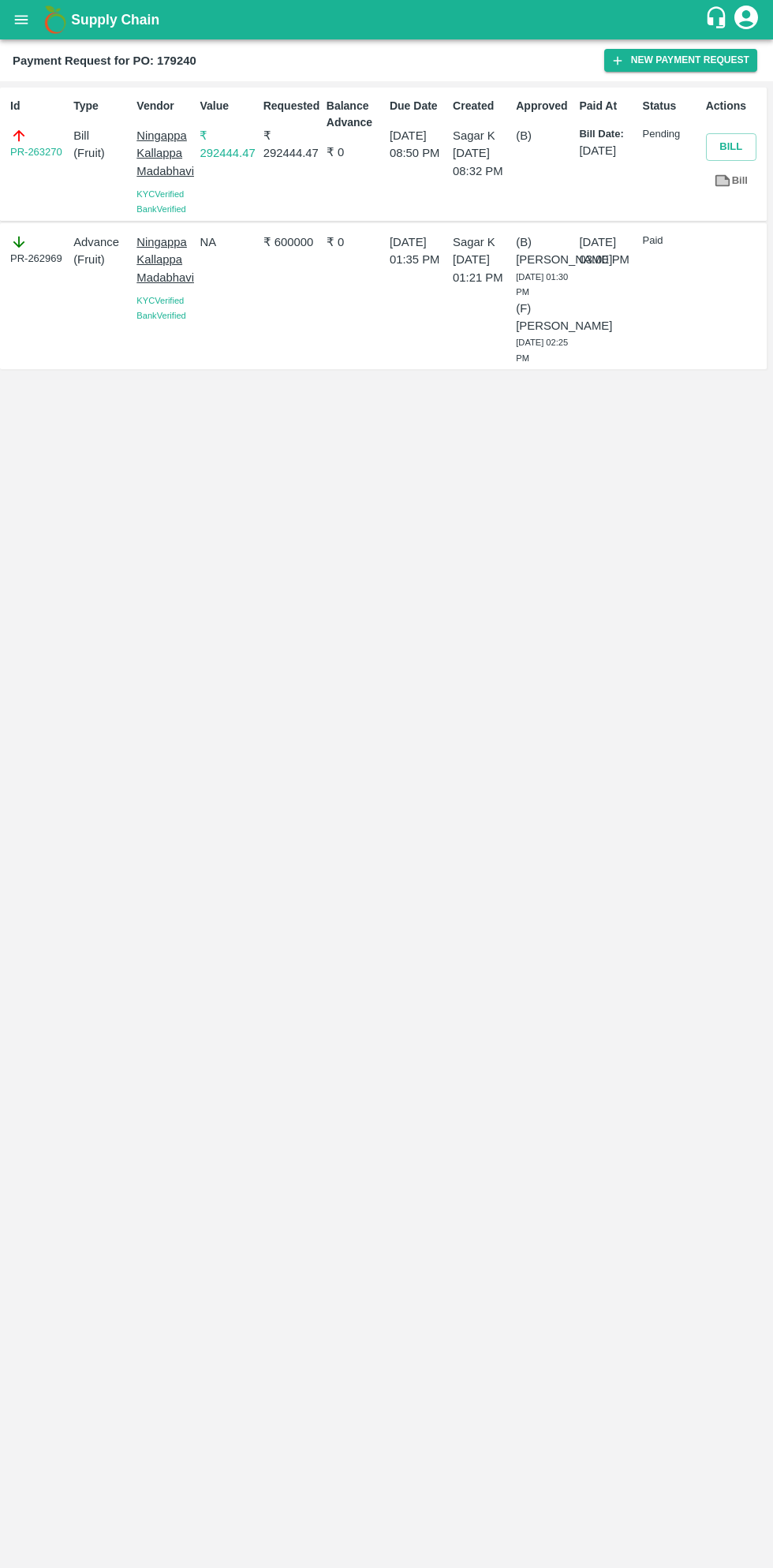
click at [33, 26] on button "open drawer" at bounding box center [21, 20] width 36 height 36
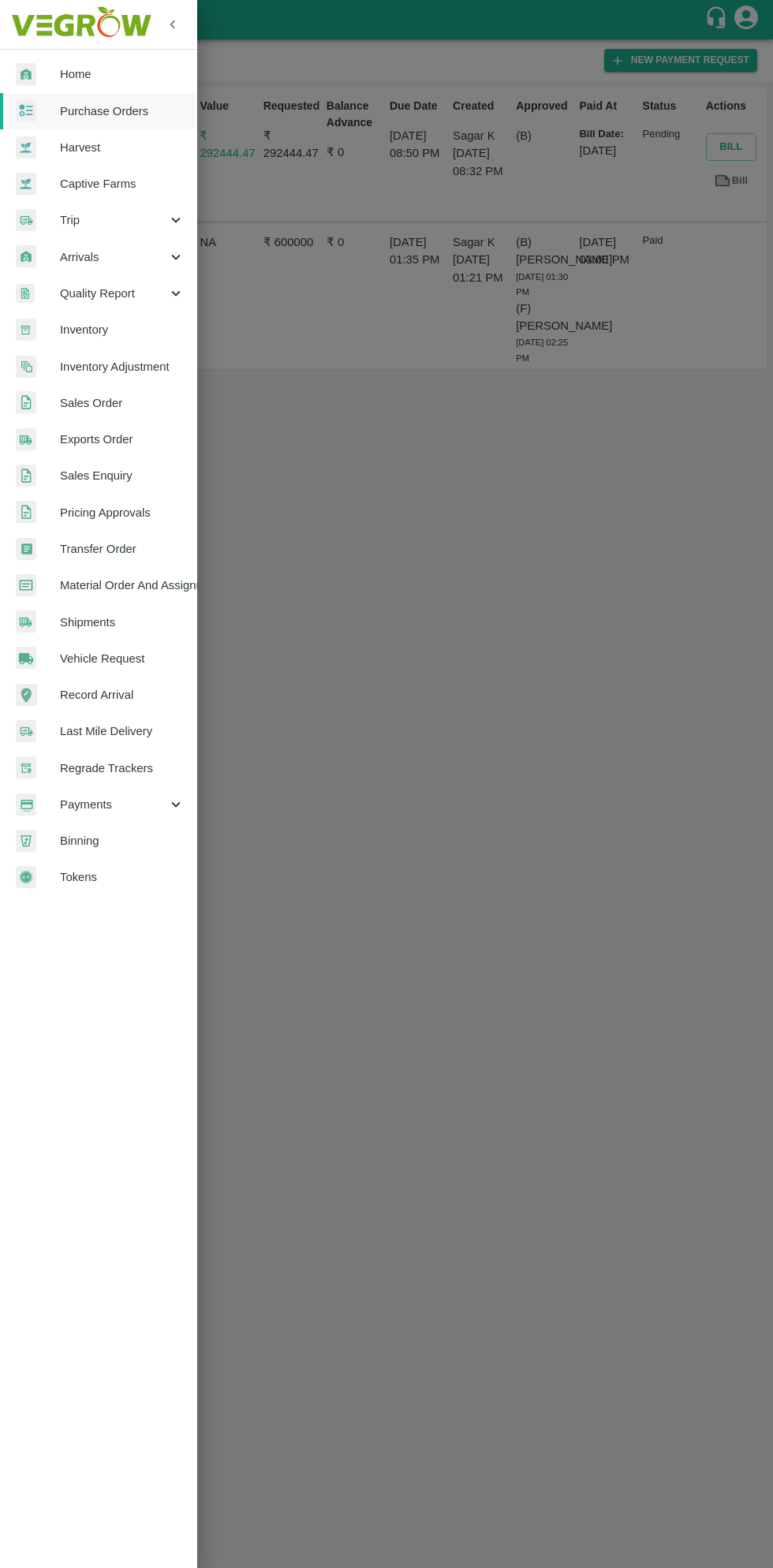
click at [116, 800] on span "Payments" at bounding box center [113, 804] width 107 height 17
click at [160, 839] on span "My Payment Requests" at bounding box center [129, 840] width 112 height 17
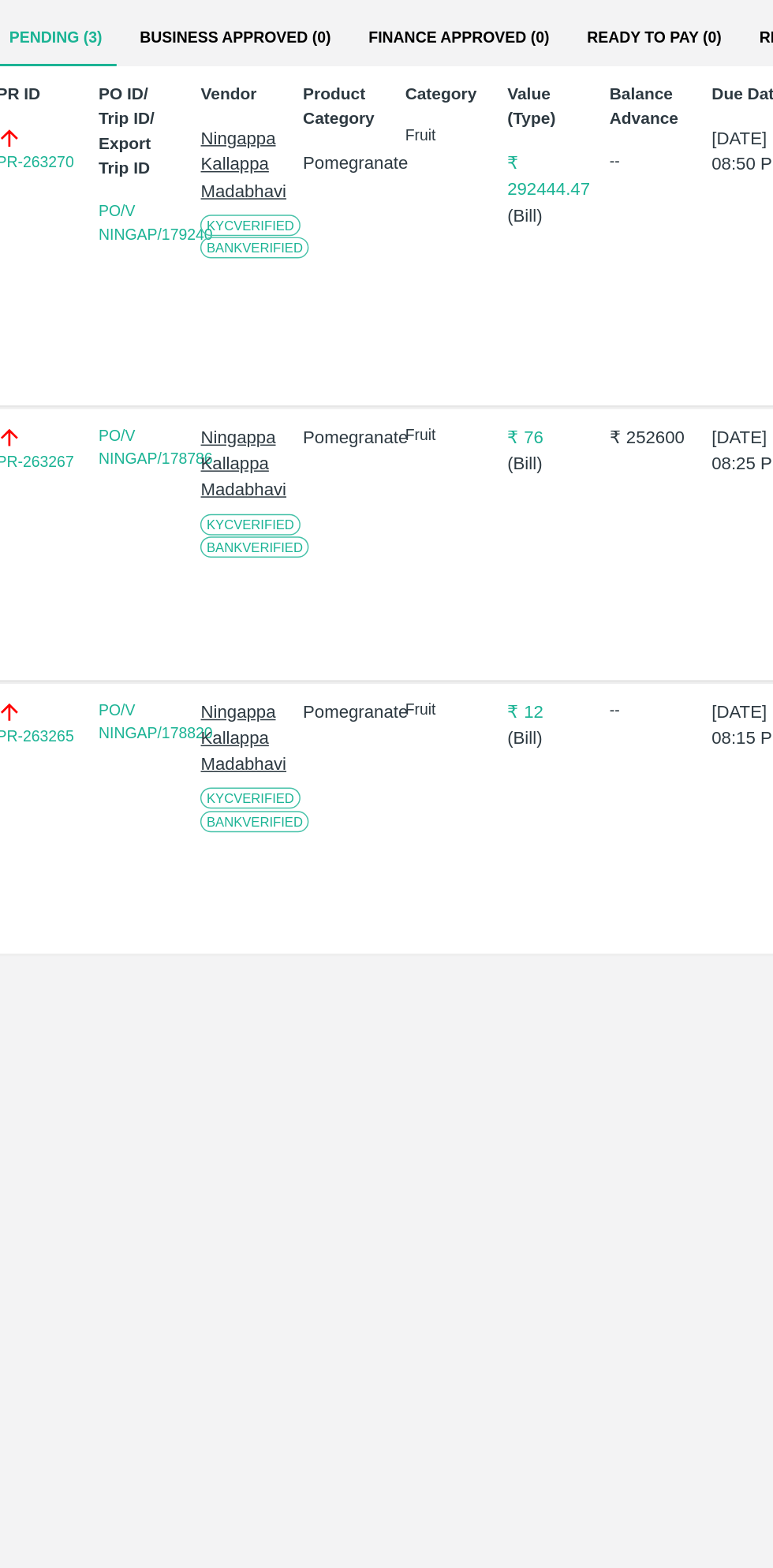
scroll to position [0, 4]
